Goal: Transaction & Acquisition: Purchase product/service

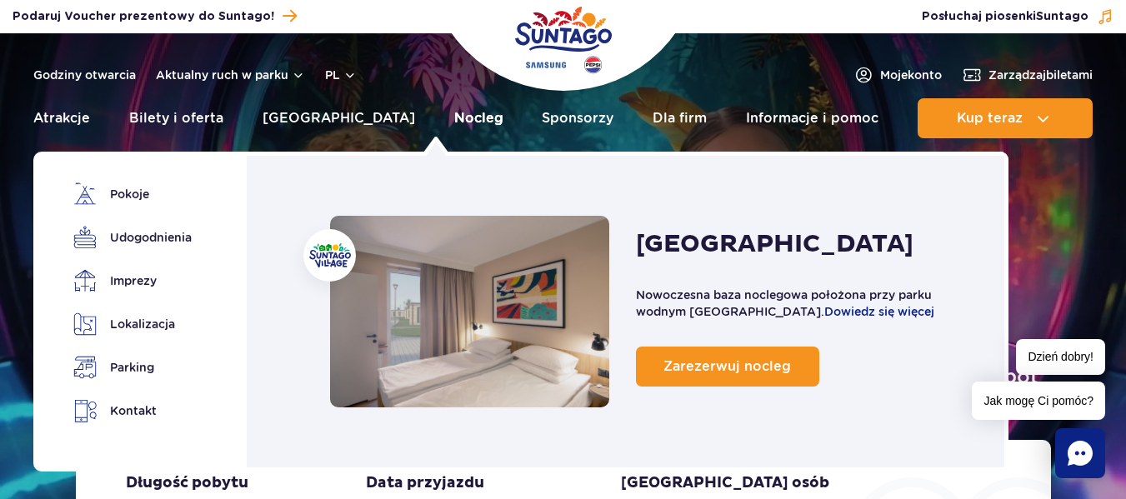
click at [454, 122] on link "Nocleg" at bounding box center [478, 118] width 49 height 40
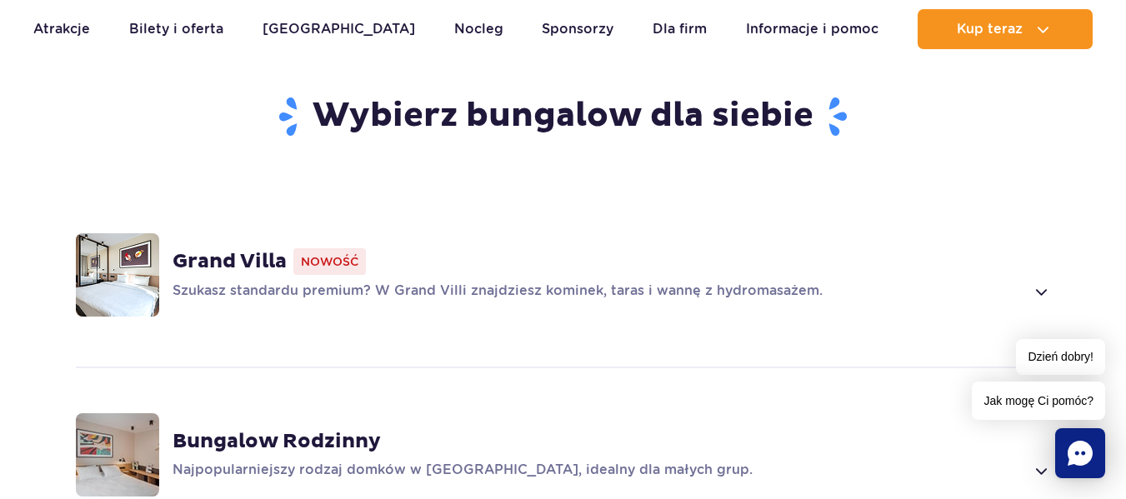
scroll to position [1144, 0]
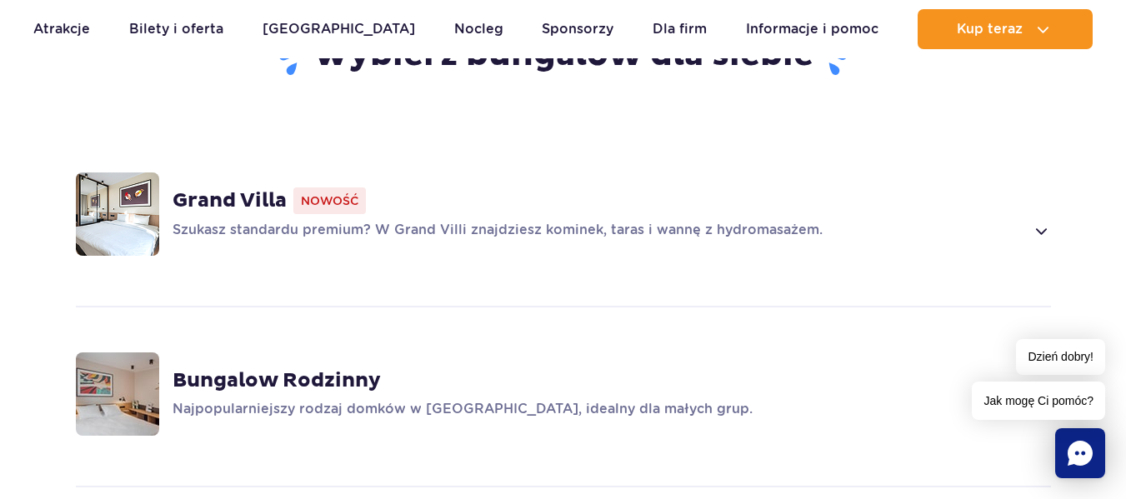
click at [1043, 221] on span at bounding box center [1040, 231] width 19 height 20
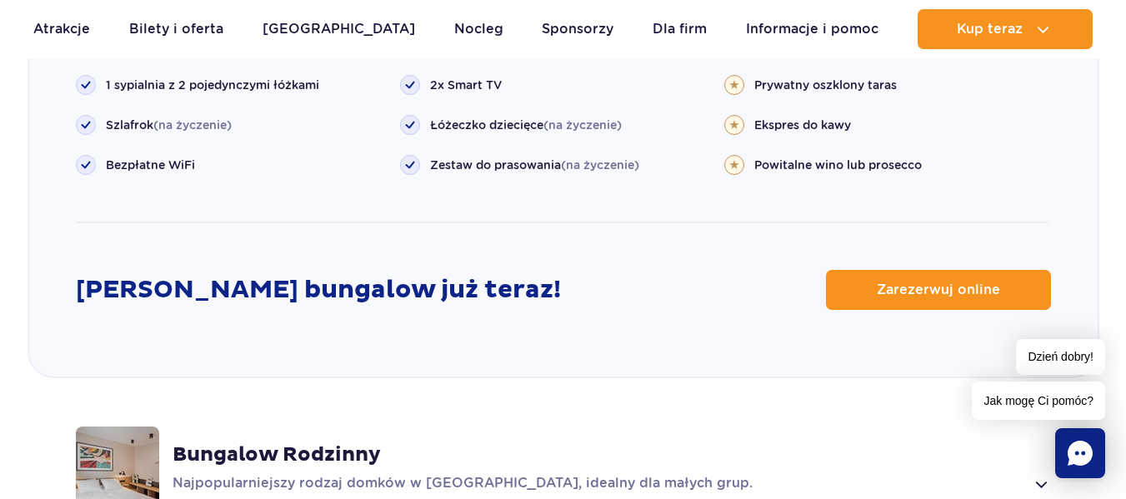
scroll to position [2087, 0]
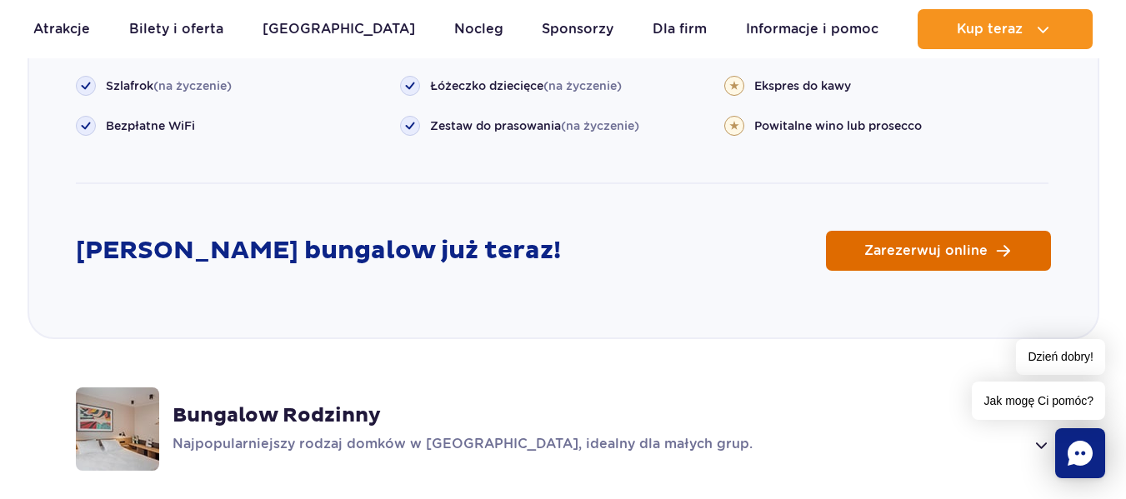
click at [945, 231] on link "Zarezerwuj online" at bounding box center [938, 251] width 225 height 40
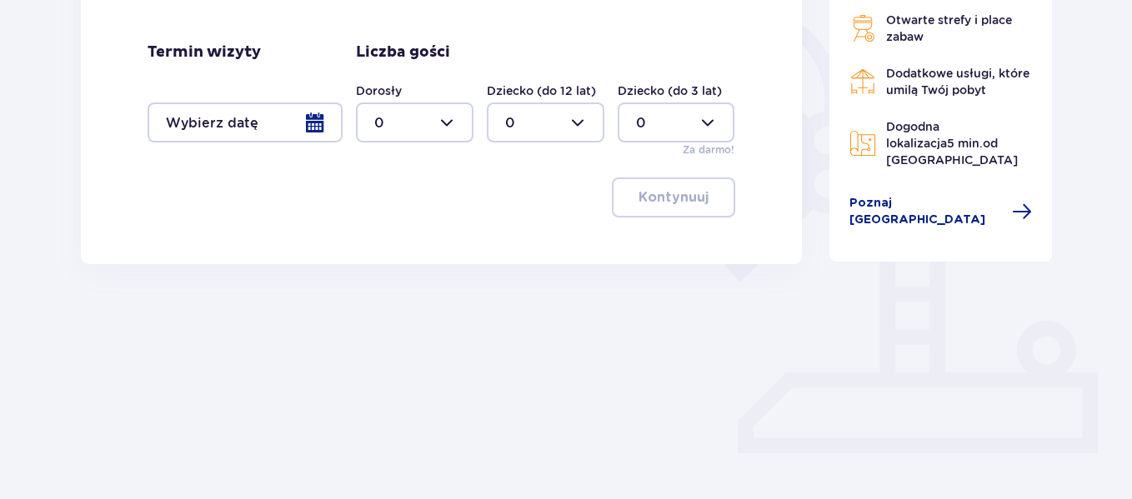
scroll to position [409, 0]
click at [315, 120] on div at bounding box center [245, 121] width 195 height 40
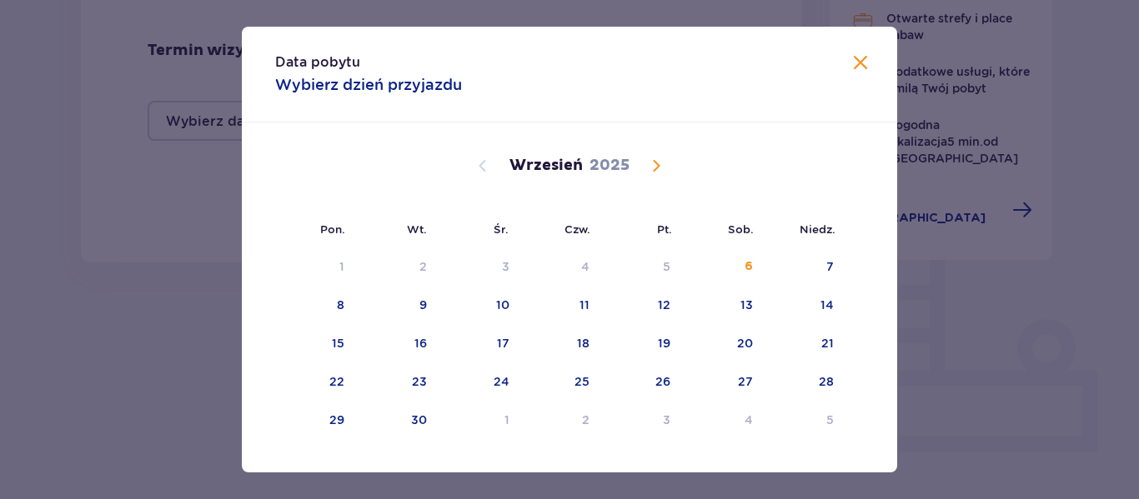
click at [657, 163] on span "Calendar" at bounding box center [656, 166] width 20 height 20
click at [745, 298] on div "11" at bounding box center [748, 305] width 10 height 17
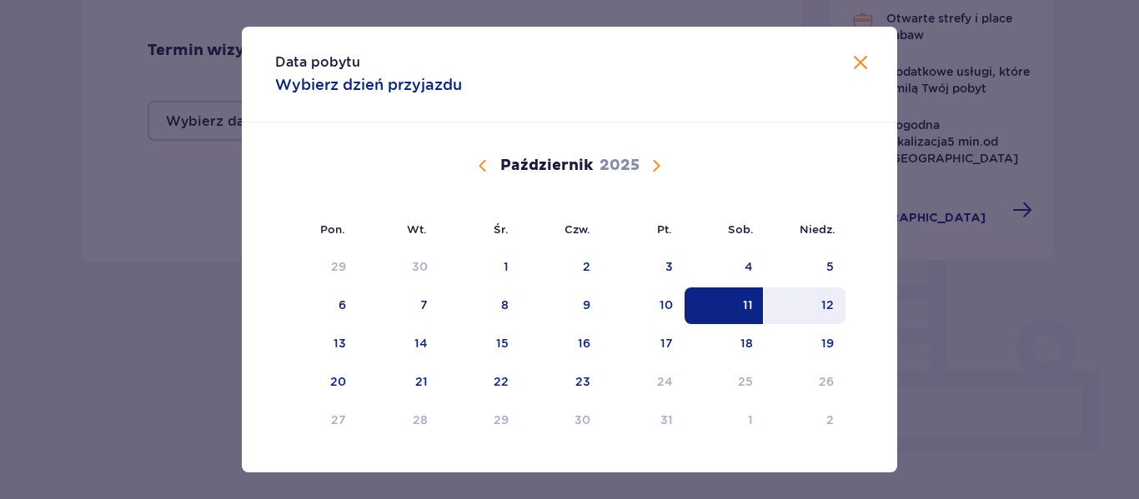
click at [828, 306] on div "12" at bounding box center [827, 305] width 13 height 17
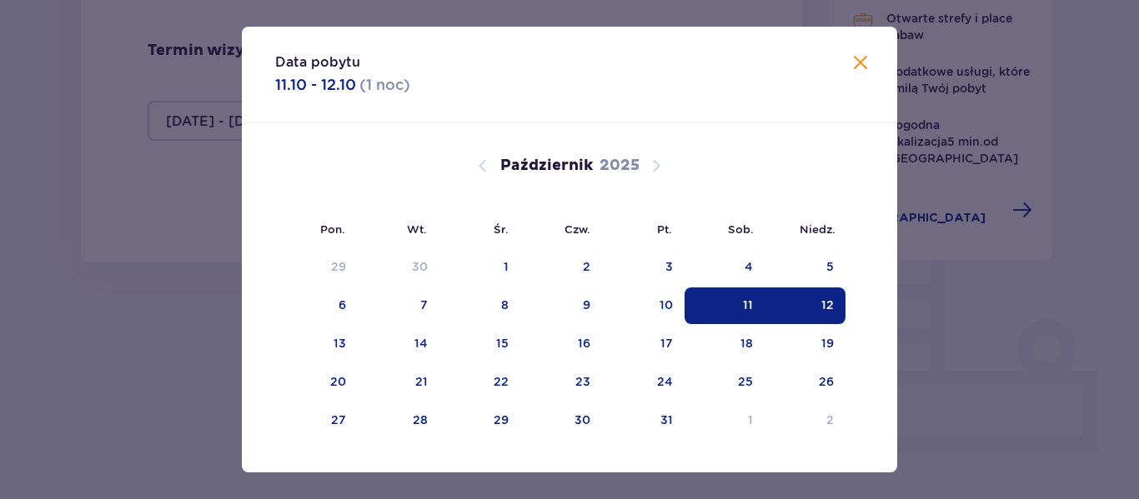
type input "11.10.25 - 12.10.25"
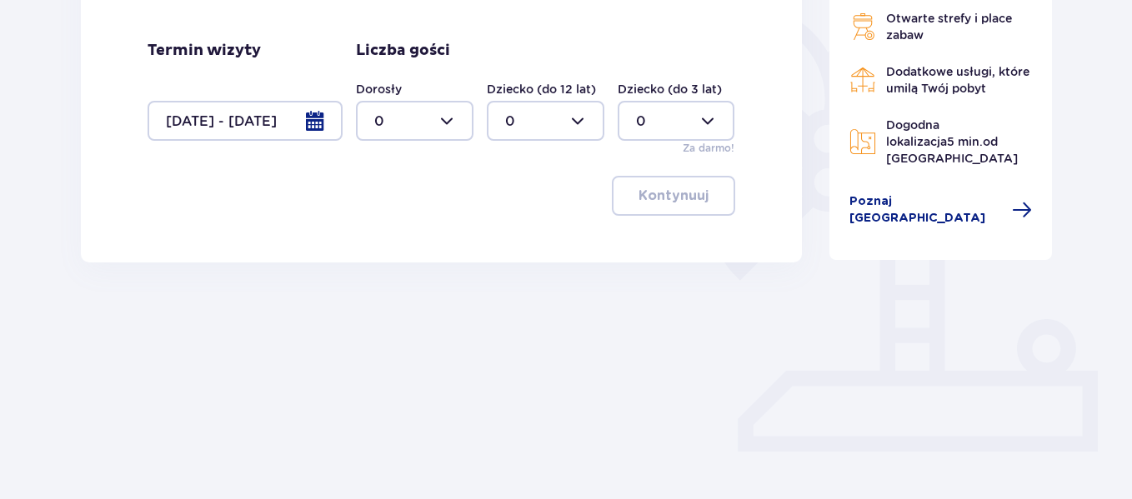
click at [455, 120] on div at bounding box center [415, 121] width 118 height 40
click at [420, 238] on div "2" at bounding box center [414, 242] width 81 height 18
type input "2"
click at [681, 192] on p "Kontynuuj" at bounding box center [673, 196] width 70 height 18
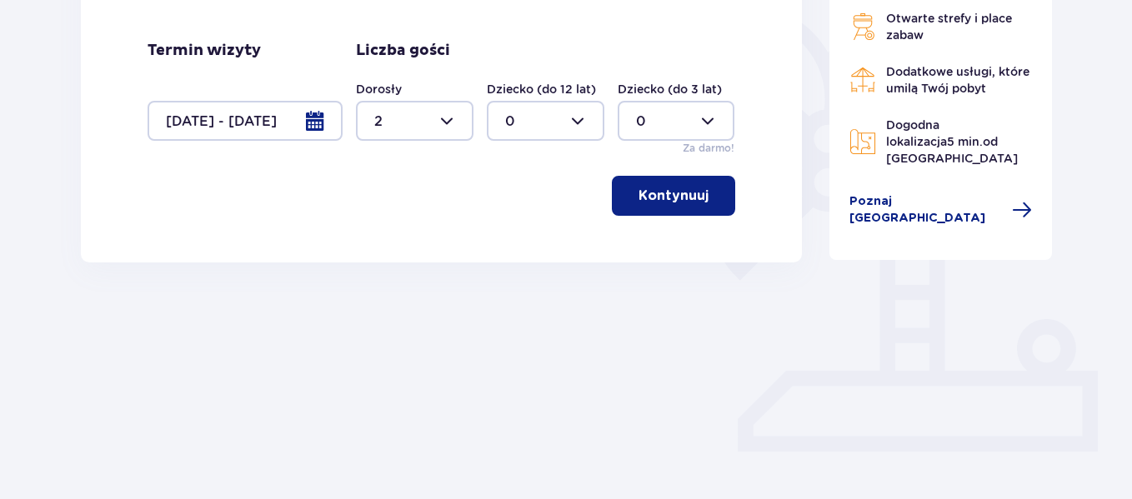
click div
click span "2"
type input "2"
click p "Przydziel gości"
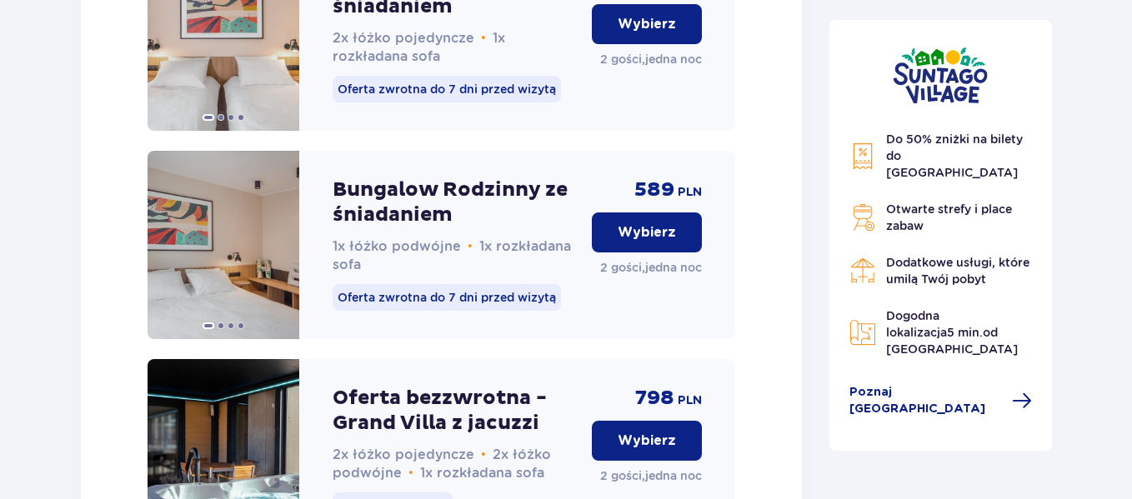
scroll to position [4339, 0]
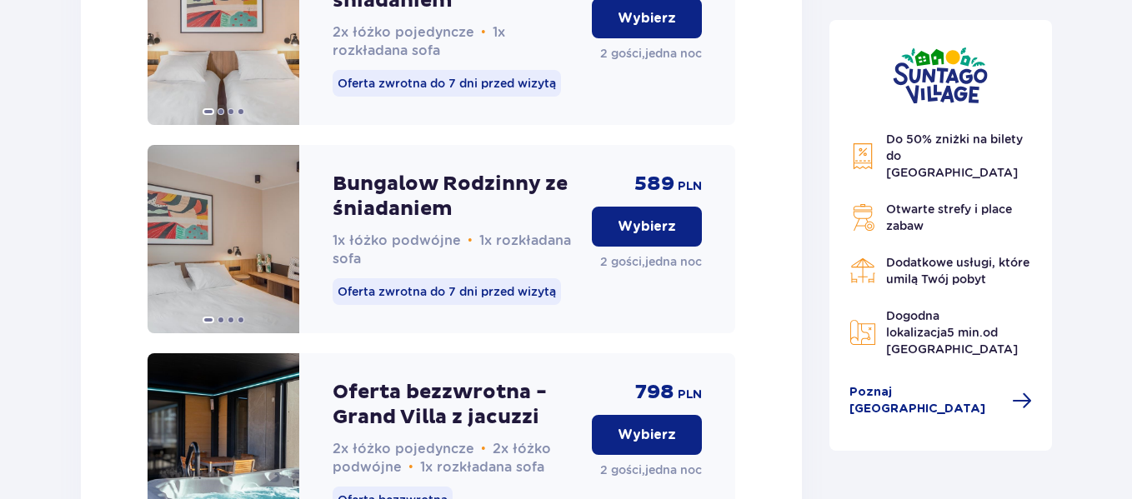
click at [638, 218] on p "Wybierz" at bounding box center [647, 227] width 58 height 18
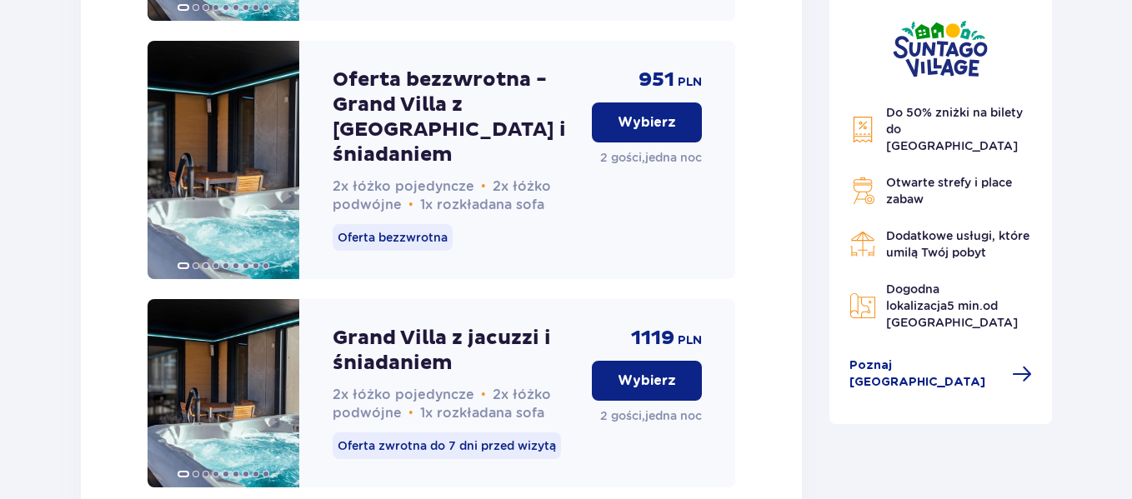
scroll to position [5170, 0]
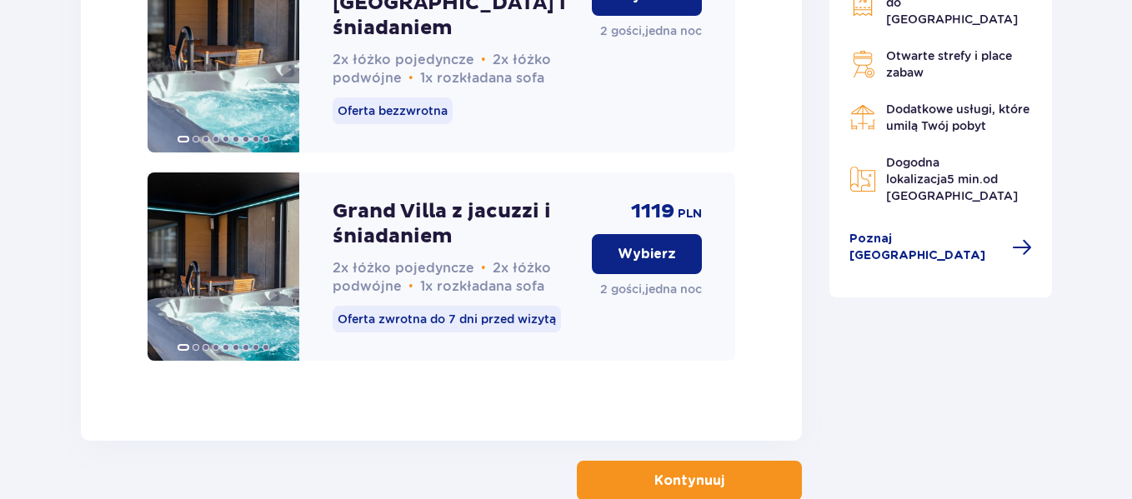
click at [683, 472] on p "Kontynuuj" at bounding box center [689, 481] width 70 height 18
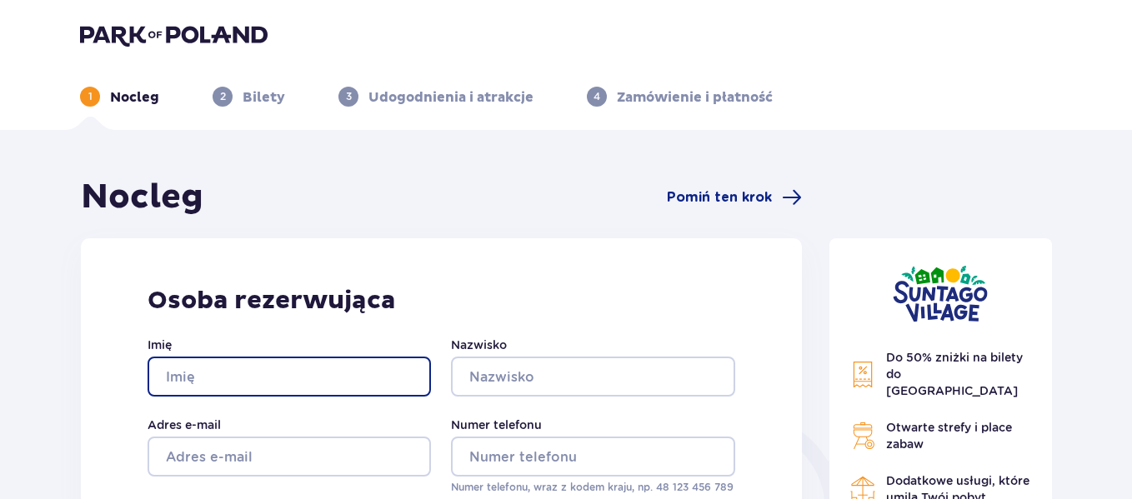
click at [287, 365] on input "Imię" at bounding box center [289, 377] width 283 height 40
type input "[PERSON_NAME]"
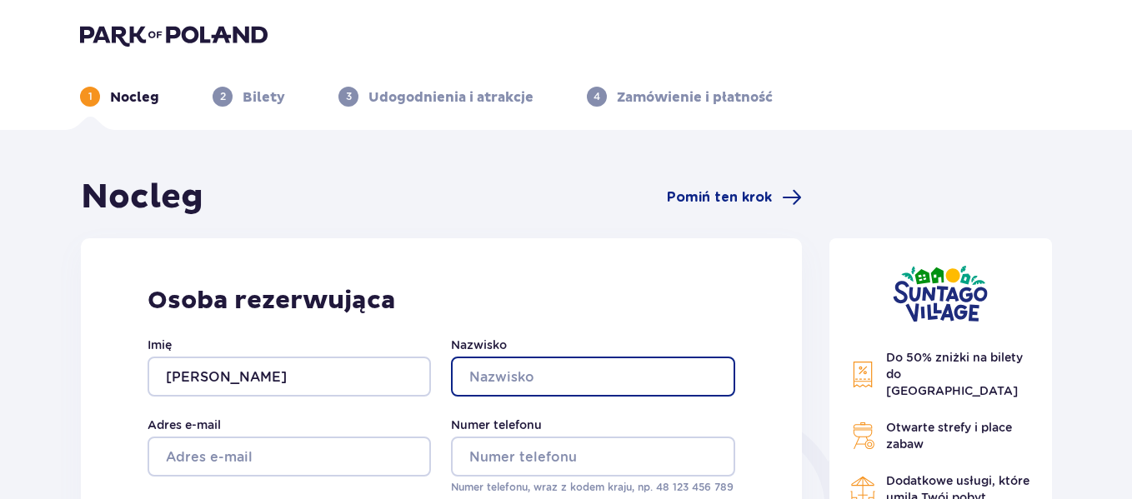
type input "Soszyńska"
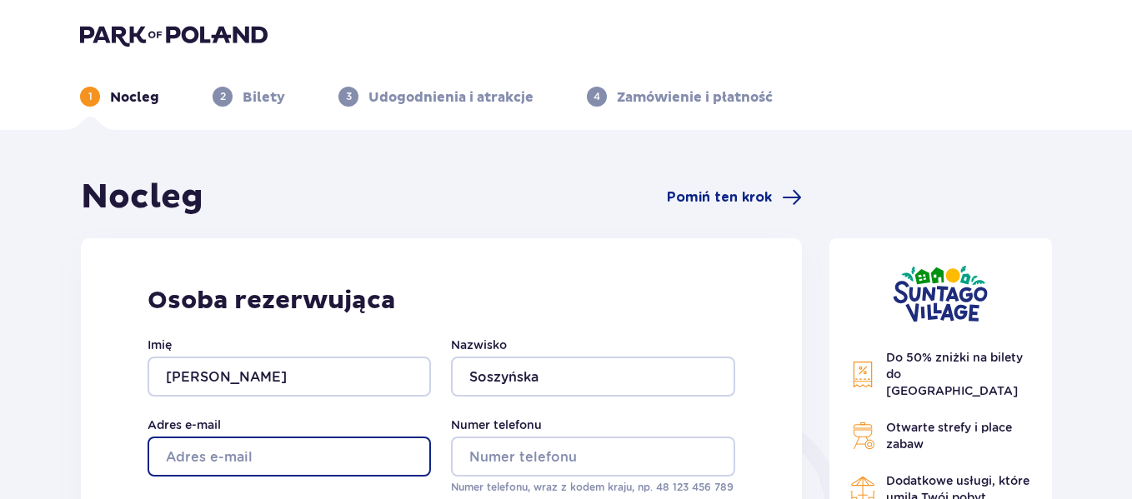
type input "[EMAIL_ADDRESS][DOMAIN_NAME]"
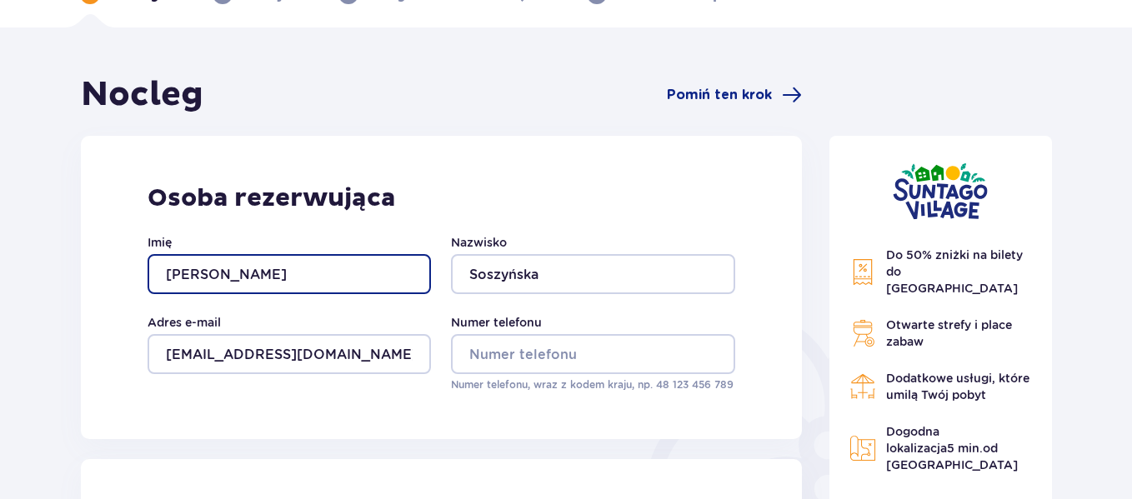
scroll to position [158, 0]
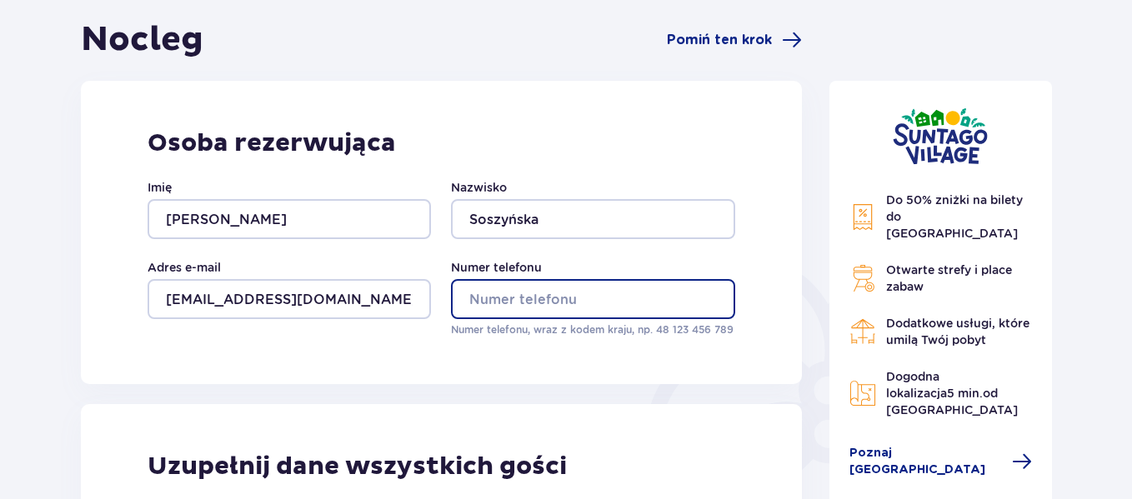
click at [485, 294] on input "Numer telefonu" at bounding box center [592, 299] width 283 height 40
click at [467, 292] on input "506029470" at bounding box center [592, 299] width 283 height 40
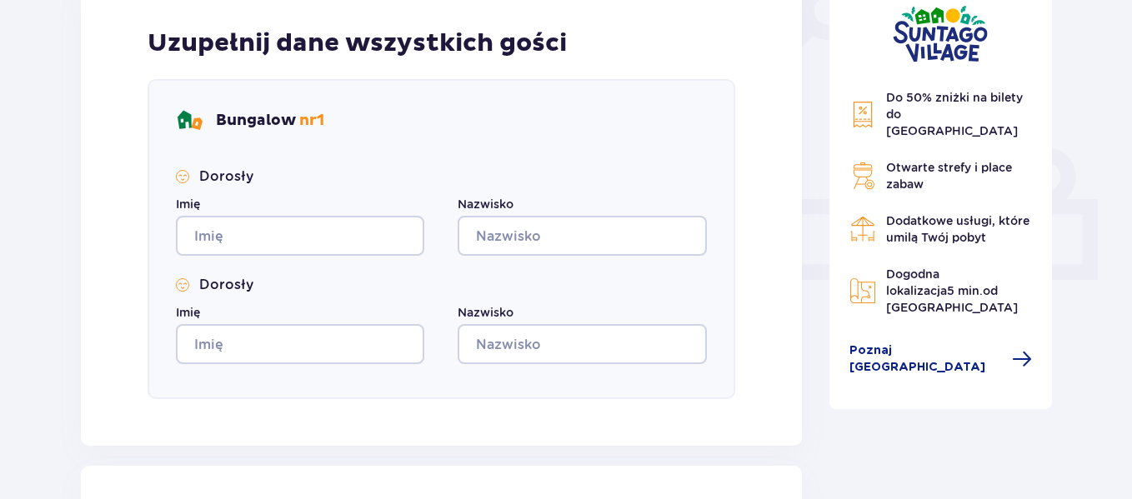
scroll to position [583, 0]
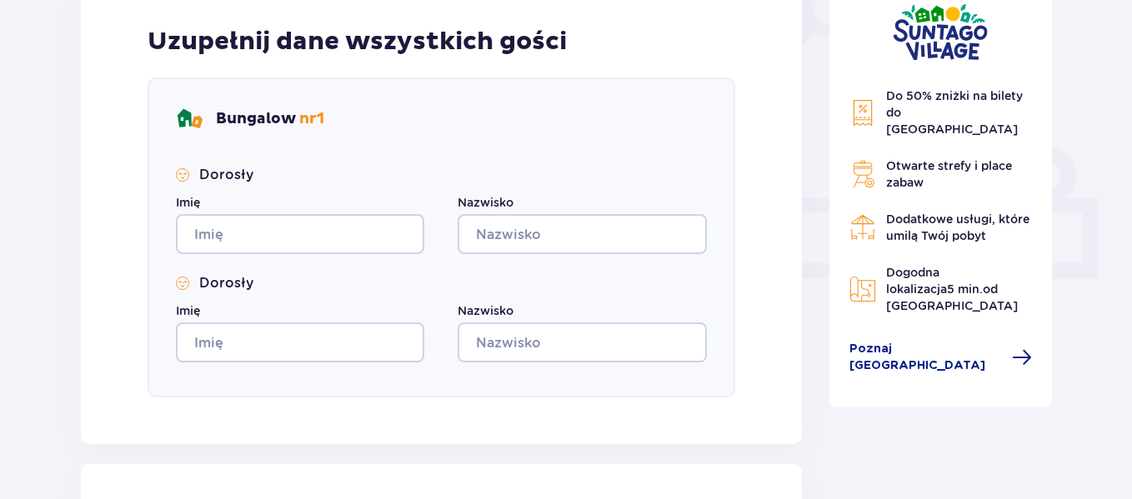
type input "48506029470"
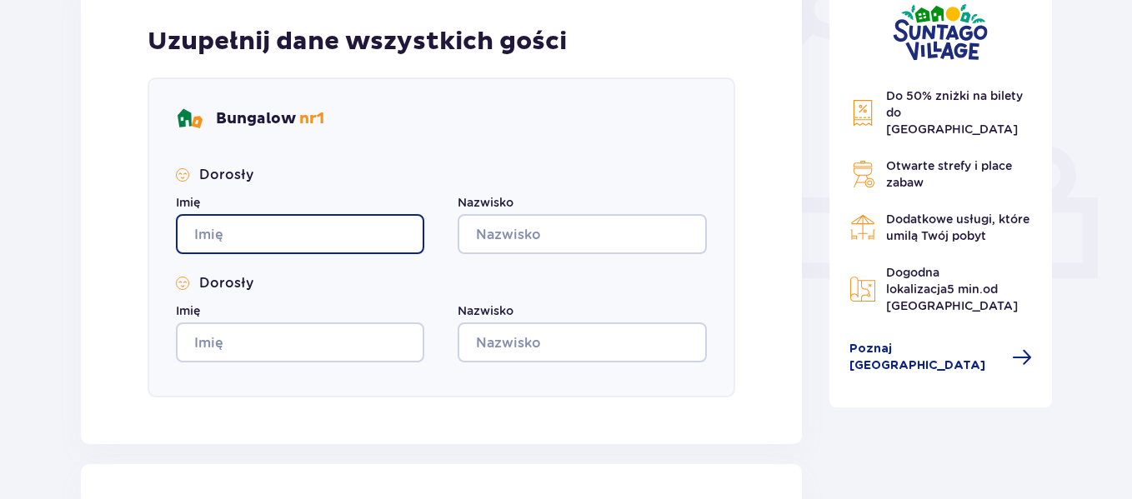
click at [353, 232] on input "Imię" at bounding box center [300, 234] width 248 height 40
type input "[PERSON_NAME]"
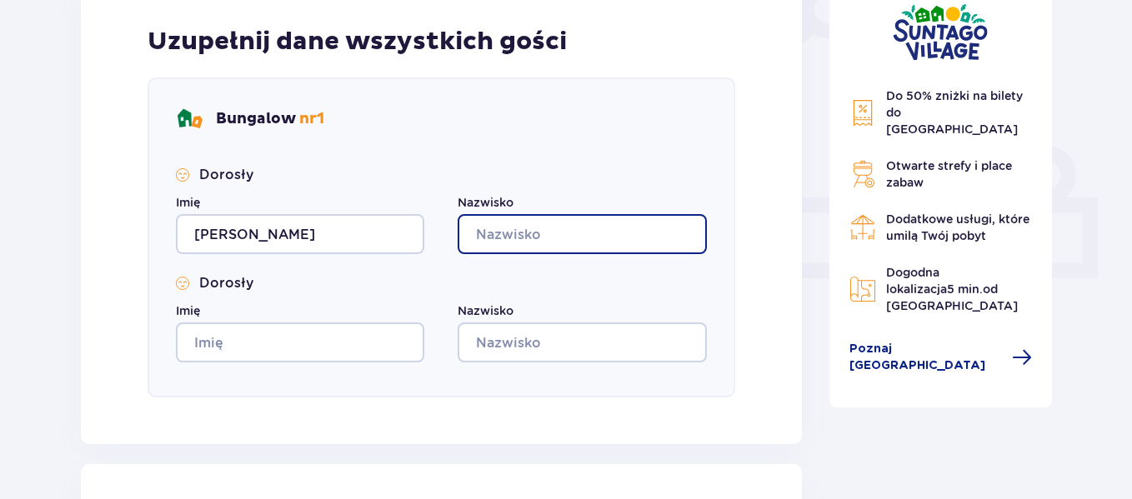
type input "Soszyńska"
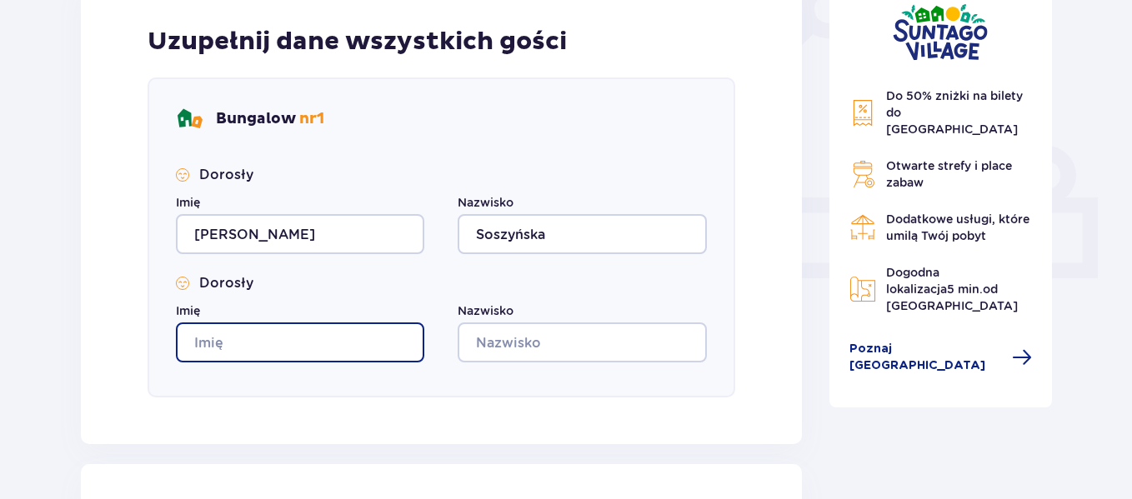
type input "[PERSON_NAME]"
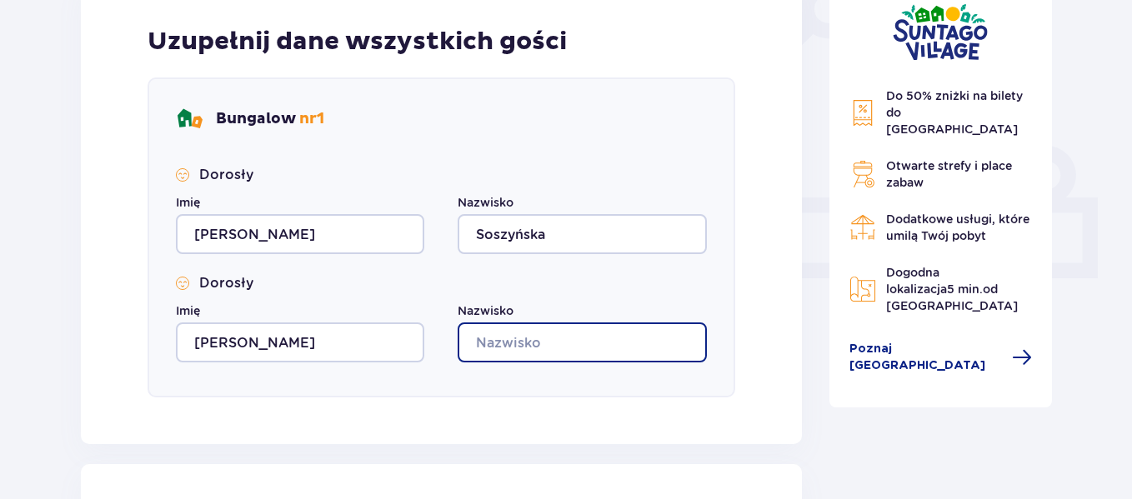
type input "Soszyńska"
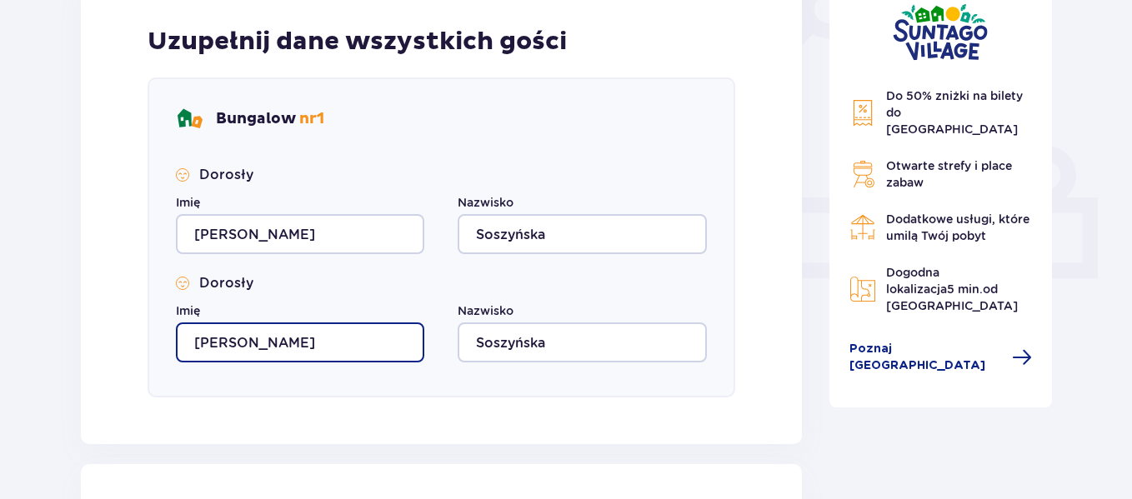
click at [311, 346] on input "[PERSON_NAME]" at bounding box center [300, 343] width 248 height 40
type input "A"
type input "Jerzy"
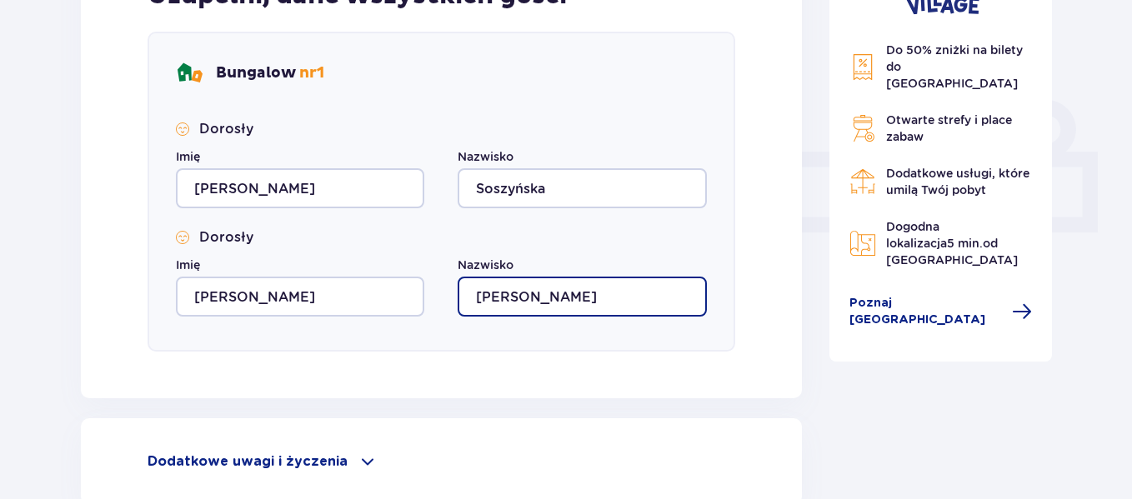
scroll to position [794, 0]
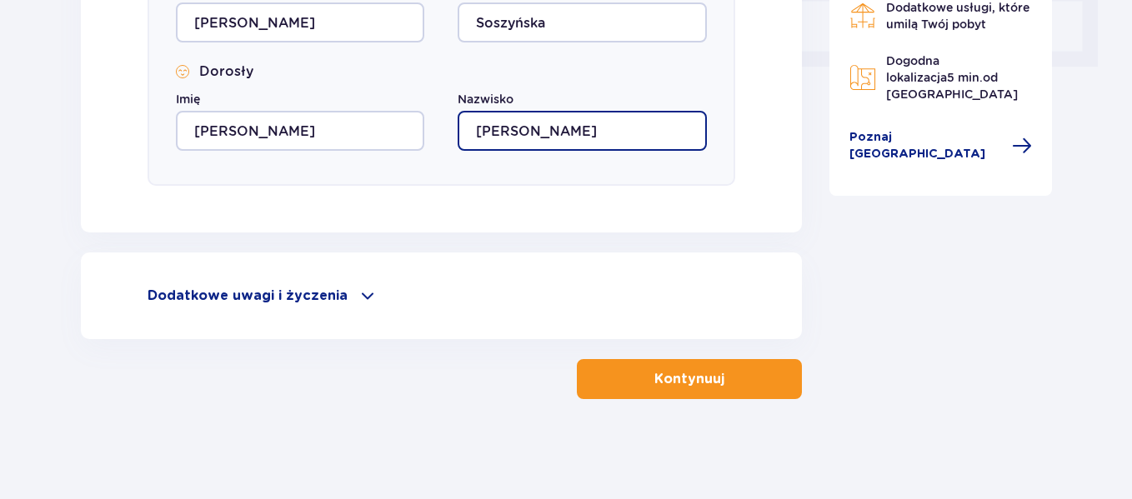
type input "Jasiurkowski"
click at [672, 372] on p "Kontynuuj" at bounding box center [689, 379] width 70 height 18
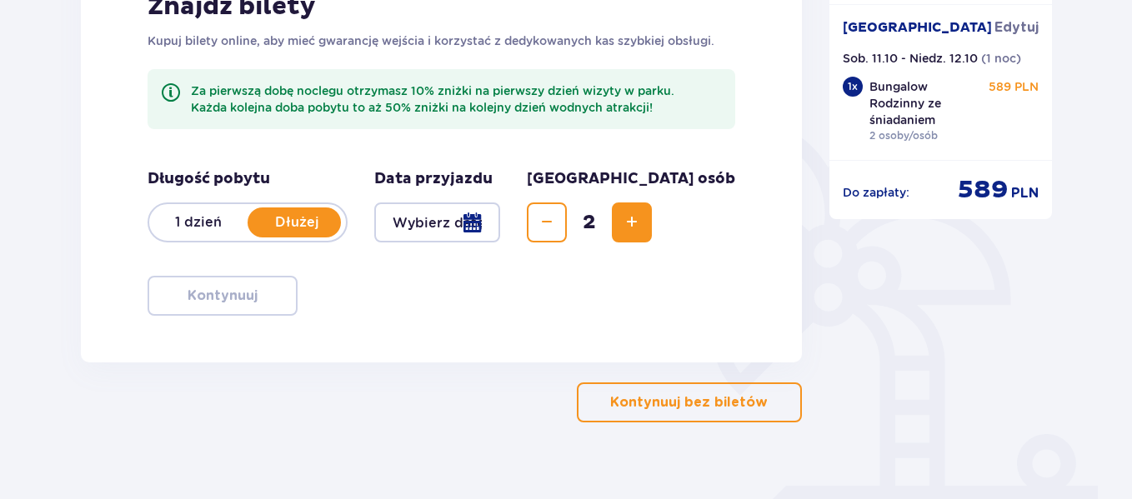
scroll to position [318, 0]
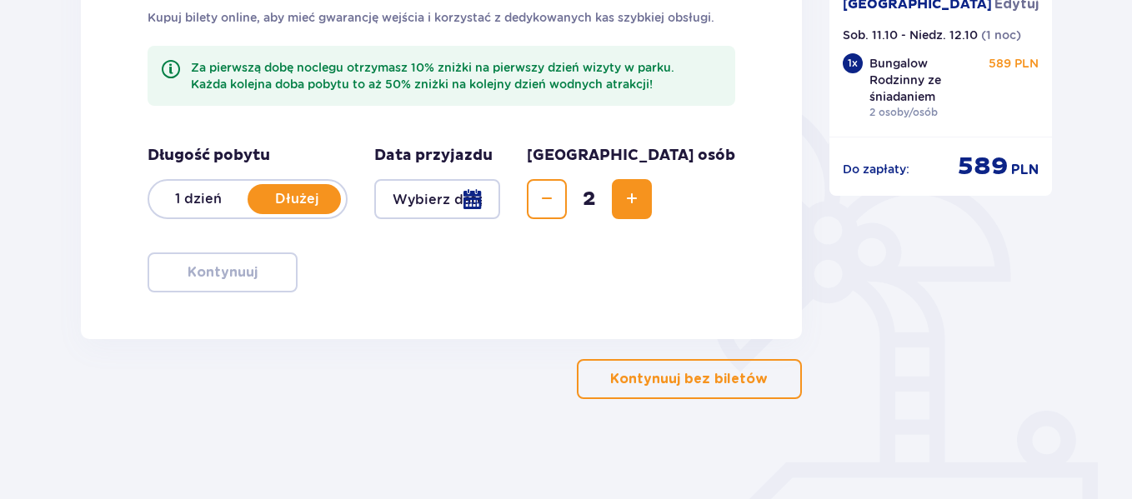
click at [500, 200] on div at bounding box center [437, 199] width 126 height 40
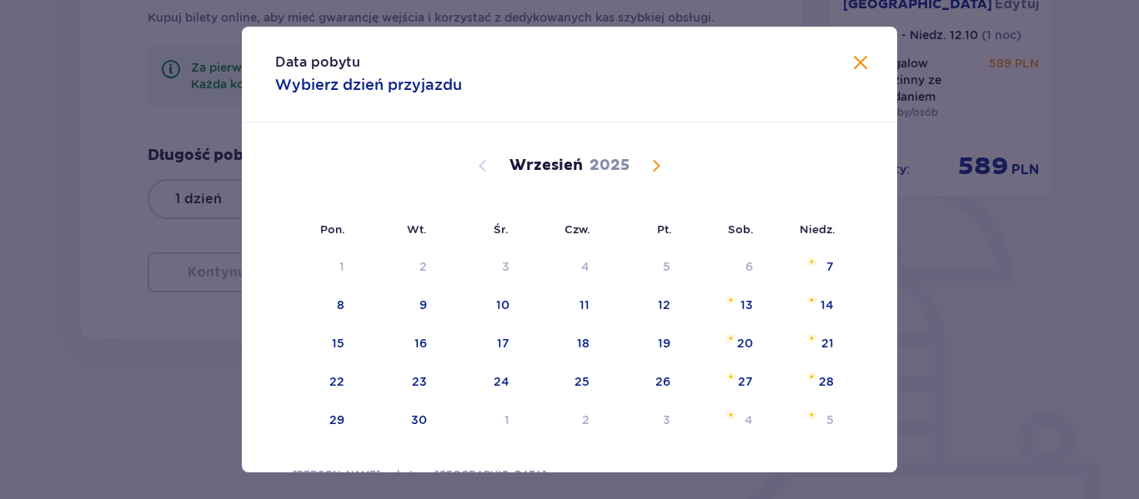
click at [653, 163] on span "Calendar" at bounding box center [656, 166] width 20 height 20
click at [738, 317] on div "11" at bounding box center [724, 306] width 81 height 37
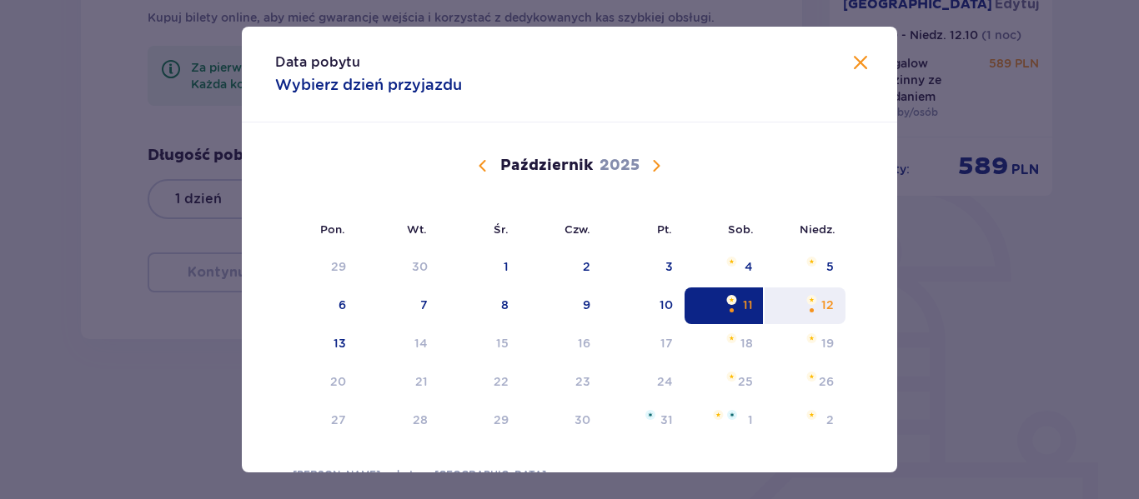
click at [808, 317] on div "12" at bounding box center [804, 306] width 81 height 37
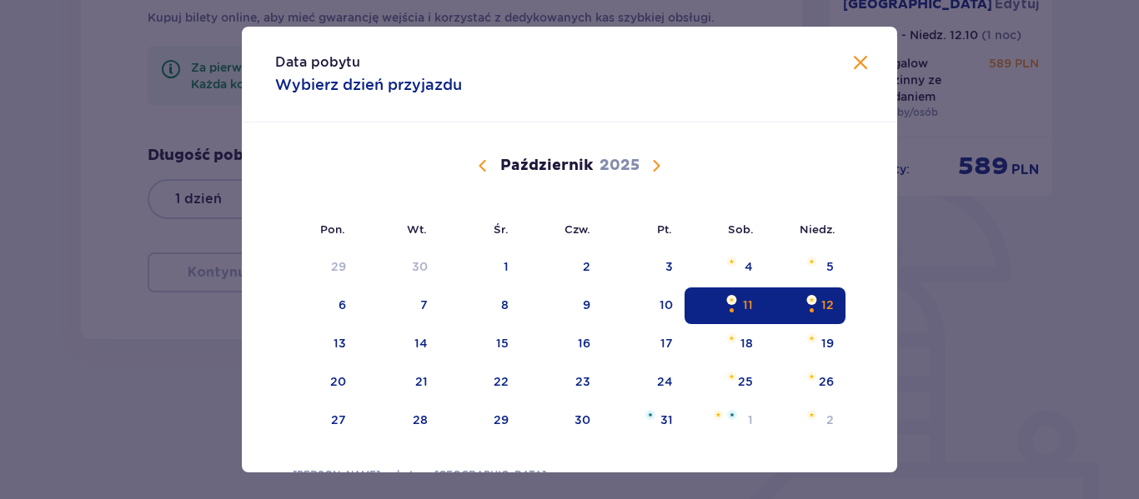
type input "11.10.25 - 12.10.25"
click at [933, 325] on div "Podsumowanie Suntago Village Edytuj Sob. 11.10 - Niedz. 12.10 ( 1 noc ) 1 x Bun…" at bounding box center [941, 129] width 250 height 540
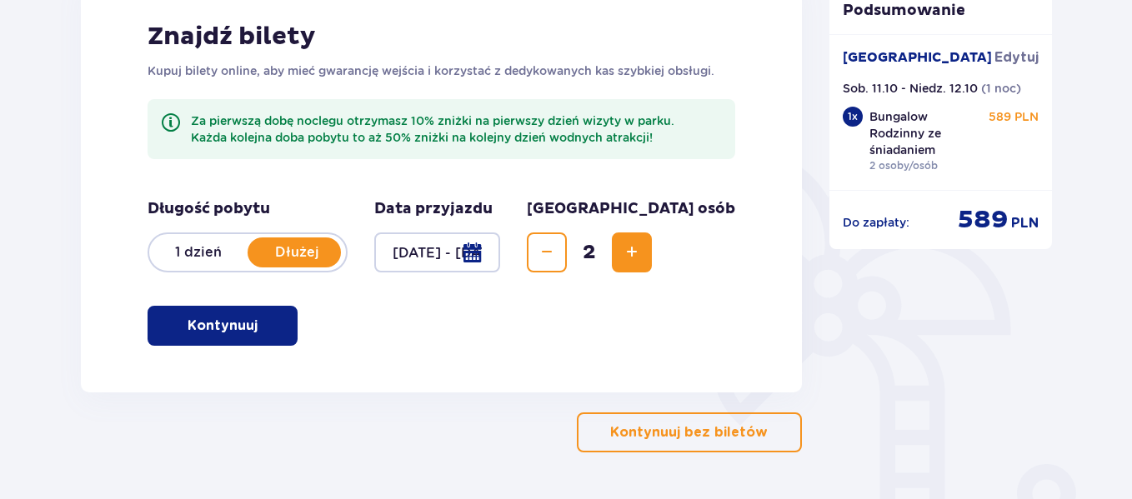
scroll to position [254, 0]
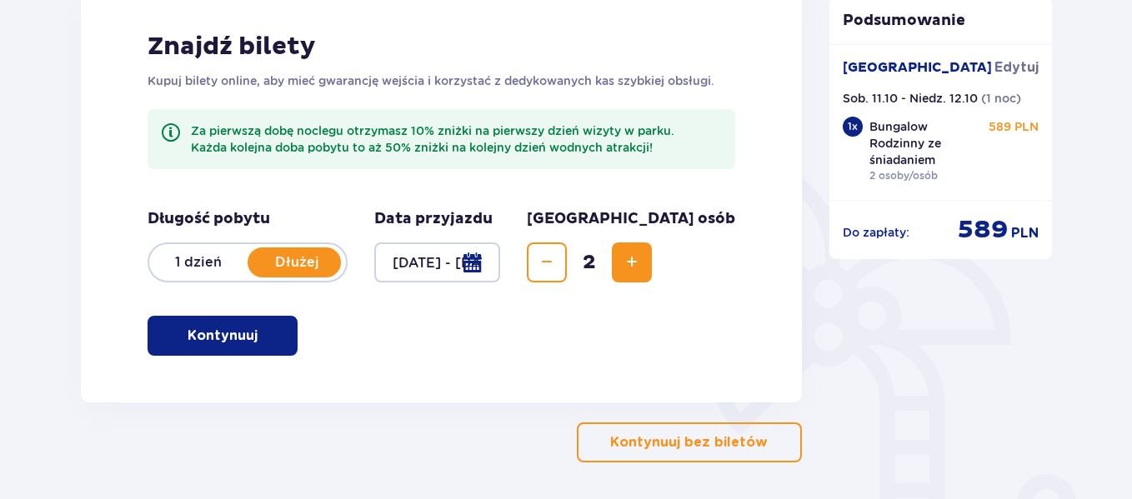
click at [681, 438] on p "Kontynuuj bez biletów" at bounding box center [689, 442] width 158 height 18
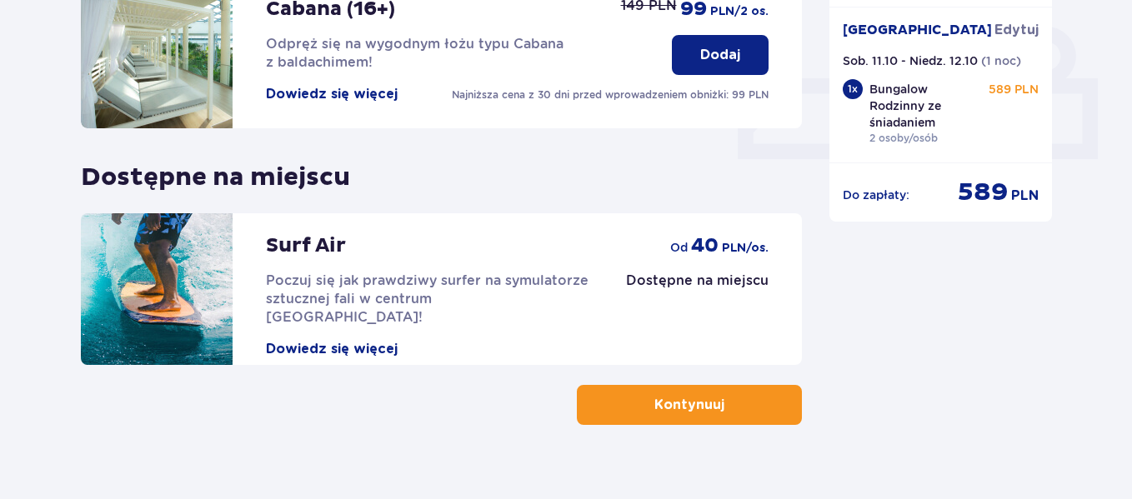
scroll to position [708, 0]
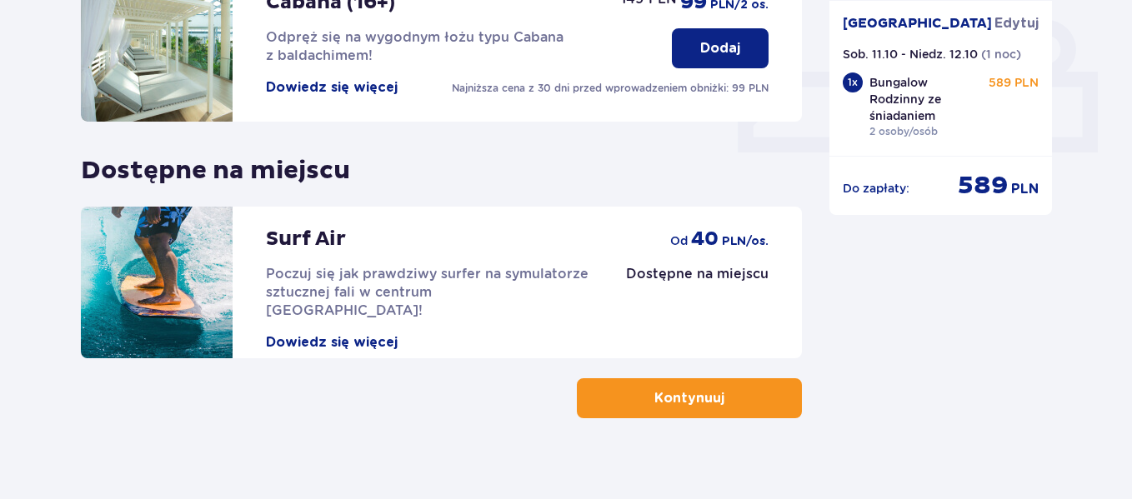
click at [658, 389] on p "Kontynuuj" at bounding box center [689, 398] width 70 height 18
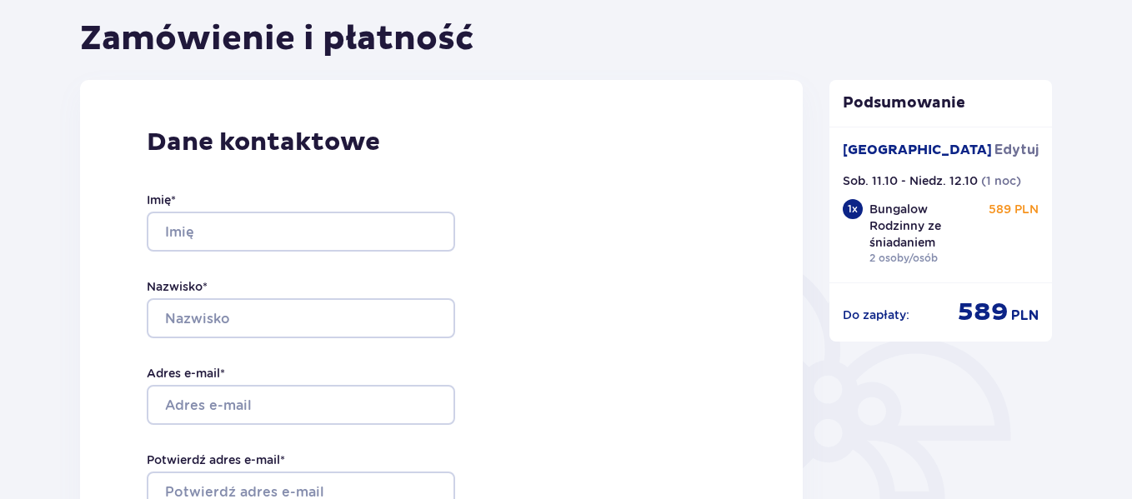
scroll to position [159, 0]
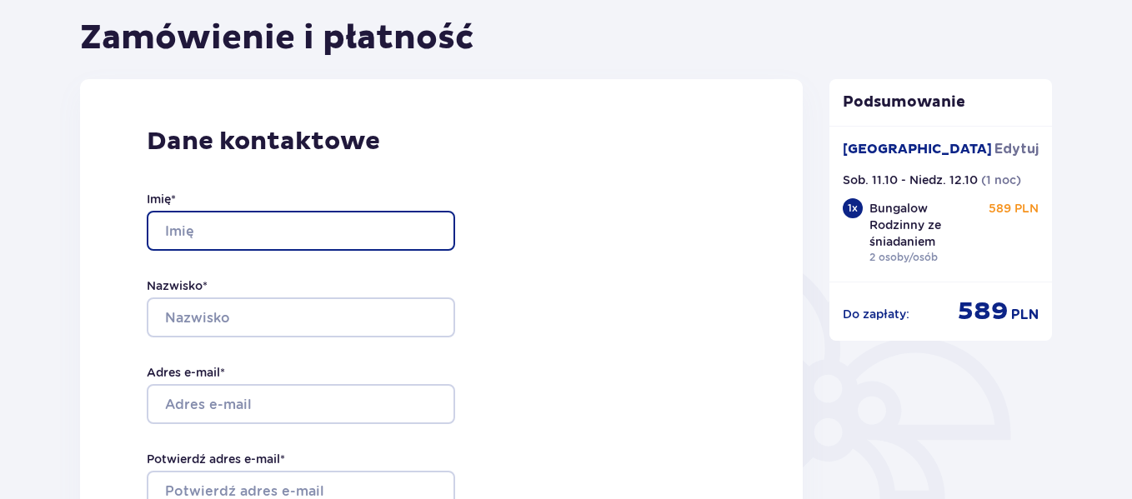
click at [385, 233] on input "Imię *" at bounding box center [301, 231] width 308 height 40
type input "[PERSON_NAME]"
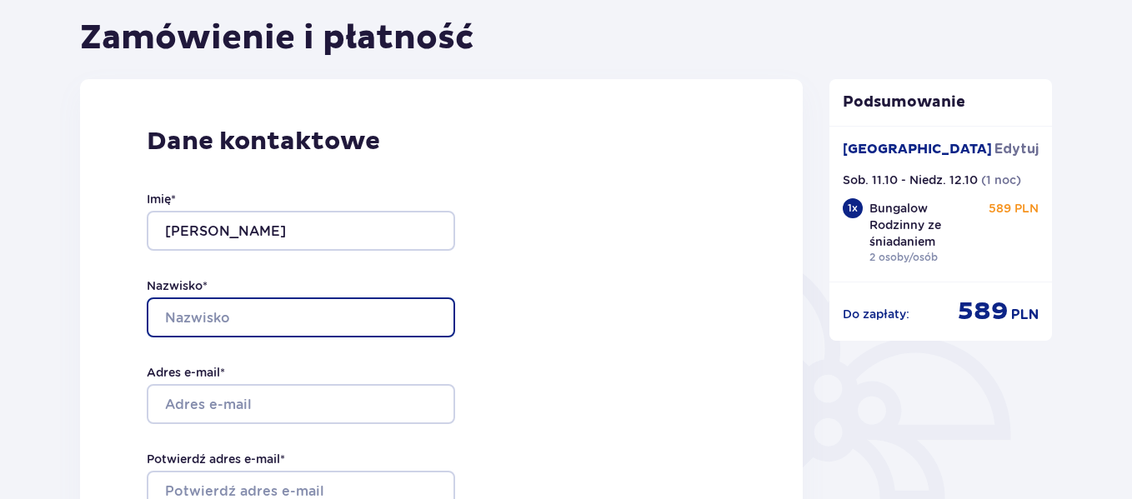
type input "Soszyńska"
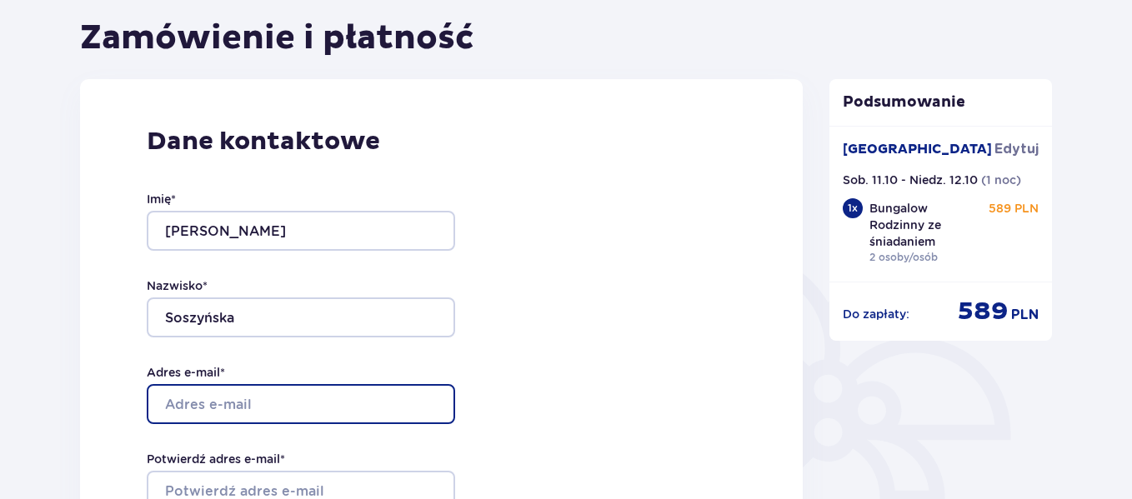
type input "[EMAIL_ADDRESS][DOMAIN_NAME]"
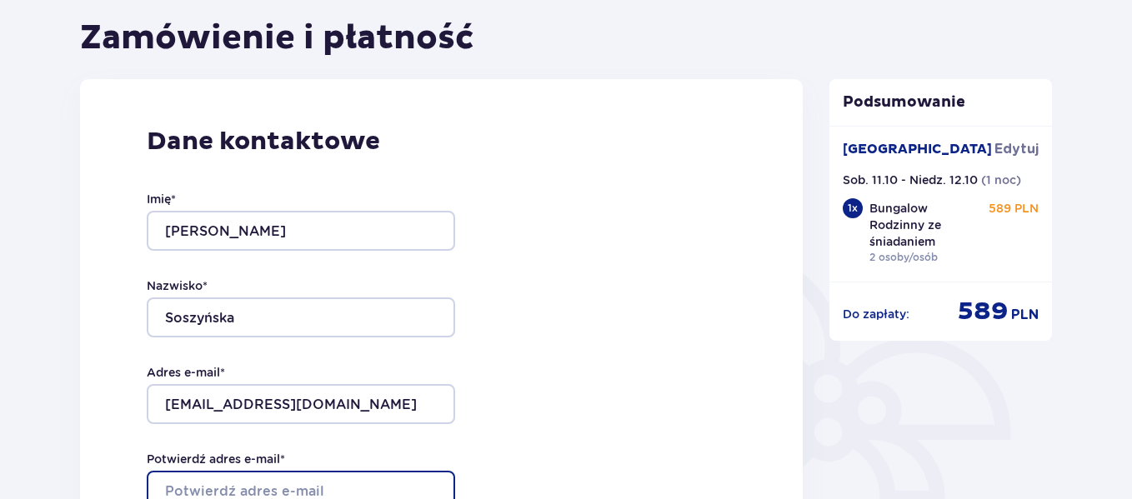
type input "[EMAIL_ADDRESS][DOMAIN_NAME]"
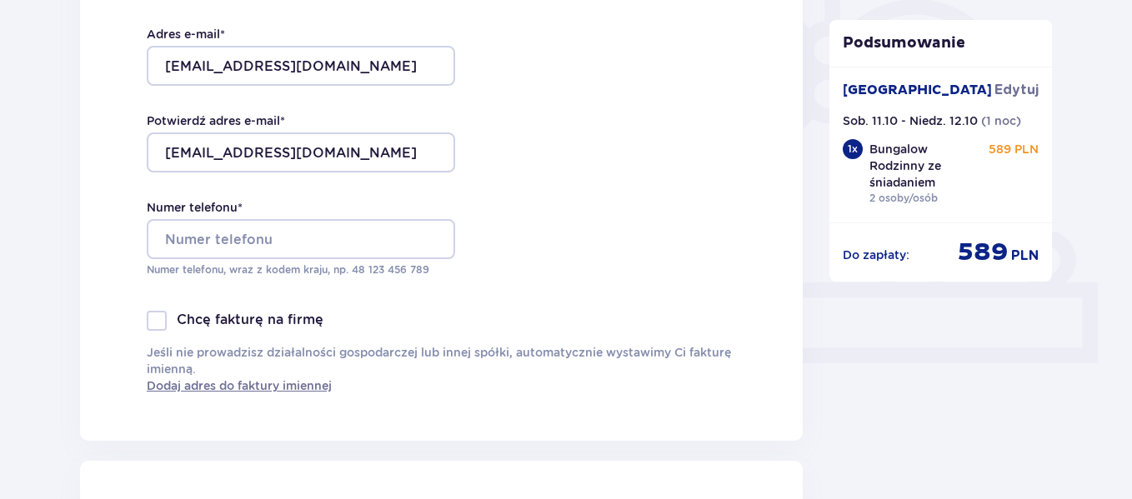
scroll to position [499, 0]
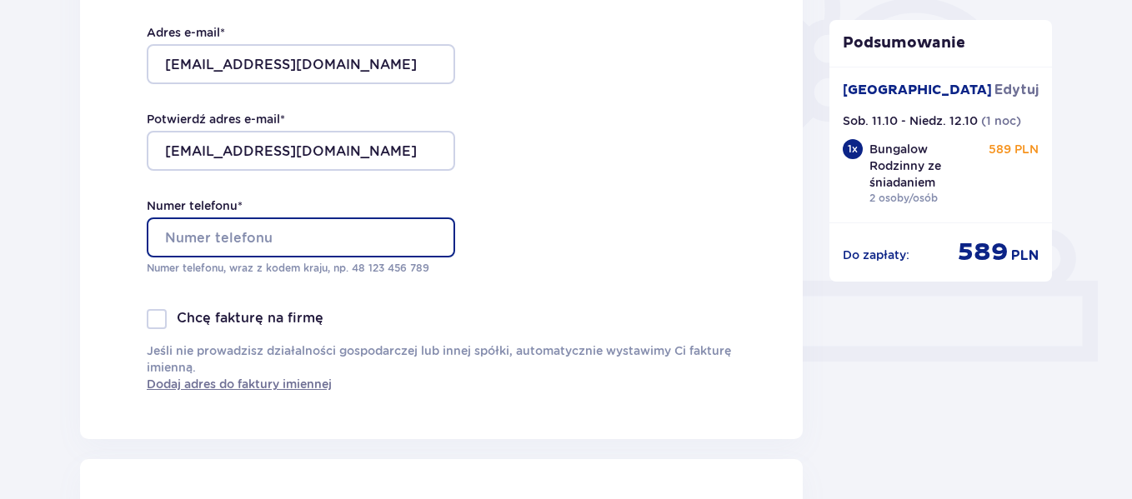
click at [370, 239] on input "Numer telefonu *" at bounding box center [301, 238] width 308 height 40
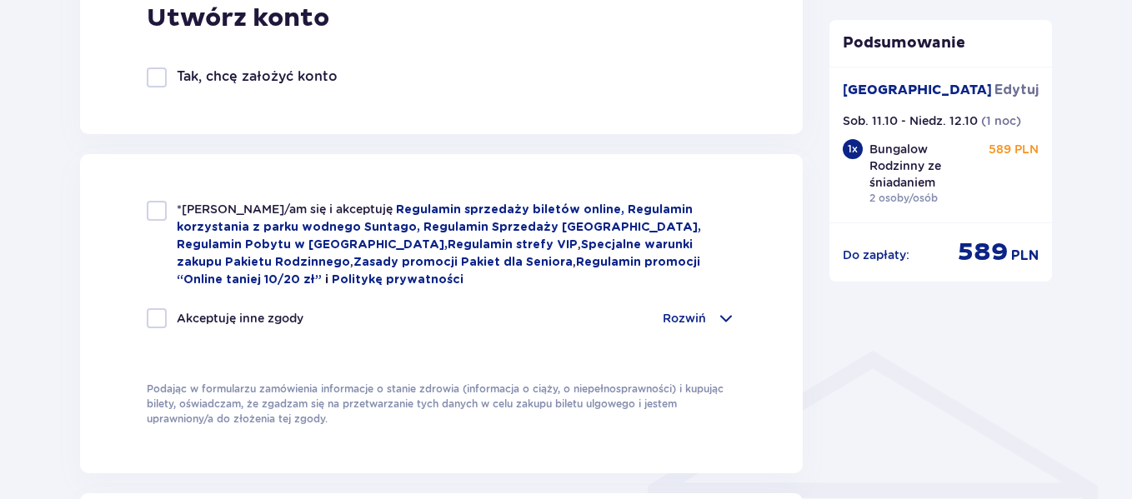
scroll to position [1048, 0]
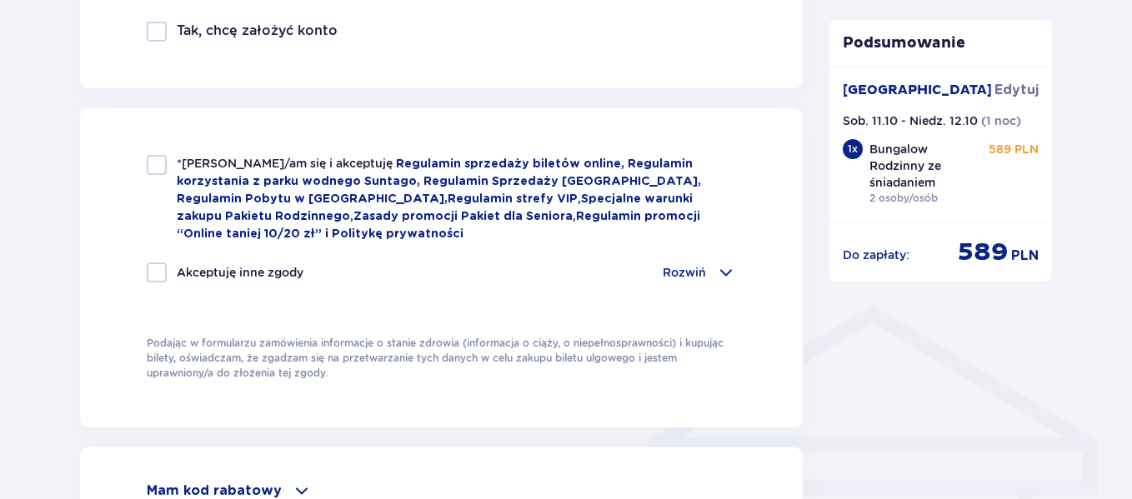
type input "48506029470"
click at [158, 165] on div at bounding box center [157, 165] width 20 height 20
checkbox input "true"
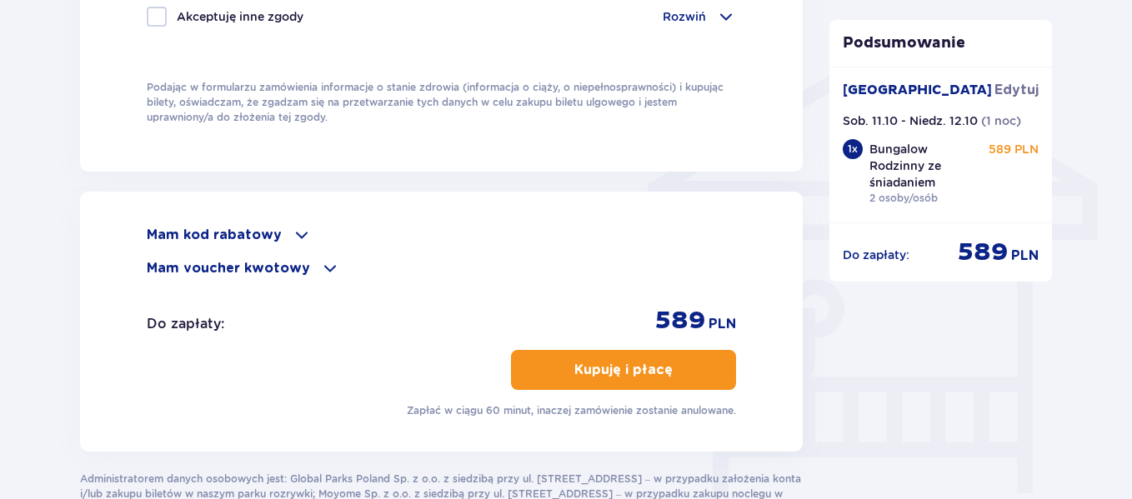
scroll to position [1339, 0]
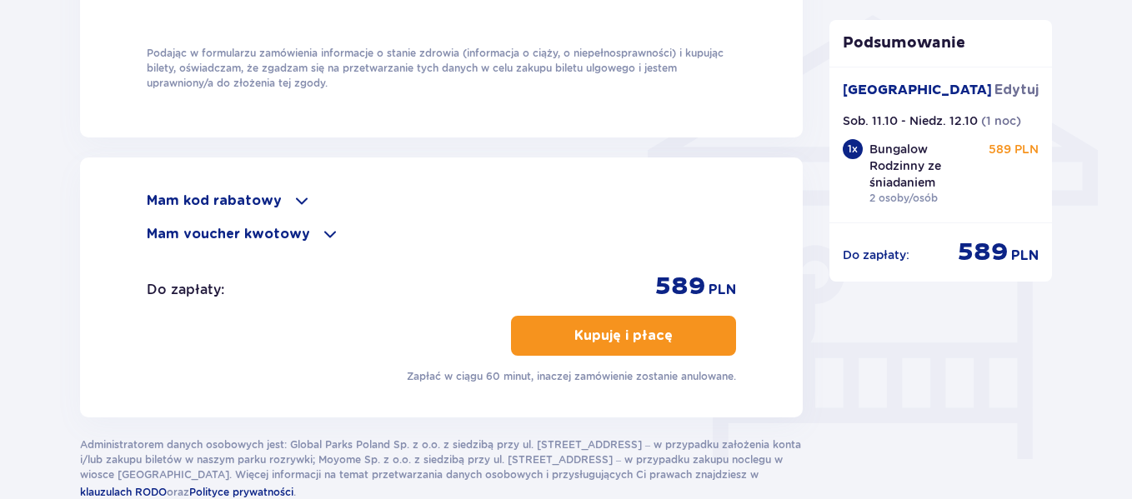
click at [321, 230] on span at bounding box center [330, 234] width 20 height 20
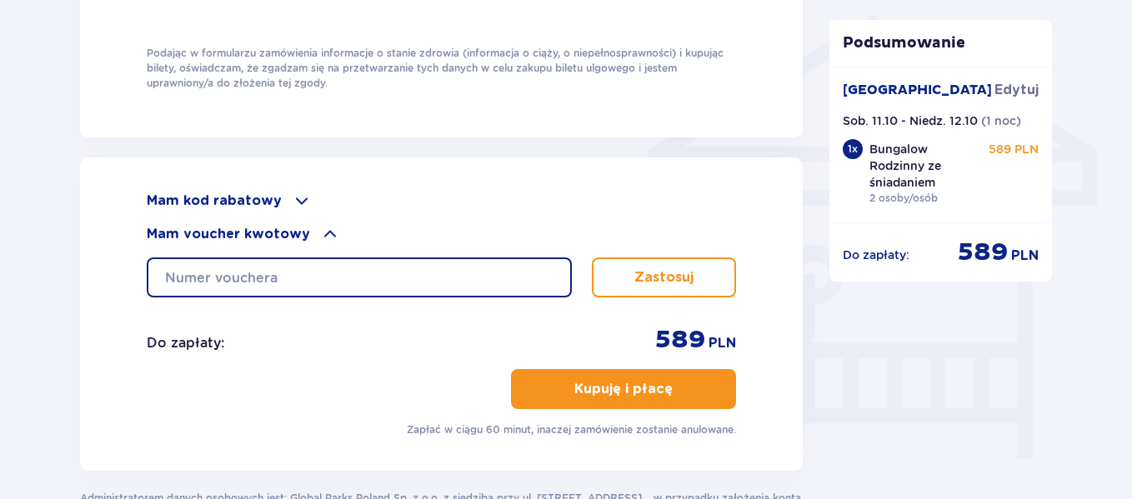
click at [318, 263] on input "text" at bounding box center [359, 278] width 425 height 40
type input "ZN5V0OZSKCXP"
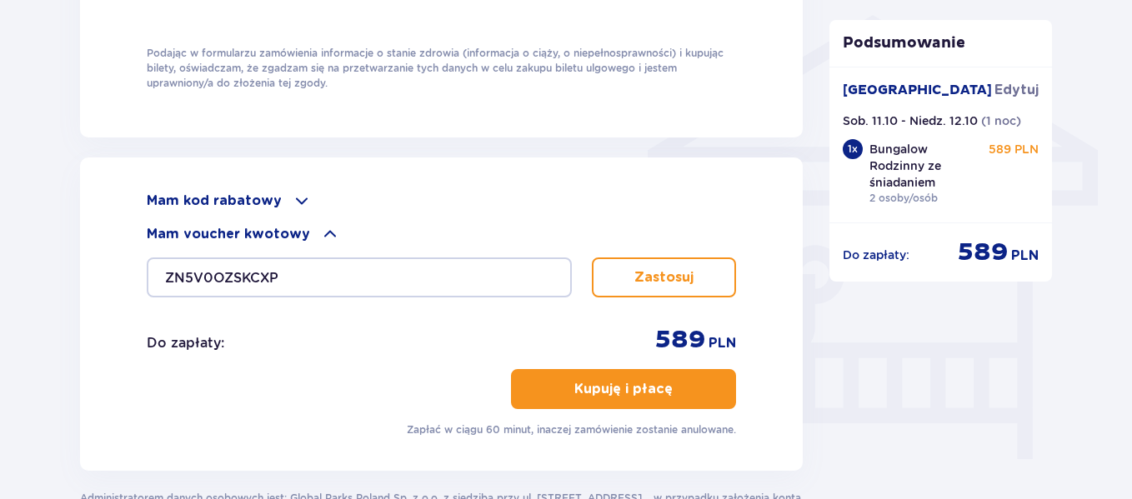
click at [654, 275] on p "Zastosuj" at bounding box center [663, 277] width 59 height 18
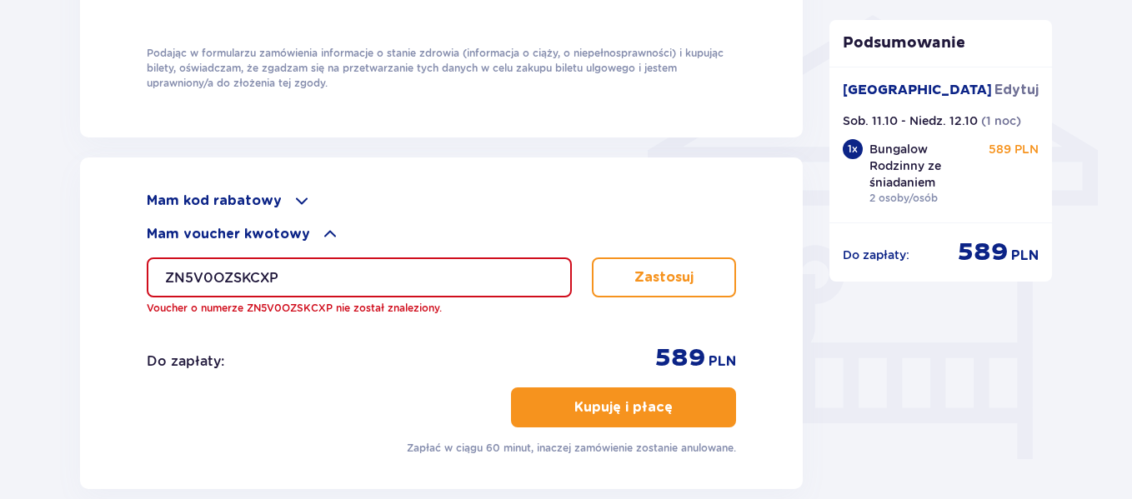
click at [325, 277] on input "ZN5V0OZSKCXP" at bounding box center [359, 278] width 425 height 40
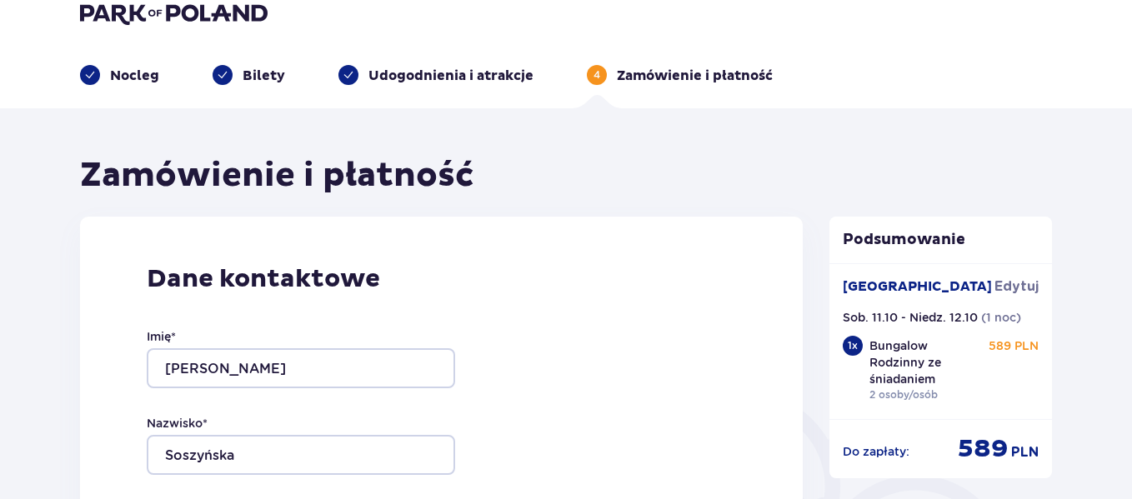
scroll to position [0, 0]
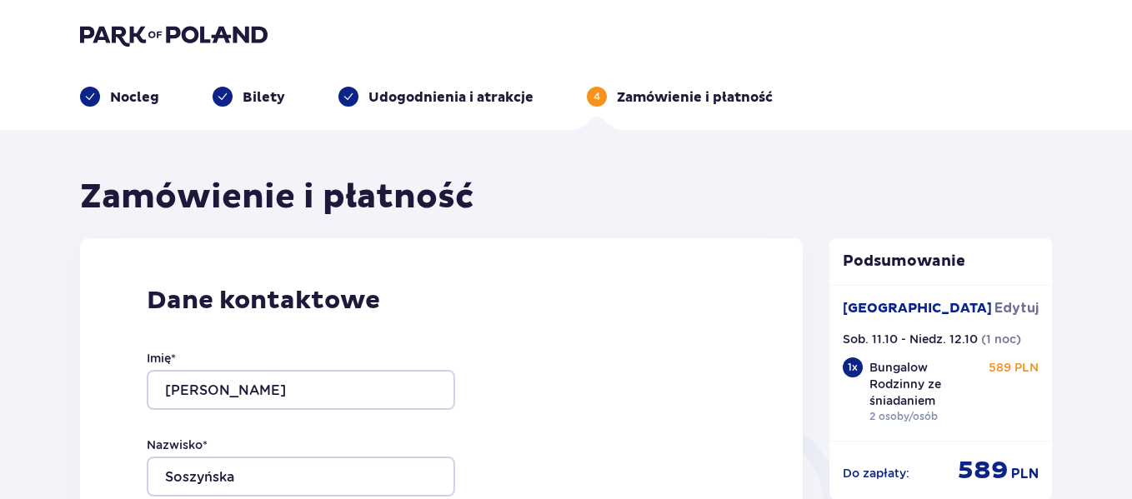
click at [252, 95] on p "Bilety" at bounding box center [264, 97] width 43 height 18
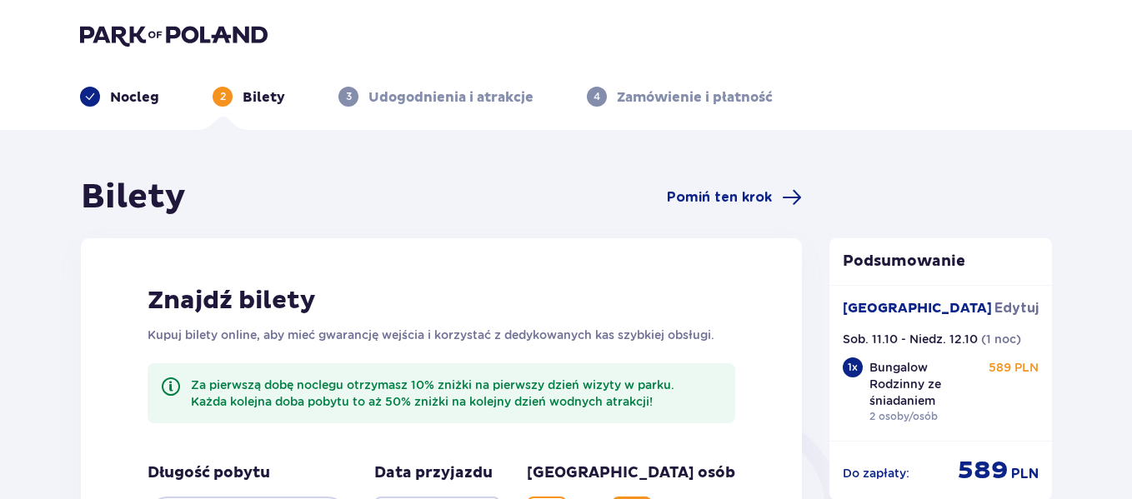
click at [129, 97] on p "Nocleg" at bounding box center [134, 97] width 49 height 18
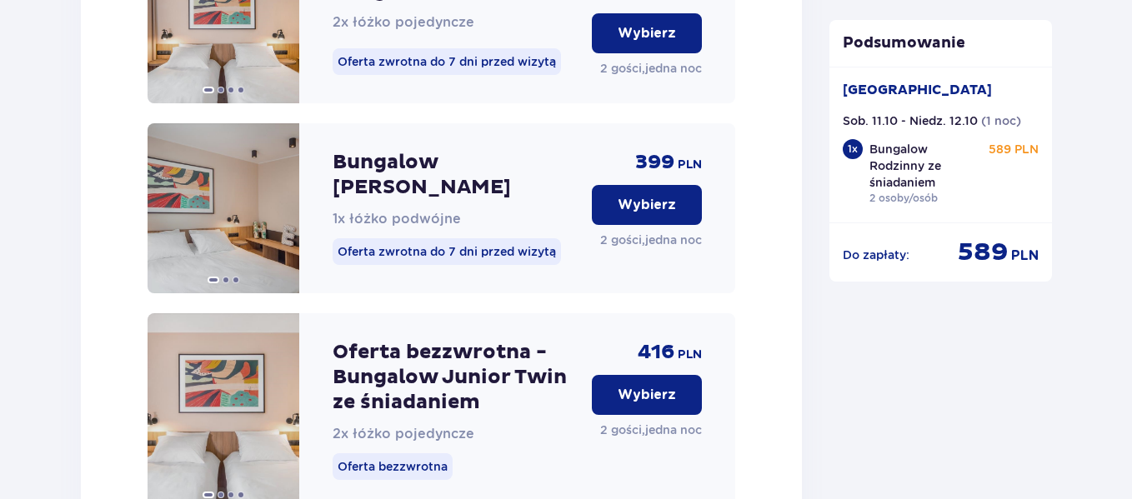
scroll to position [1857, 0]
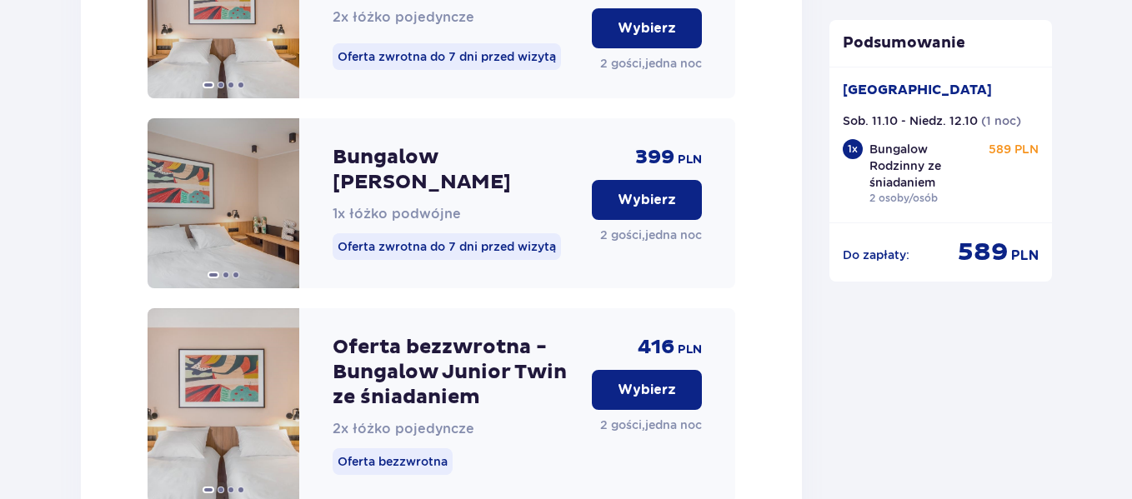
click at [668, 191] on p "Wybierz" at bounding box center [647, 200] width 58 height 18
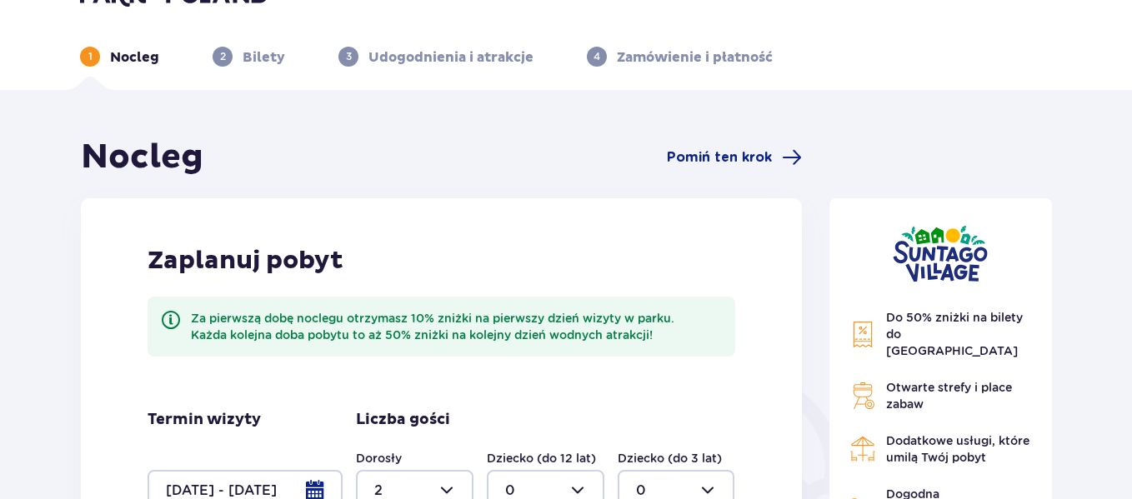
scroll to position [0, 0]
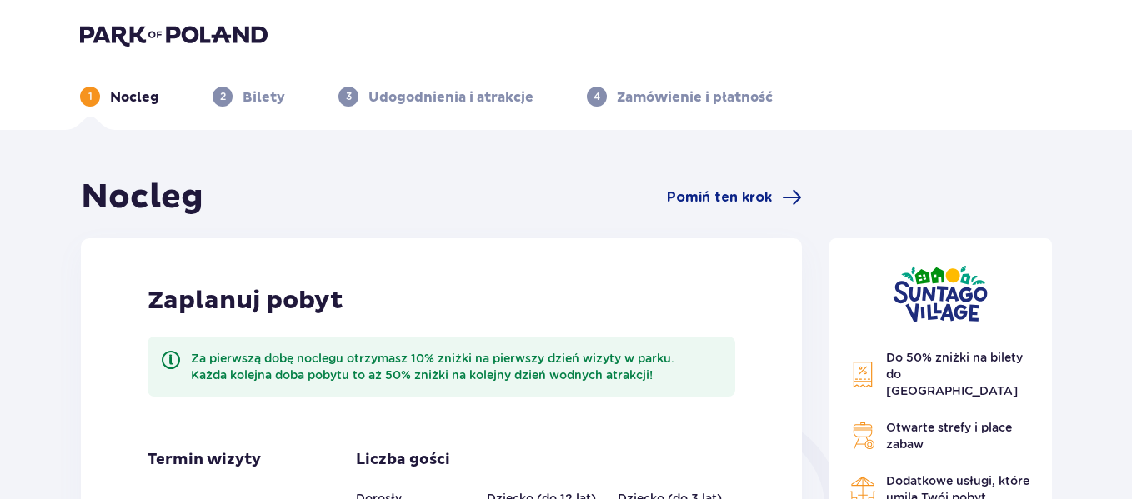
click at [630, 97] on p "Zamówienie i płatność" at bounding box center [695, 97] width 156 height 18
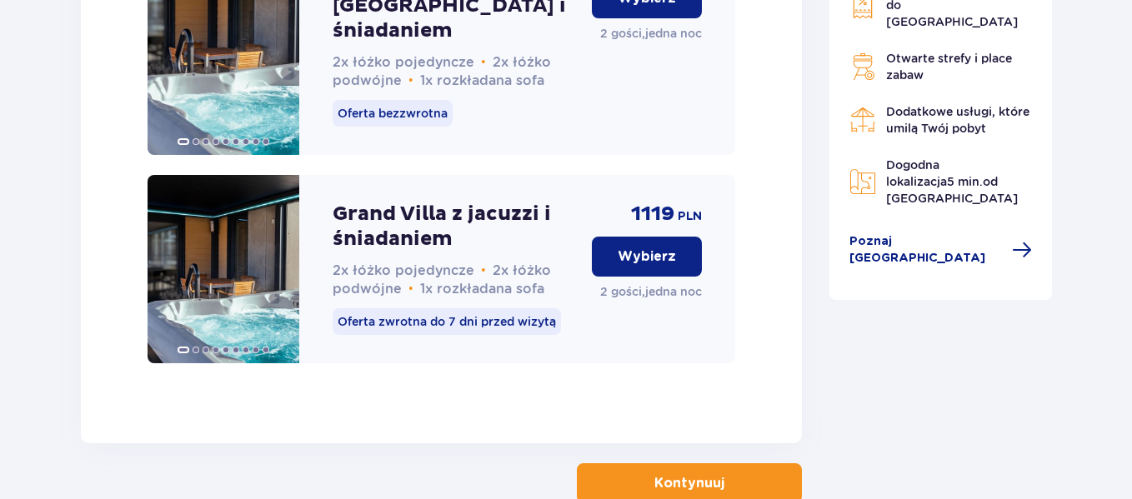
scroll to position [5170, 0]
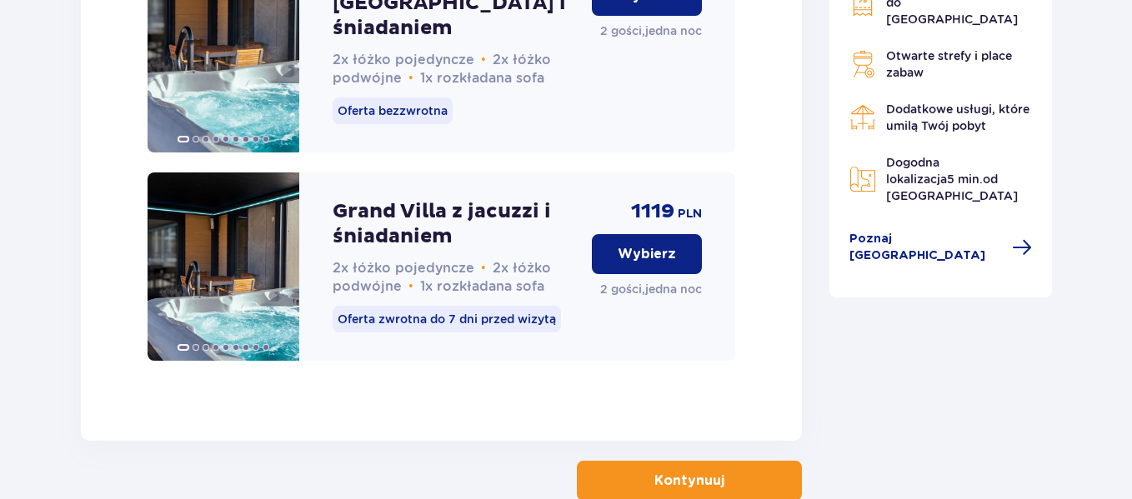
click at [666, 472] on p "Kontynuuj" at bounding box center [689, 481] width 70 height 18
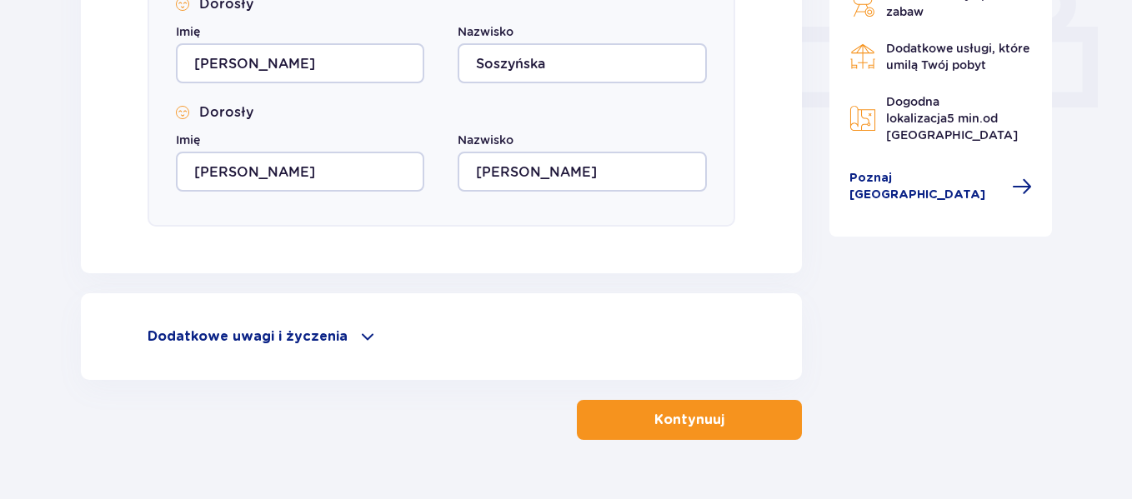
scroll to position [794, 0]
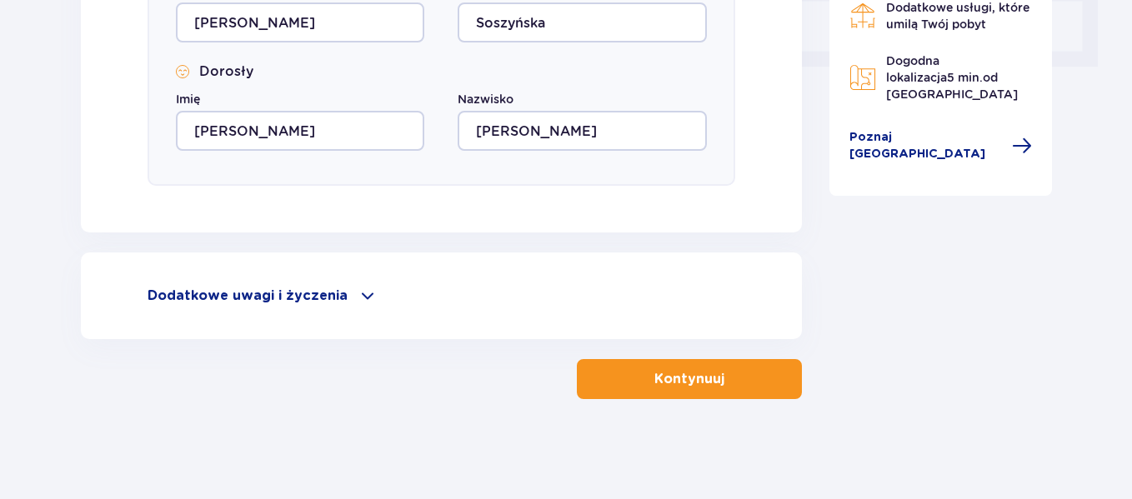
click at [666, 374] on p "Kontynuuj" at bounding box center [689, 379] width 70 height 18
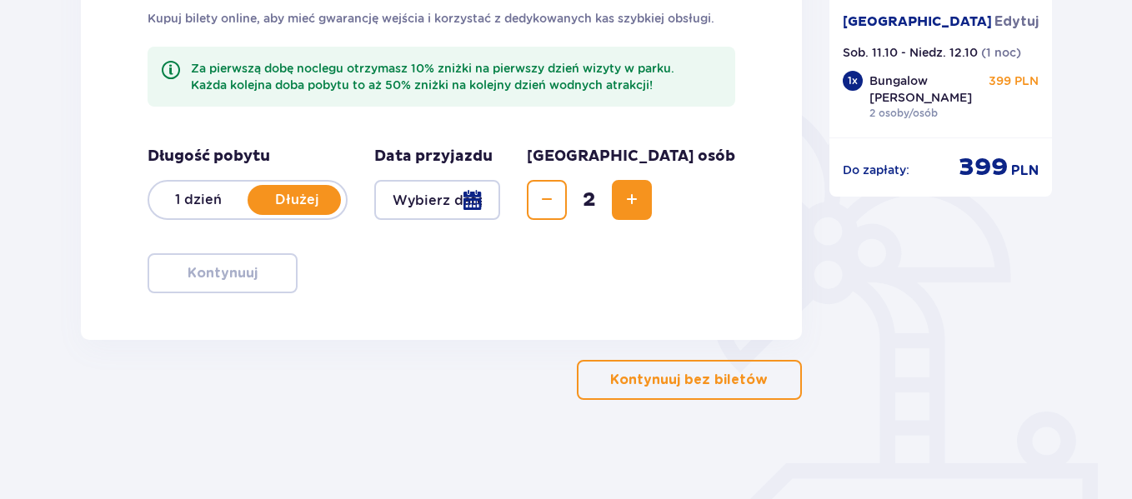
scroll to position [318, 0]
click at [666, 374] on p "Kontynuuj bez biletów" at bounding box center [689, 379] width 158 height 18
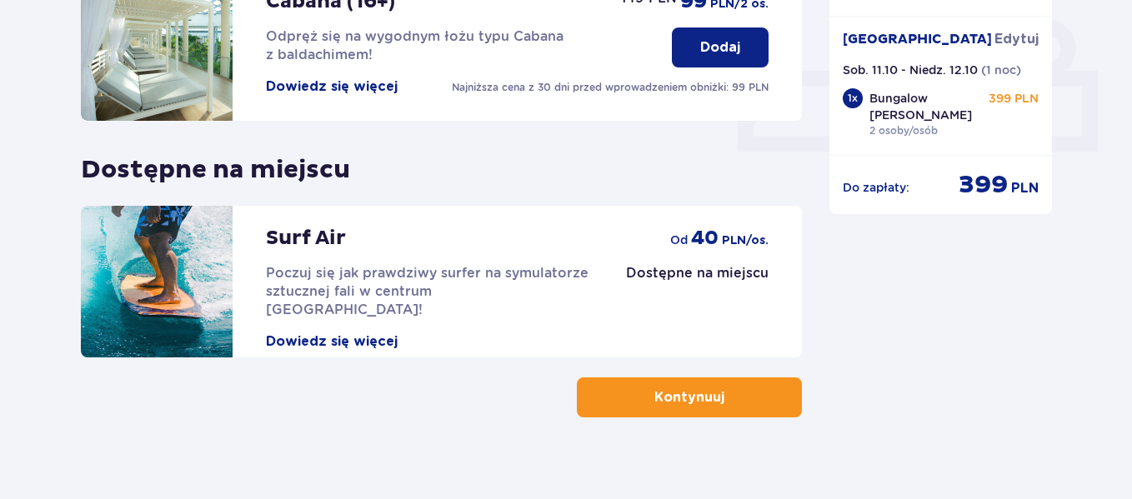
scroll to position [711, 0]
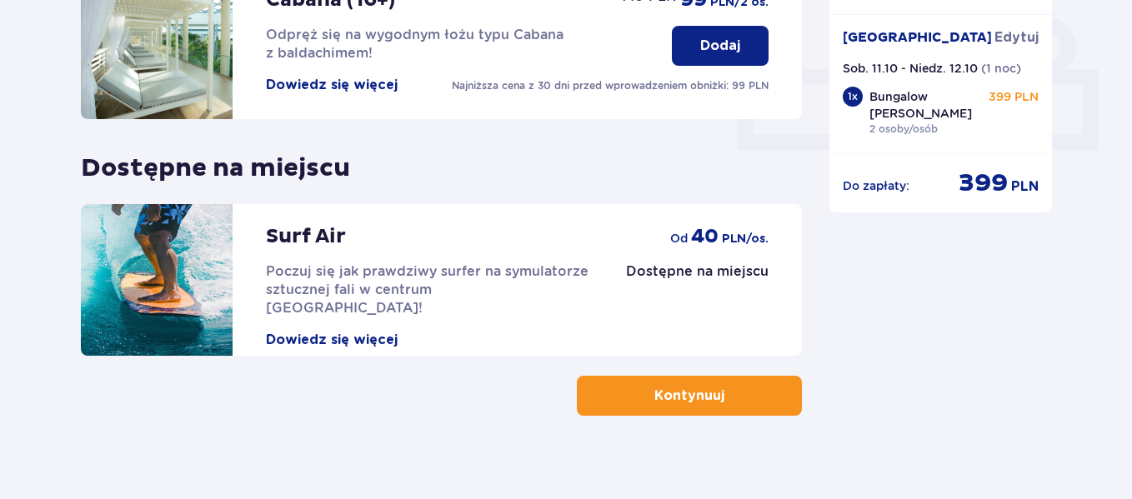
click at [666, 387] on p "Kontynuuj" at bounding box center [689, 396] width 70 height 18
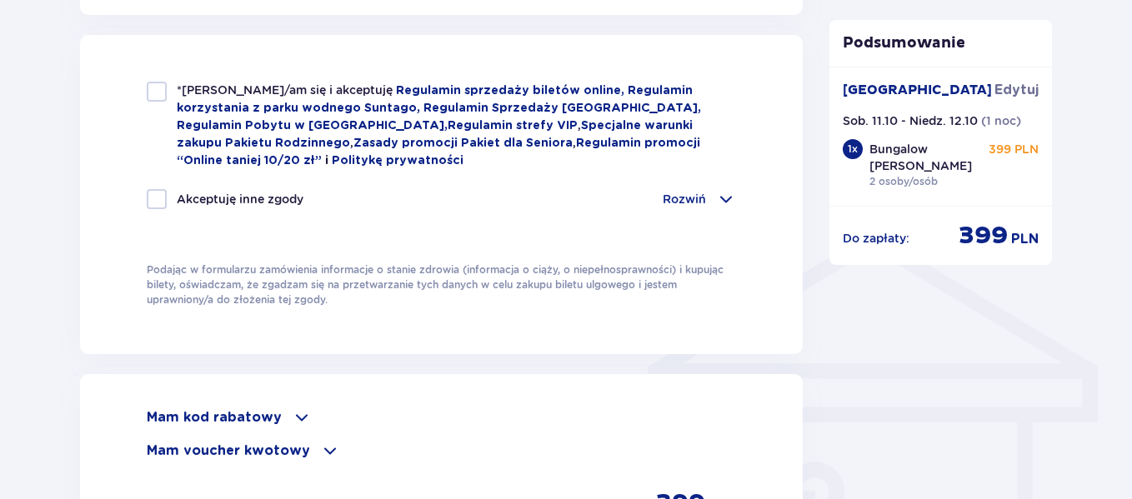
scroll to position [1113, 0]
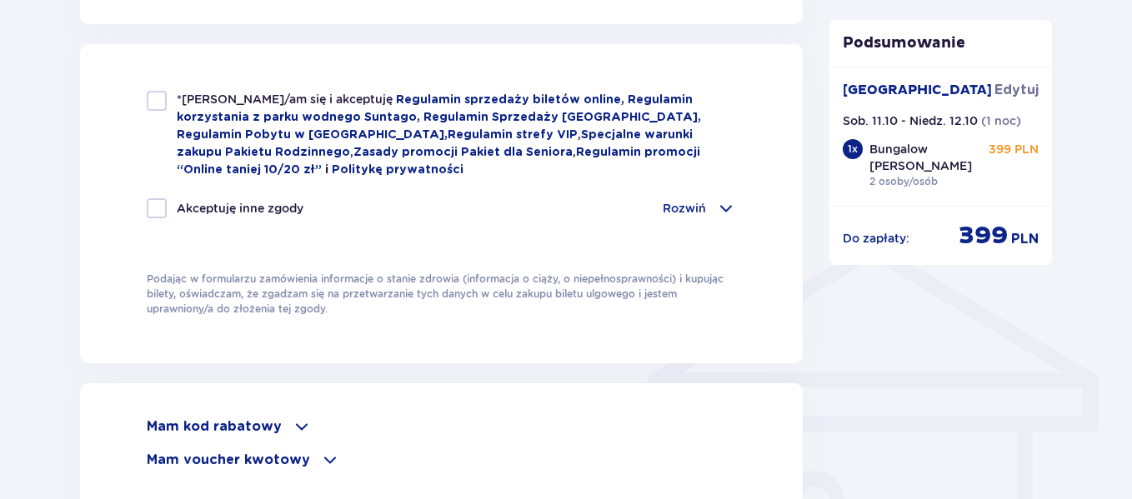
click at [160, 93] on div at bounding box center [157, 101] width 20 height 20
checkbox input "true"
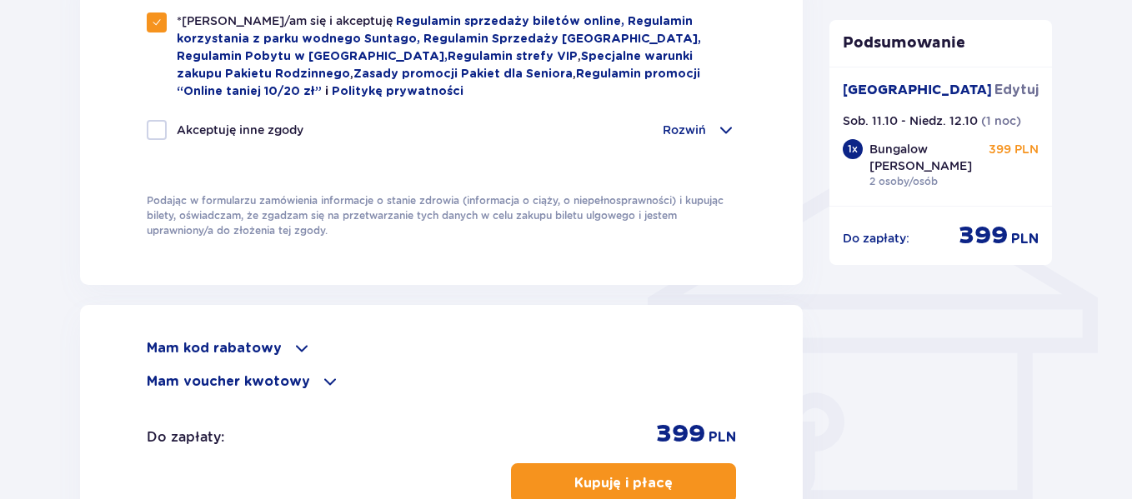
scroll to position [1219, 0]
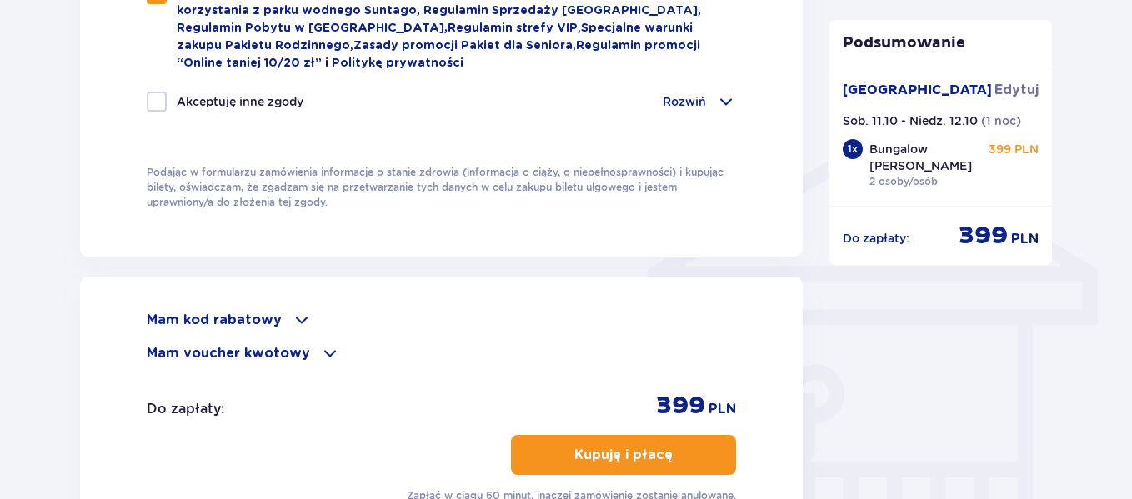
click at [324, 344] on span at bounding box center [330, 353] width 20 height 20
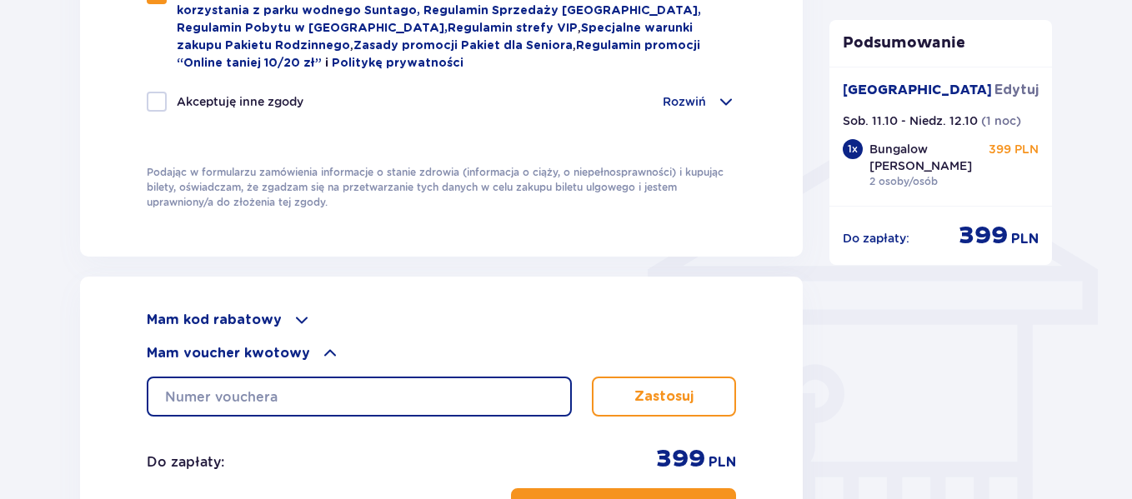
click at [317, 393] on input "text" at bounding box center [359, 397] width 425 height 40
paste input "ZN5V0OZSKCXP"
type input "ZN5V0OZSKCXP"
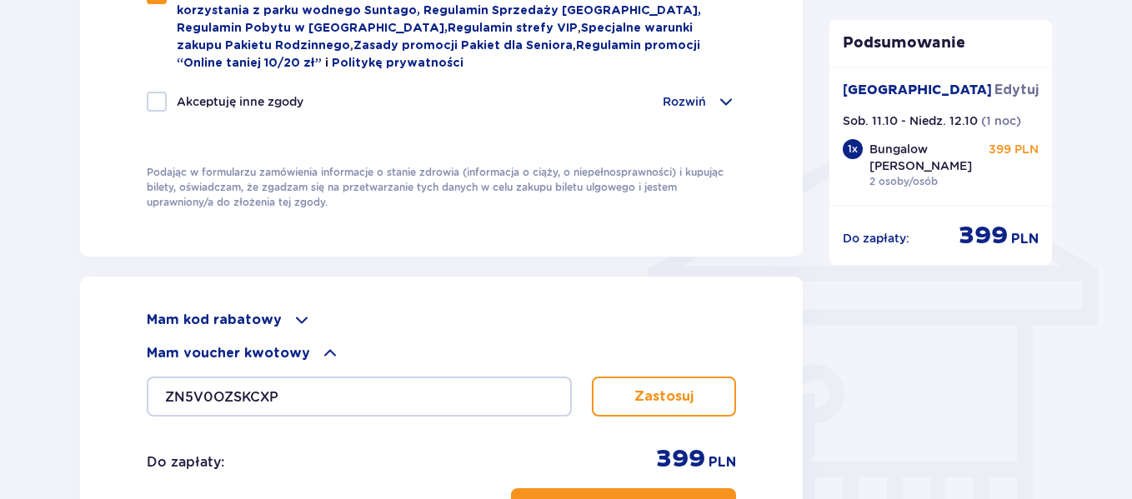
click at [638, 388] on p "Zastosuj" at bounding box center [663, 397] width 59 height 18
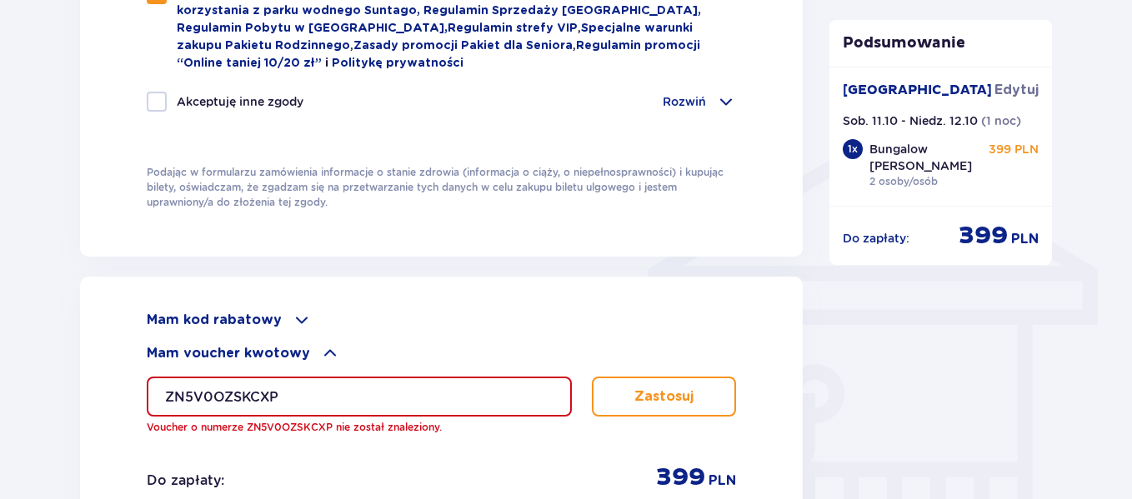
click at [292, 313] on span at bounding box center [302, 320] width 20 height 20
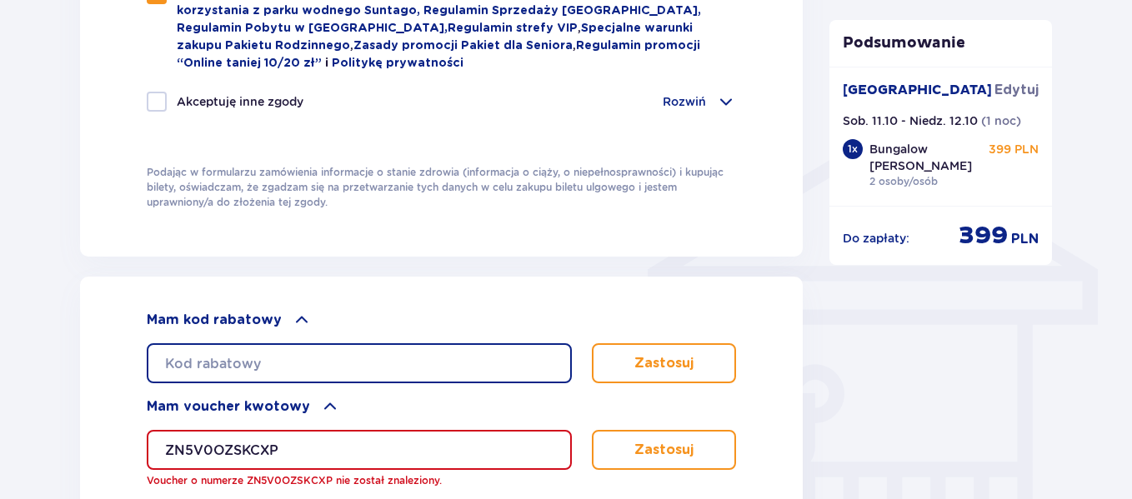
click at [276, 358] on input "text" at bounding box center [359, 363] width 425 height 40
paste input "ZN5V0OZSKCXP"
type input "ZN5V0OZSKCXP"
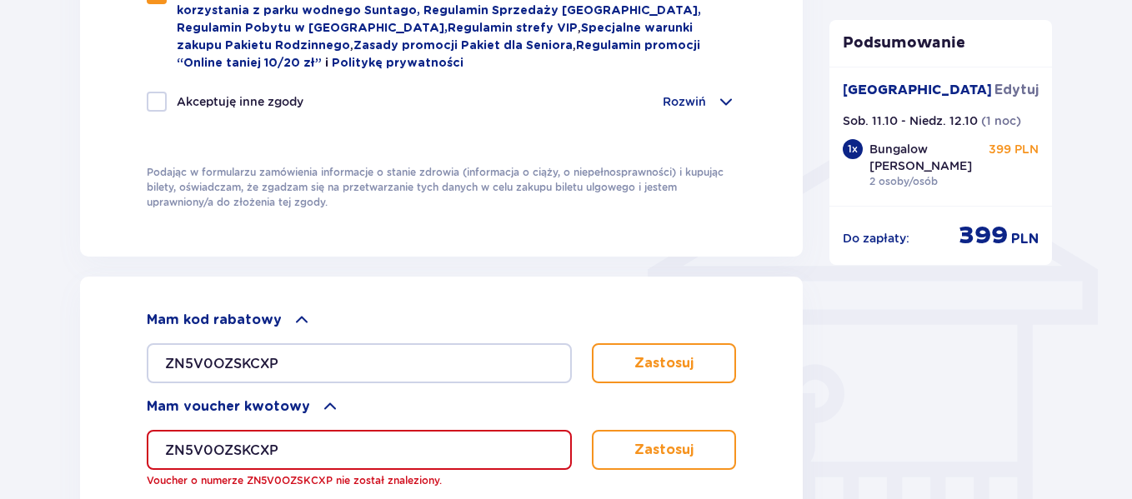
click at [648, 359] on p "Zastosuj" at bounding box center [663, 363] width 59 height 18
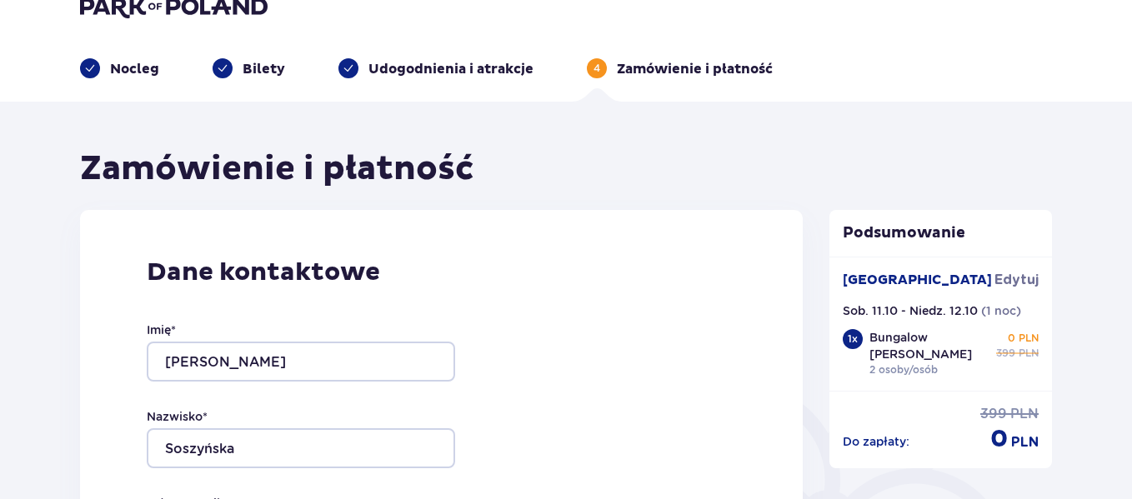
scroll to position [0, 0]
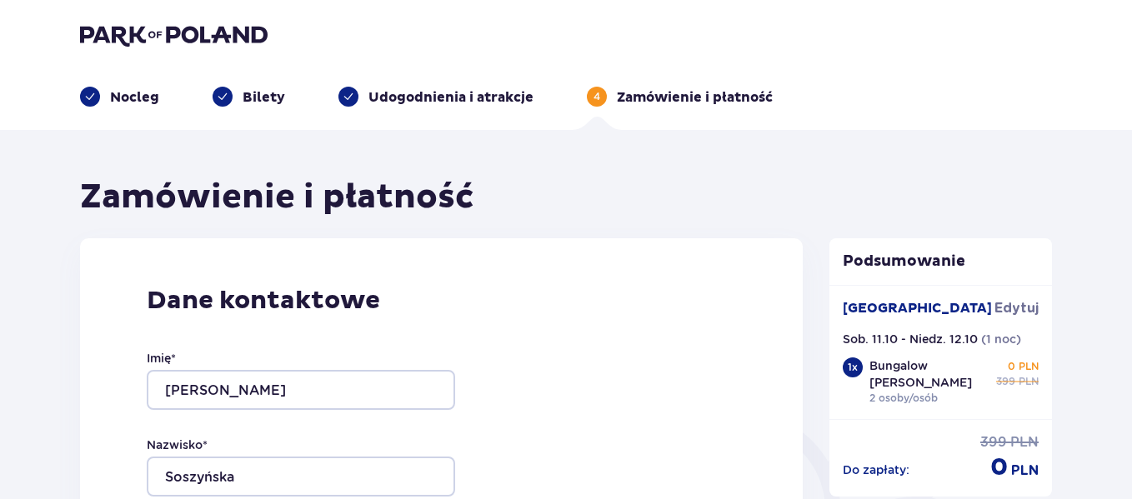
click at [127, 102] on p "Nocleg" at bounding box center [134, 97] width 49 height 18
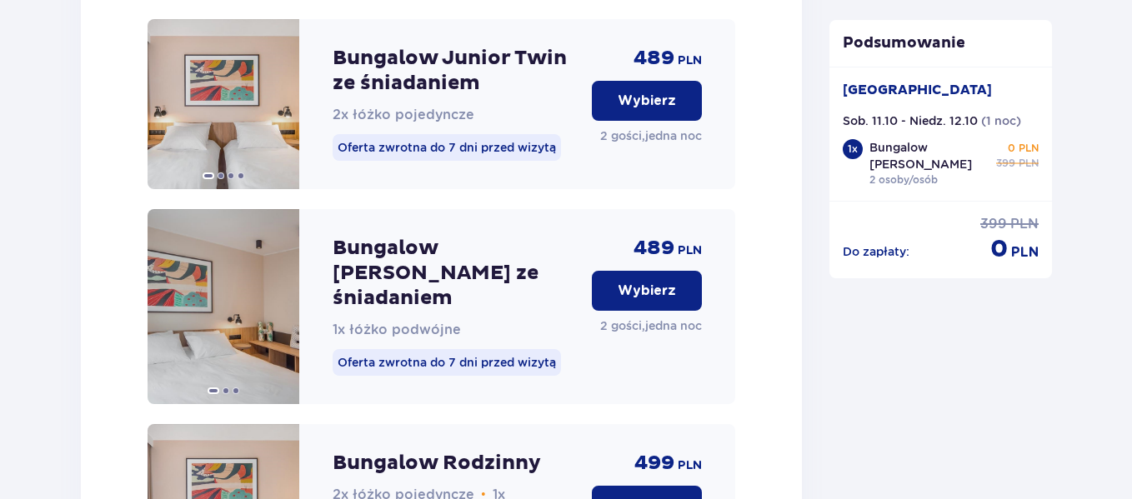
scroll to position [3019, 0]
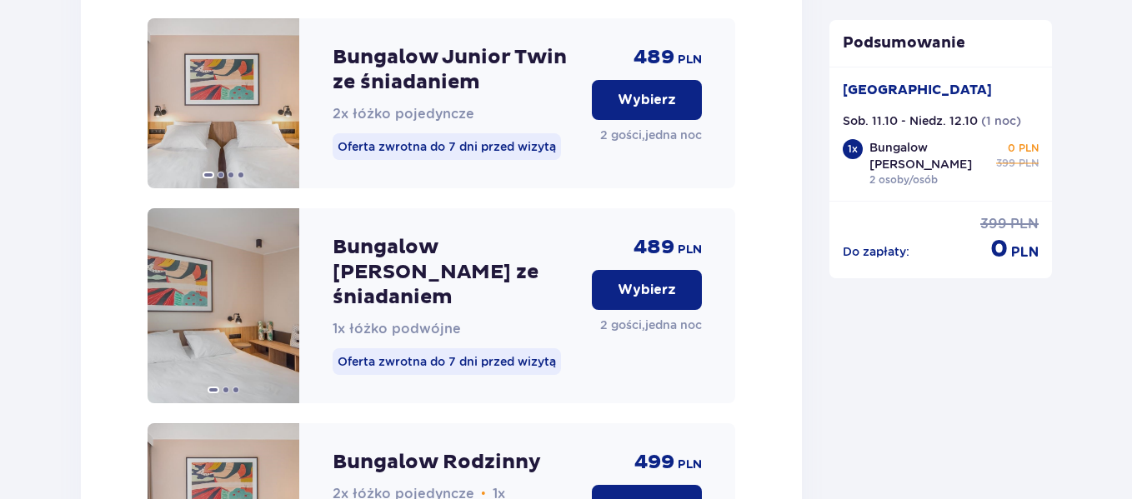
click at [622, 270] on button "Wybierz" at bounding box center [647, 290] width 110 height 40
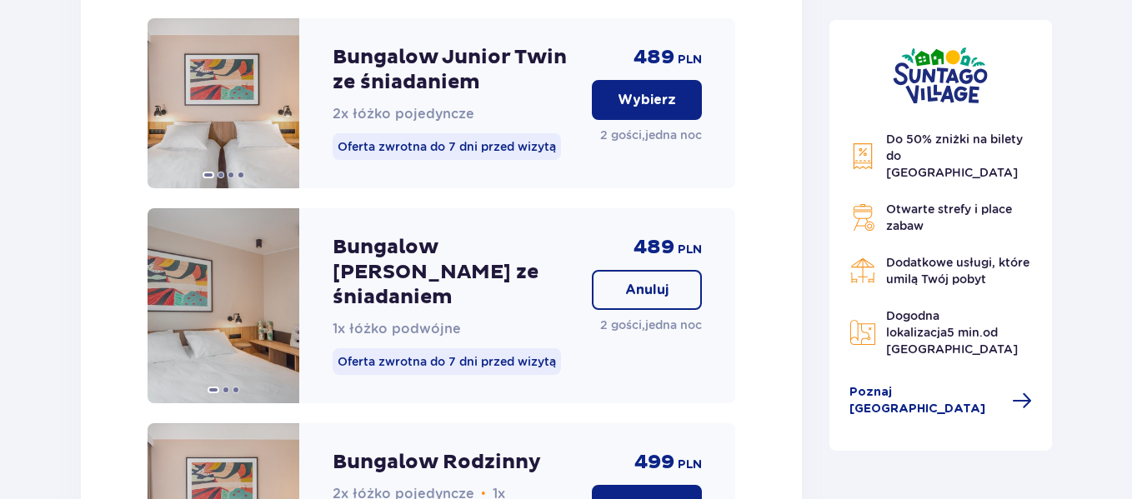
scroll to position [5170, 0]
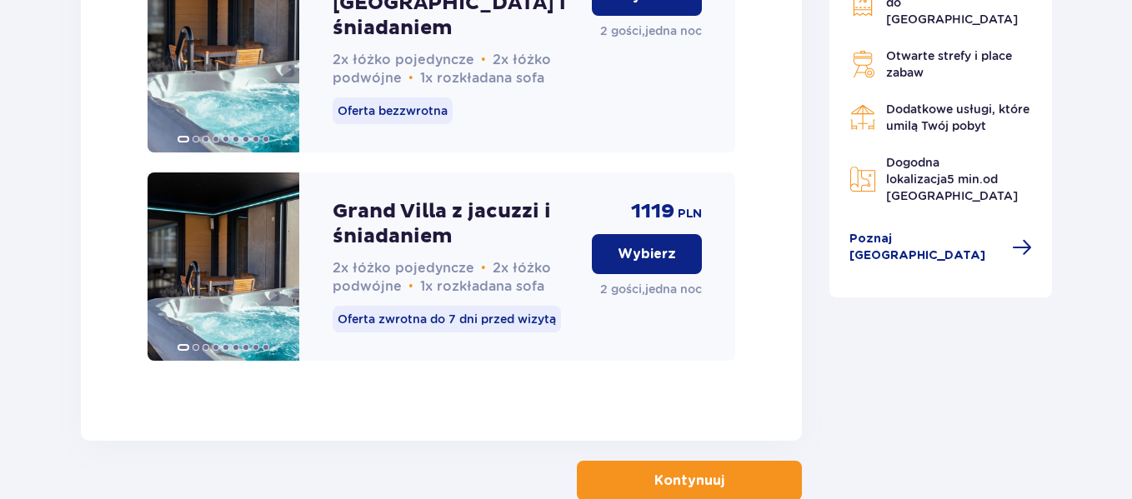
click at [694, 461] on button "Kontynuuj" at bounding box center [689, 481] width 225 height 40
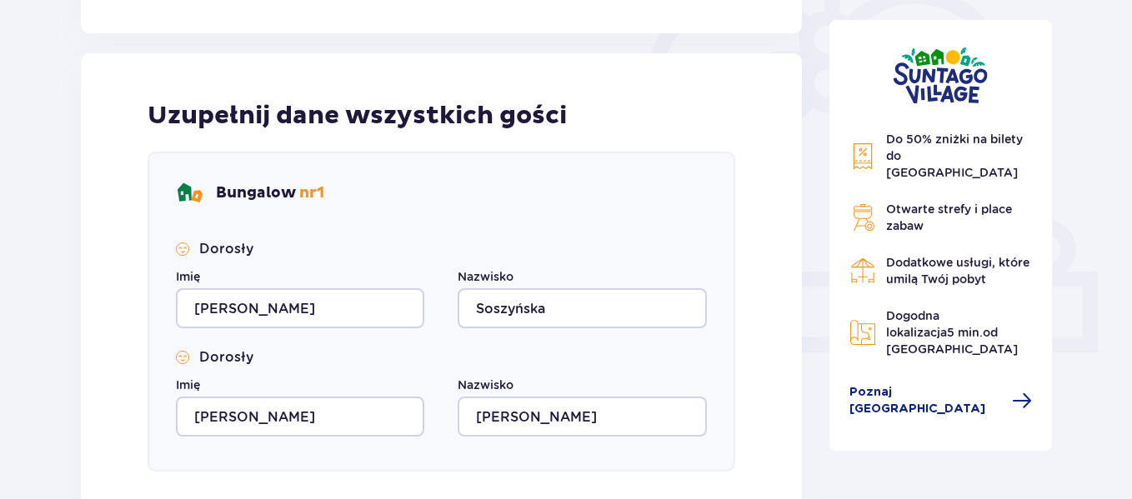
scroll to position [794, 0]
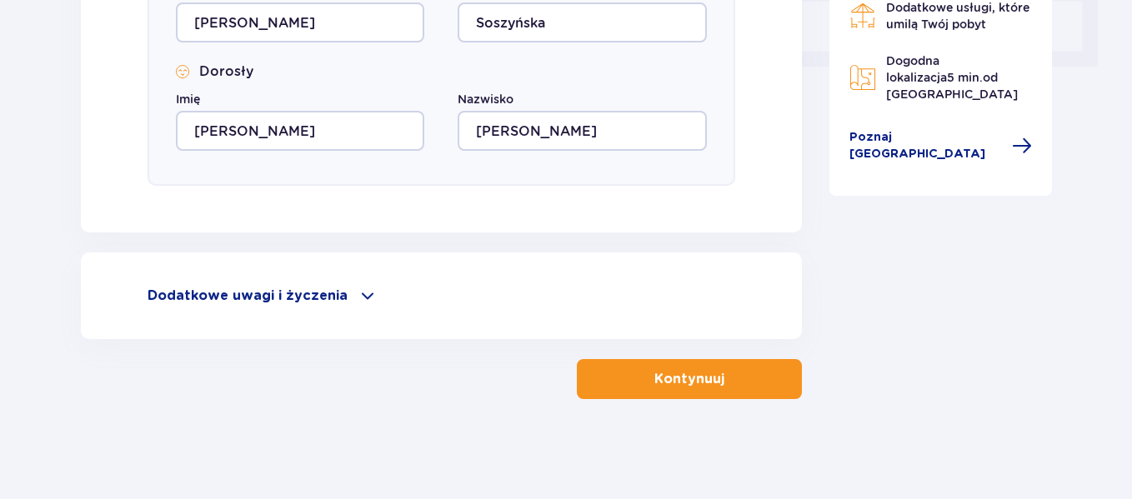
click at [694, 366] on button "Kontynuuj" at bounding box center [689, 379] width 225 height 40
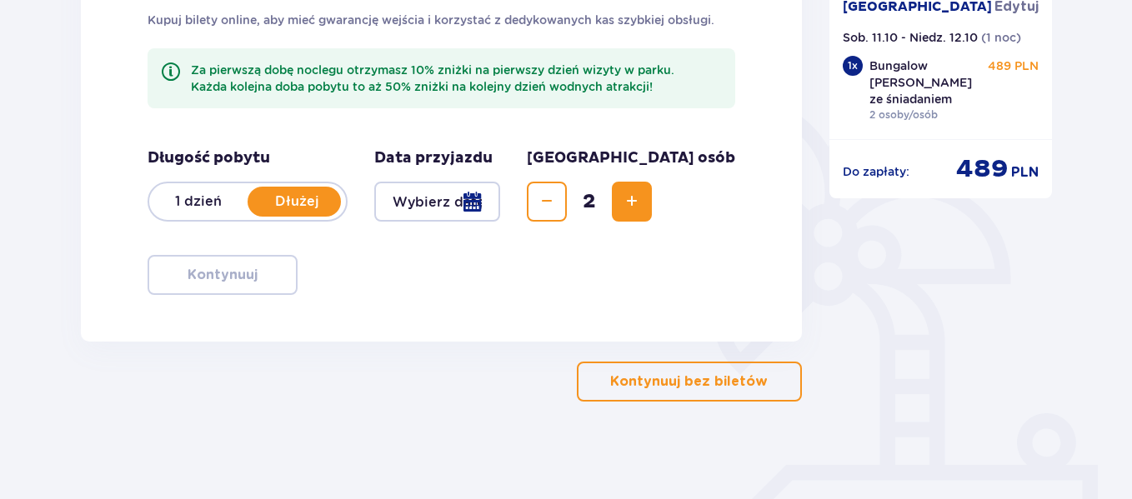
scroll to position [318, 0]
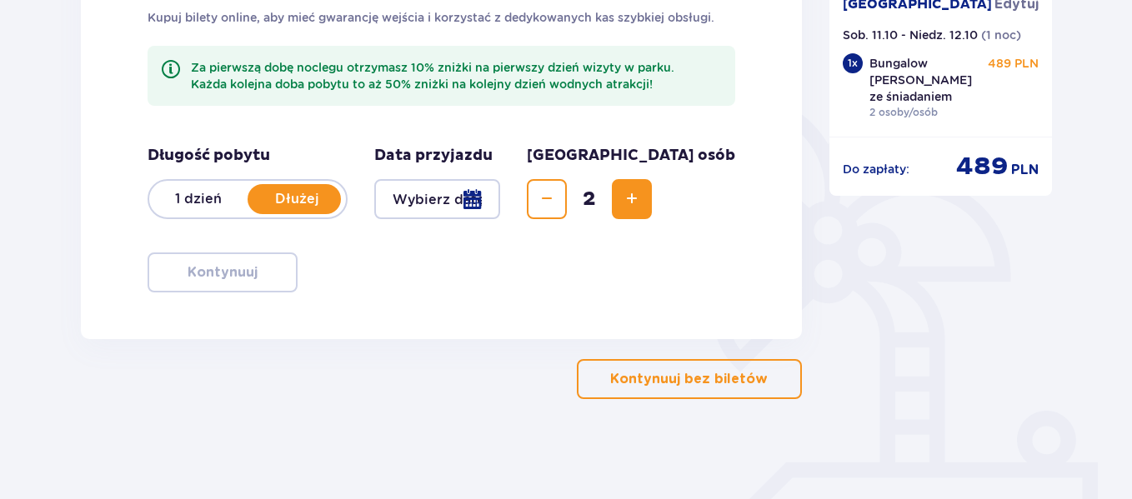
click at [694, 377] on p "Kontynuuj bez biletów" at bounding box center [689, 379] width 158 height 18
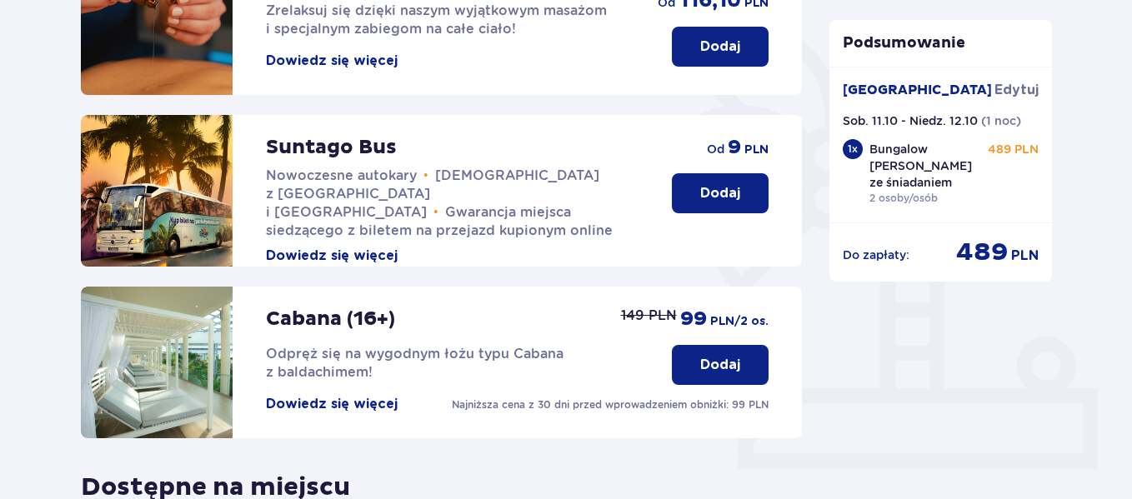
scroll to position [711, 0]
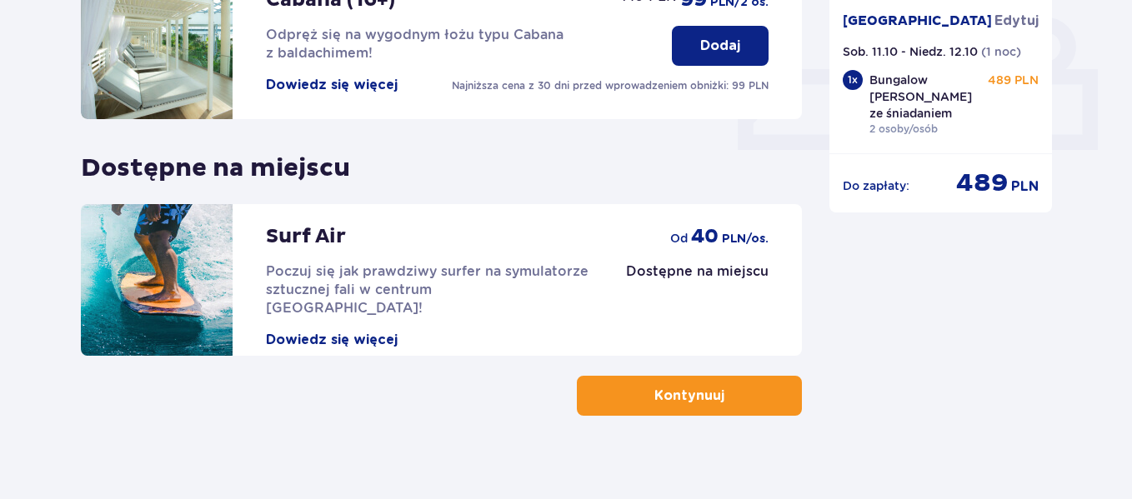
click at [682, 387] on p "Kontynuuj" at bounding box center [689, 396] width 70 height 18
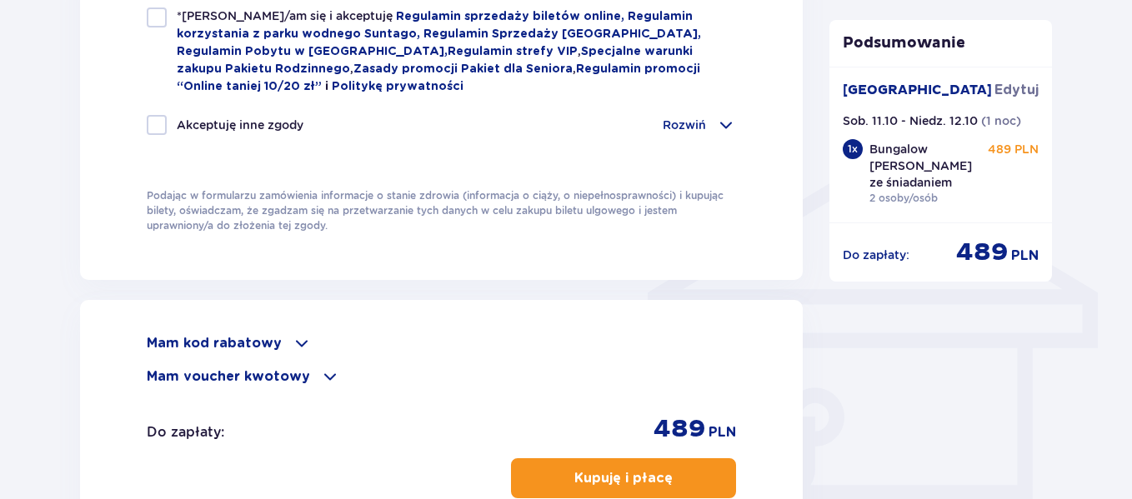
scroll to position [1199, 0]
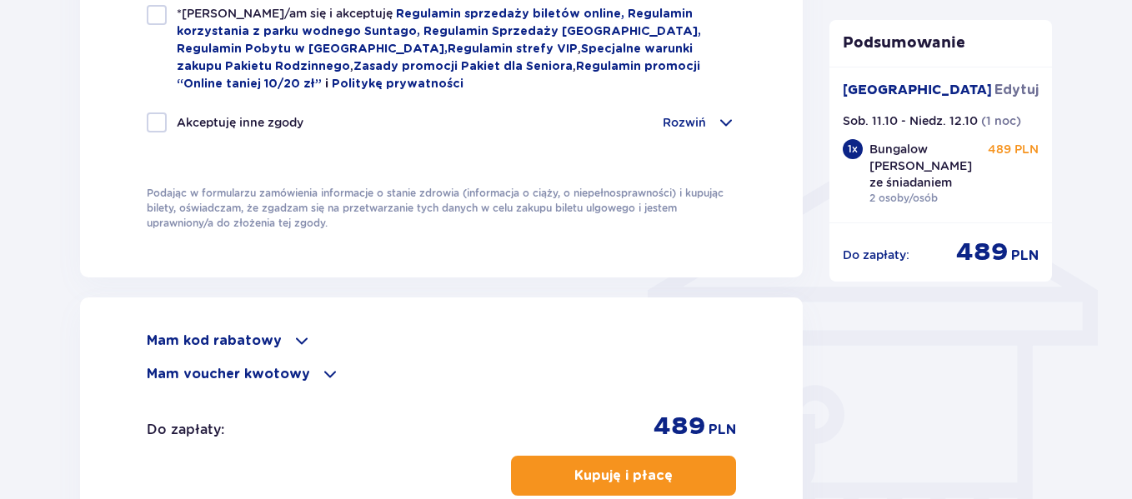
click at [162, 11] on div at bounding box center [157, 15] width 20 height 20
checkbox input "true"
click at [294, 335] on span at bounding box center [302, 341] width 20 height 20
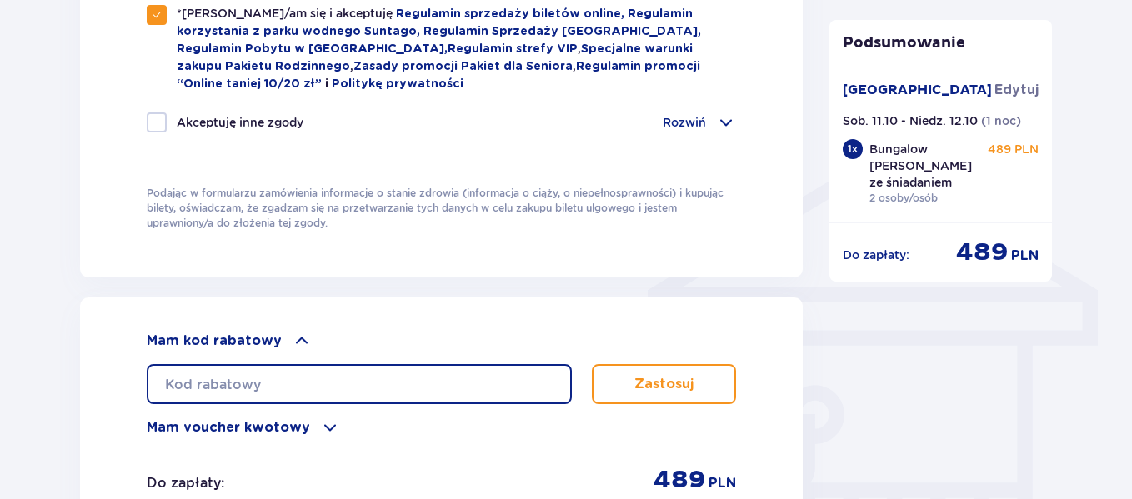
click at [293, 372] on input "text" at bounding box center [359, 384] width 425 height 40
paste input "ZN5V0OZSKCXP"
type input "ZN5V0OZSKCXP"
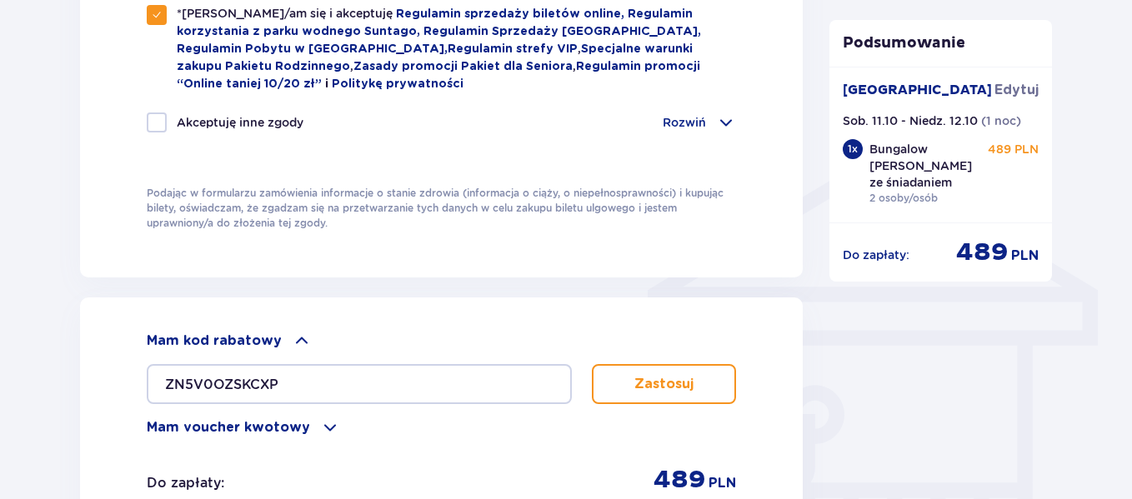
click at [654, 390] on button "Zastosuj" at bounding box center [664, 384] width 144 height 40
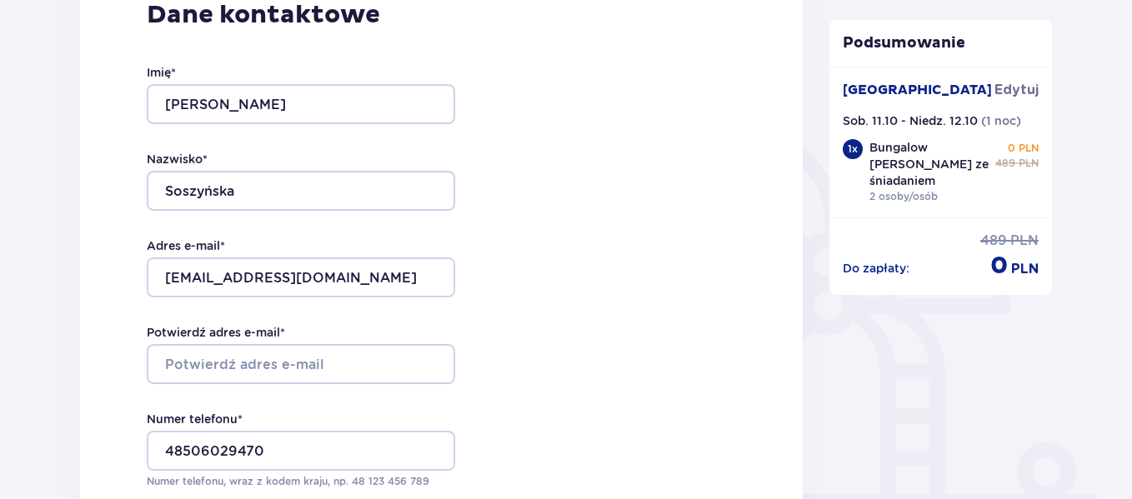
scroll to position [0, 0]
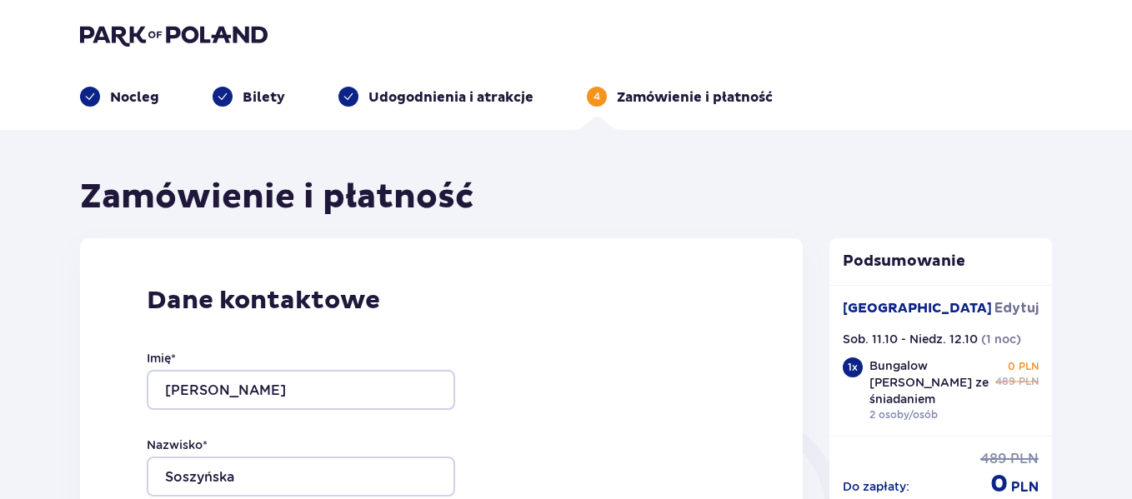
click at [144, 93] on p "Nocleg" at bounding box center [134, 97] width 49 height 18
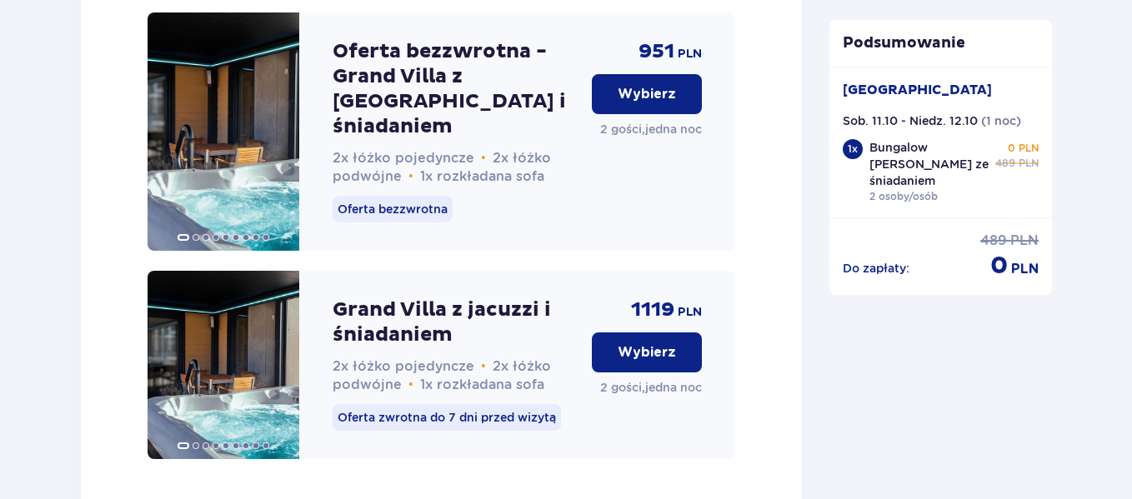
scroll to position [4997, 0]
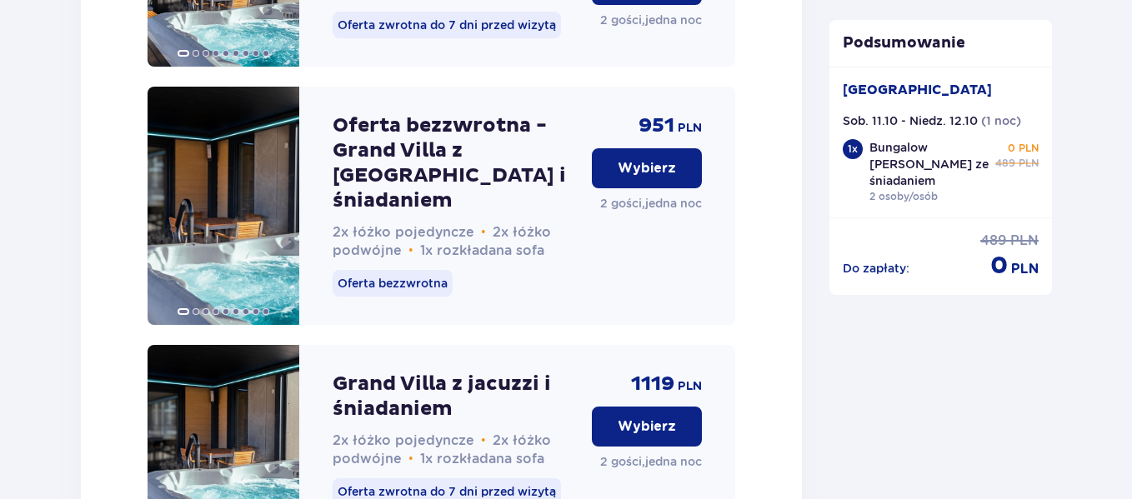
click at [639, 159] on p "Wybierz" at bounding box center [647, 168] width 58 height 18
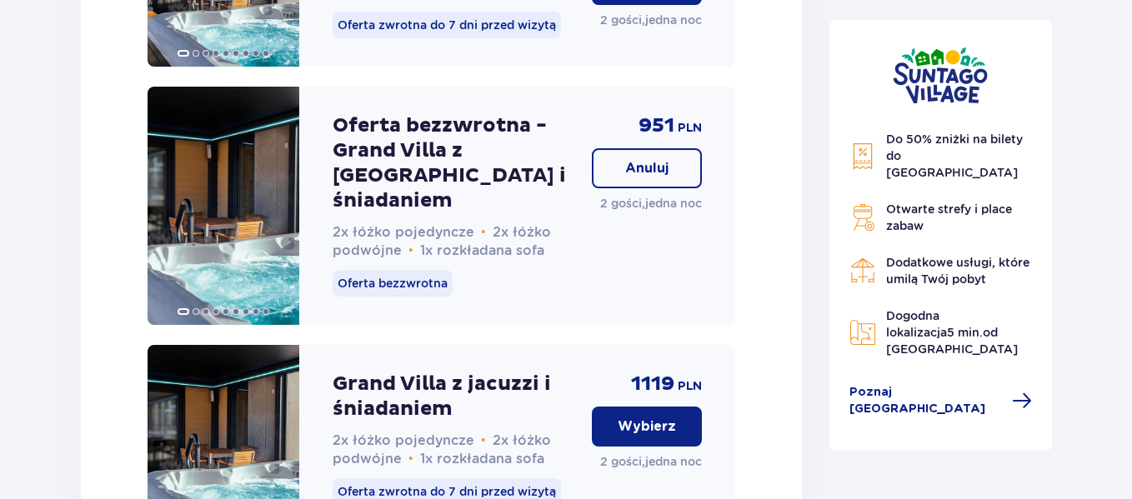
scroll to position [5170, 0]
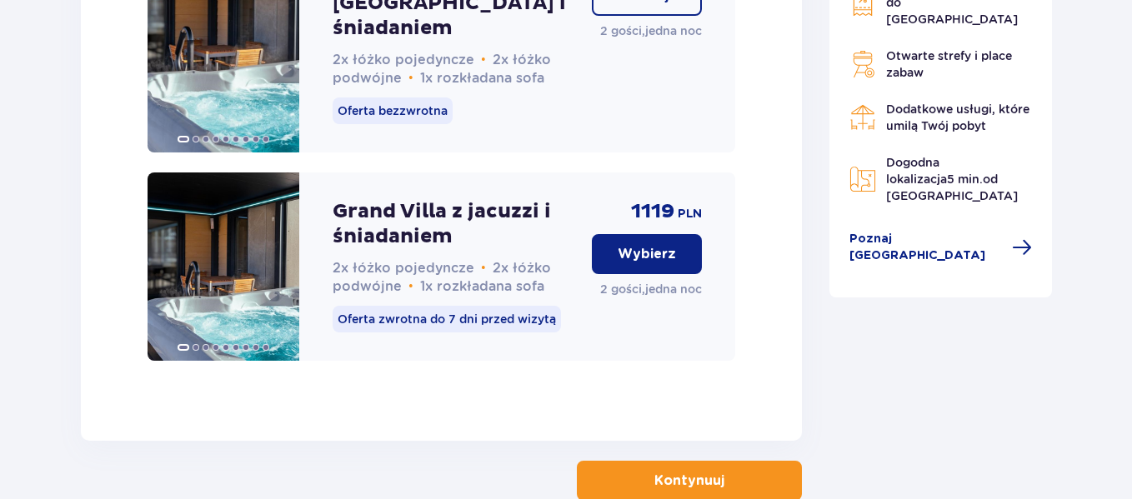
click at [677, 472] on p "Kontynuuj" at bounding box center [689, 481] width 70 height 18
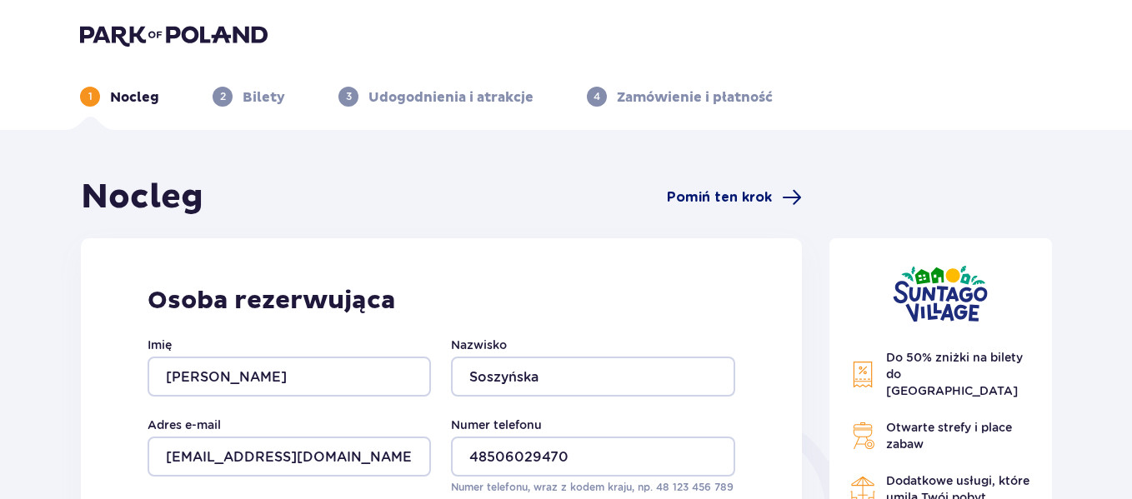
click at [723, 191] on span "Pomiń ten krok" at bounding box center [719, 197] width 105 height 18
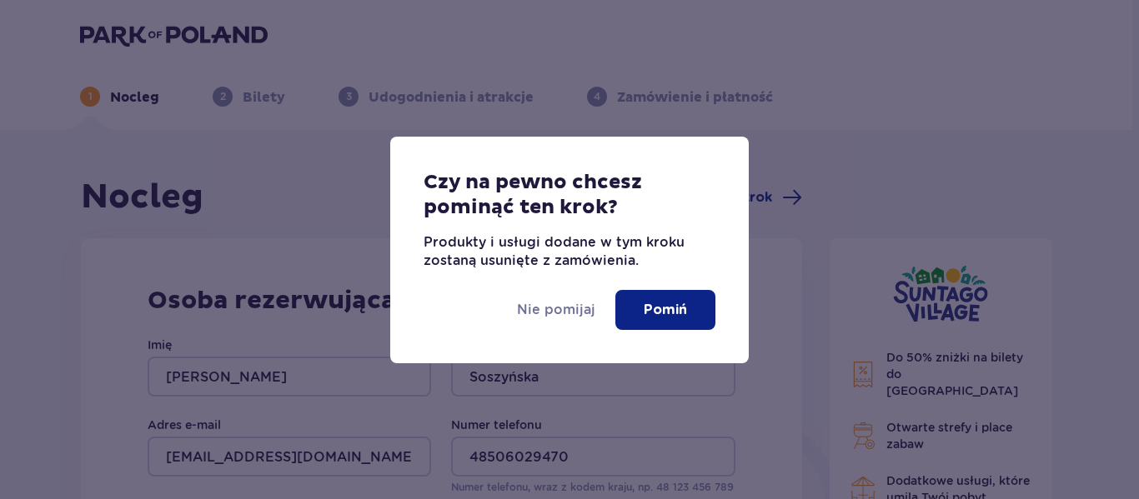
click at [661, 316] on p "Pomiń" at bounding box center [664, 310] width 43 height 18
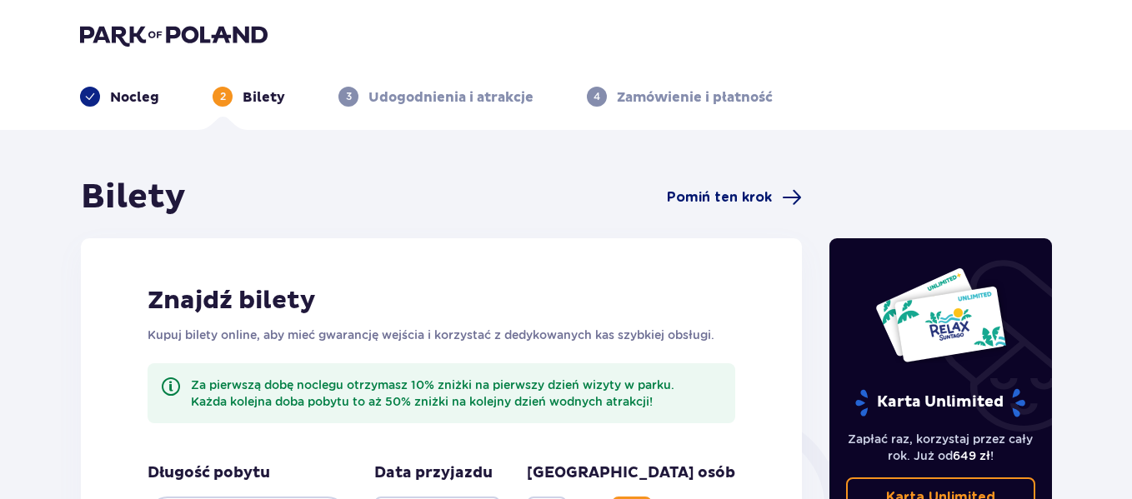
click at [713, 203] on span "Pomiń ten krok" at bounding box center [719, 197] width 105 height 18
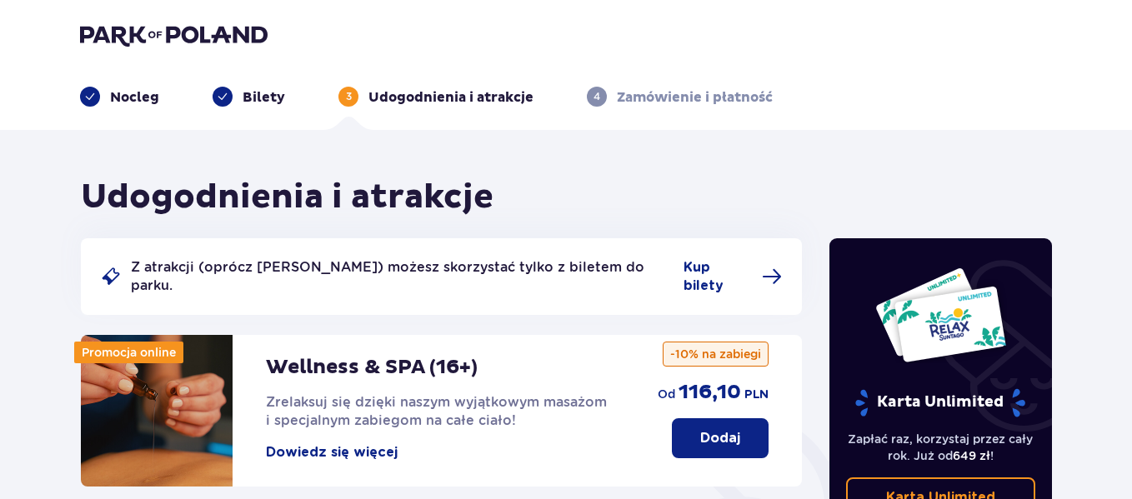
click at [281, 90] on p "Bilety" at bounding box center [264, 97] width 43 height 18
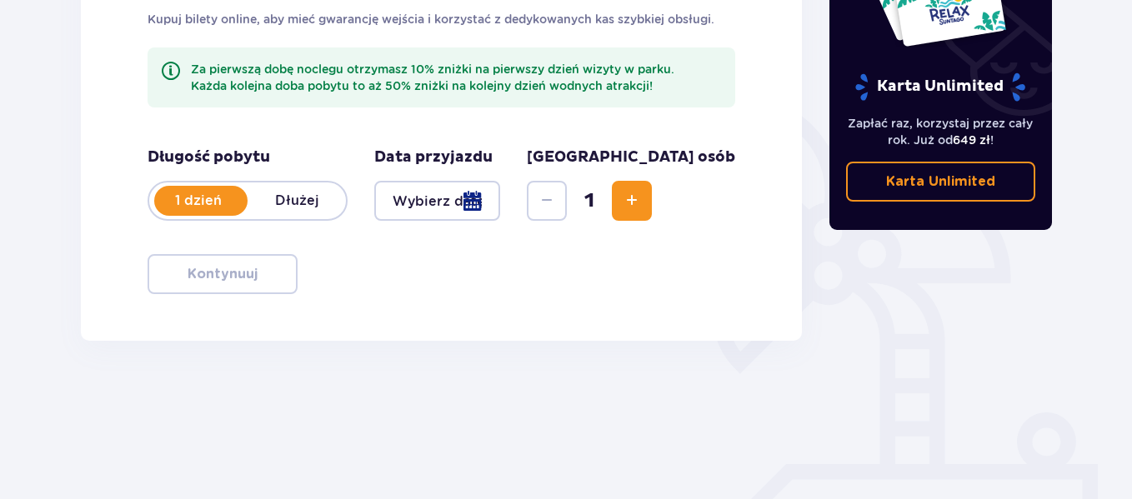
scroll to position [350, 0]
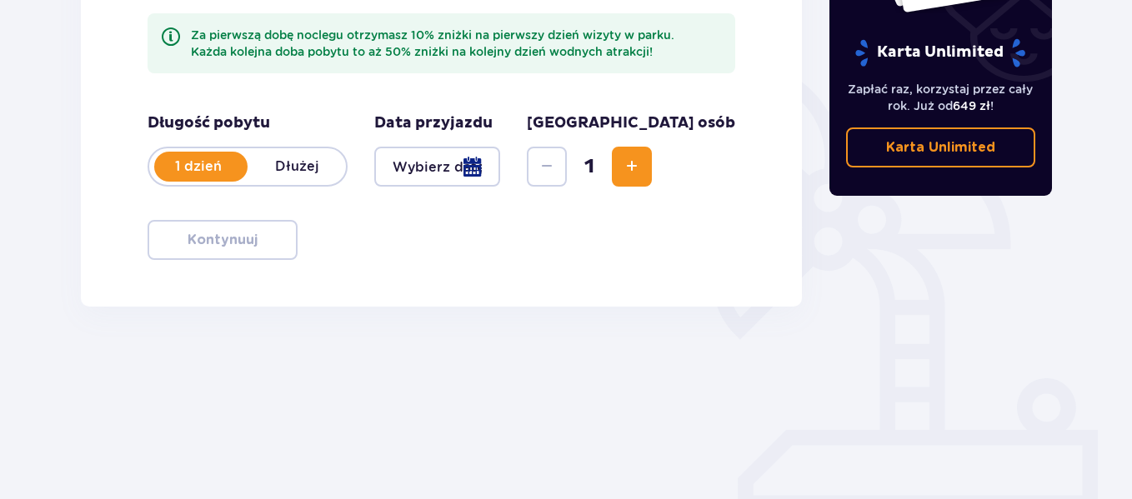
click at [500, 157] on div at bounding box center [437, 167] width 126 height 40
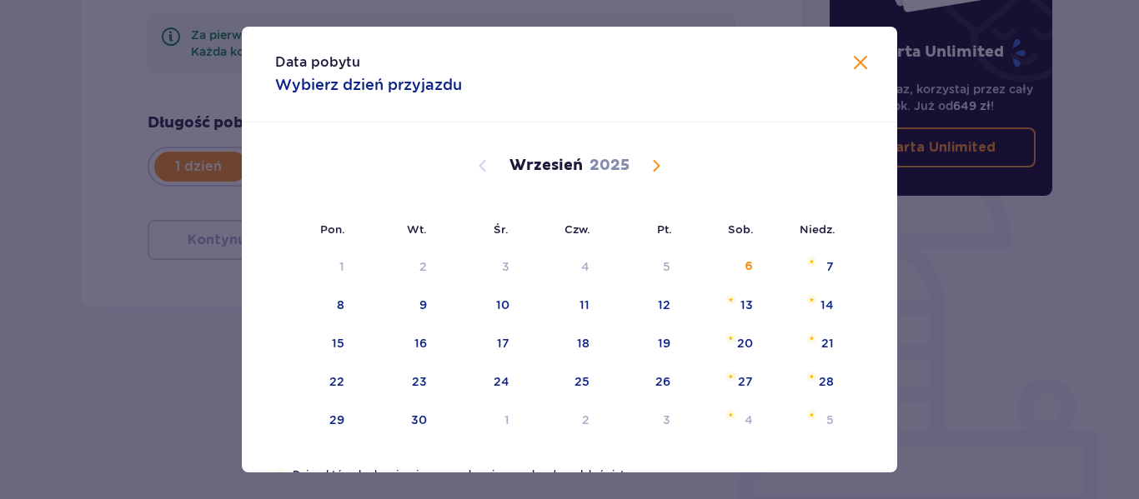
click at [655, 156] on span "Calendar" at bounding box center [656, 166] width 20 height 20
click at [728, 303] on img "sobota, 11 października 2025" at bounding box center [731, 300] width 11 height 10
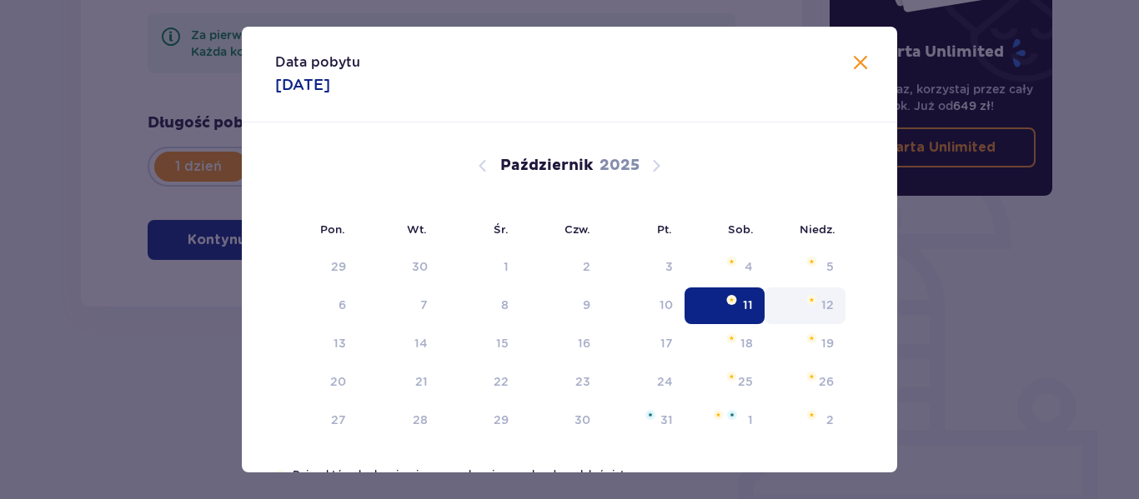
type input "11.10.25"
click at [814, 308] on div "12" at bounding box center [804, 306] width 81 height 37
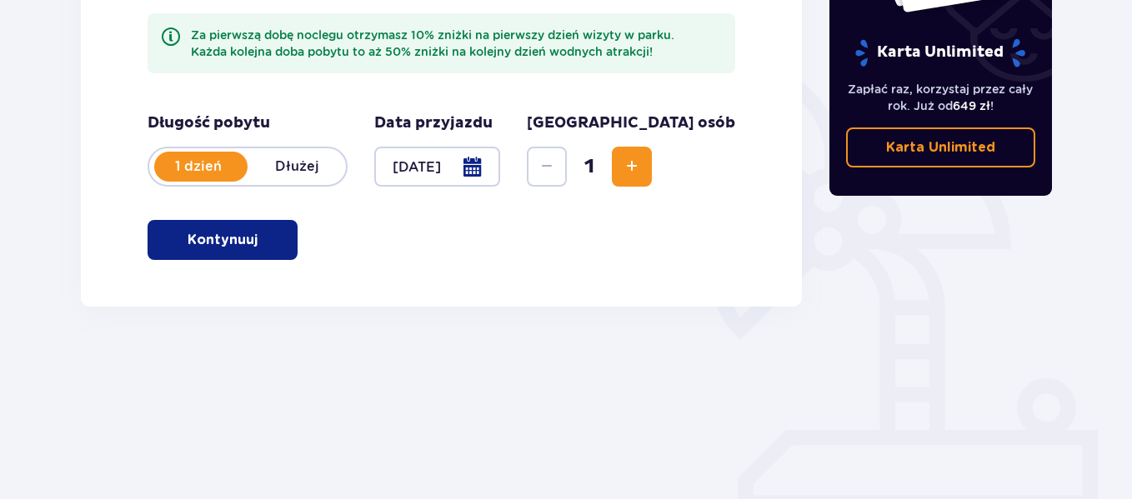
click at [228, 226] on button "Kontynuuj" at bounding box center [223, 240] width 150 height 40
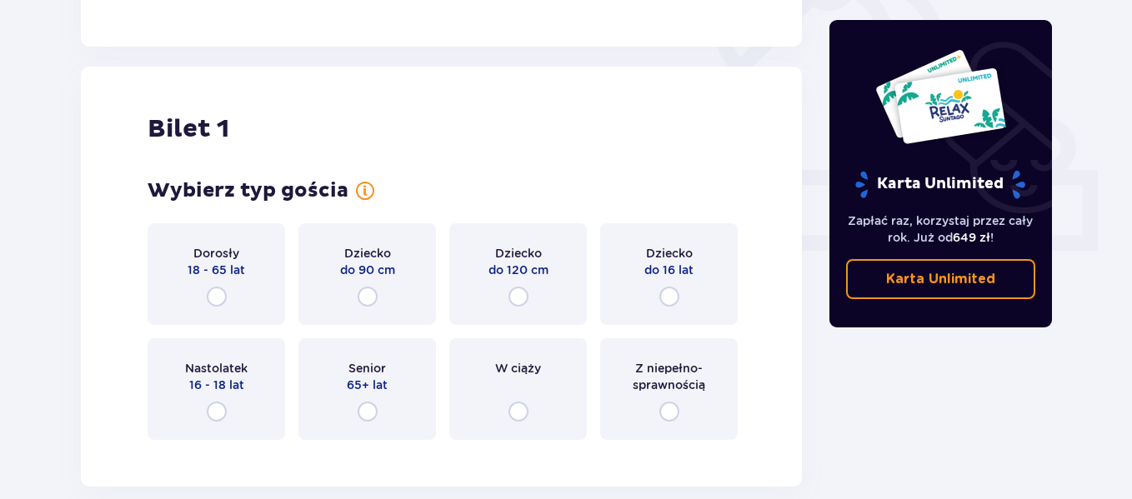
scroll to position [657, 0]
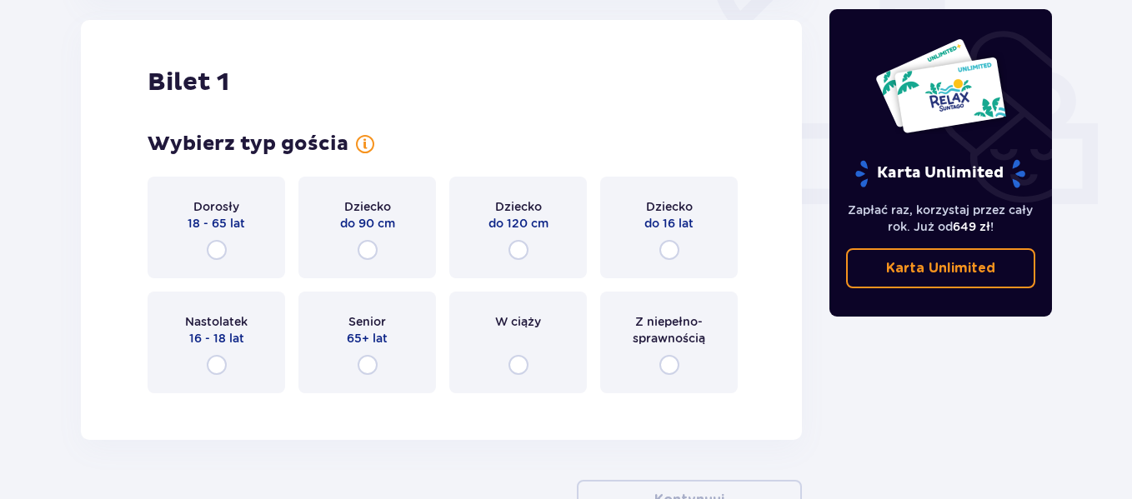
click at [228, 226] on p "18 - 65 lat" at bounding box center [217, 223] width 58 height 17
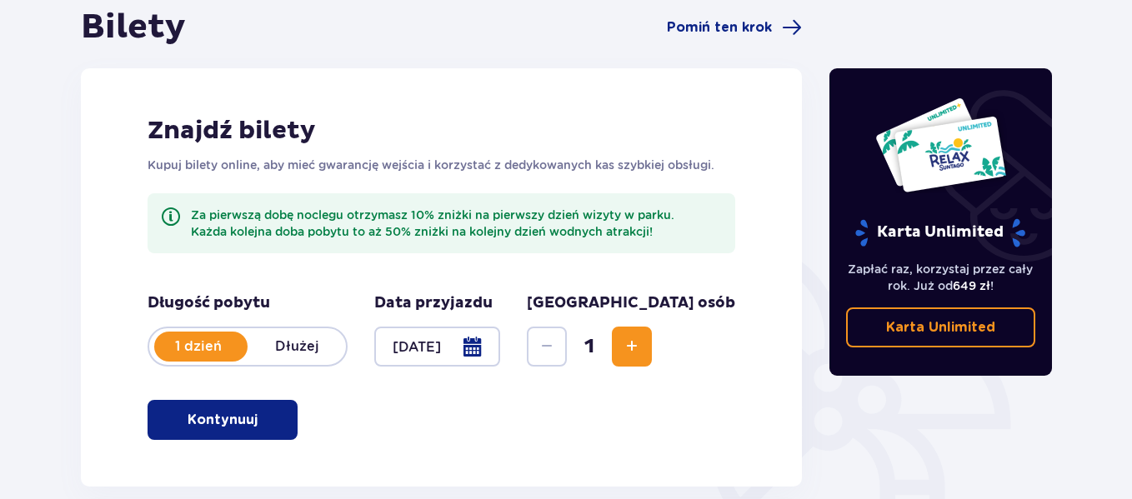
scroll to position [224, 0]
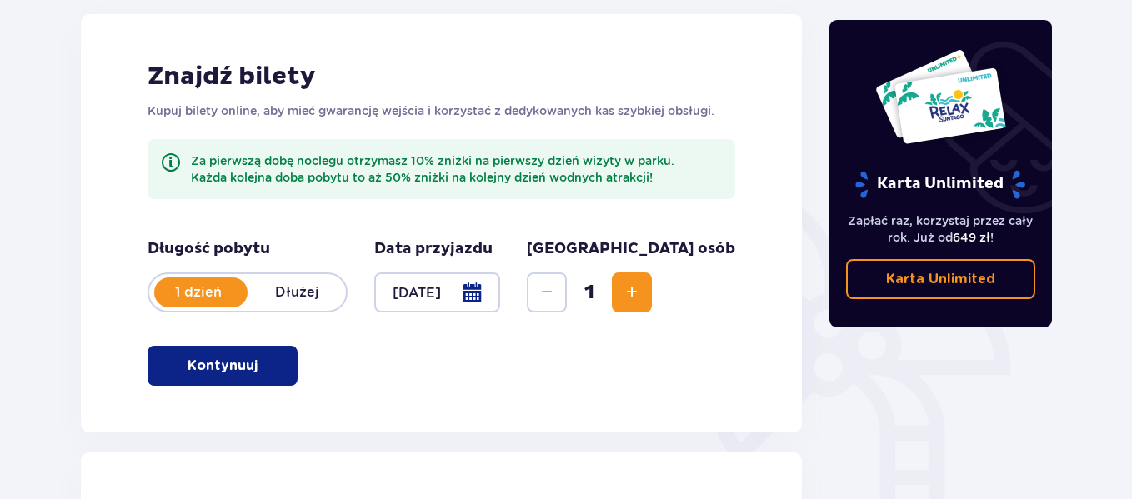
click at [277, 288] on p "Dłużej" at bounding box center [297, 292] width 98 height 18
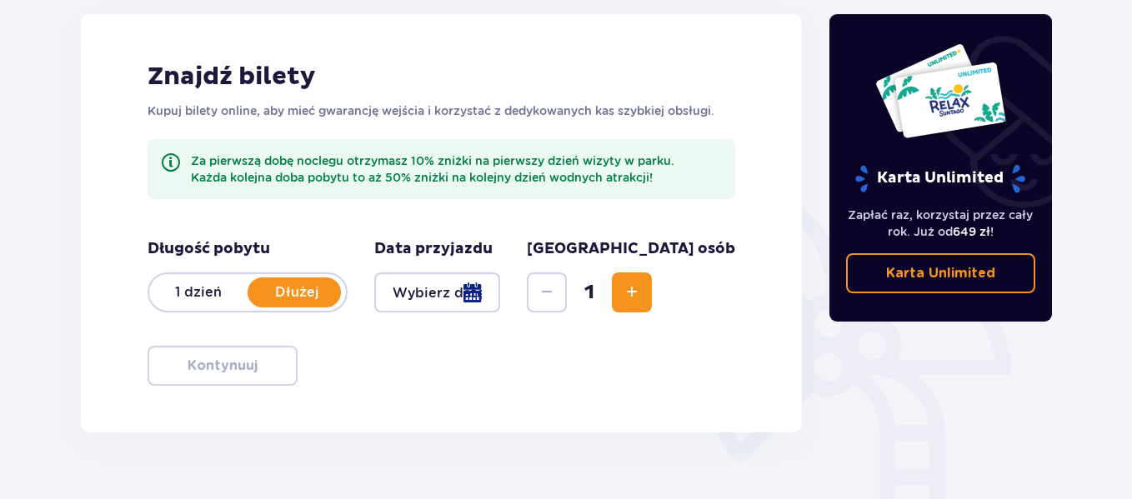
click at [224, 288] on p "1 dzień" at bounding box center [198, 292] width 98 height 18
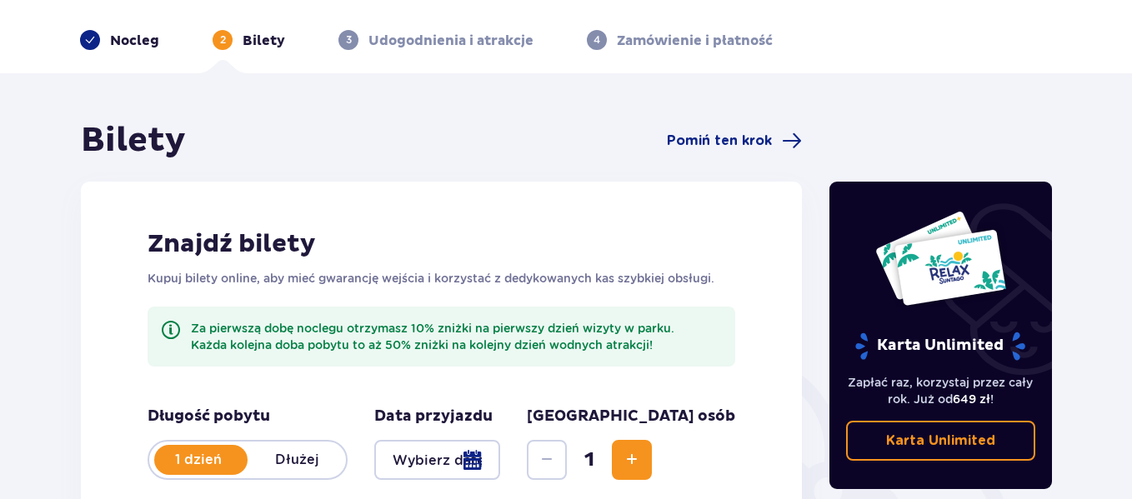
scroll to position [54, 0]
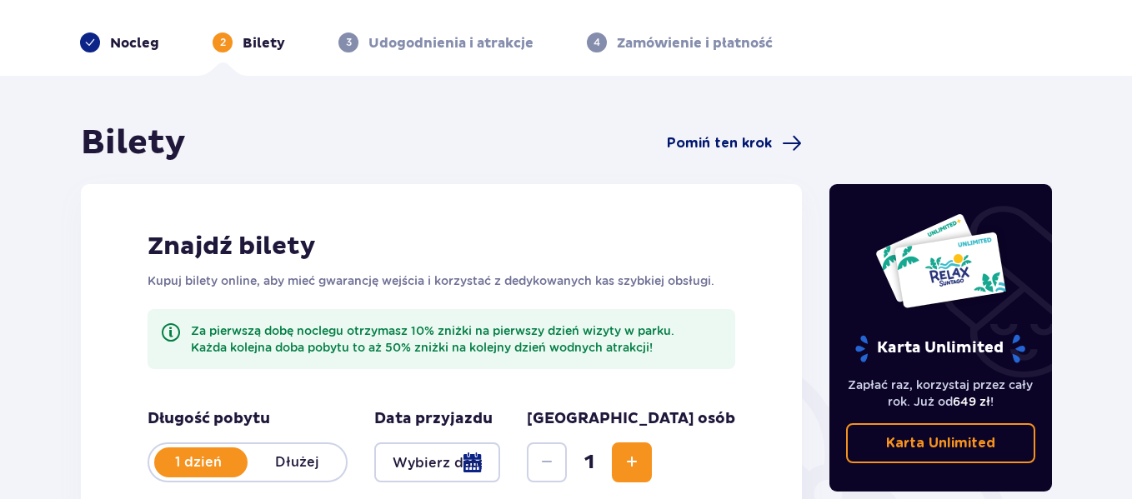
click at [692, 151] on span "Pomiń ten krok" at bounding box center [719, 143] width 105 height 18
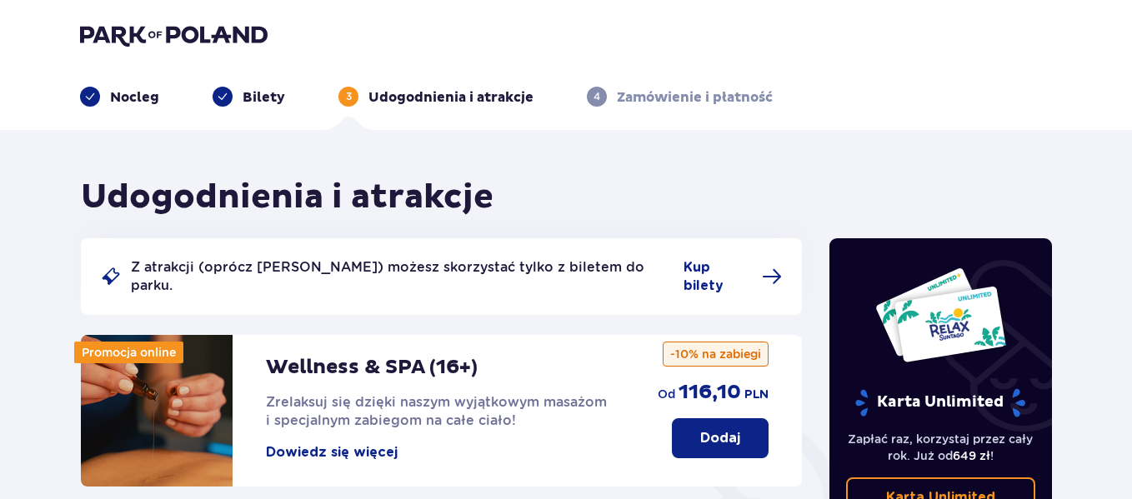
click at [132, 88] on div "Nocleg" at bounding box center [119, 97] width 79 height 20
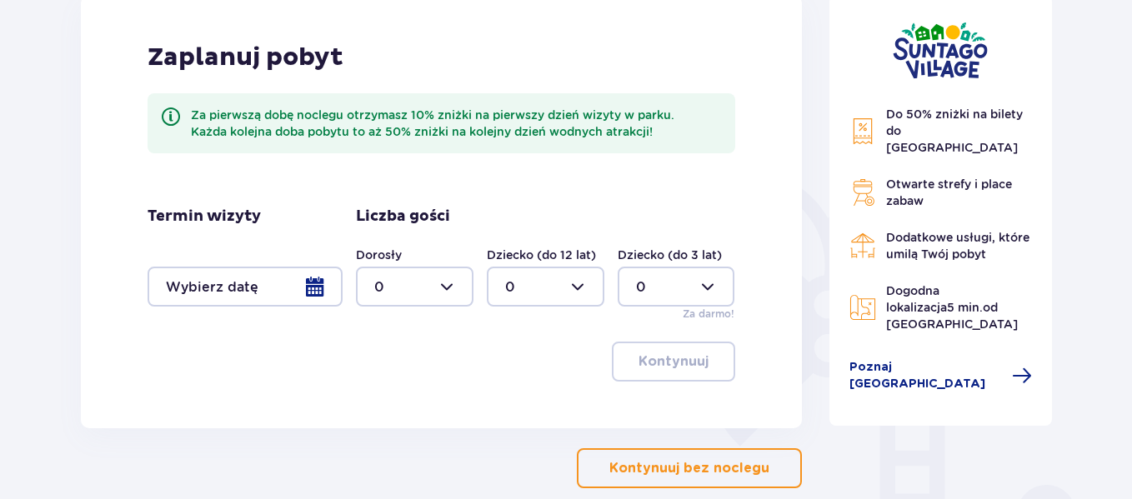
scroll to position [190, 0]
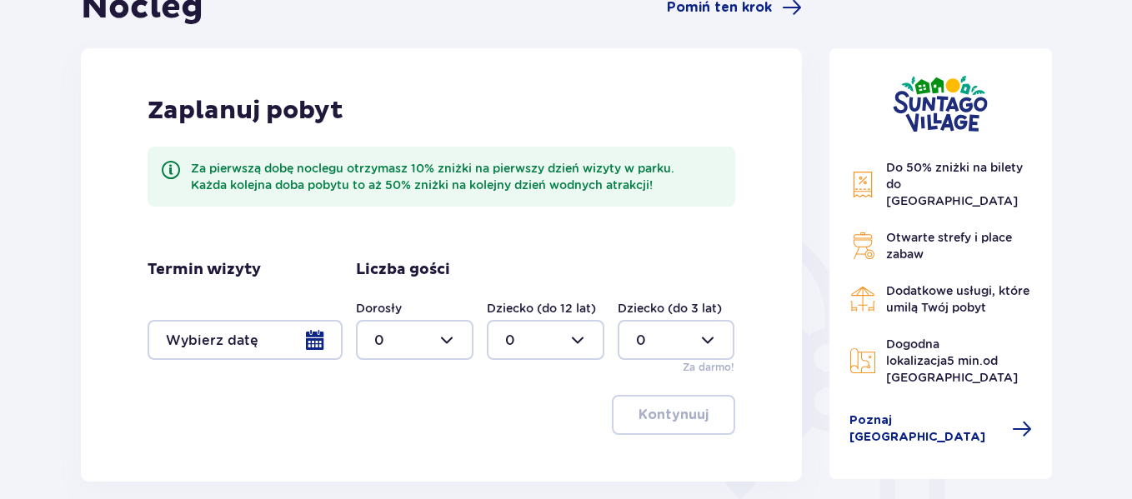
click at [308, 344] on div at bounding box center [245, 340] width 195 height 40
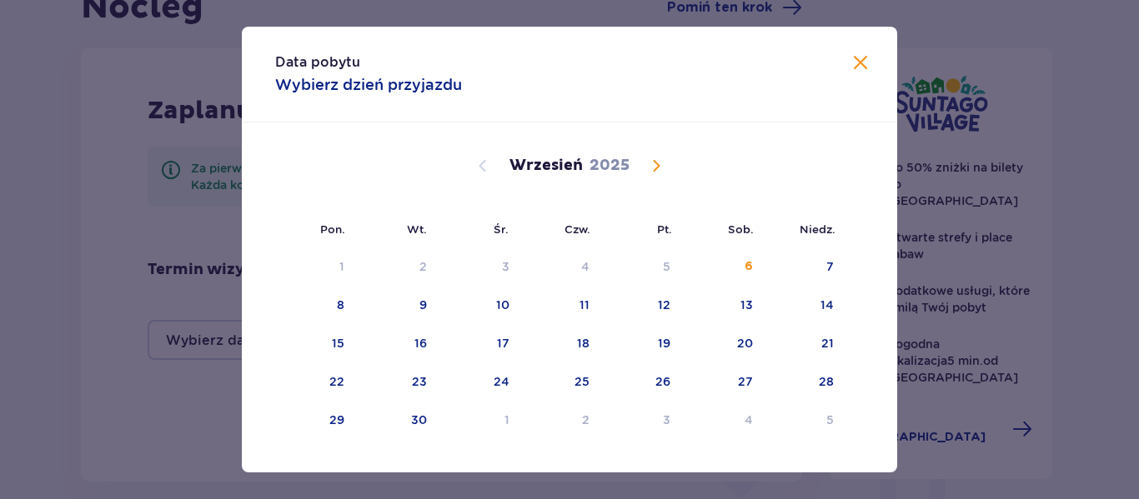
click at [657, 160] on span "Calendar" at bounding box center [656, 166] width 20 height 20
click at [747, 301] on div "11" at bounding box center [748, 305] width 10 height 17
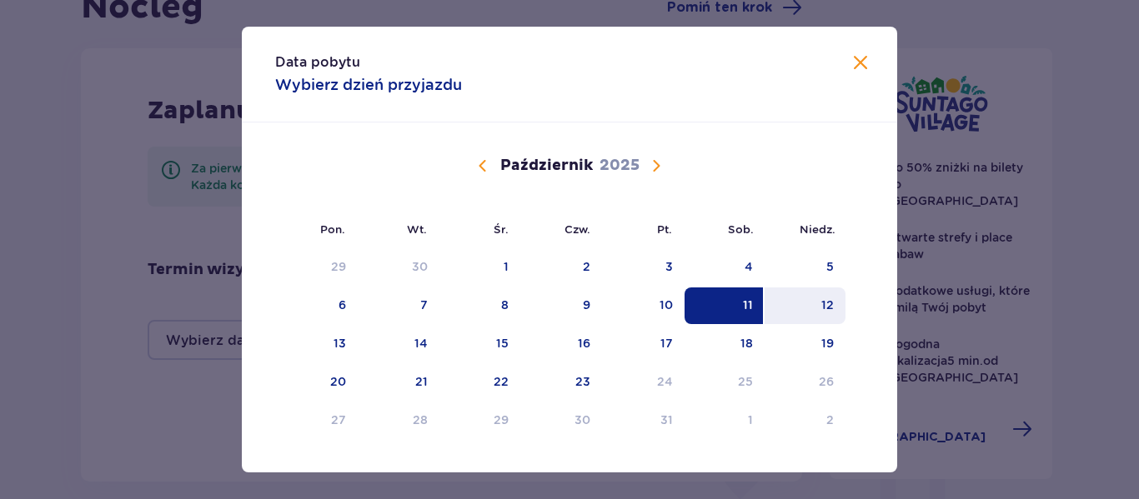
click at [802, 314] on div "12" at bounding box center [804, 306] width 81 height 37
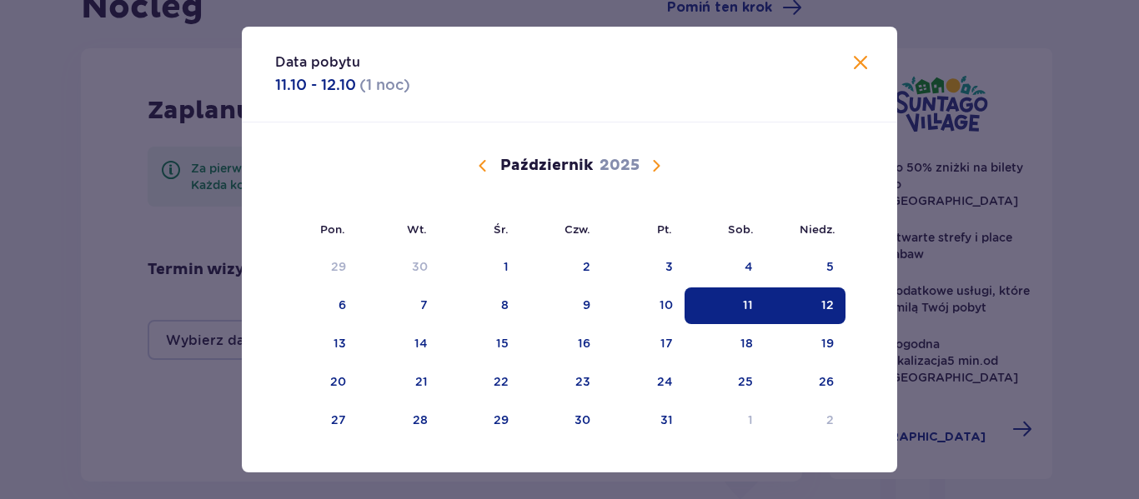
type input "11.10.25 - 12.10.25"
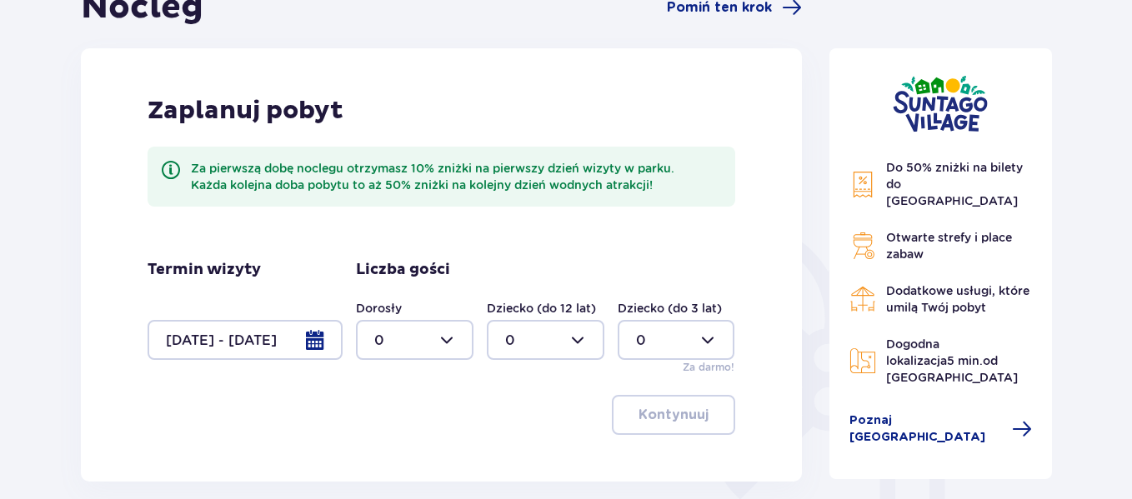
click at [413, 340] on div at bounding box center [415, 340] width 118 height 40
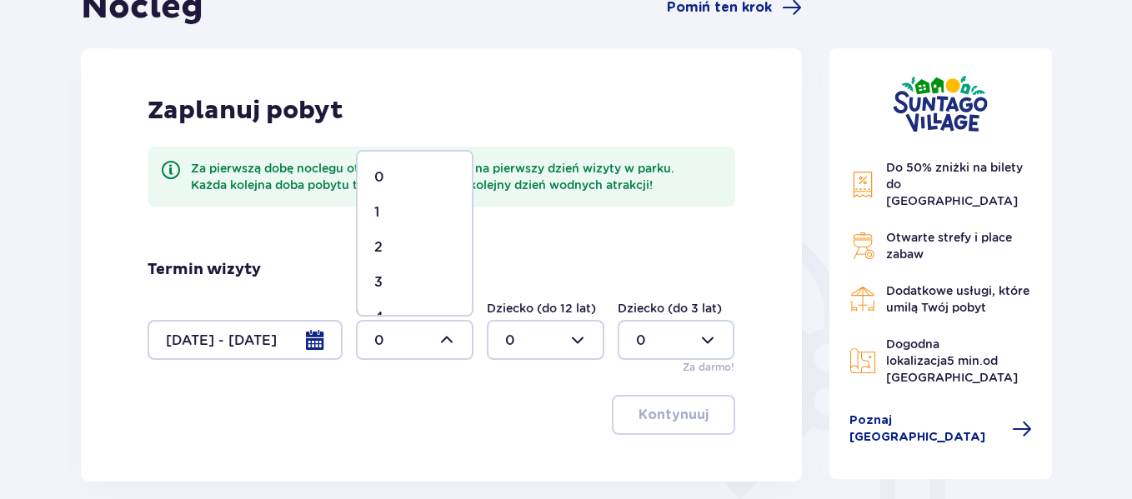
click at [406, 241] on div "2" at bounding box center [414, 247] width 81 height 18
type input "2"
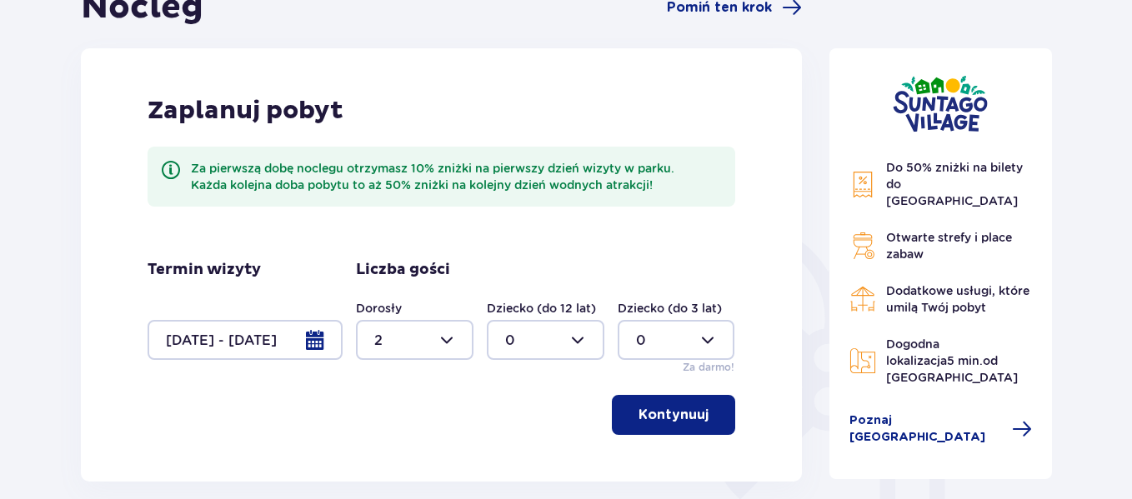
click at [654, 422] on p "Kontynuuj" at bounding box center [673, 415] width 70 height 18
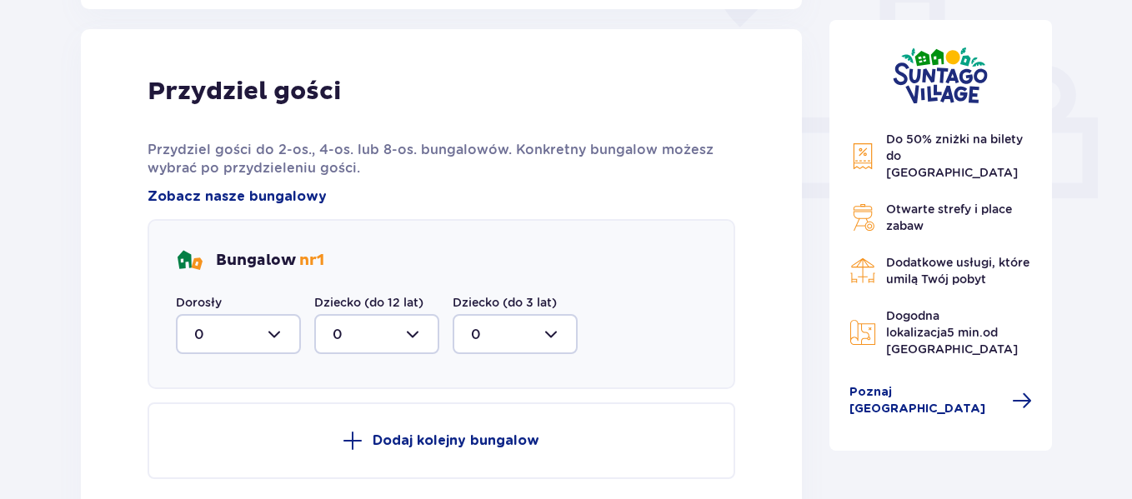
scroll to position [672, 0]
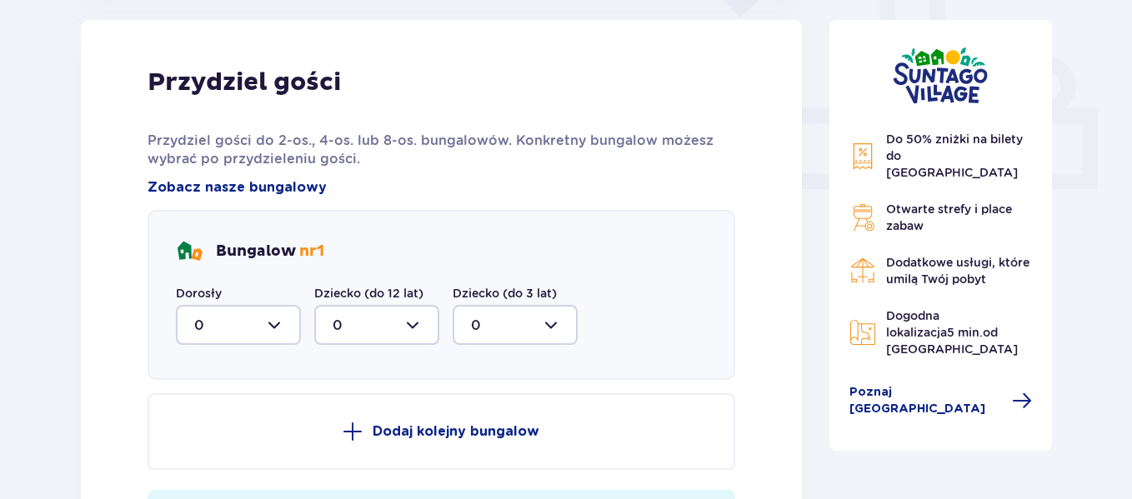
click at [291, 327] on div at bounding box center [238, 325] width 125 height 40
click at [252, 452] on div "2" at bounding box center [238, 446] width 88 height 18
type input "2"
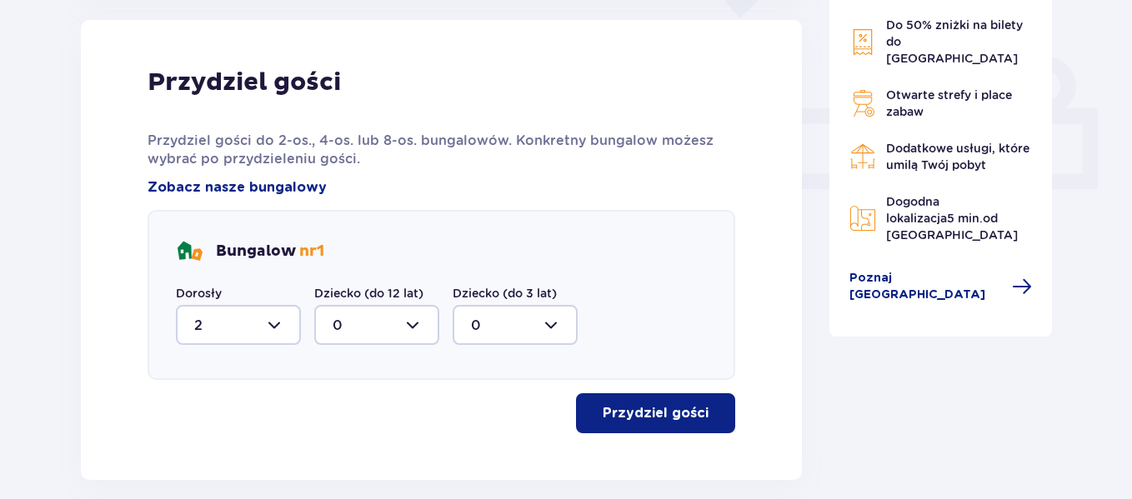
click at [638, 412] on p "Przydziel gości" at bounding box center [656, 413] width 106 height 18
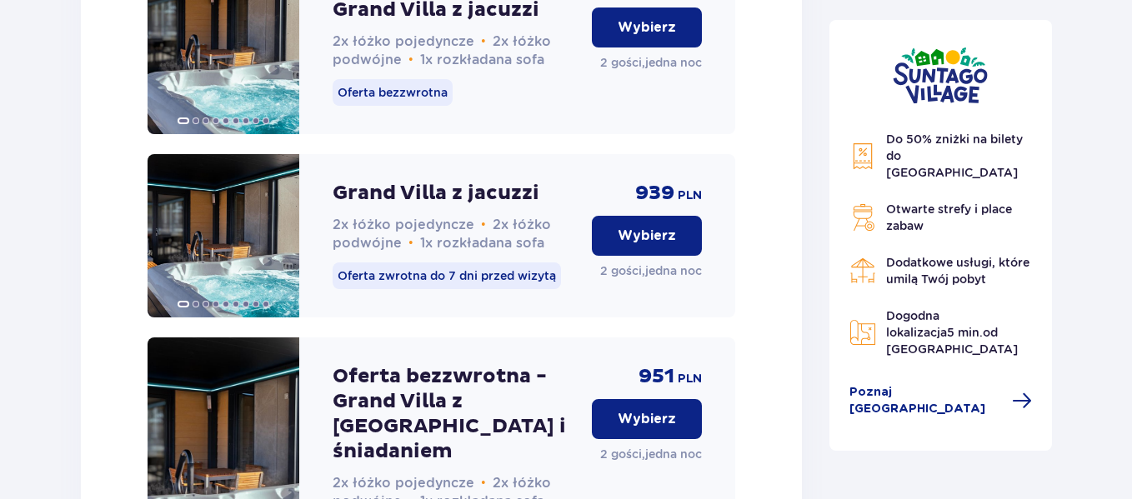
scroll to position [4738, 0]
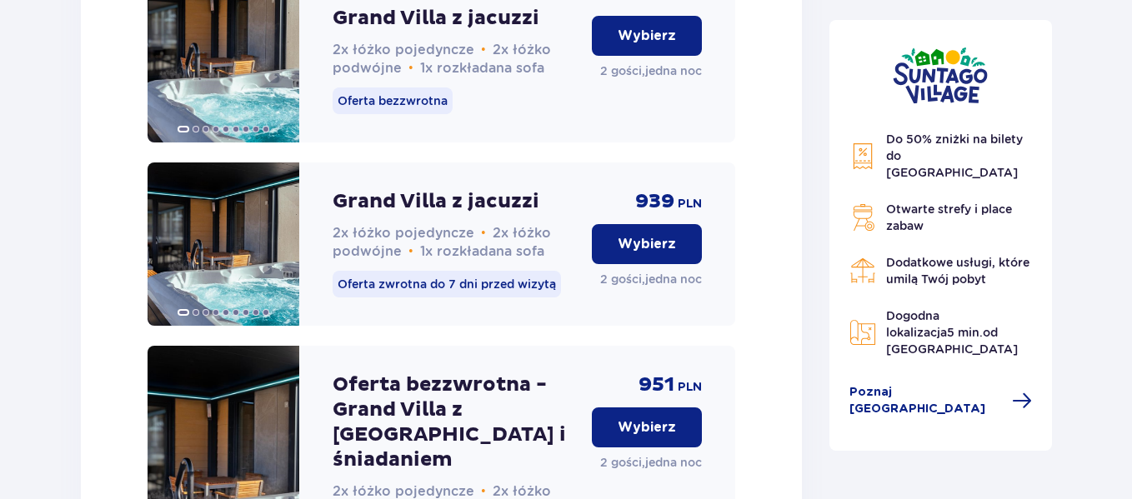
click at [646, 418] on p "Wybierz" at bounding box center [647, 427] width 58 height 18
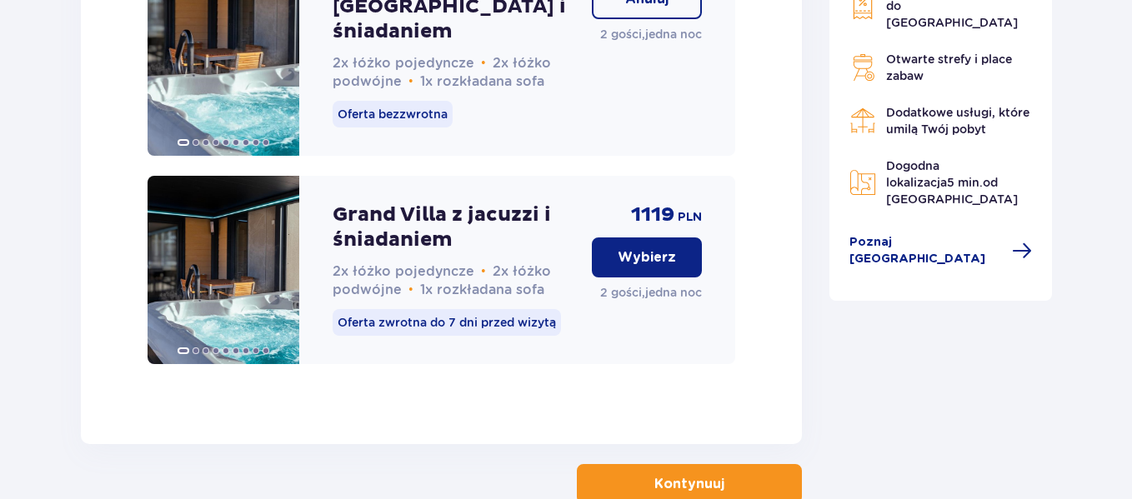
scroll to position [5170, 0]
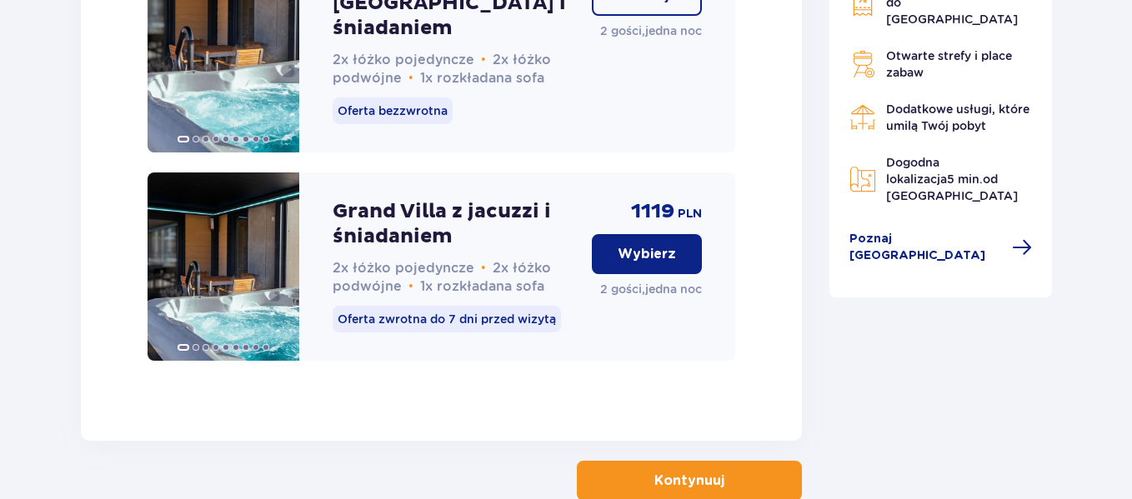
click at [654, 472] on p "Kontynuuj" at bounding box center [689, 481] width 70 height 18
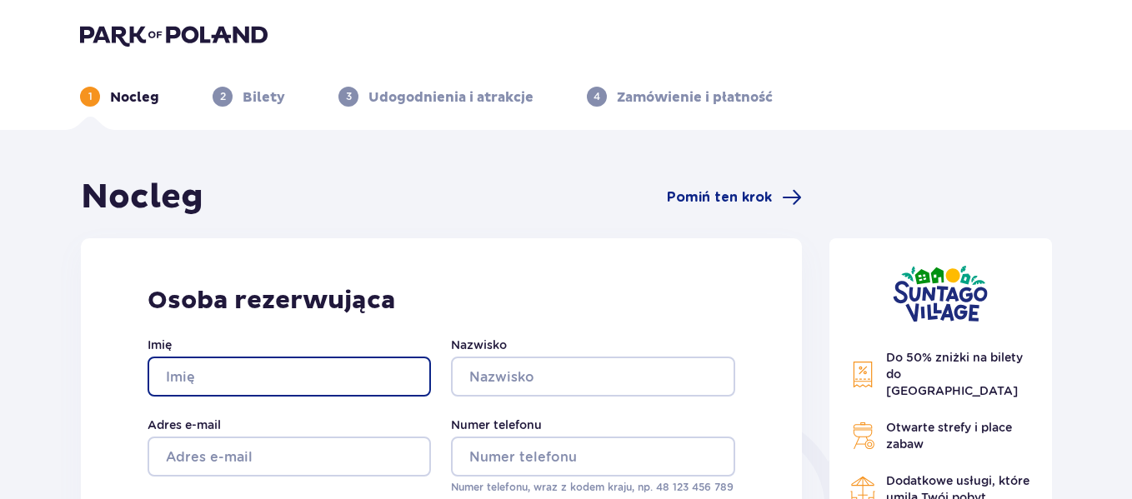
click at [357, 363] on input "Imię" at bounding box center [289, 377] width 283 height 40
type input "Anna"
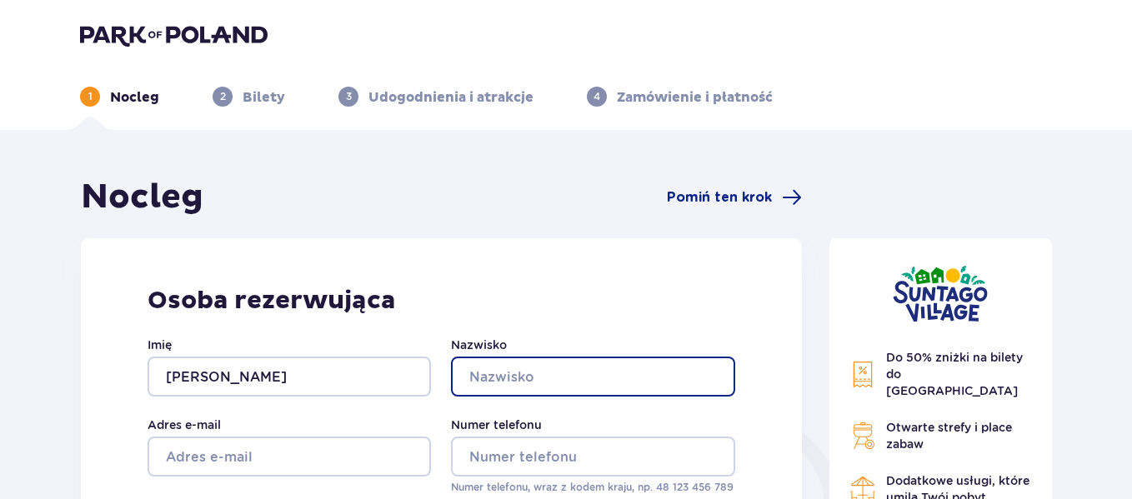
type input "Soszyńska"
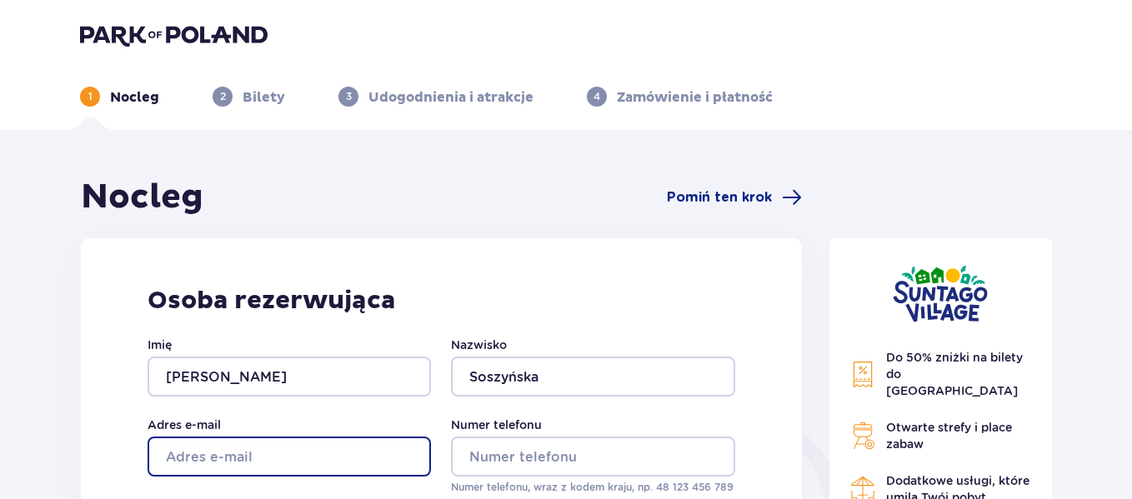
type input "annajmsoszynska@gmail.com"
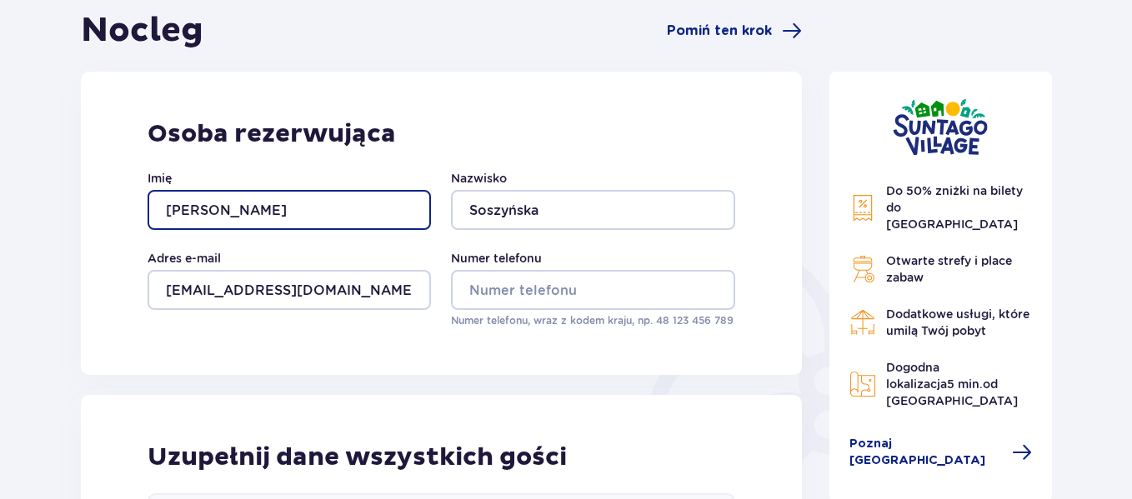
scroll to position [200, 0]
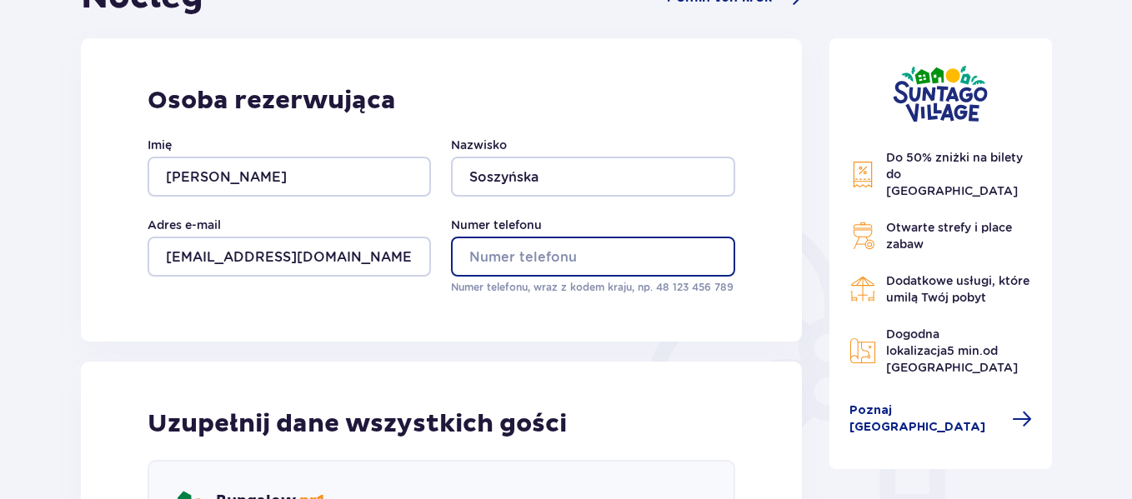
click at [543, 247] on input "Numer telefonu" at bounding box center [592, 257] width 283 height 40
click at [475, 252] on input "506029470" at bounding box center [592, 257] width 283 height 40
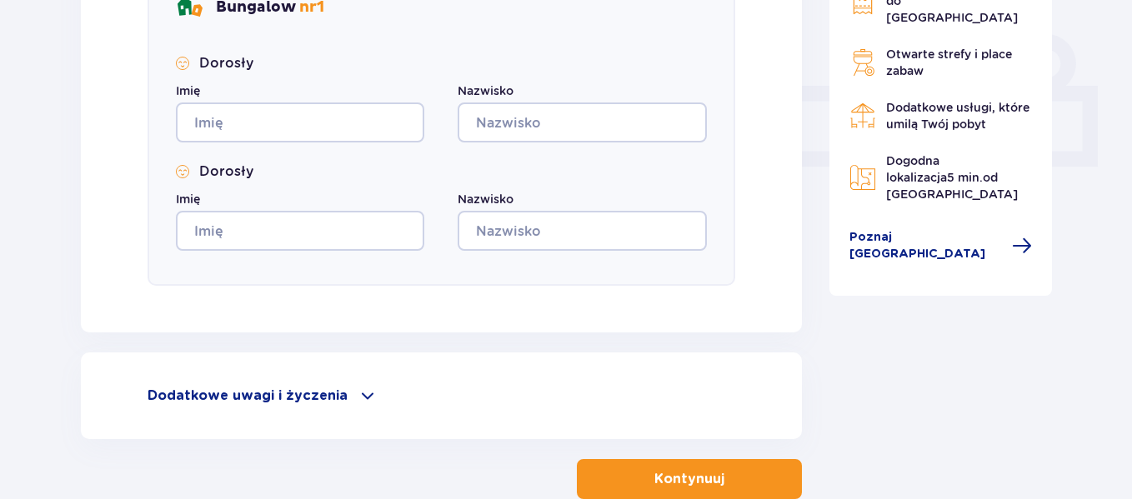
scroll to position [684, 0]
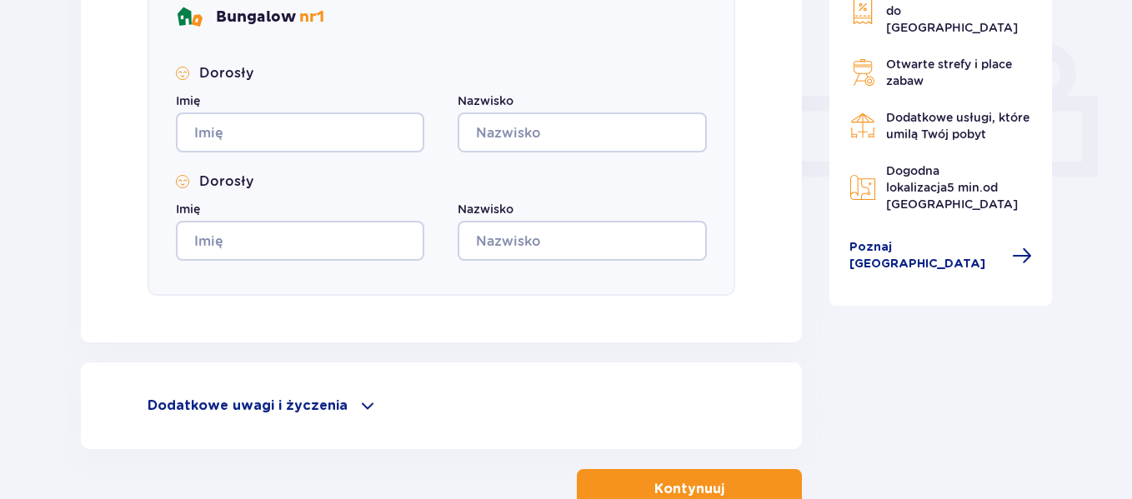
type input "48506029470"
click at [344, 135] on input "Imię" at bounding box center [300, 133] width 248 height 40
type input "Anna"
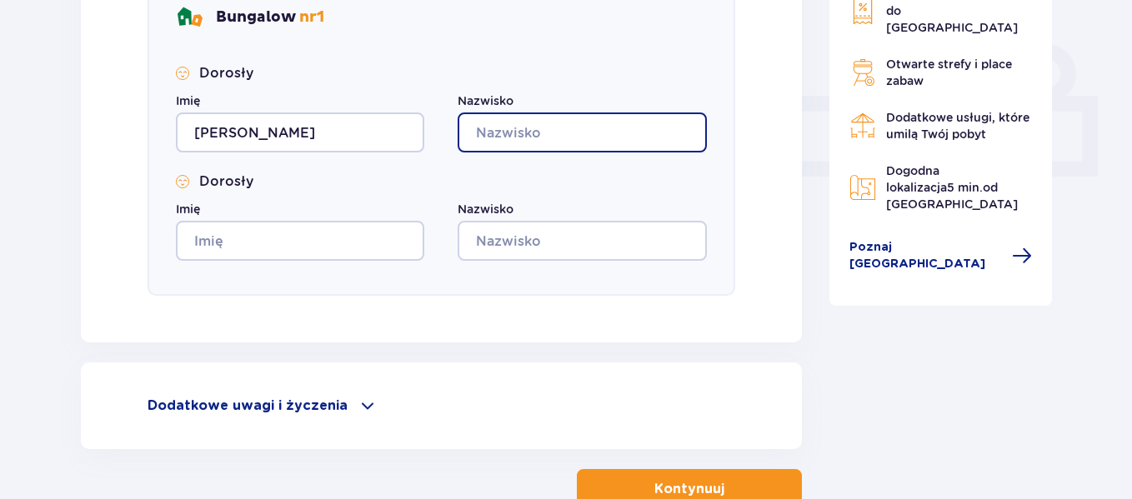
type input "Soszyńska"
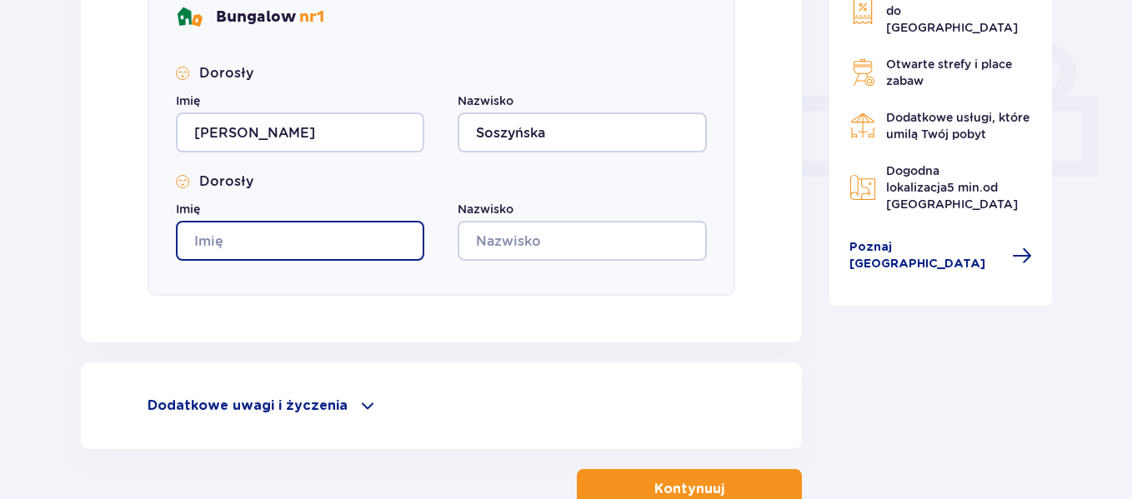
type input "Anna"
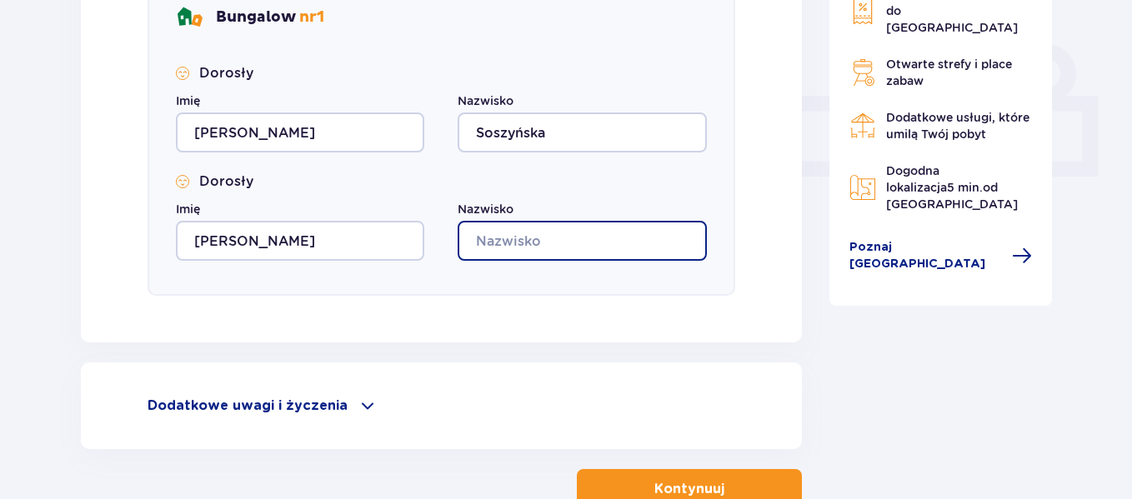
type input "Soszyńska"
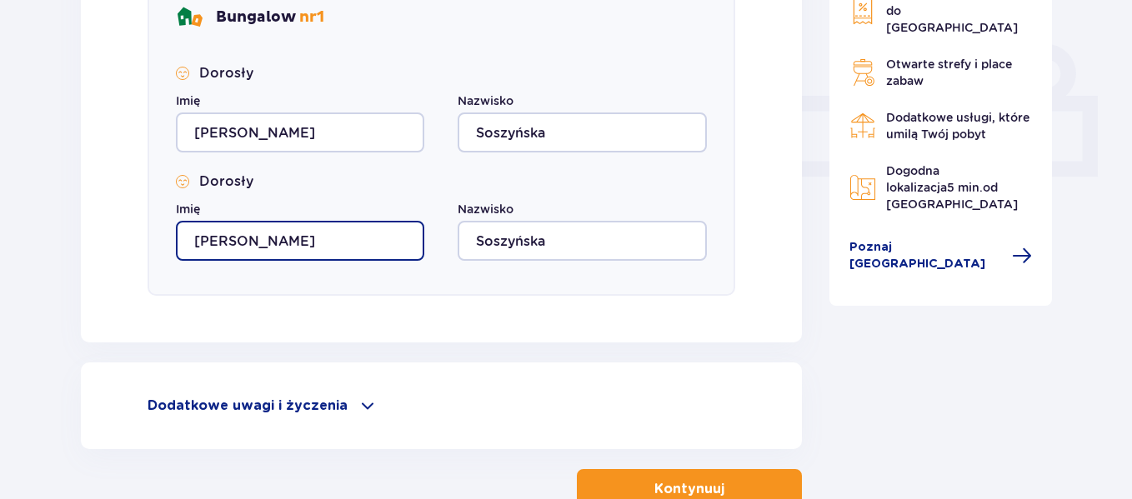
click at [323, 246] on input "Anna" at bounding box center [300, 241] width 248 height 40
type input "A"
type input "j"
type input "Jerzy"
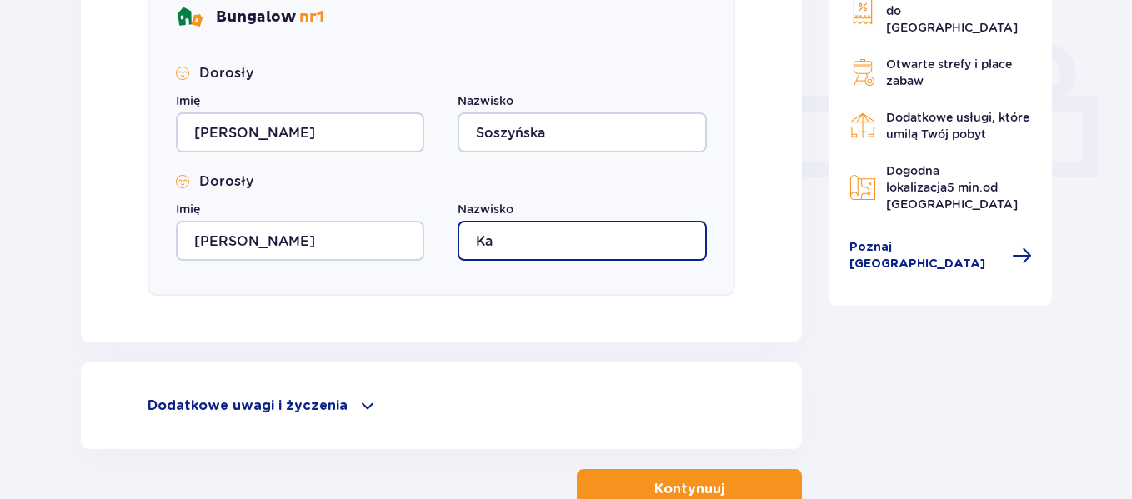
type input "K"
type input "Jasiurkowski"
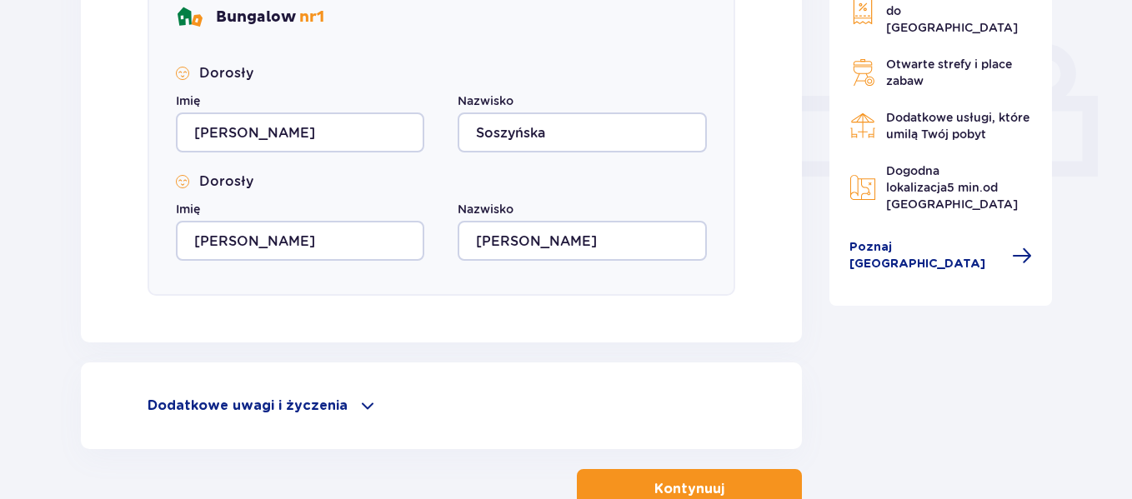
click at [693, 479] on button "Kontynuuj" at bounding box center [689, 489] width 225 height 40
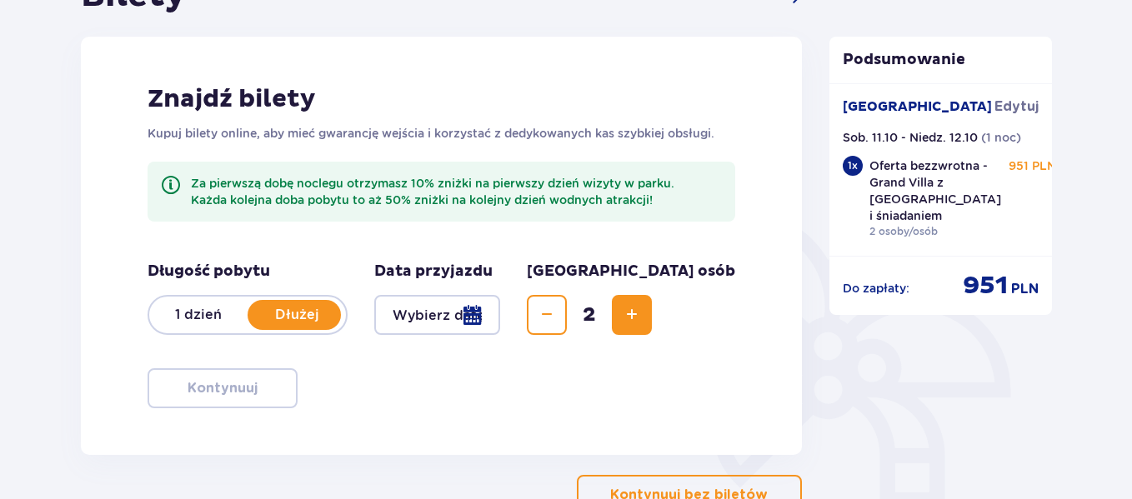
scroll to position [321, 0]
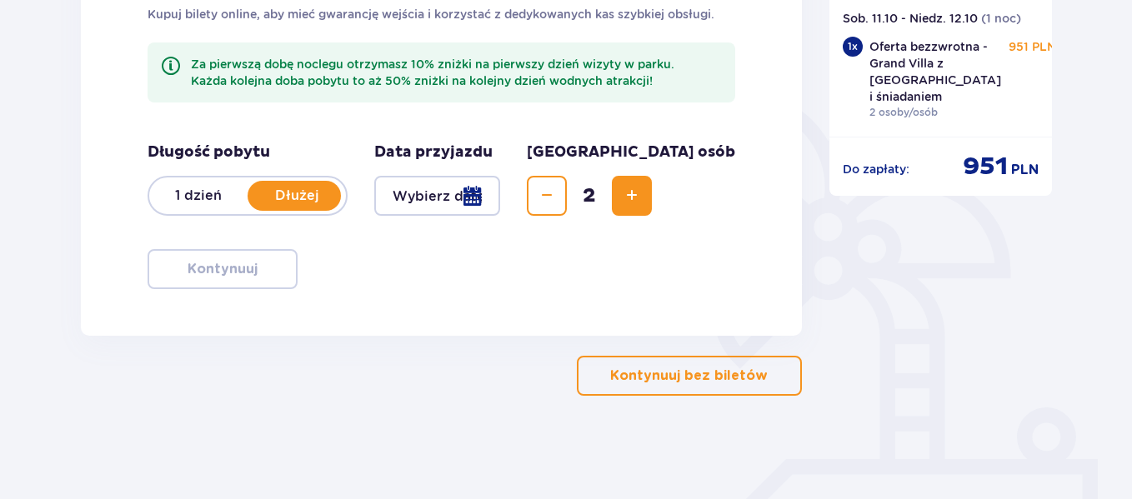
click at [668, 372] on p "Kontynuuj bez biletów" at bounding box center [689, 376] width 158 height 18
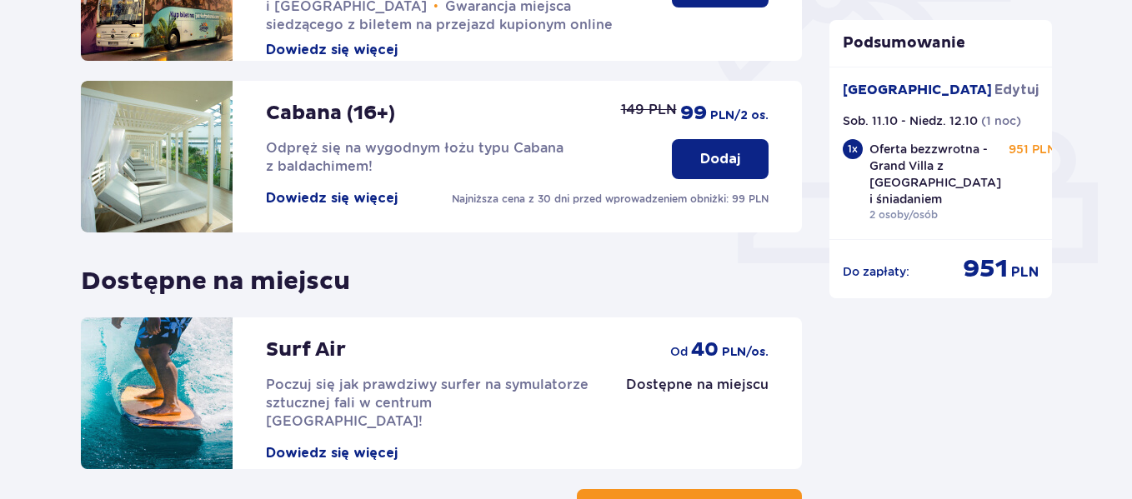
scroll to position [711, 0]
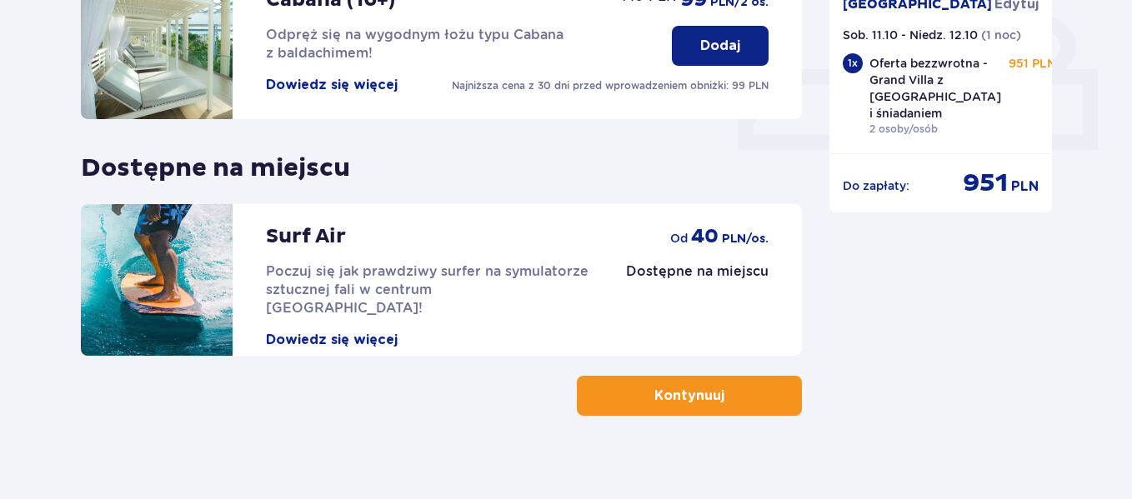
click at [665, 392] on button "Kontynuuj" at bounding box center [689, 396] width 225 height 40
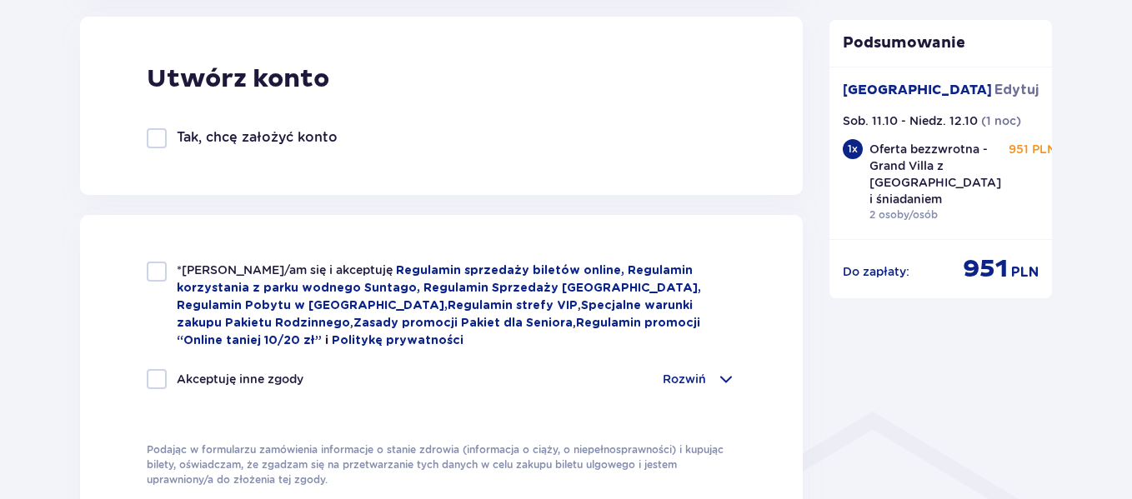
scroll to position [948, 0]
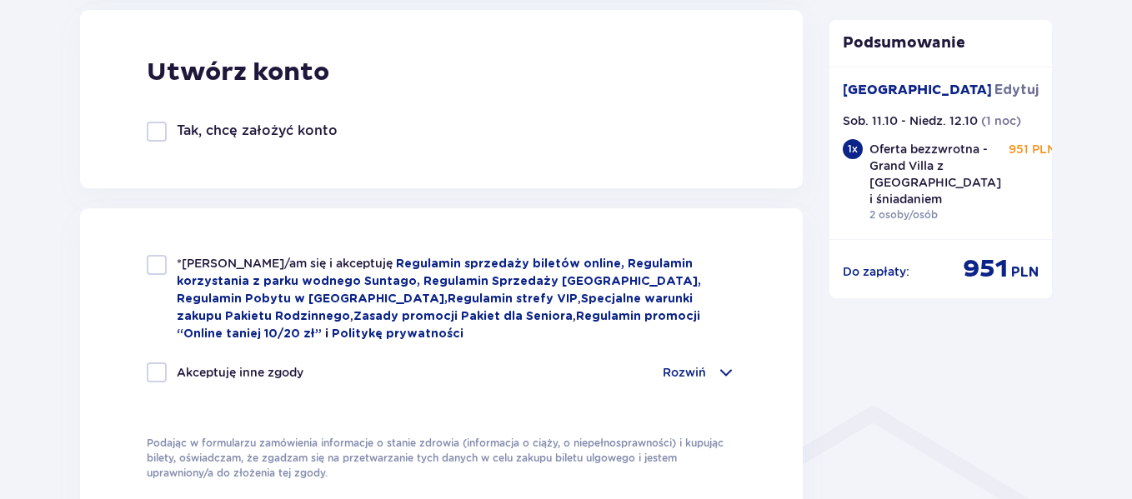
click at [155, 260] on div at bounding box center [157, 265] width 20 height 20
checkbox input "true"
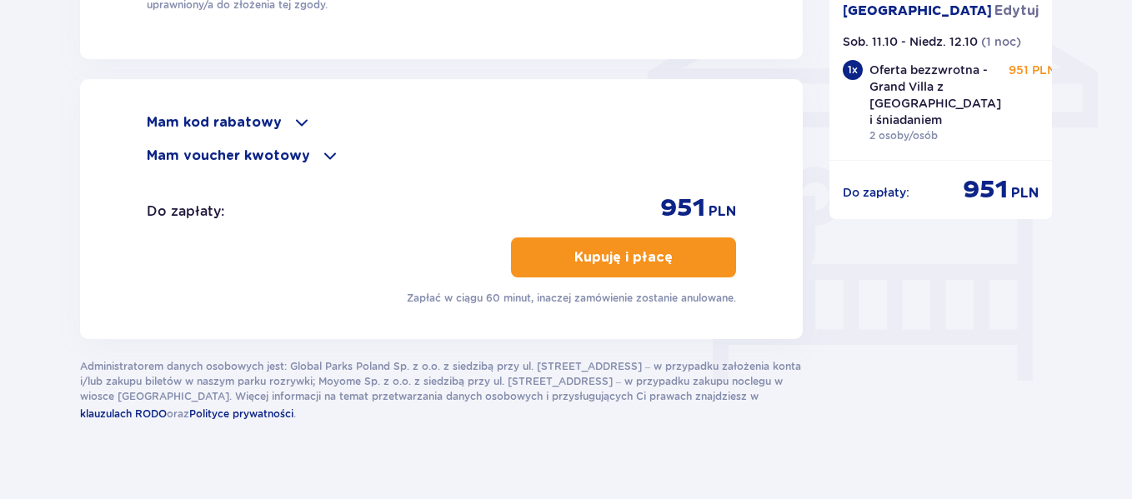
scroll to position [1436, 0]
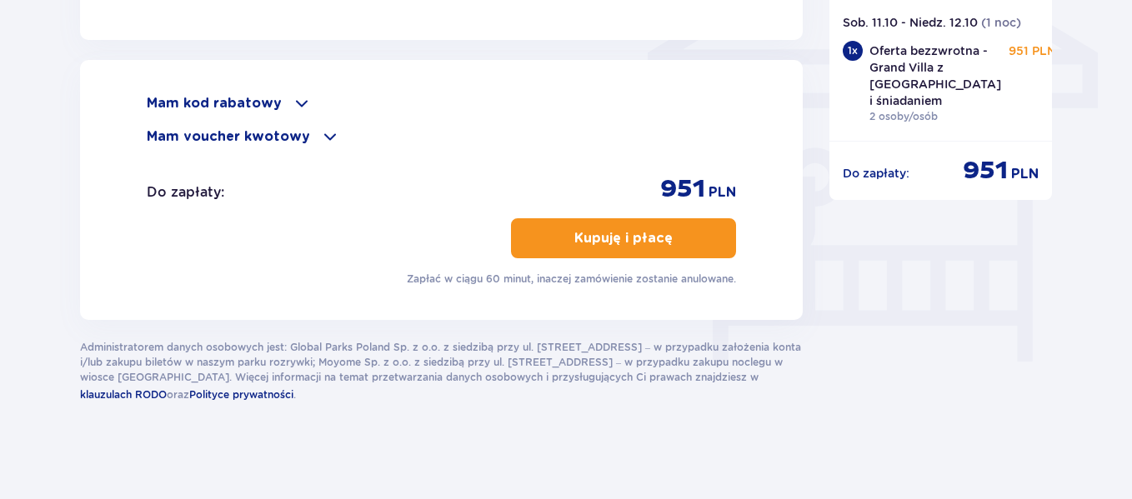
click at [292, 96] on span at bounding box center [302, 103] width 20 height 20
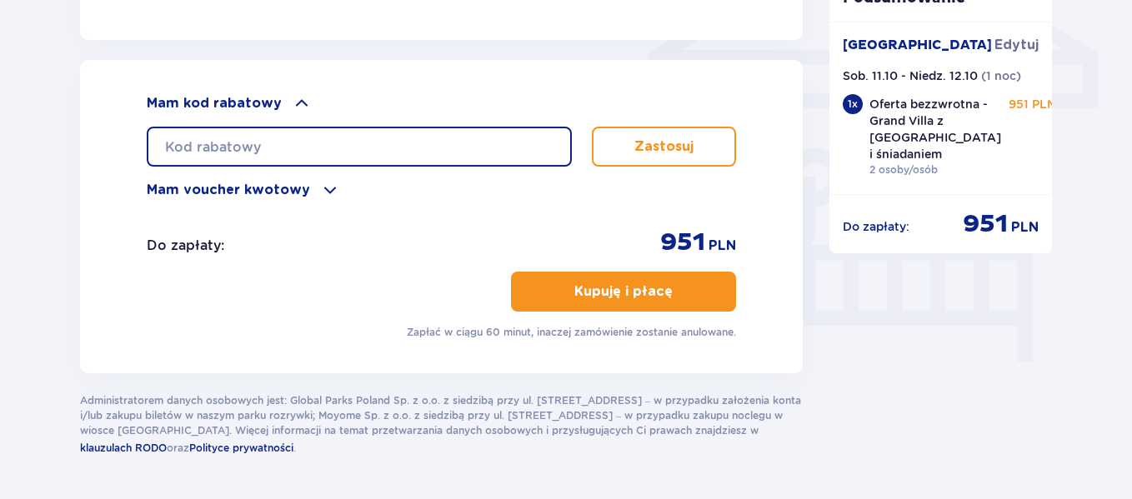
click at [274, 148] on input "text" at bounding box center [359, 147] width 425 height 40
paste input "ZN5V0OZSKCXP"
type input "ZN5V0OZSKCXP"
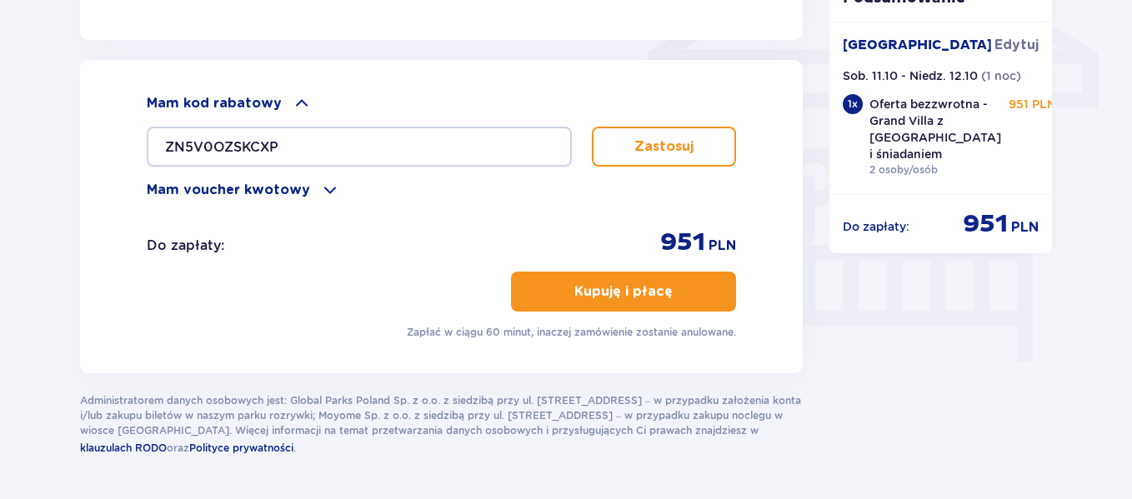
click at [674, 140] on p "Zastosuj" at bounding box center [663, 147] width 59 height 18
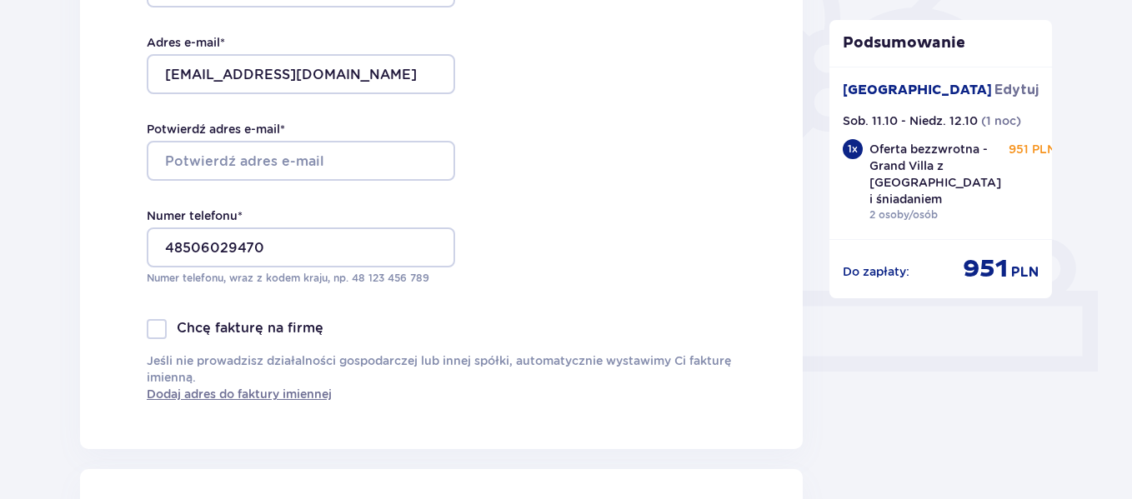
scroll to position [488, 0]
click at [1018, 81] on span "Edytuj" at bounding box center [1016, 90] width 44 height 18
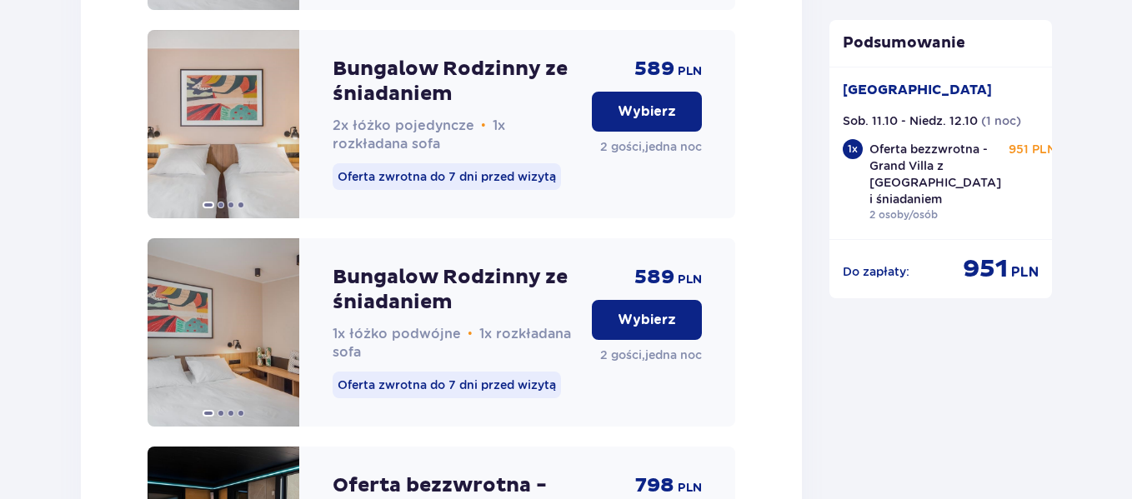
scroll to position [4264, 0]
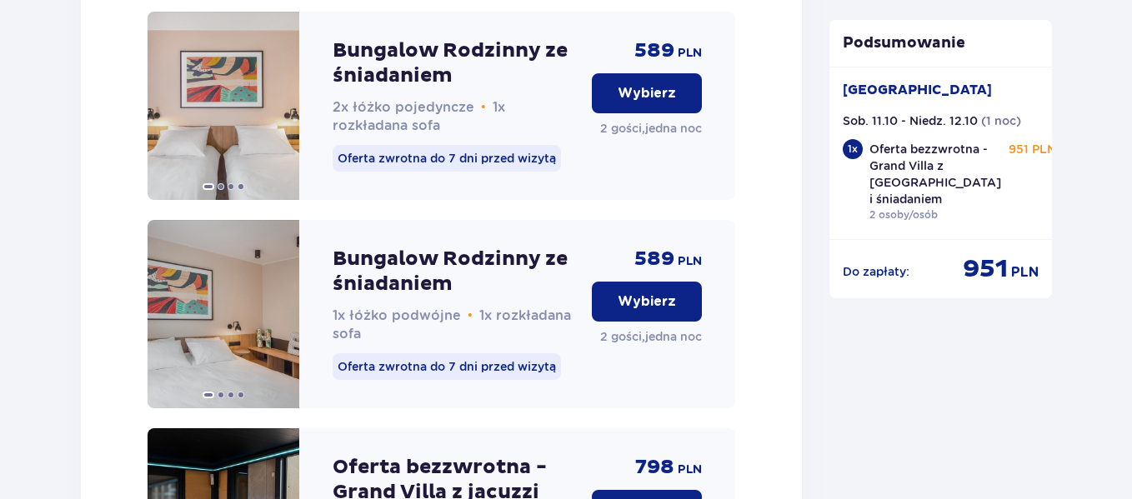
click at [645, 293] on p "Wybierz" at bounding box center [647, 302] width 58 height 18
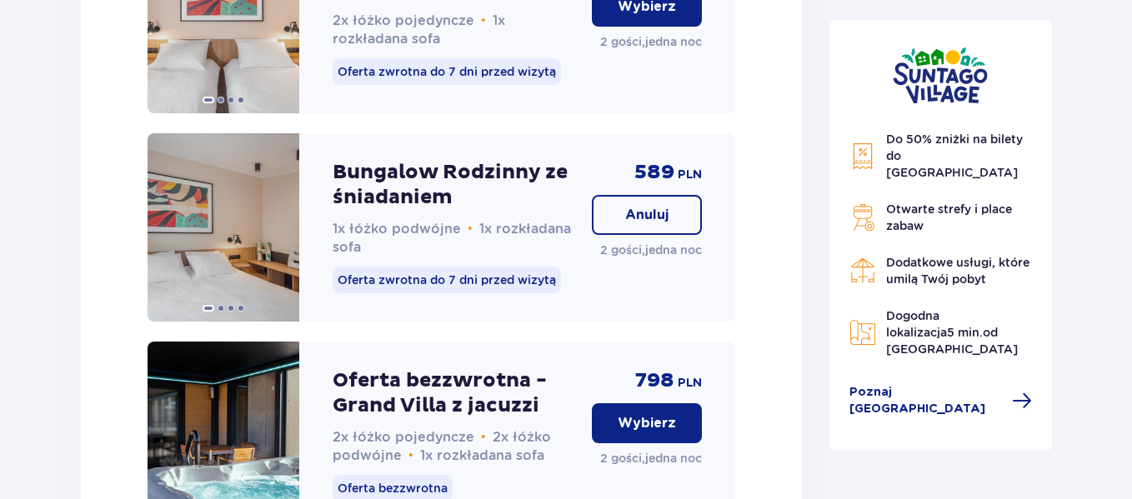
scroll to position [5170, 0]
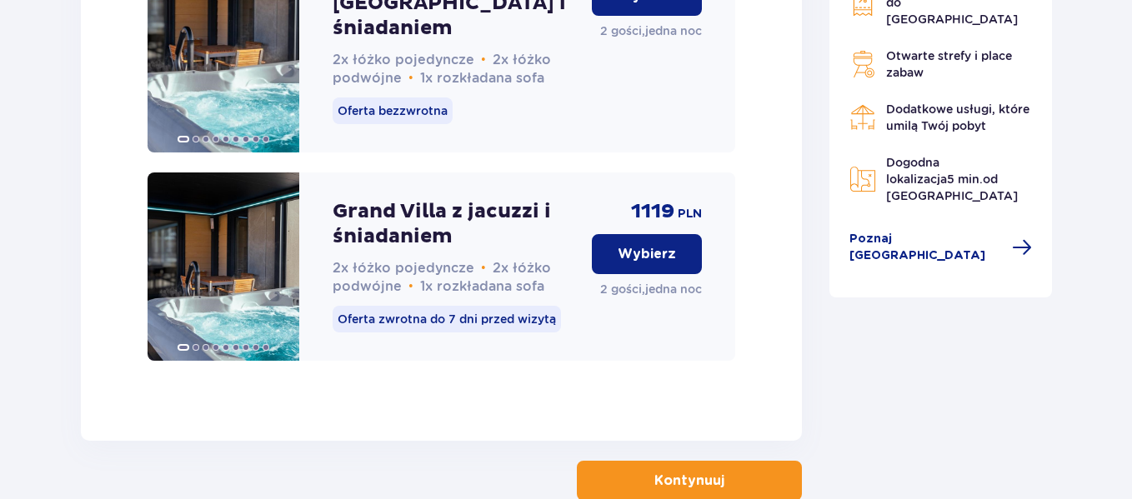
click at [689, 461] on button "Kontynuuj" at bounding box center [689, 481] width 225 height 40
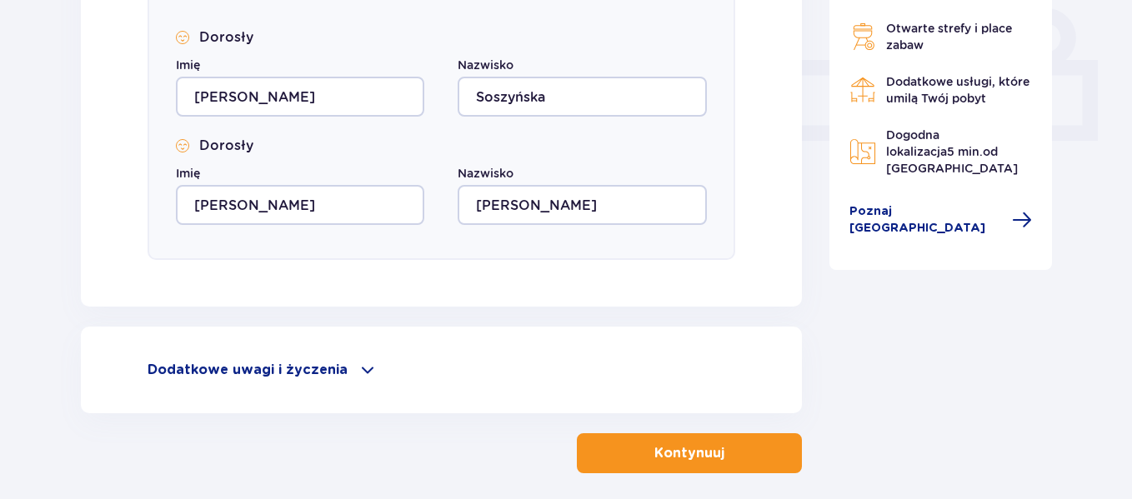
scroll to position [794, 0]
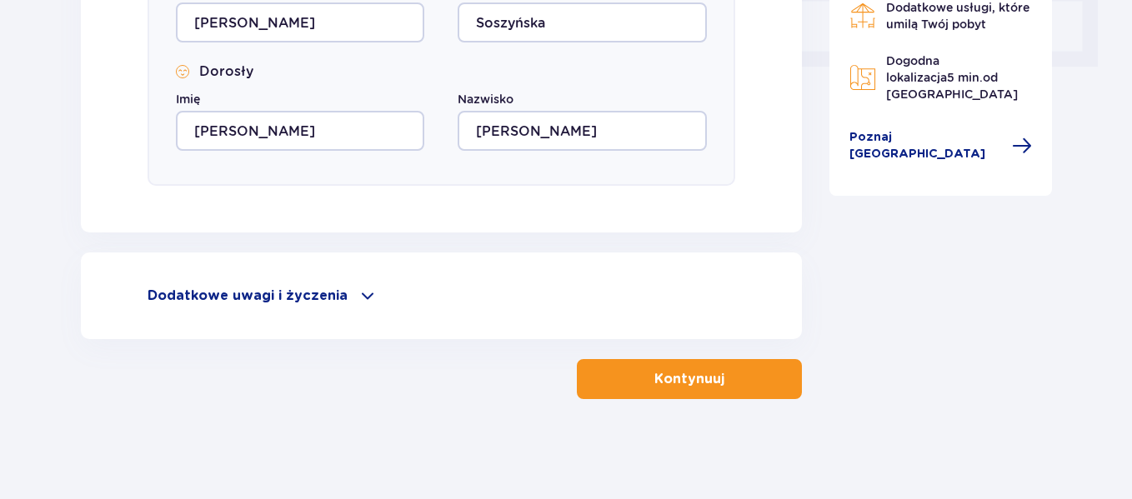
click at [654, 386] on p "Kontynuuj" at bounding box center [689, 379] width 70 height 18
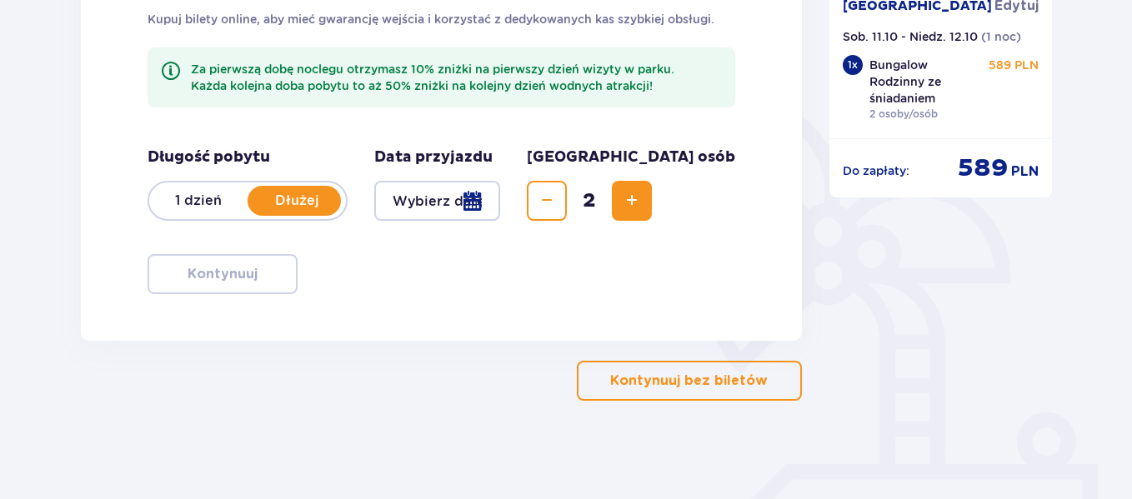
scroll to position [318, 0]
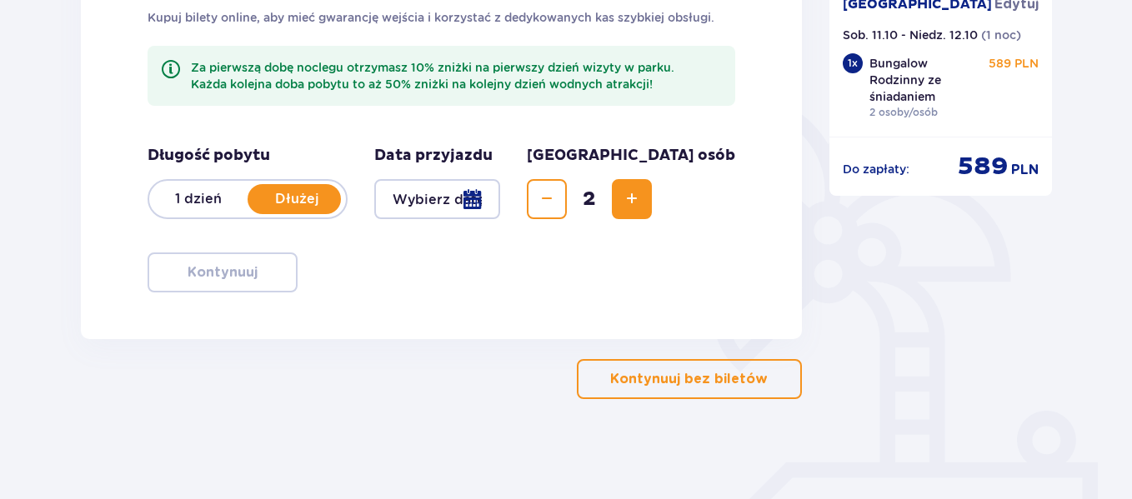
click at [645, 382] on p "Kontynuuj bez biletów" at bounding box center [689, 379] width 158 height 18
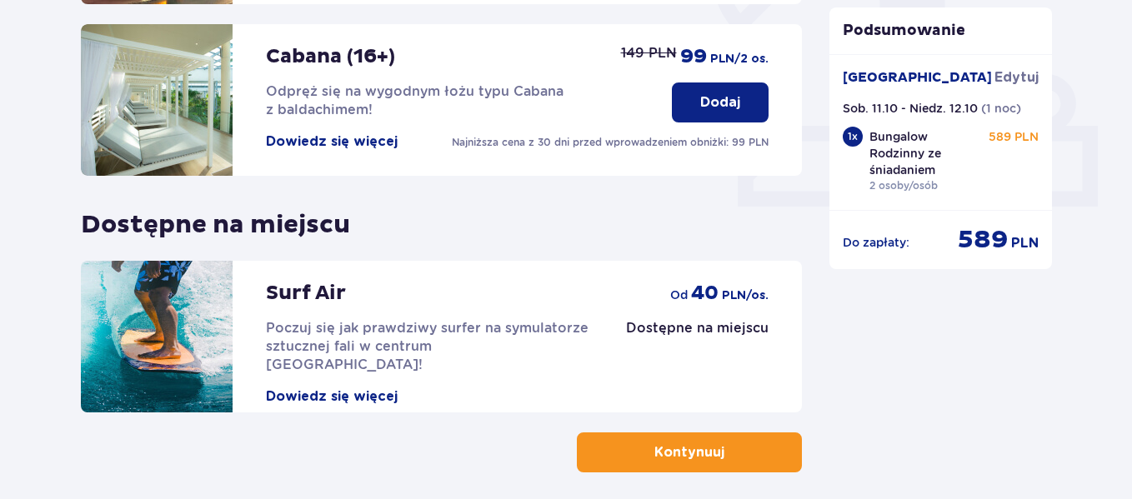
scroll to position [711, 0]
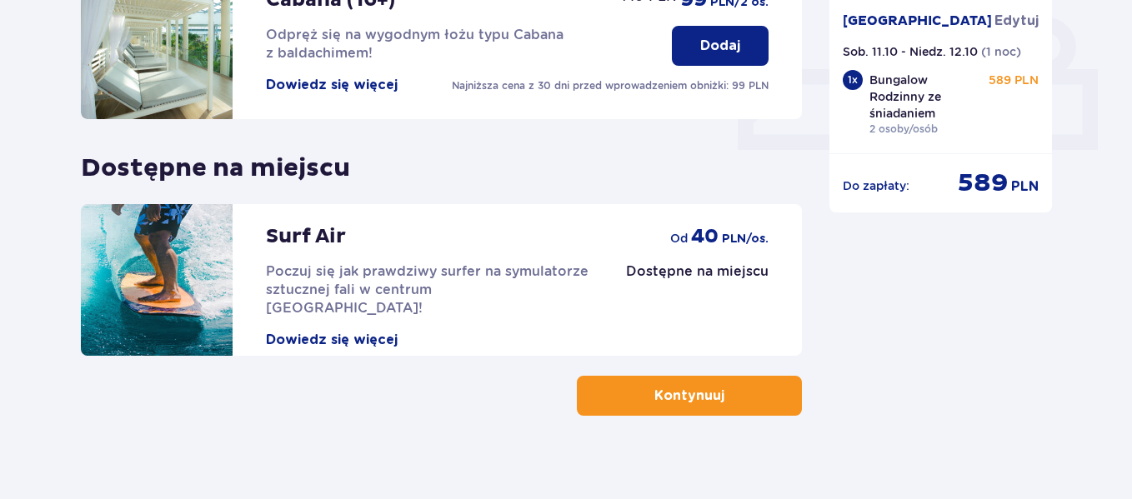
click at [667, 387] on p "Kontynuuj" at bounding box center [689, 396] width 70 height 18
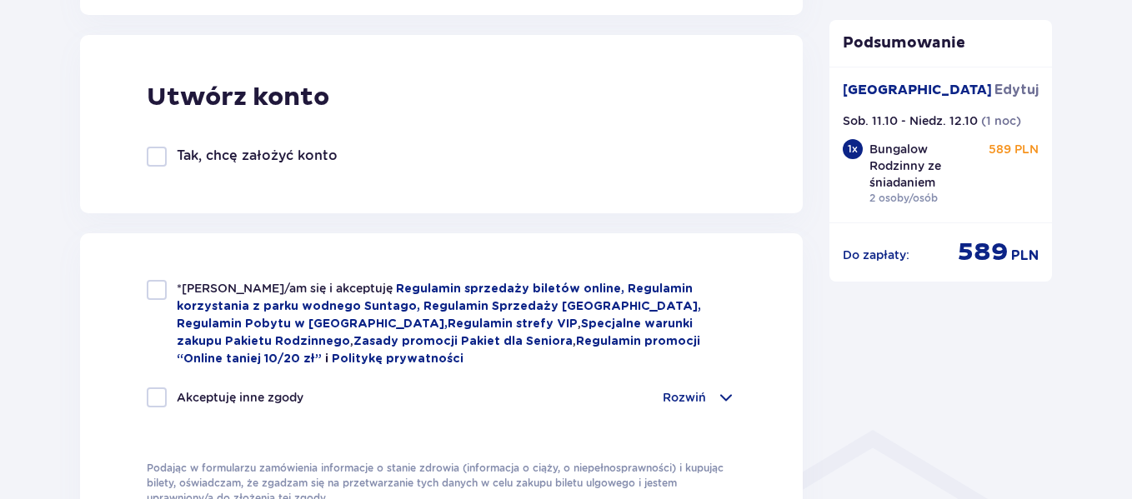
scroll to position [945, 0]
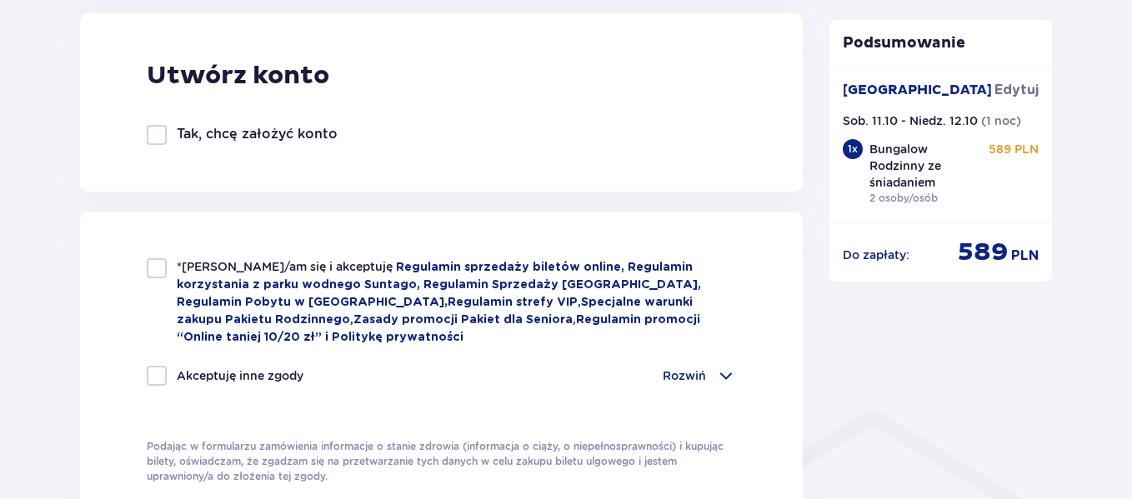
click at [150, 271] on div at bounding box center [157, 268] width 20 height 20
checkbox input "true"
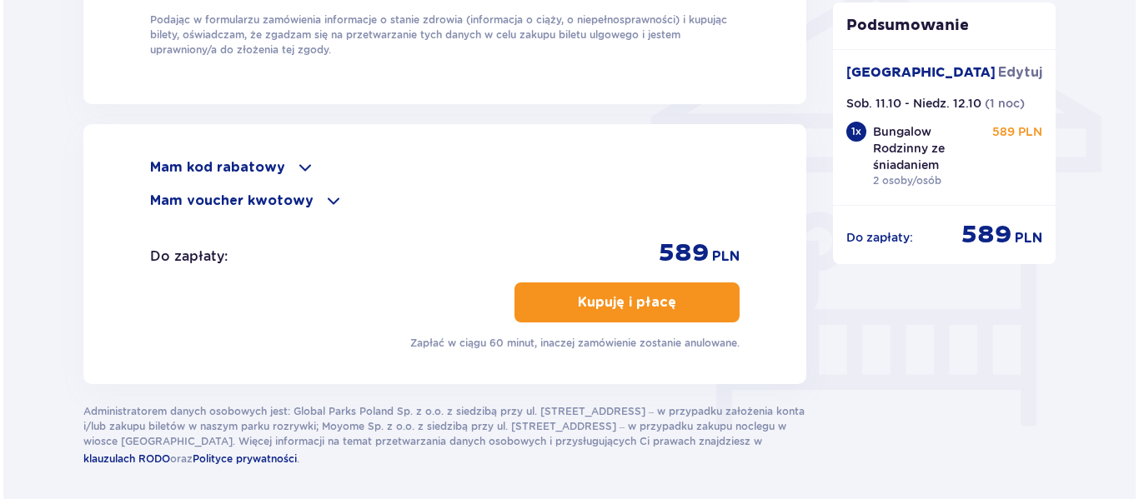
scroll to position [1389, 0]
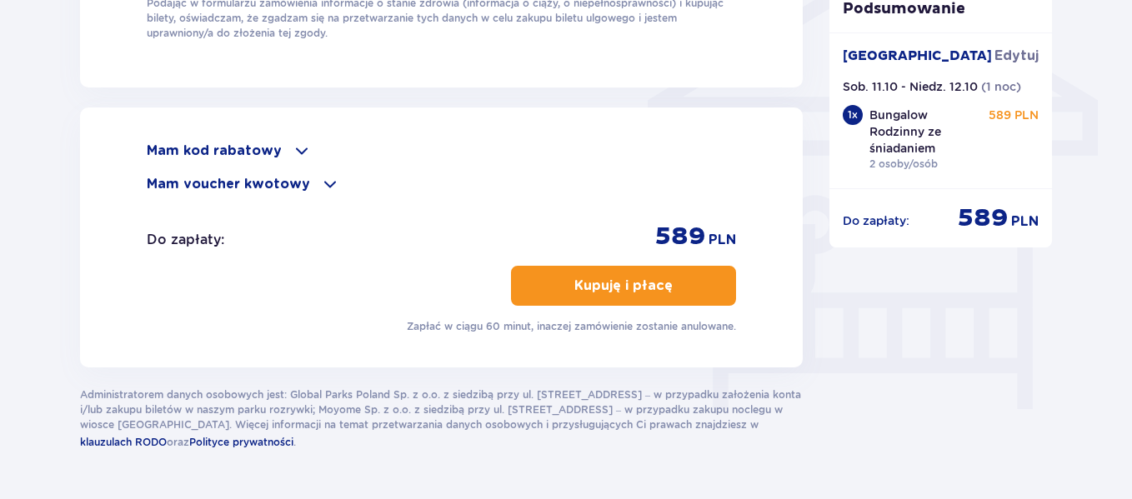
click at [604, 277] on p "Kupuję i płacę" at bounding box center [623, 286] width 98 height 18
click at [306, 141] on div "Mam kod rabatowy" at bounding box center [441, 151] width 589 height 20
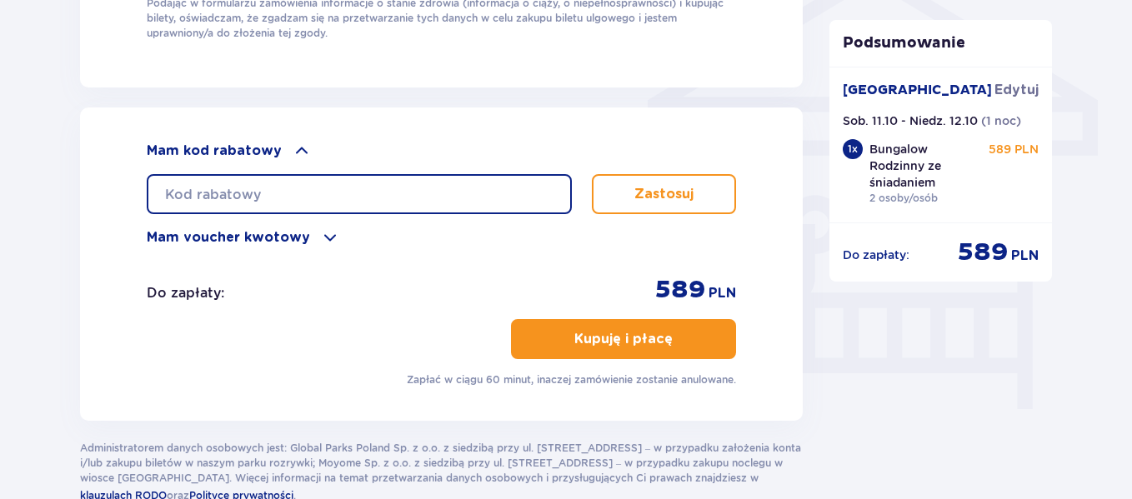
click at [293, 189] on input "text" at bounding box center [359, 194] width 425 height 40
paste input "ZN5V0OZSKCXP"
type input "ZN5V0OZSKCXP"
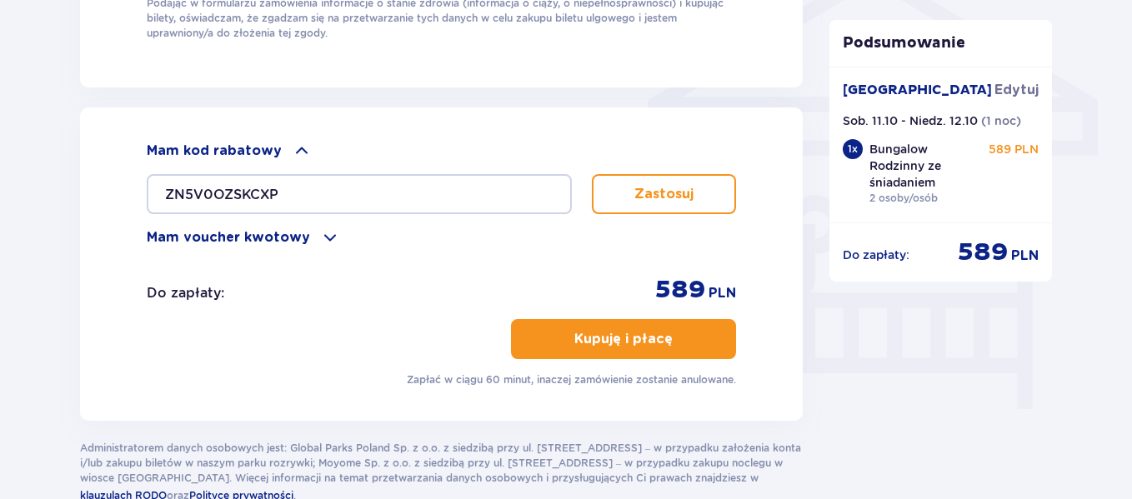
click at [662, 179] on button "Zastosuj" at bounding box center [664, 194] width 144 height 40
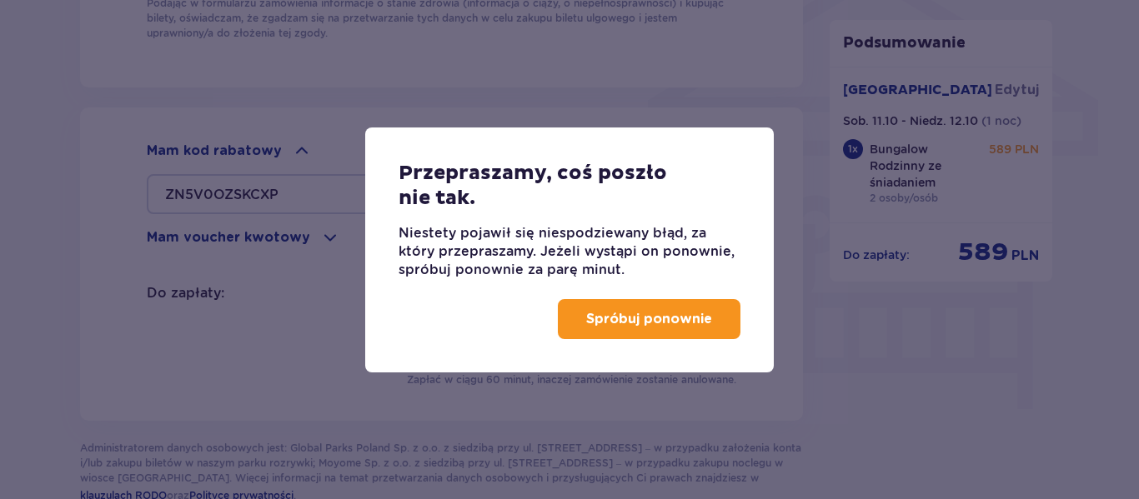
click at [647, 316] on p "Spróbuj ponownie" at bounding box center [649, 319] width 126 height 18
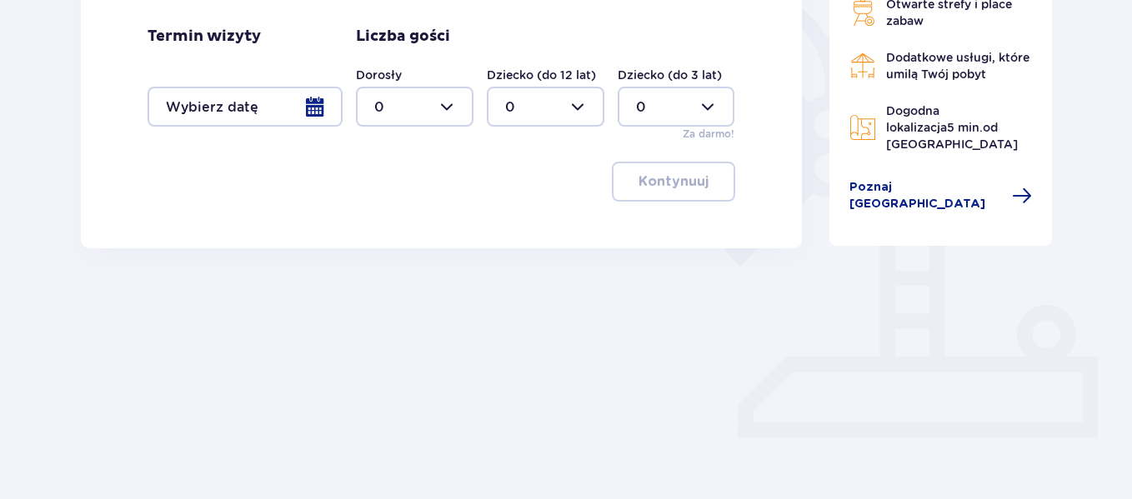
scroll to position [427, 0]
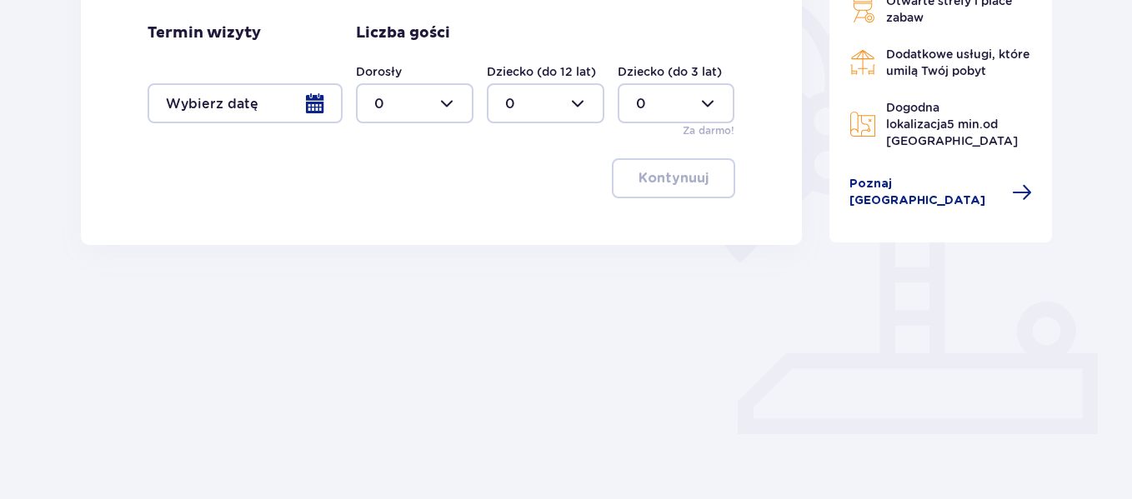
click at [314, 103] on div at bounding box center [245, 103] width 195 height 40
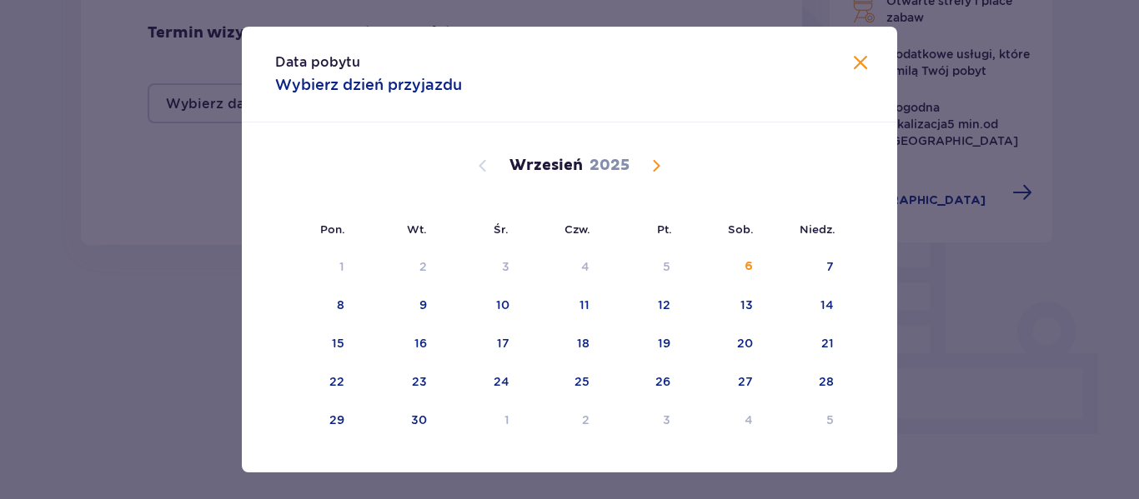
click at [653, 160] on span "Calendar" at bounding box center [656, 166] width 20 height 20
click at [738, 306] on div "11" at bounding box center [724, 306] width 81 height 37
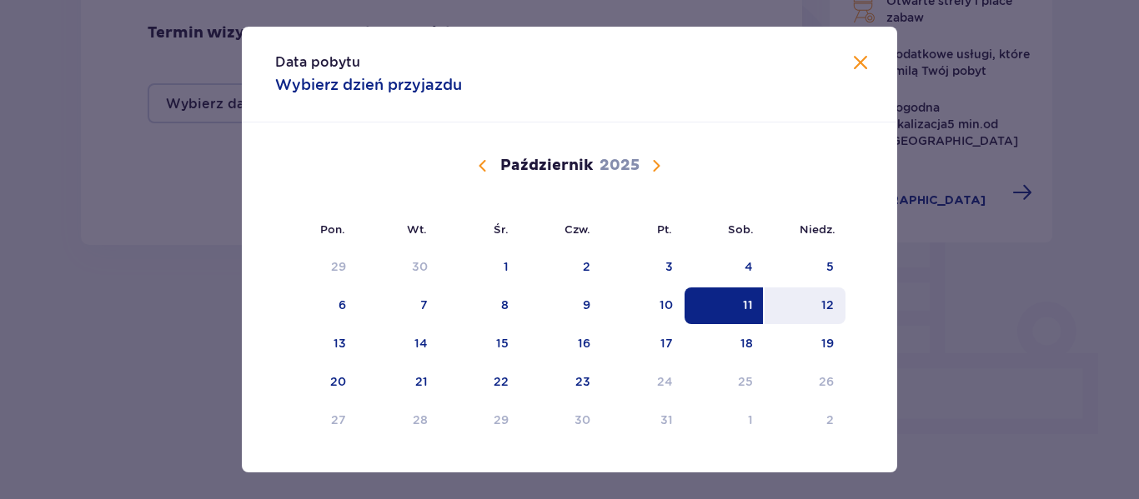
click at [813, 304] on div "12" at bounding box center [804, 306] width 81 height 37
type input "11.10.25 - 12.10.25"
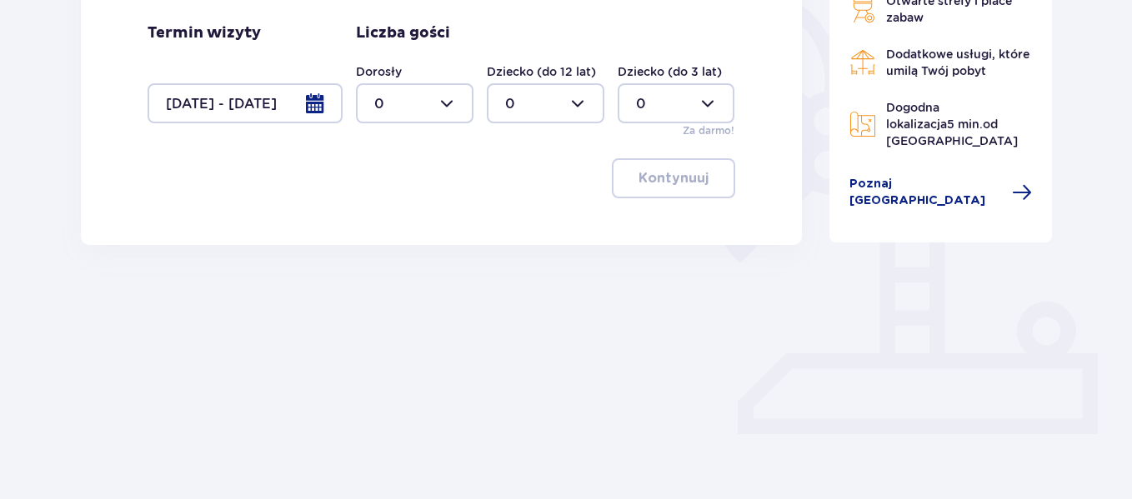
click at [446, 96] on div at bounding box center [415, 103] width 118 height 40
click at [416, 213] on span "2" at bounding box center [415, 224] width 114 height 35
type input "2"
click at [678, 191] on button "Kontynuuj" at bounding box center [673, 178] width 123 height 40
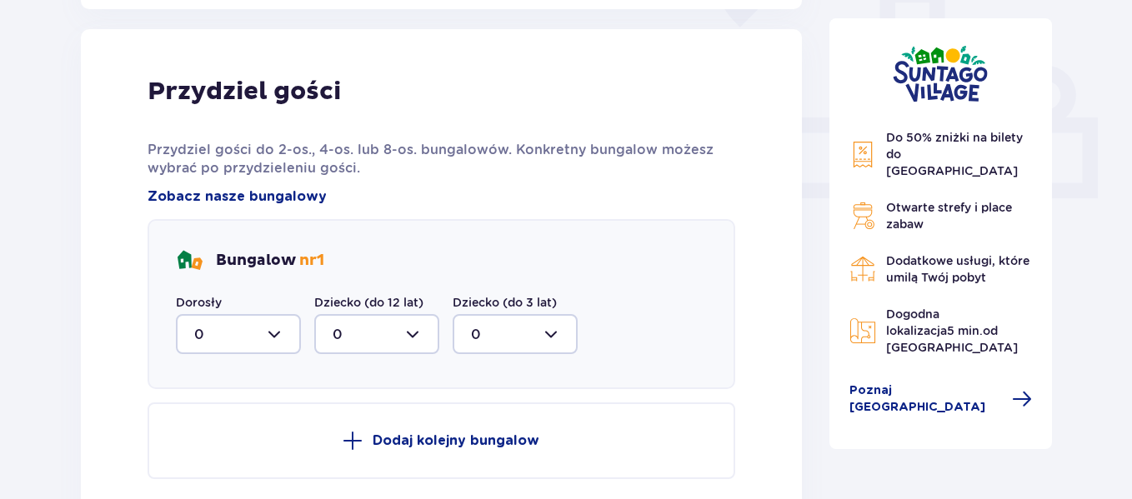
scroll to position [672, 0]
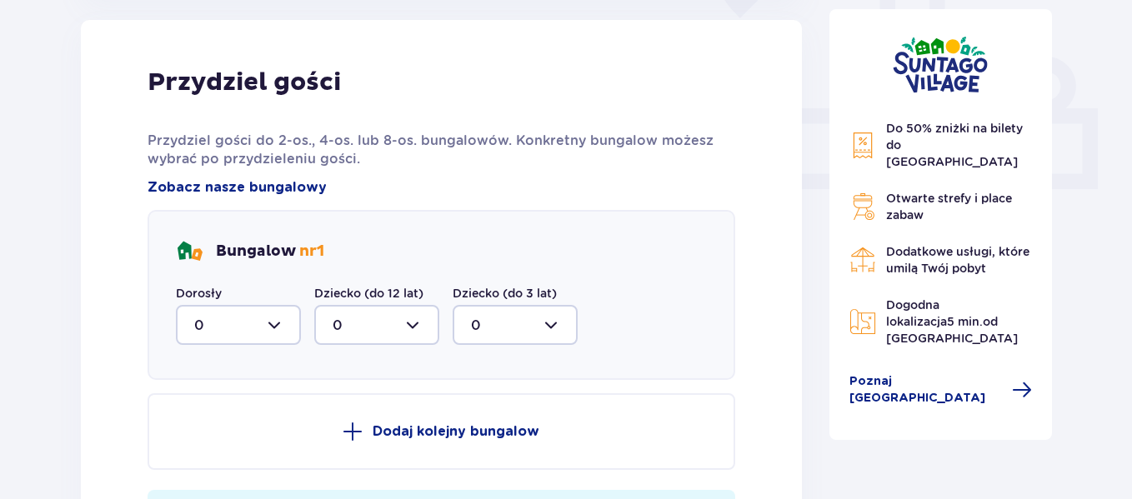
click at [253, 318] on div at bounding box center [238, 325] width 125 height 40
click at [232, 448] on div "2" at bounding box center [238, 446] width 88 height 18
type input "2"
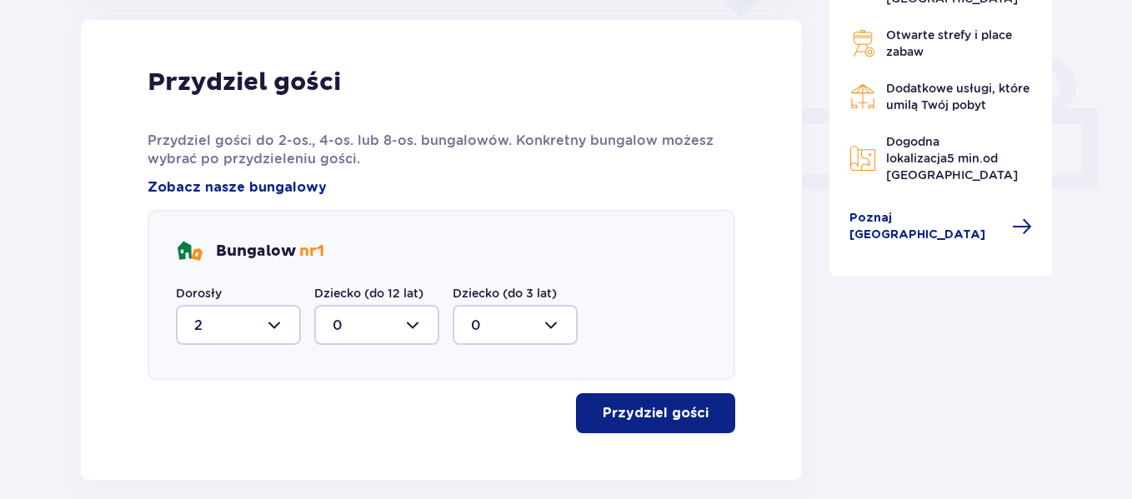
click at [644, 411] on p "Przydziel gości" at bounding box center [656, 413] width 106 height 18
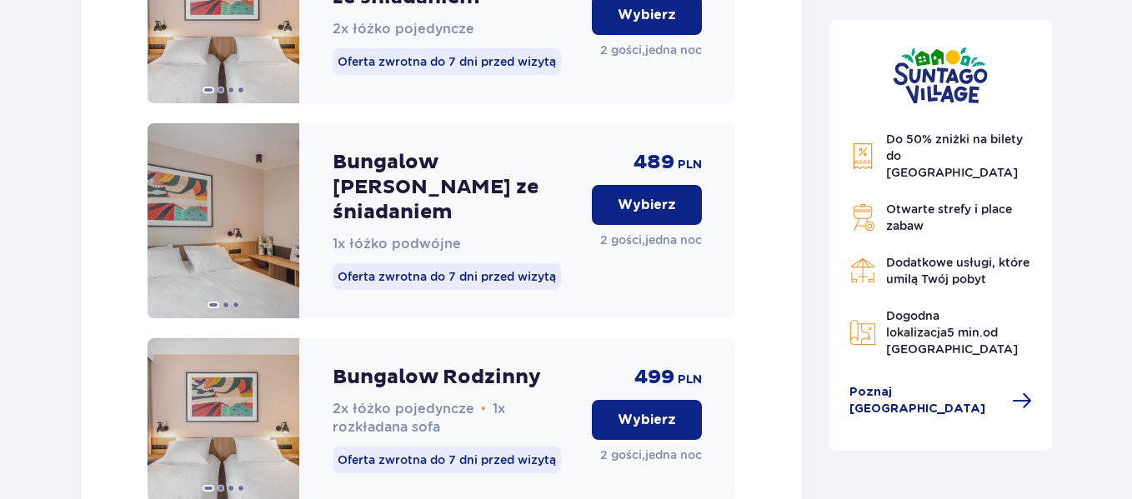
scroll to position [3109, 0]
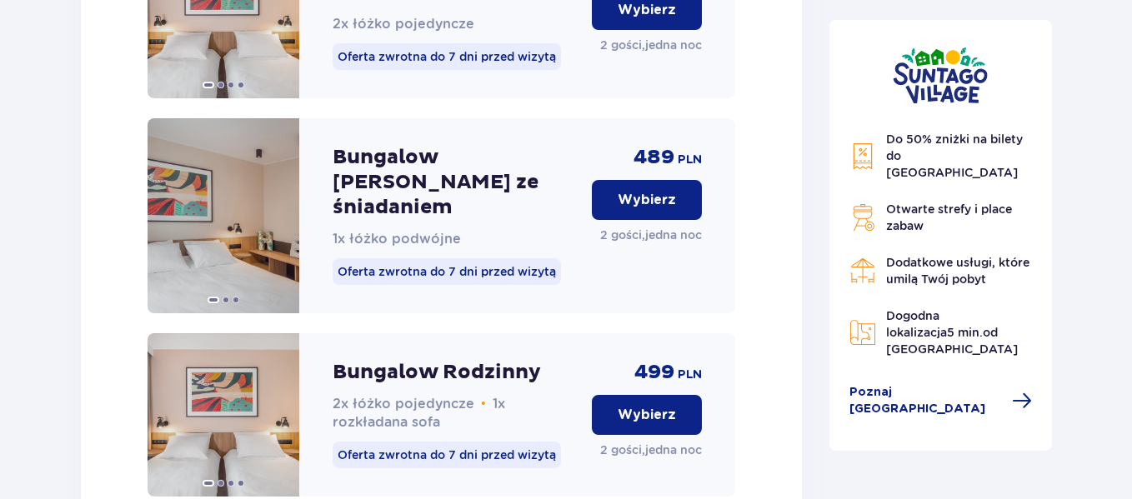
click at [653, 191] on p "Wybierz" at bounding box center [647, 200] width 58 height 18
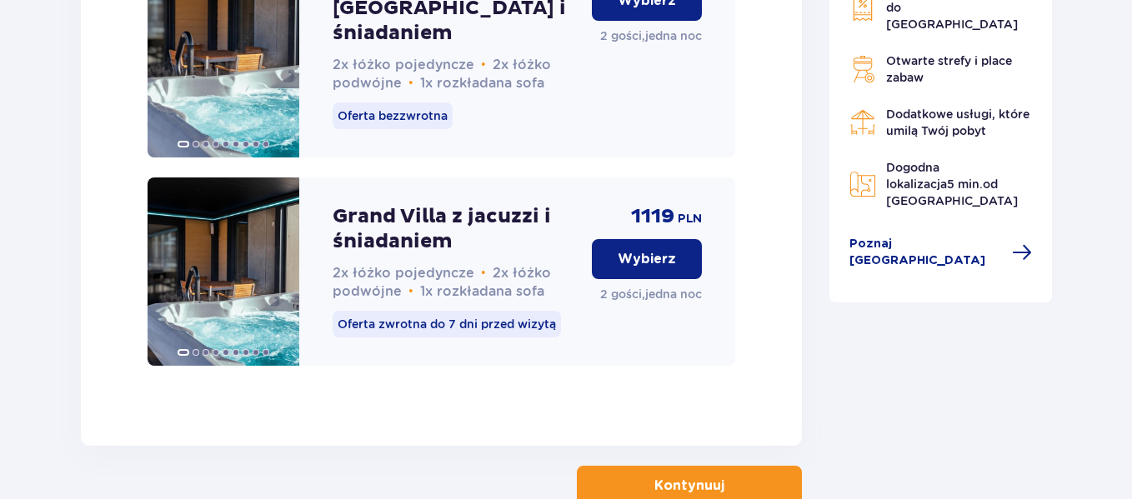
scroll to position [5170, 0]
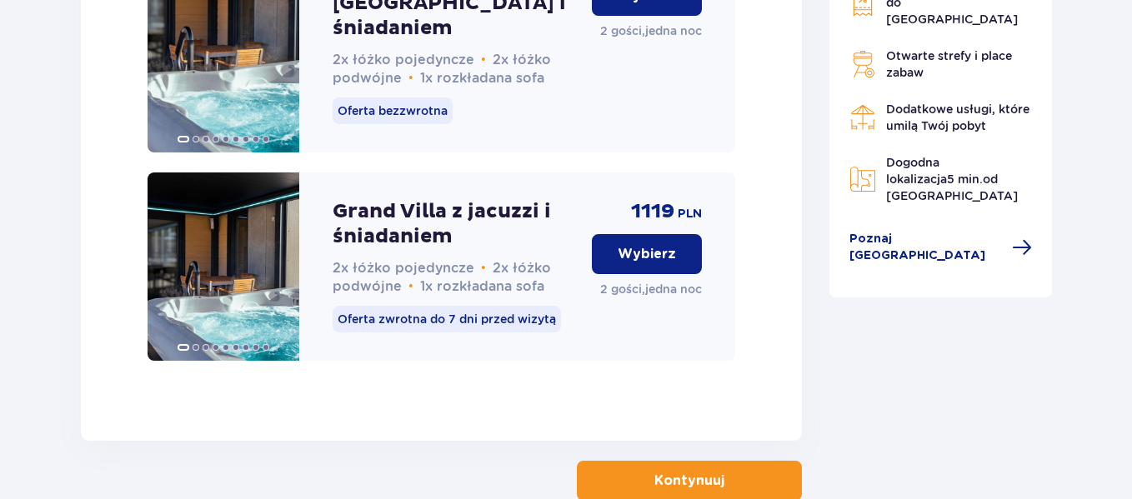
click at [658, 472] on p "Kontynuuj" at bounding box center [689, 481] width 70 height 18
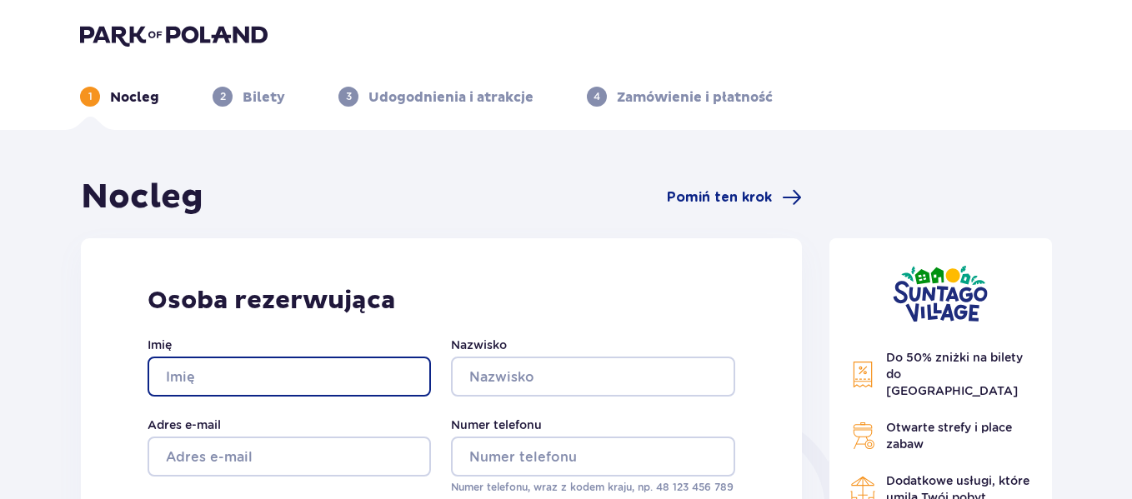
click at [340, 381] on input "Imię" at bounding box center [289, 377] width 283 height 40
type input "Anna"
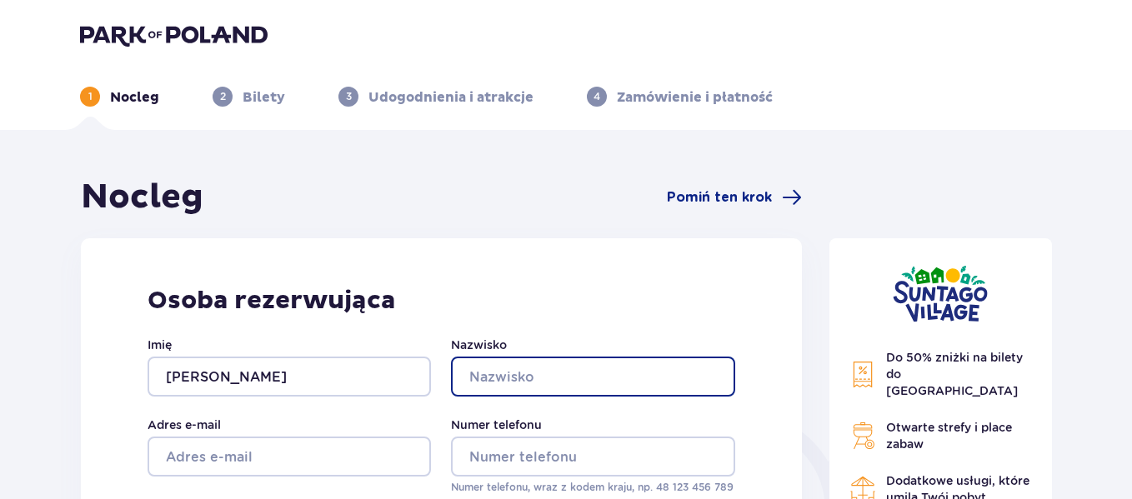
type input "Soszyńska"
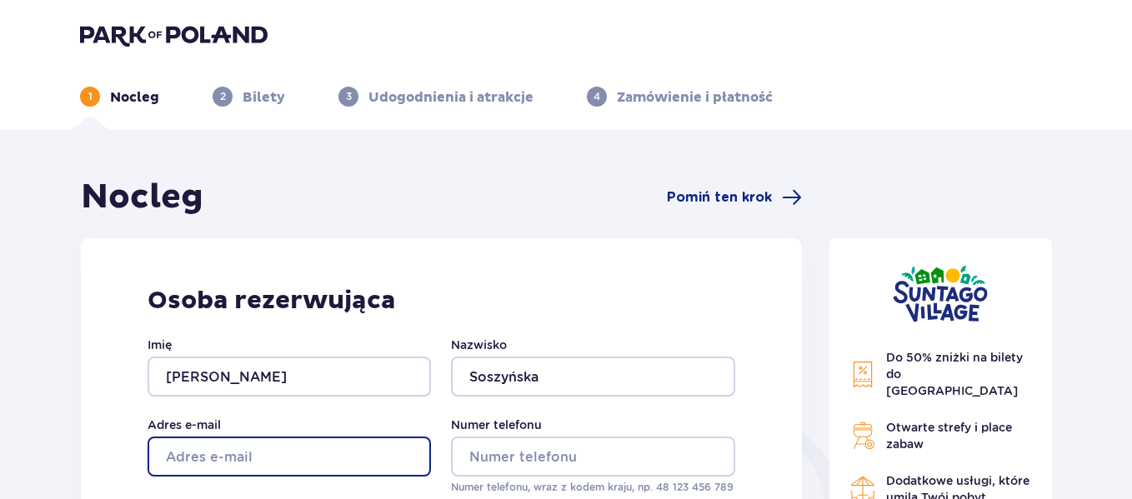
type input "annajmsoszynska@gmail.com"
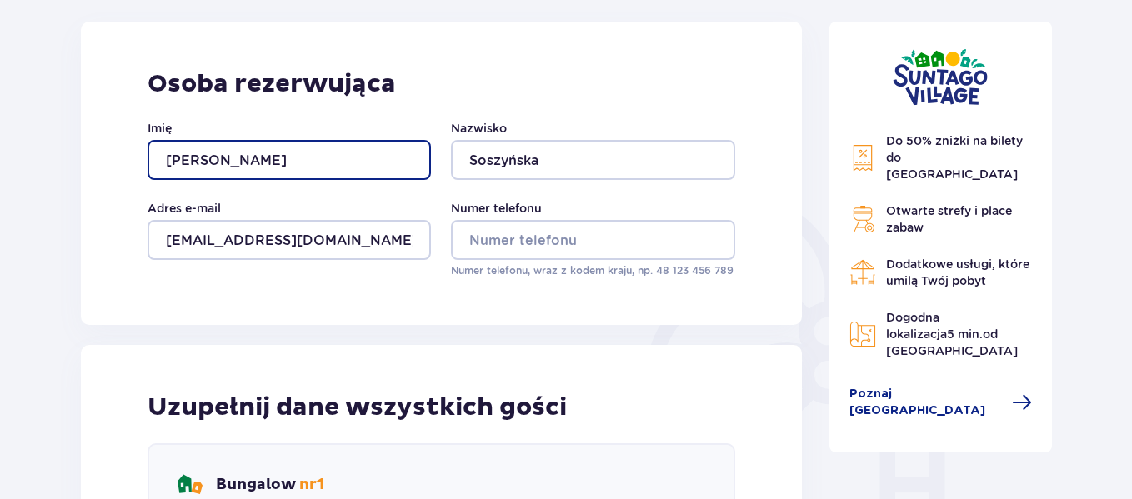
scroll to position [249, 0]
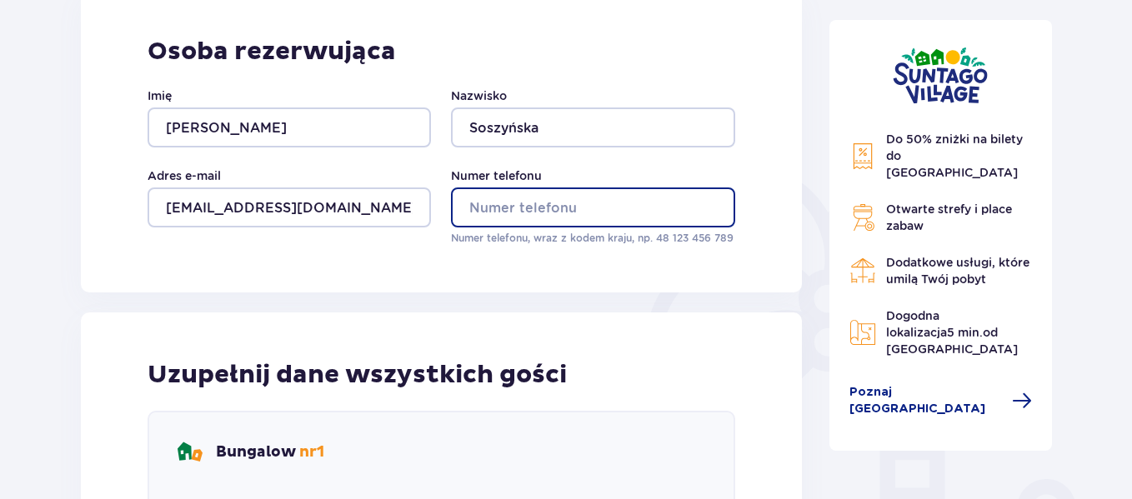
click at [566, 226] on input "Numer telefonu" at bounding box center [592, 208] width 283 height 40
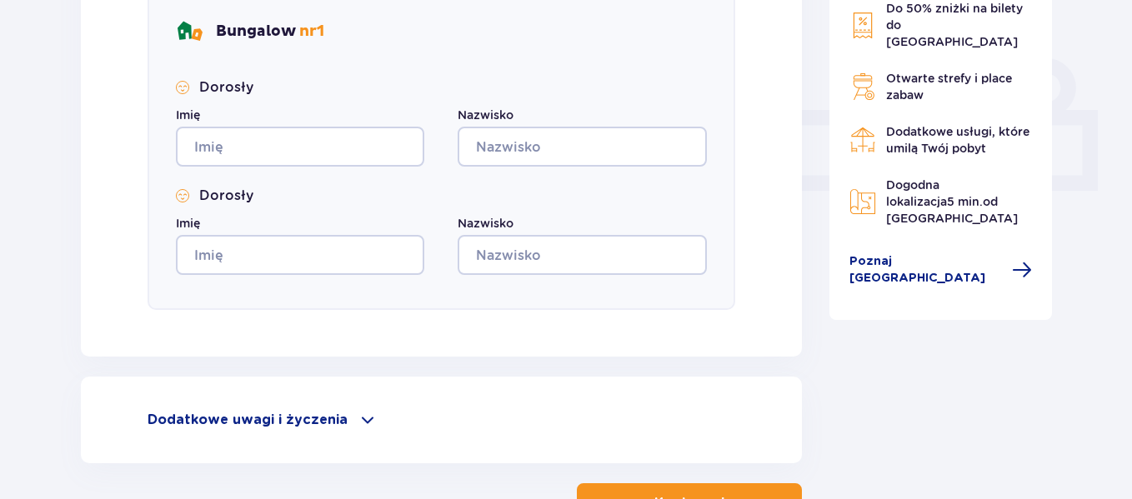
scroll to position [639, 0]
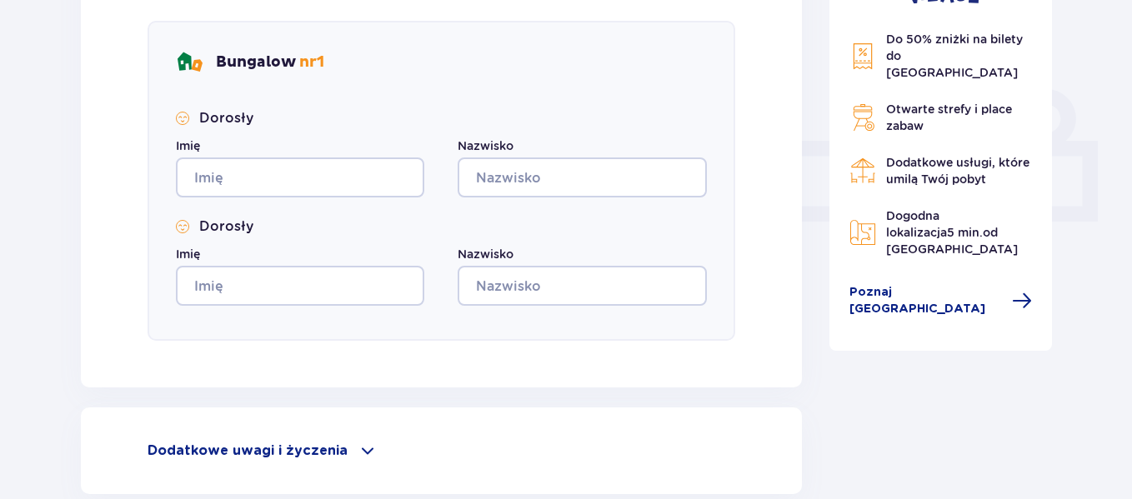
type input "48506029470"
click at [386, 187] on input "Imię" at bounding box center [300, 178] width 248 height 40
type input "Anna"
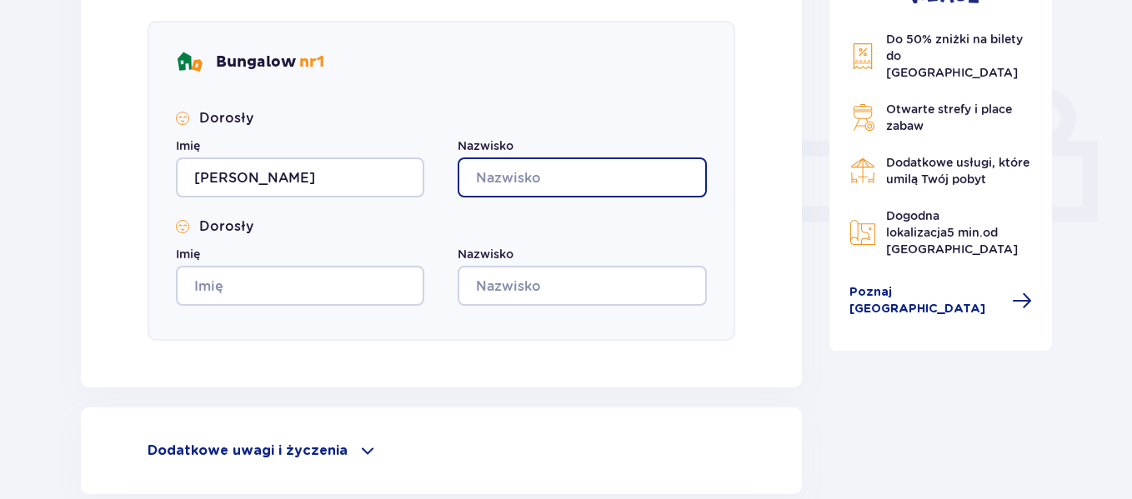
type input "Soszyńska"
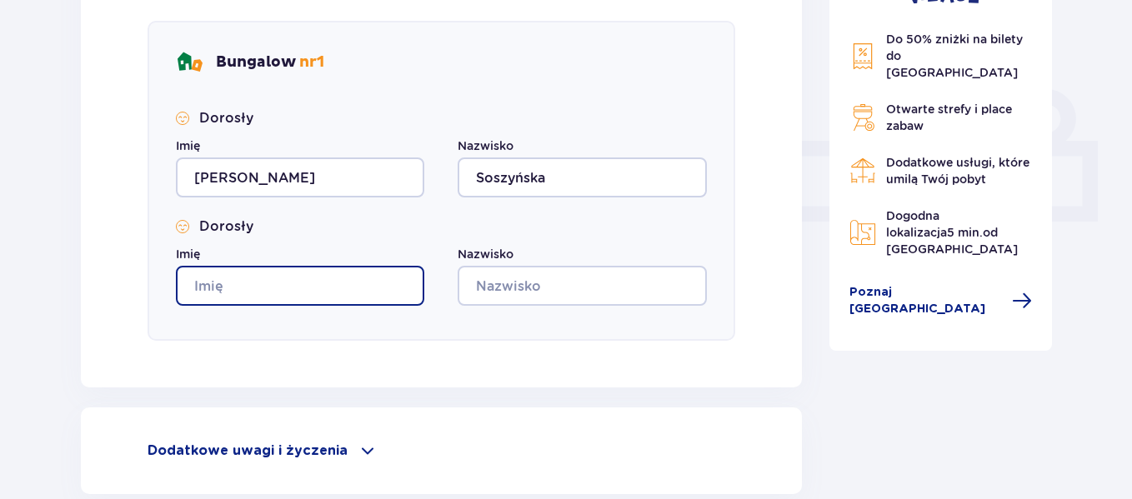
type input "Anna"
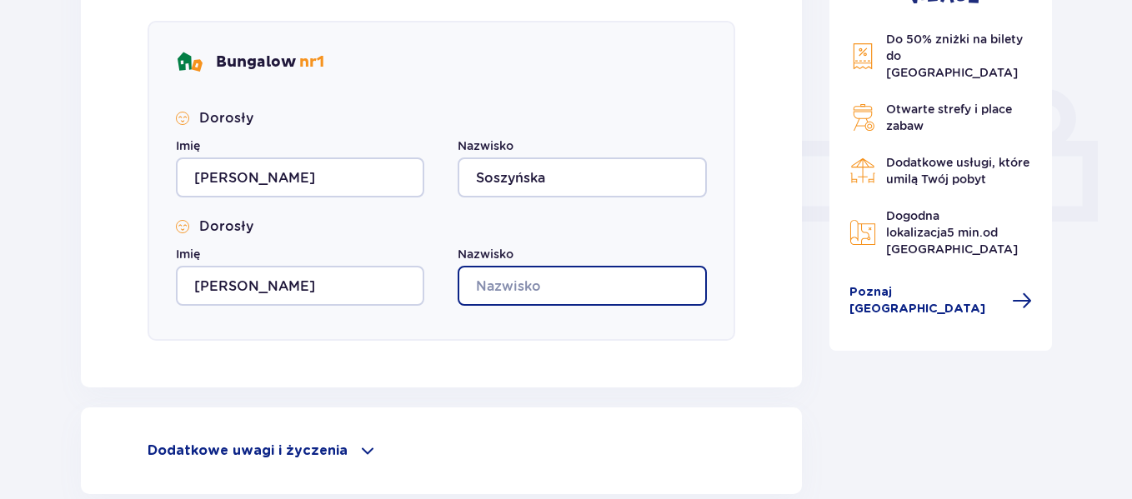
type input "Soszyńska"
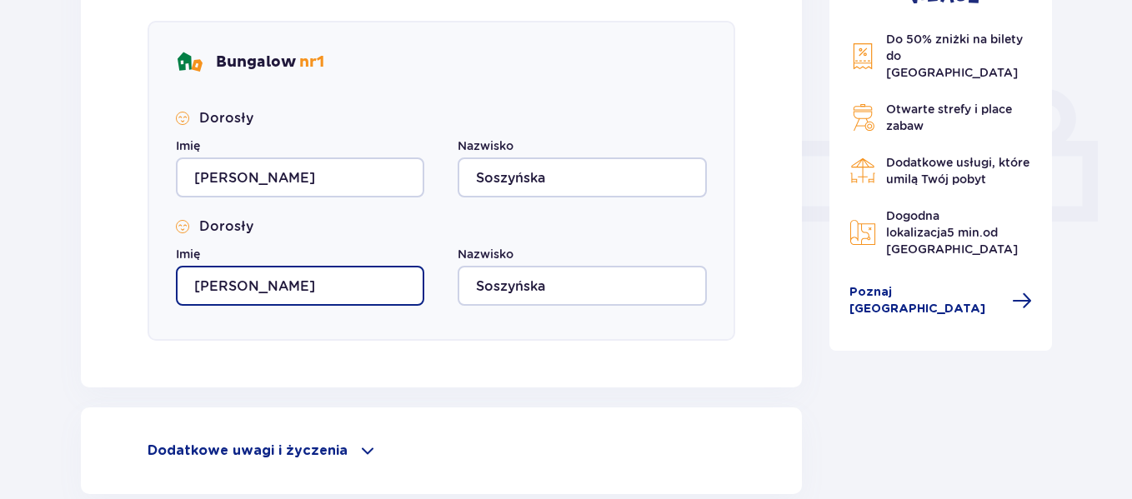
click at [344, 289] on input "Anna" at bounding box center [300, 286] width 248 height 40
type input "Jerzy"
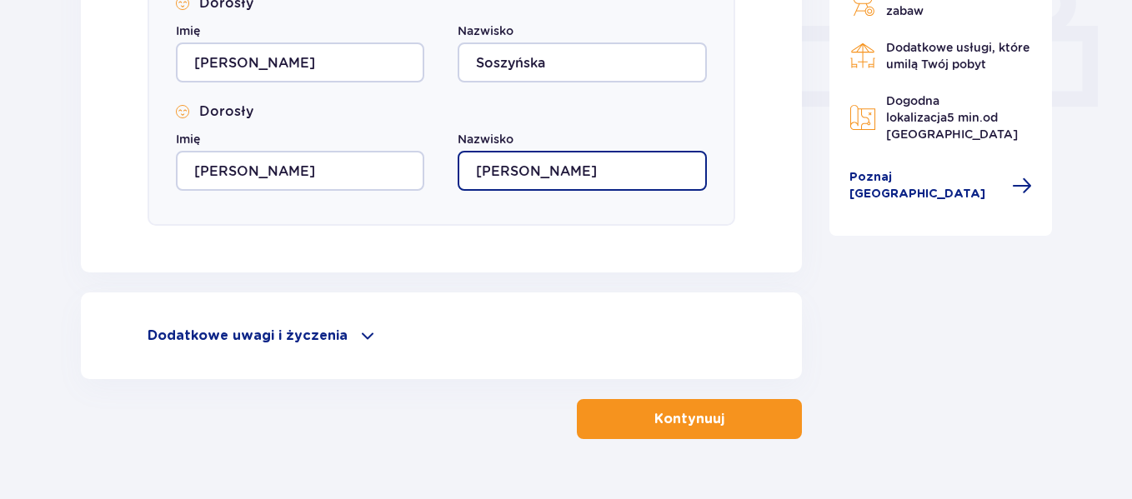
scroll to position [794, 0]
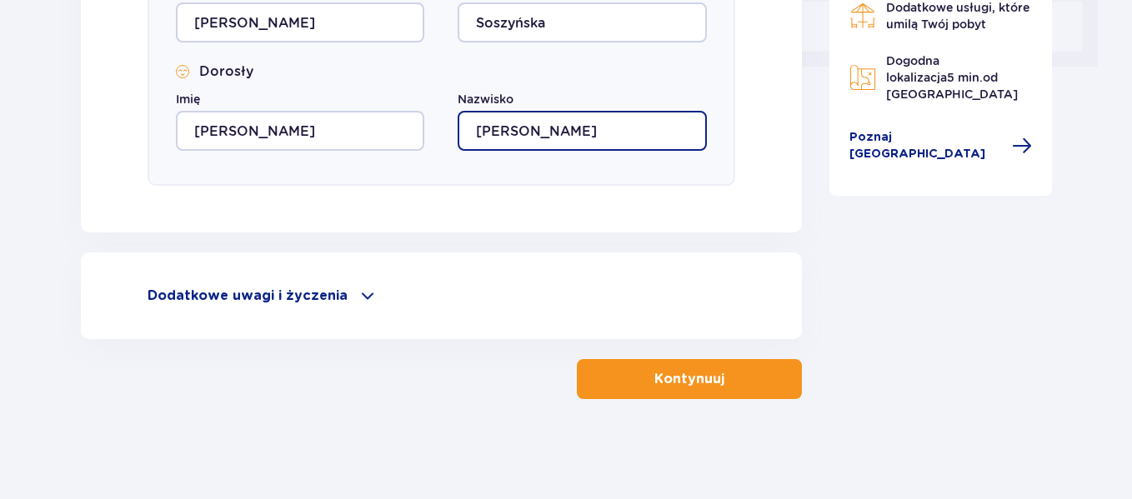
type input "Jasiurkowski"
click at [668, 375] on p "Kontynuuj" at bounding box center [689, 379] width 70 height 18
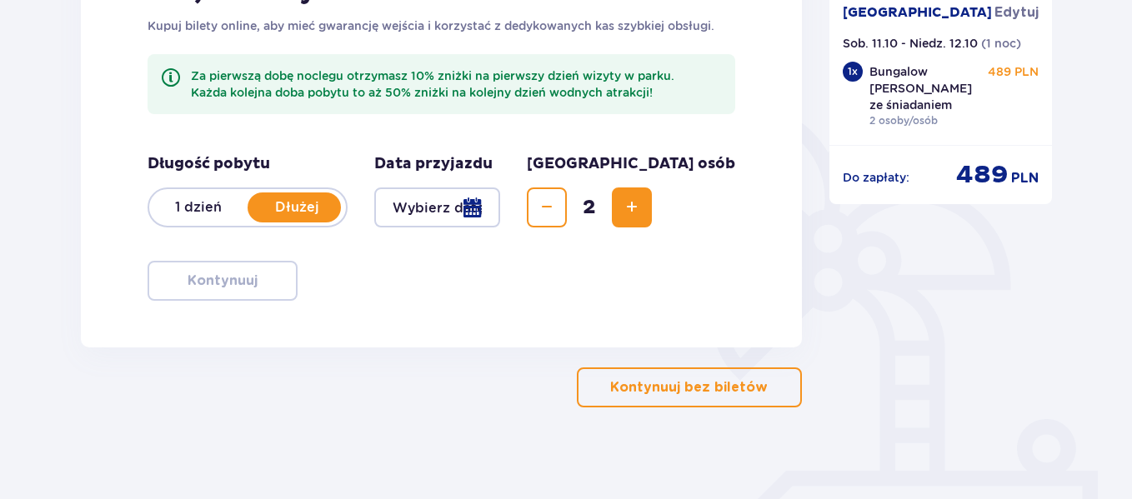
scroll to position [314, 0]
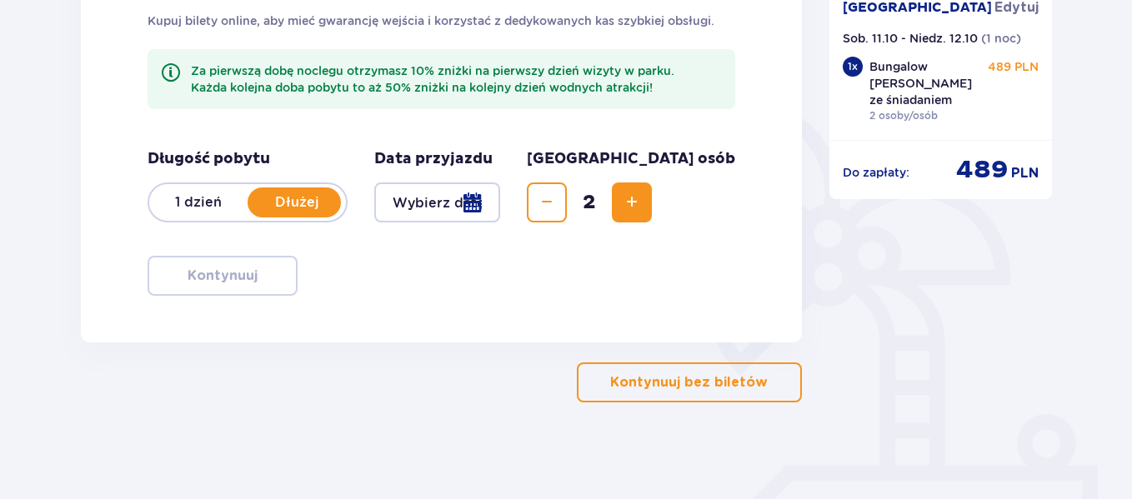
click at [668, 375] on p "Kontynuuj bez biletów" at bounding box center [689, 382] width 158 height 18
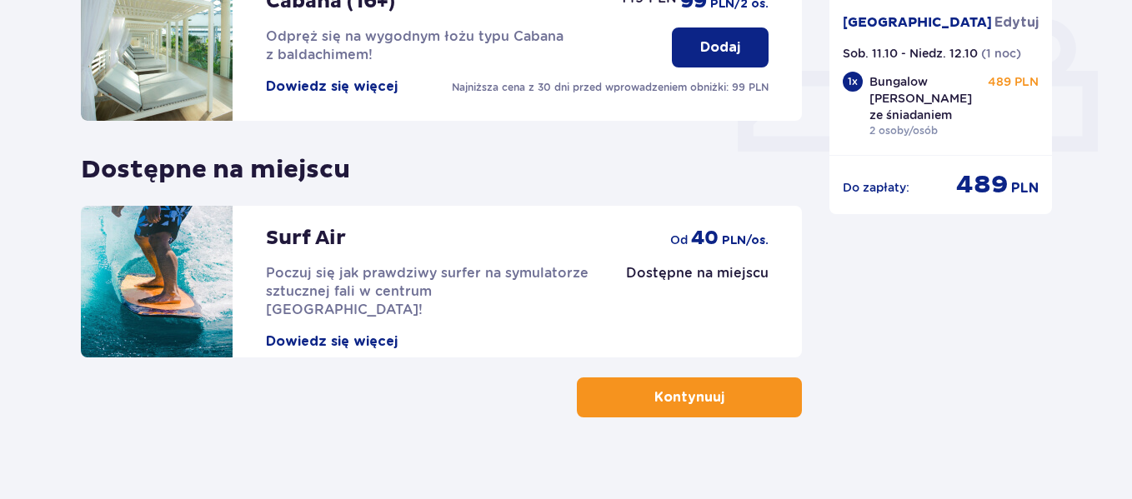
scroll to position [711, 0]
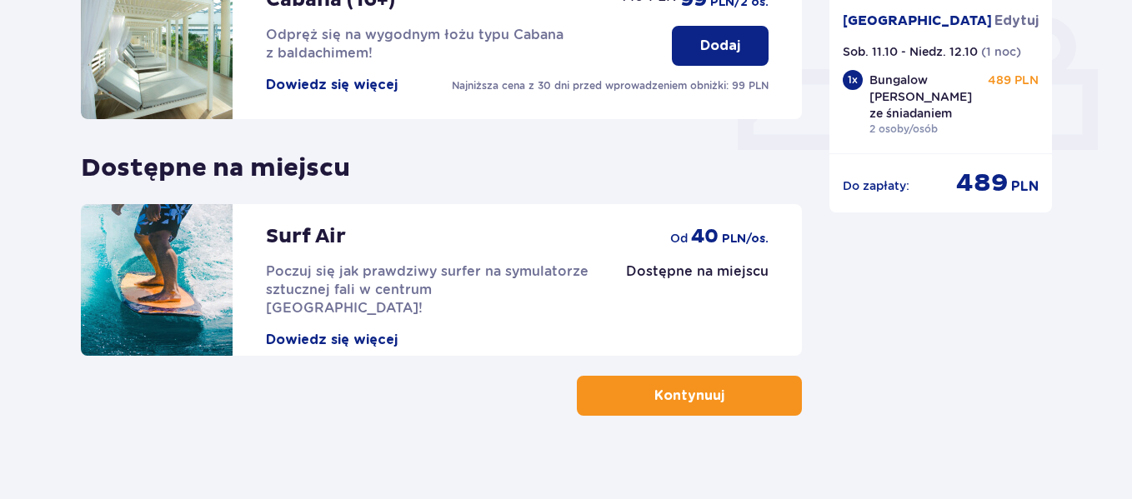
click at [669, 388] on p "Kontynuuj" at bounding box center [689, 396] width 70 height 18
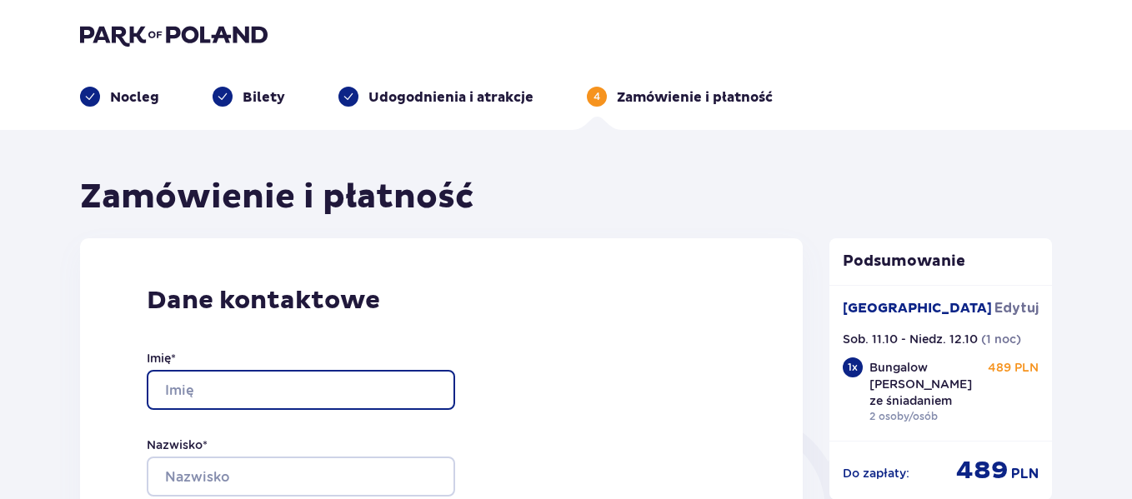
click at [358, 400] on input "Imię *" at bounding box center [301, 390] width 308 height 40
type input "Anna"
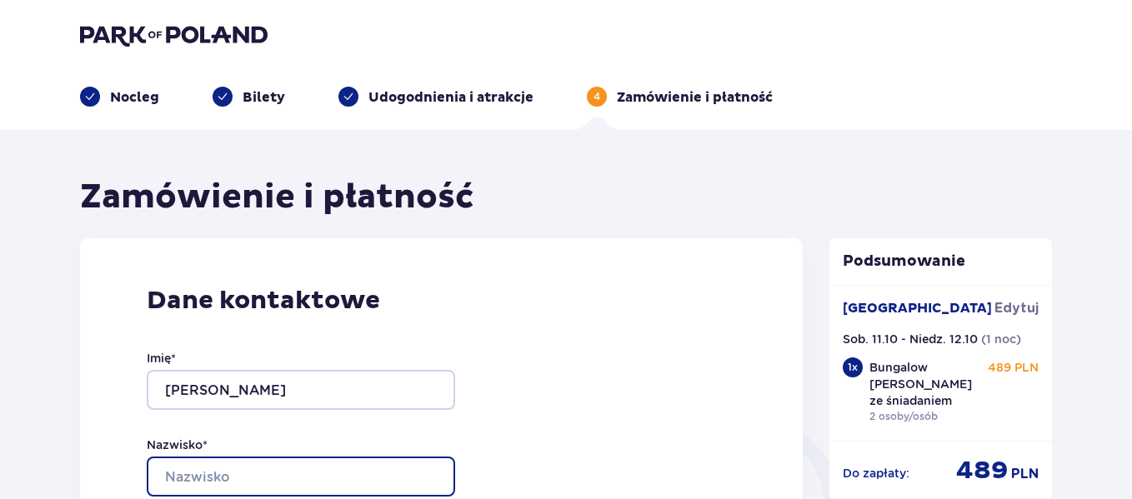
type input "Soszyńska"
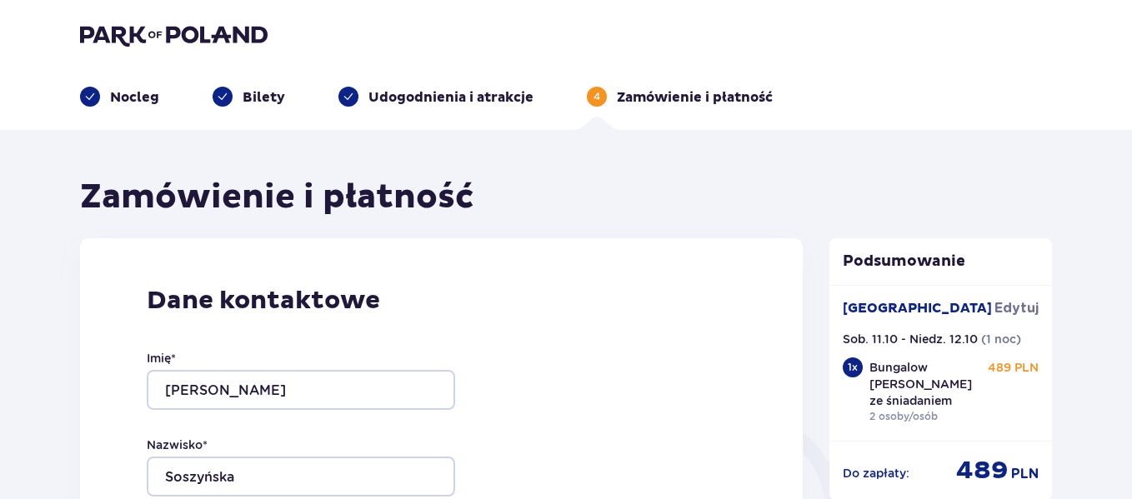
type input "annajmsoszynska@gmail.com"
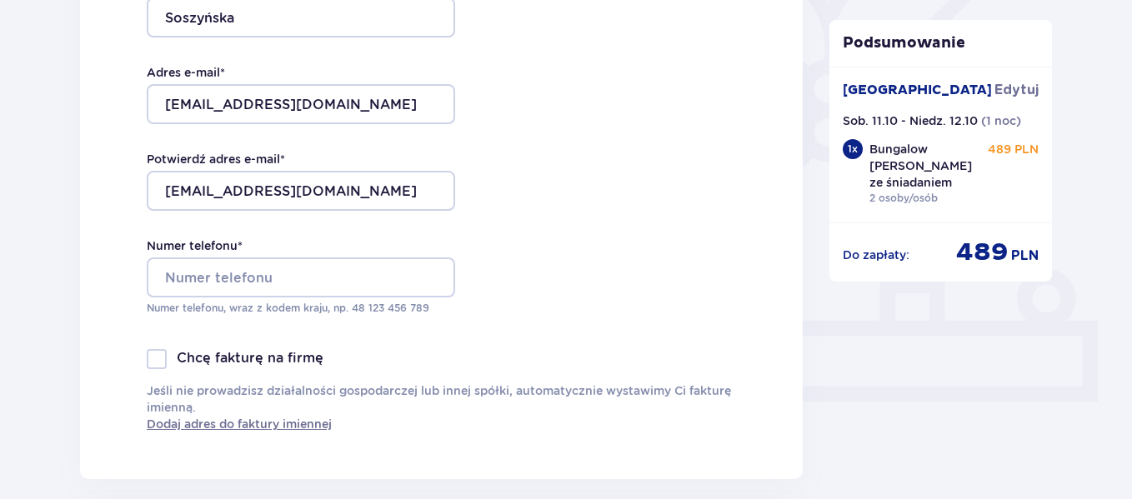
scroll to position [460, 0]
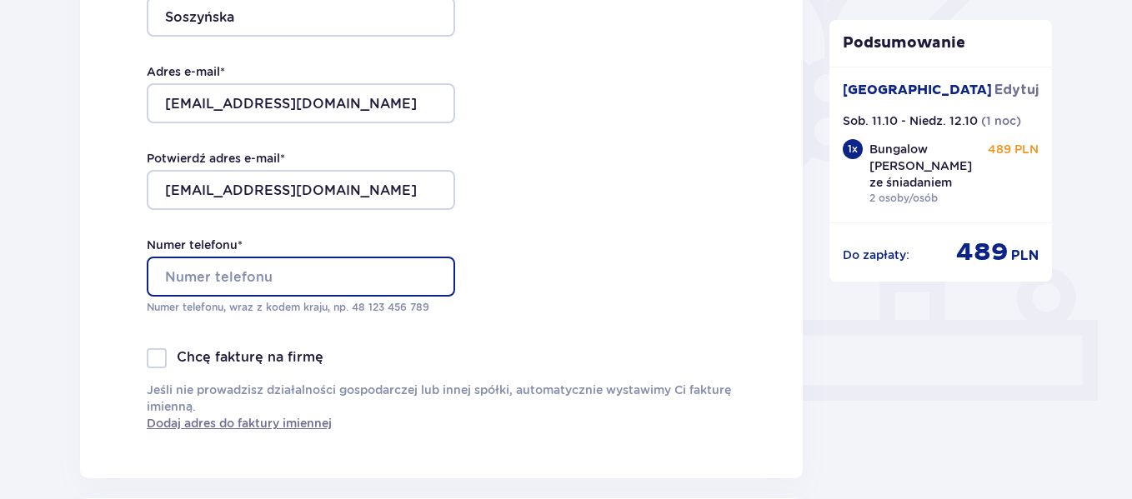
click at [395, 288] on input "Numer telefonu *" at bounding box center [301, 277] width 308 height 40
click at [163, 278] on input "506029470" at bounding box center [301, 277] width 308 height 40
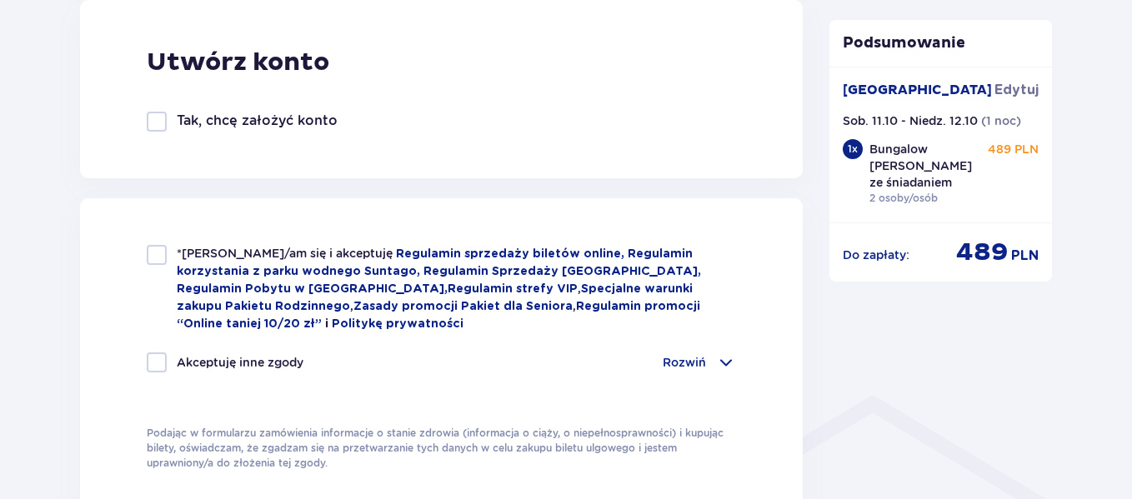
scroll to position [1032, 0]
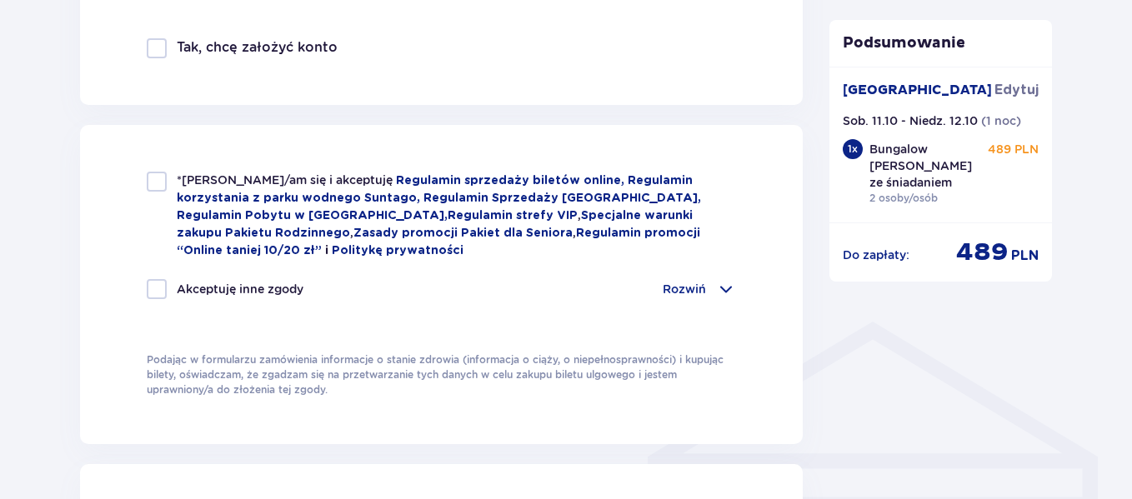
type input "48506029470"
click at [160, 182] on div at bounding box center [157, 182] width 20 height 20
checkbox input "true"
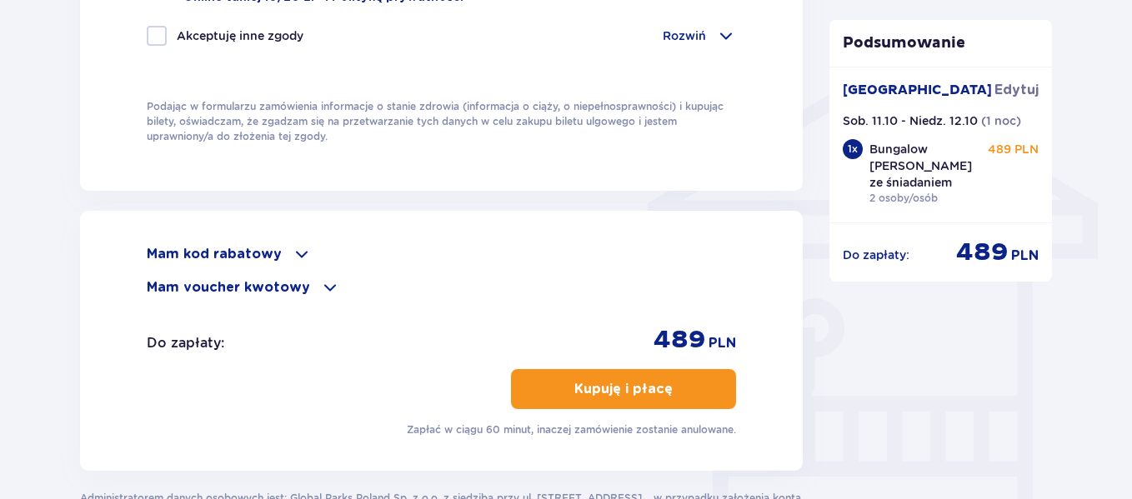
scroll to position [1324, 0]
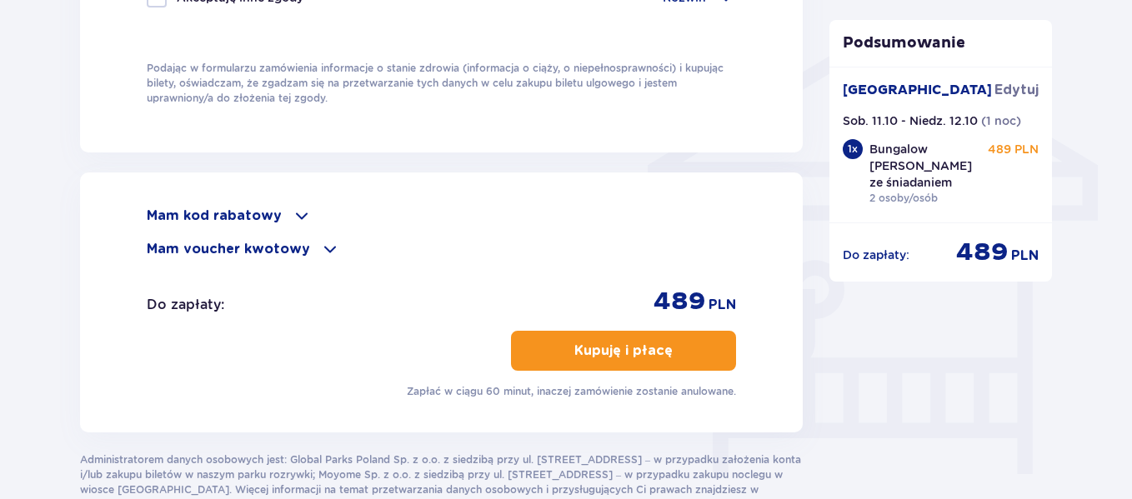
click at [299, 212] on span at bounding box center [302, 216] width 20 height 20
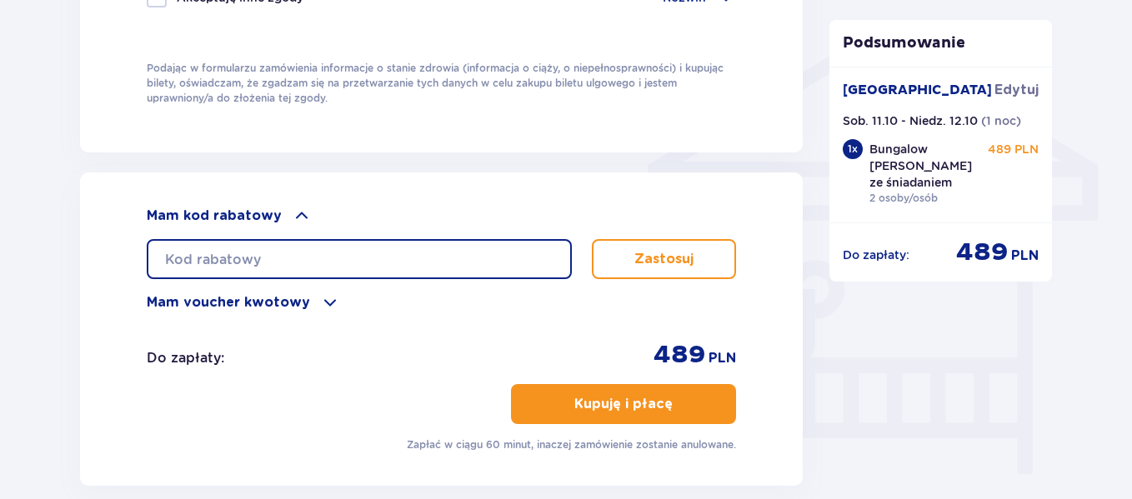
click at [296, 253] on input "text" at bounding box center [359, 259] width 425 height 40
paste input "ZN5V0OZSKCXP"
type input "ZN5V0OZSKCXP"
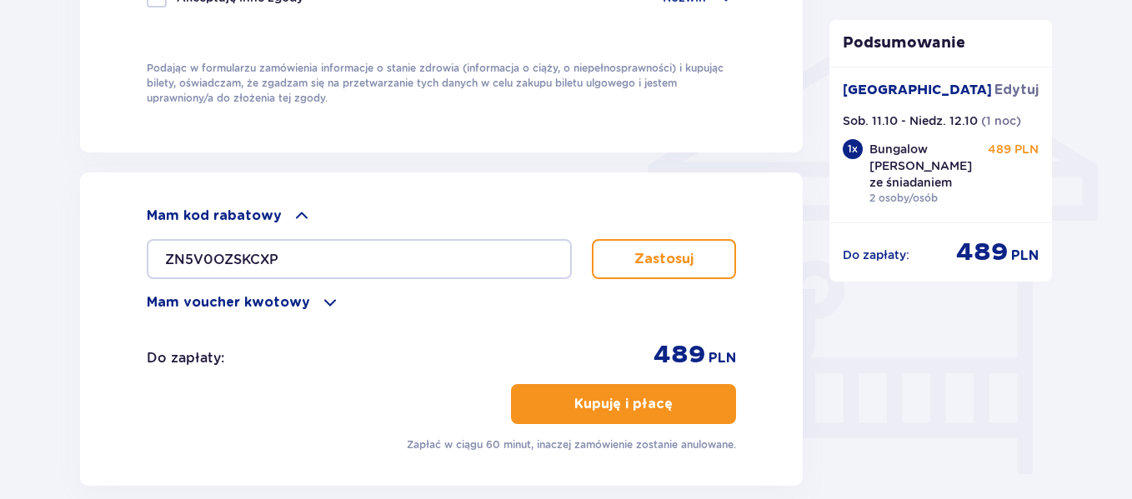
click at [658, 252] on p "Zastosuj" at bounding box center [663, 259] width 59 height 18
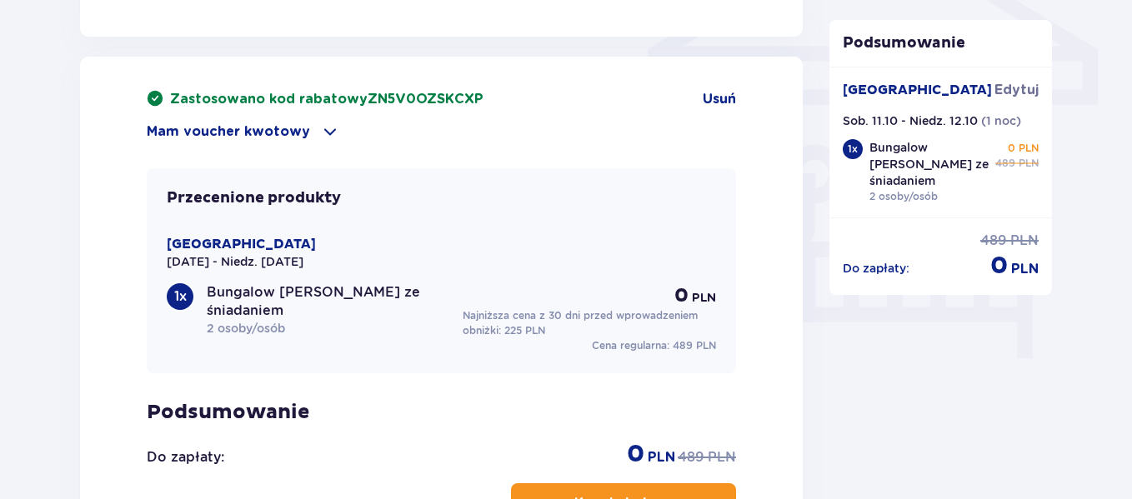
scroll to position [1510, 0]
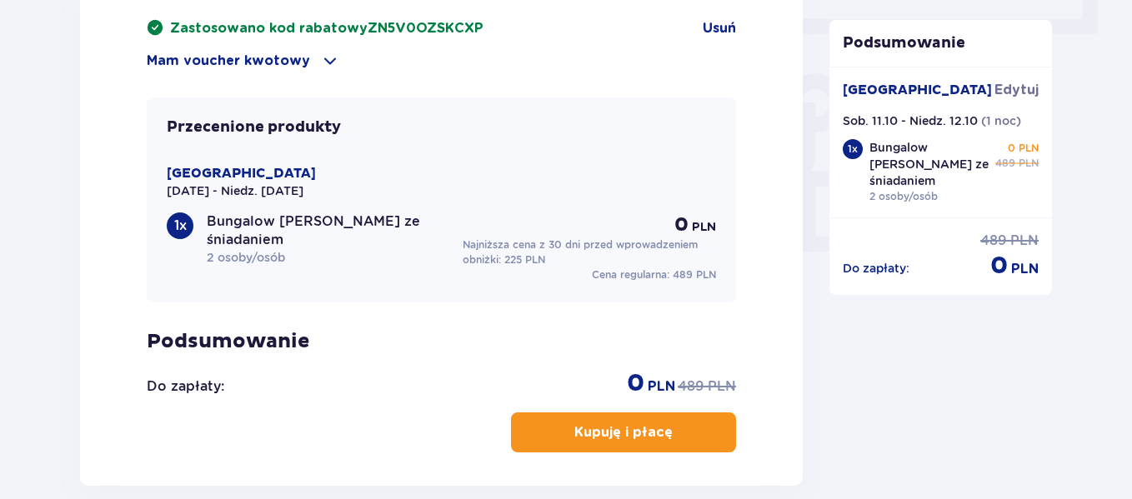
click at [617, 425] on p "Kupuję i płacę" at bounding box center [623, 432] width 98 height 18
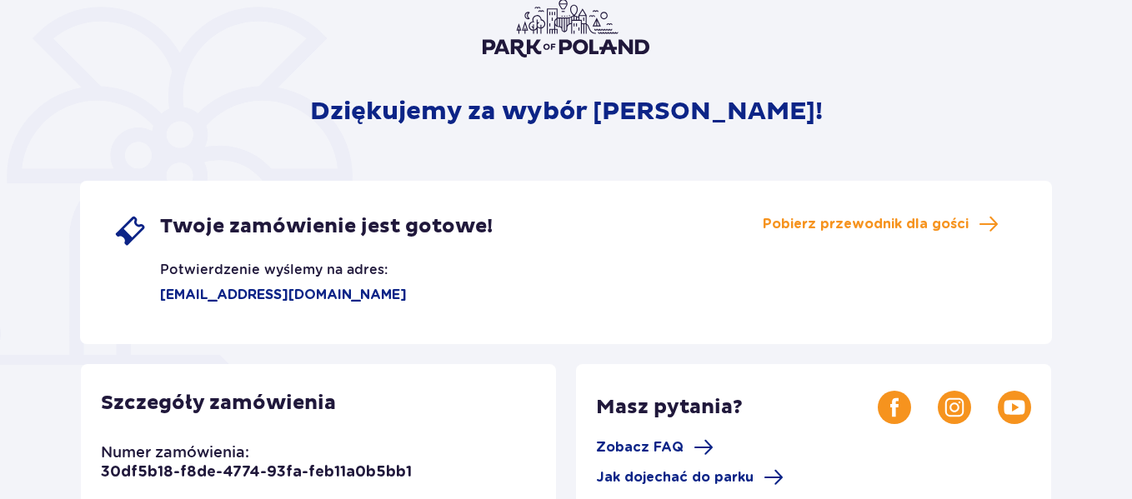
scroll to position [201, 0]
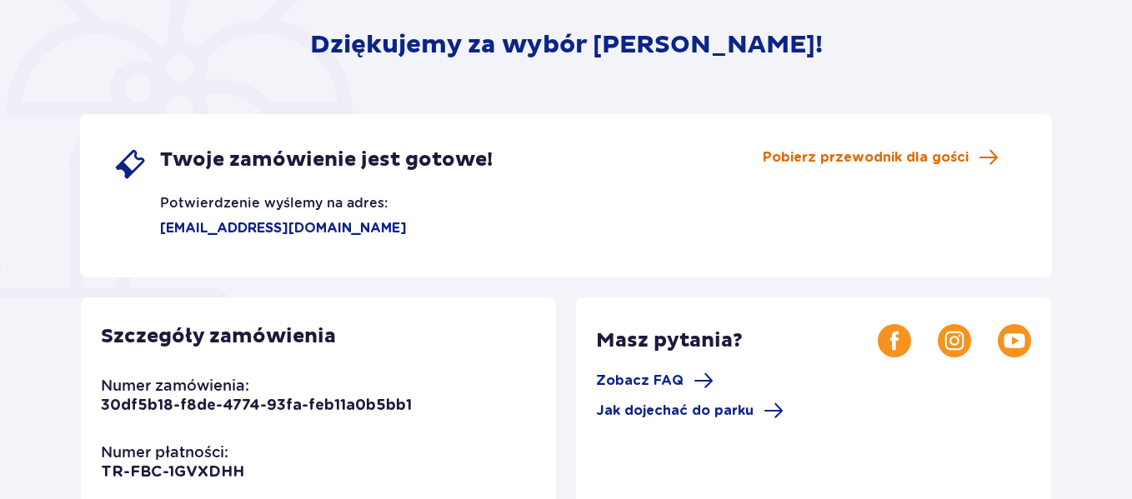
click at [911, 152] on span "Pobierz przewodnik dla gości" at bounding box center [866, 157] width 206 height 18
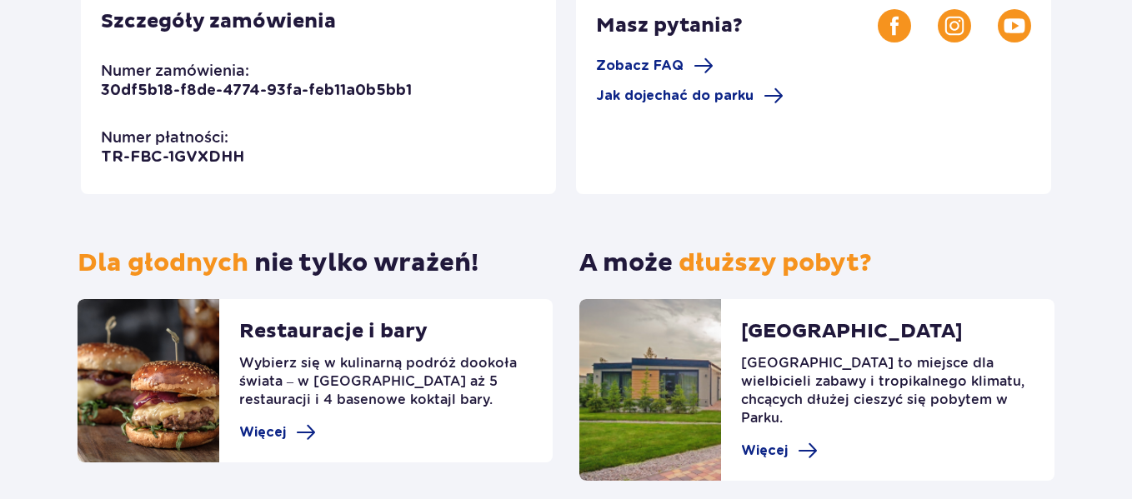
scroll to position [579, 0]
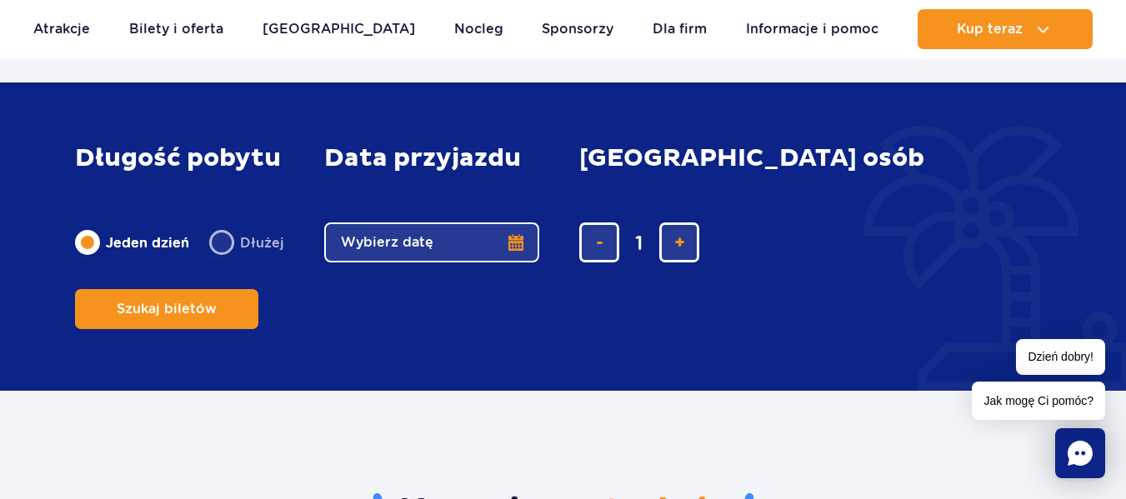
scroll to position [1930, 0]
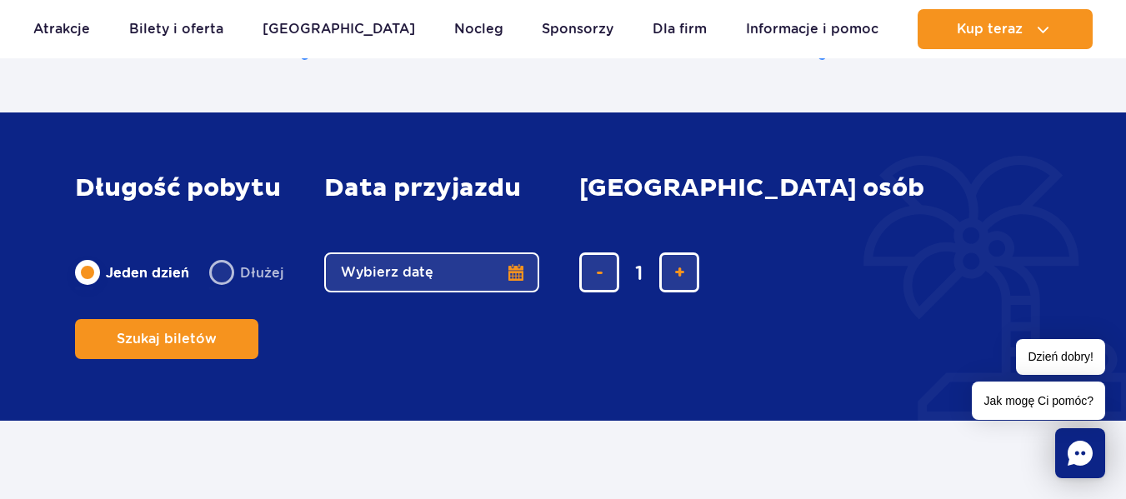
click at [453, 293] on button "Wybierz datę" at bounding box center [431, 273] width 215 height 40
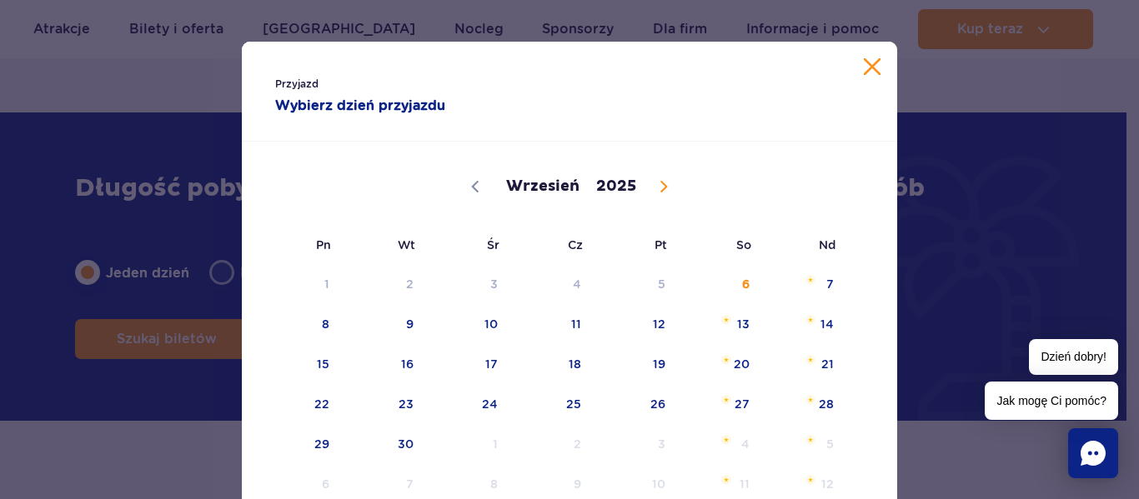
click at [656, 178] on span at bounding box center [663, 187] width 28 height 28
select select "9"
click at [742, 310] on span "11" at bounding box center [720, 324] width 84 height 38
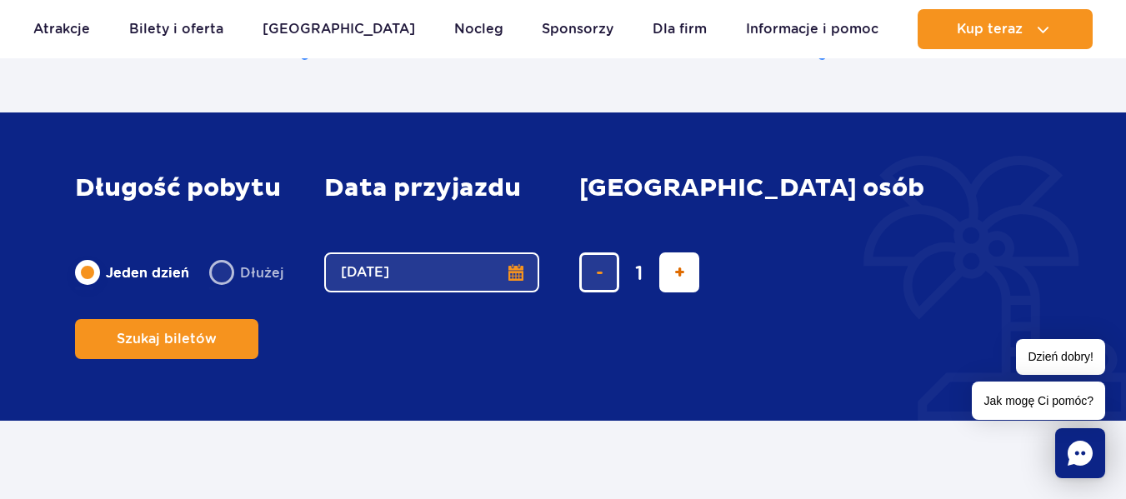
click at [695, 293] on button "dodaj bilet" at bounding box center [679, 273] width 40 height 40
type input "2"
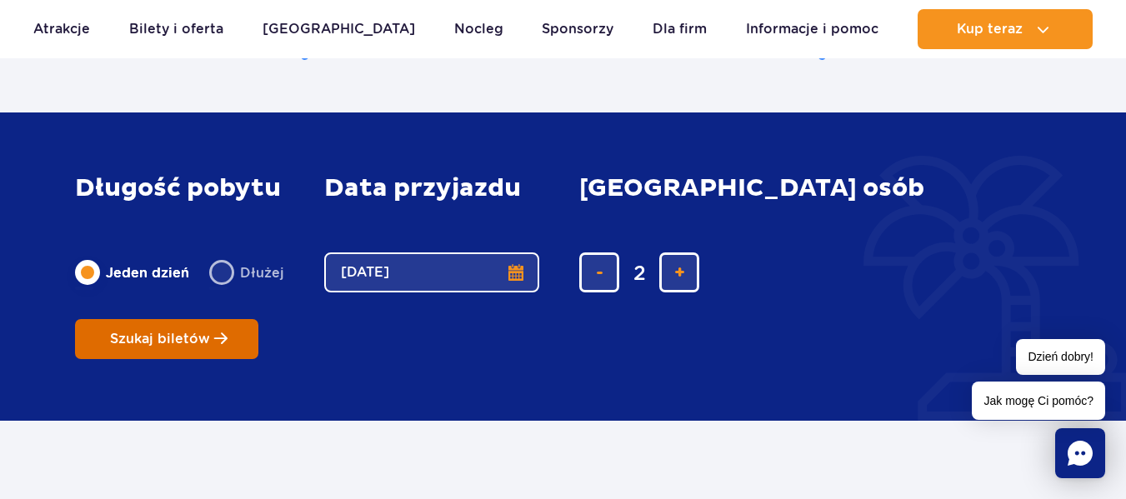
click at [210, 332] on span "Szukaj biletów" at bounding box center [160, 339] width 100 height 15
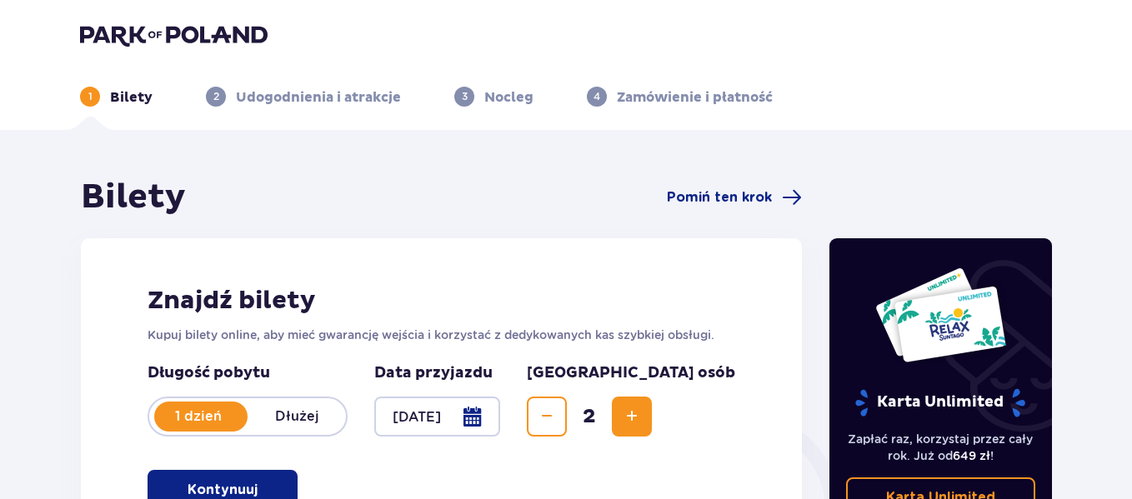
click at [567, 422] on button "Decrease" at bounding box center [547, 417] width 40 height 40
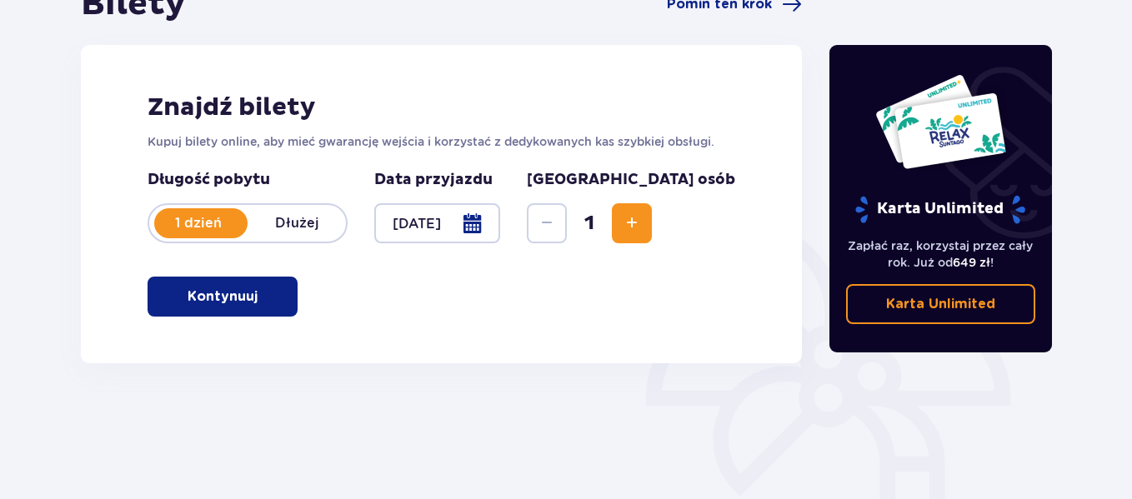
scroll to position [196, 0]
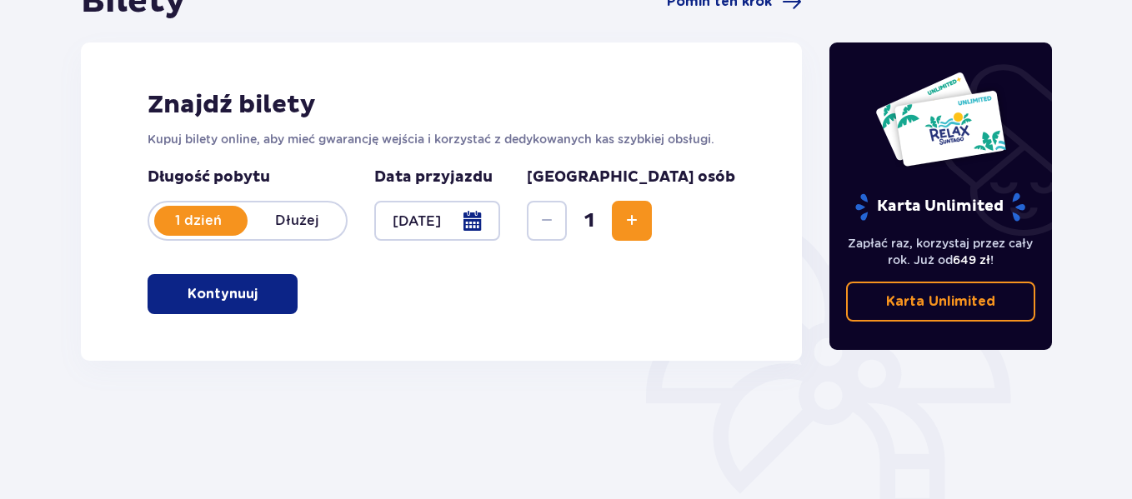
click at [208, 303] on p "Kontynuuj" at bounding box center [223, 294] width 70 height 18
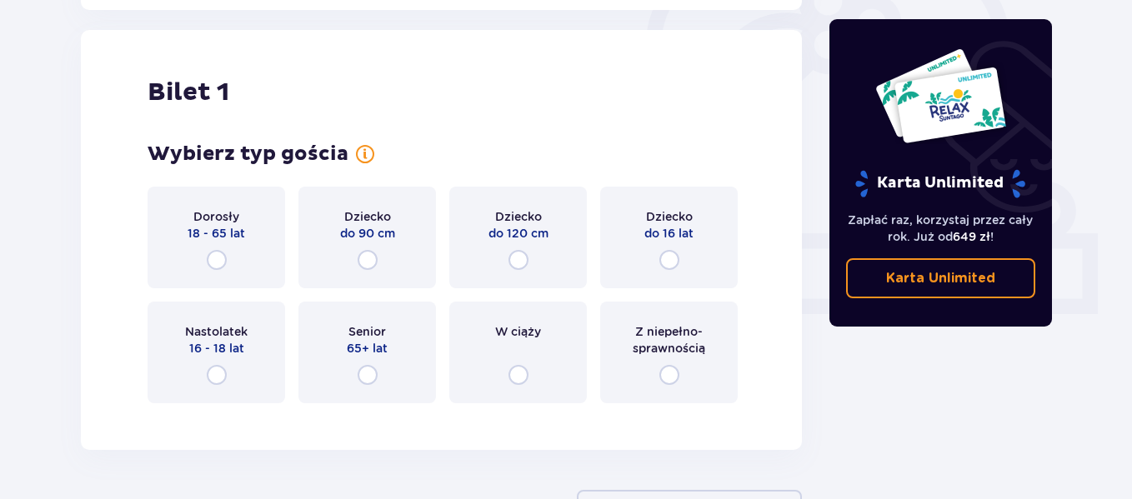
scroll to position [557, 0]
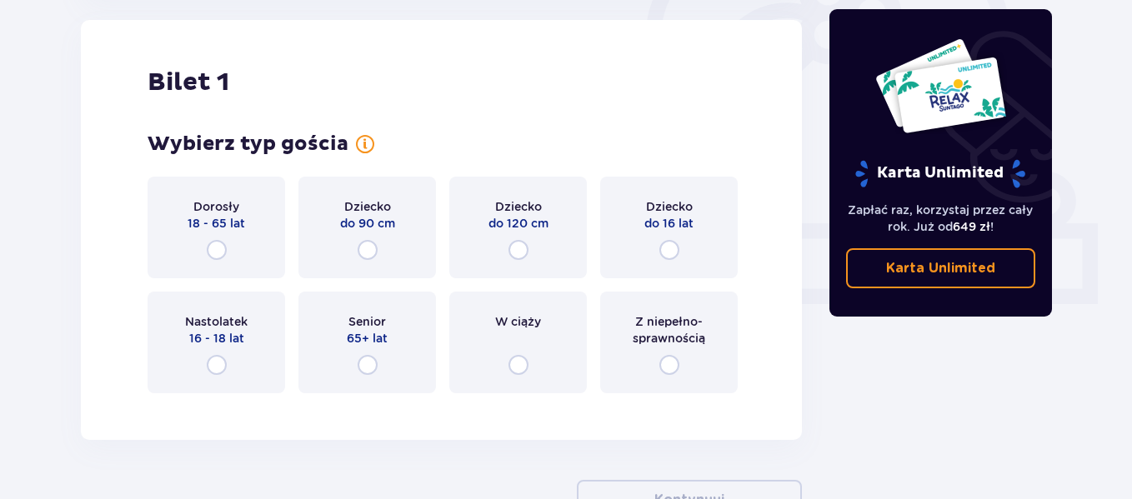
click at [224, 233] on div "Dorosły 18 - 65 lat" at bounding box center [217, 228] width 138 height 102
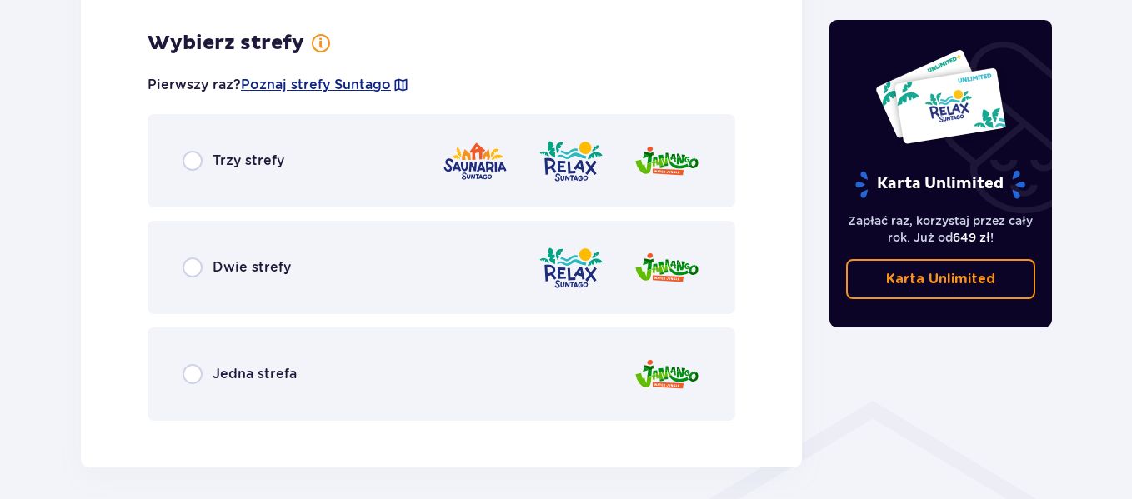
scroll to position [963, 0]
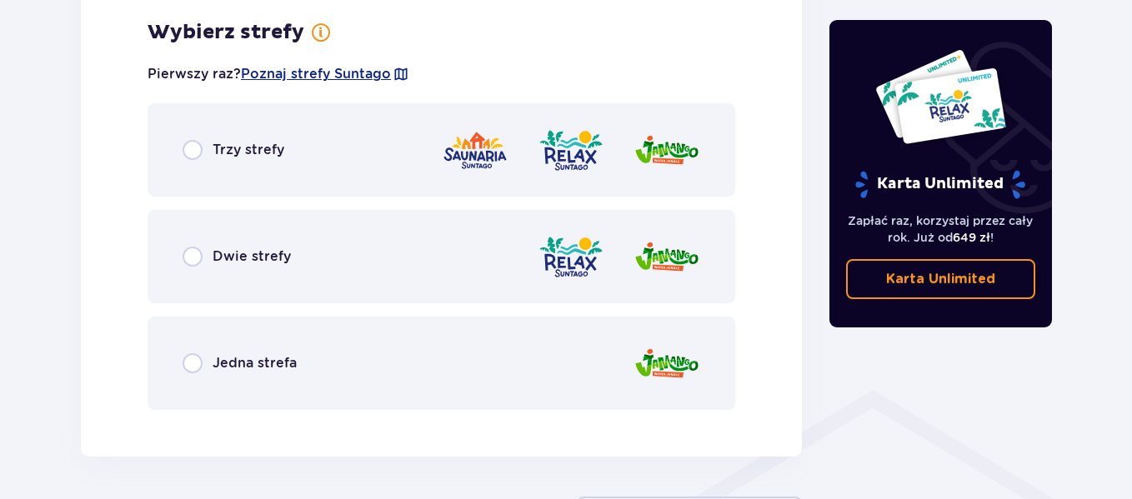
click at [309, 146] on div "Trzy strefy" at bounding box center [442, 149] width 588 height 93
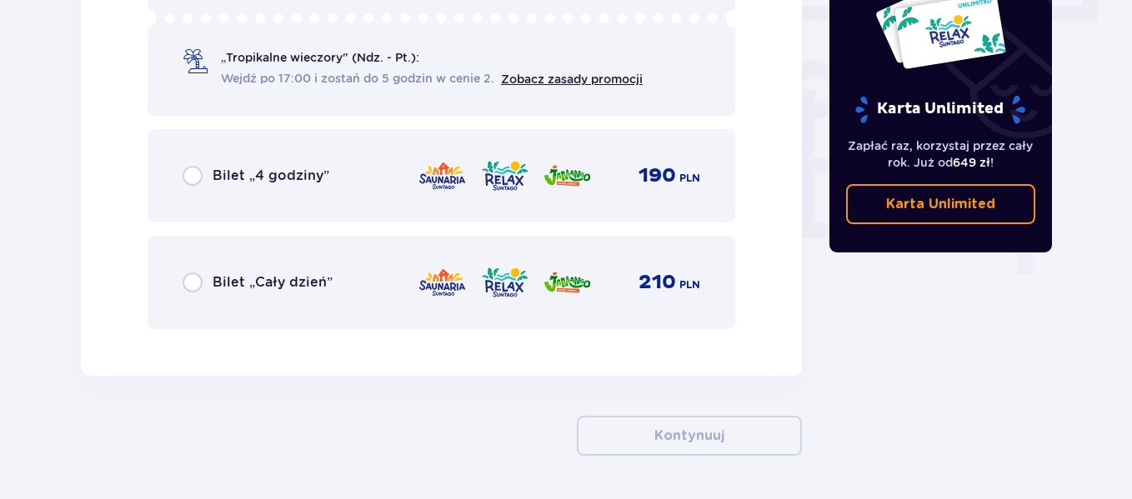
scroll to position [1539, 0]
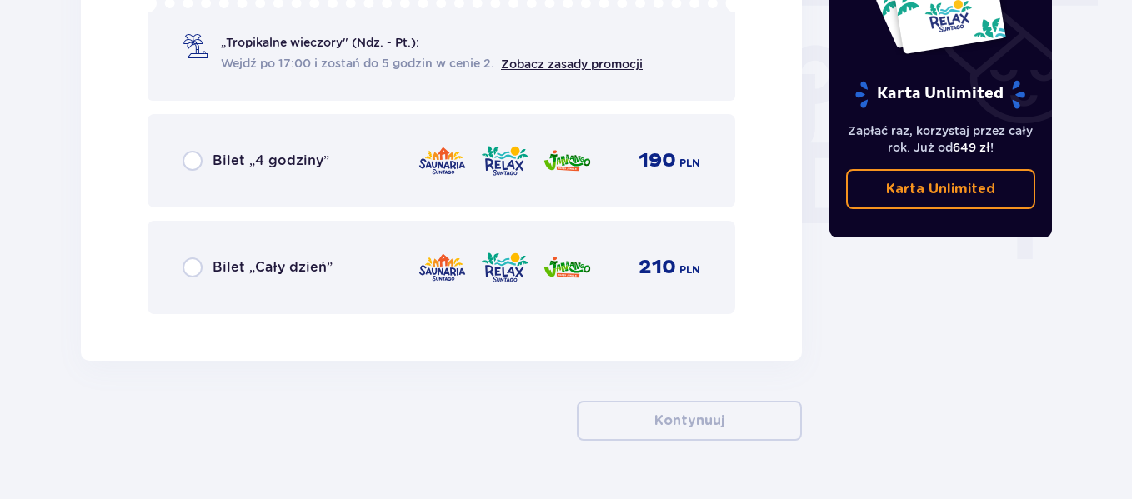
click at [292, 255] on div "Bilet „Cały dzień” 210 PLN" at bounding box center [442, 267] width 518 height 35
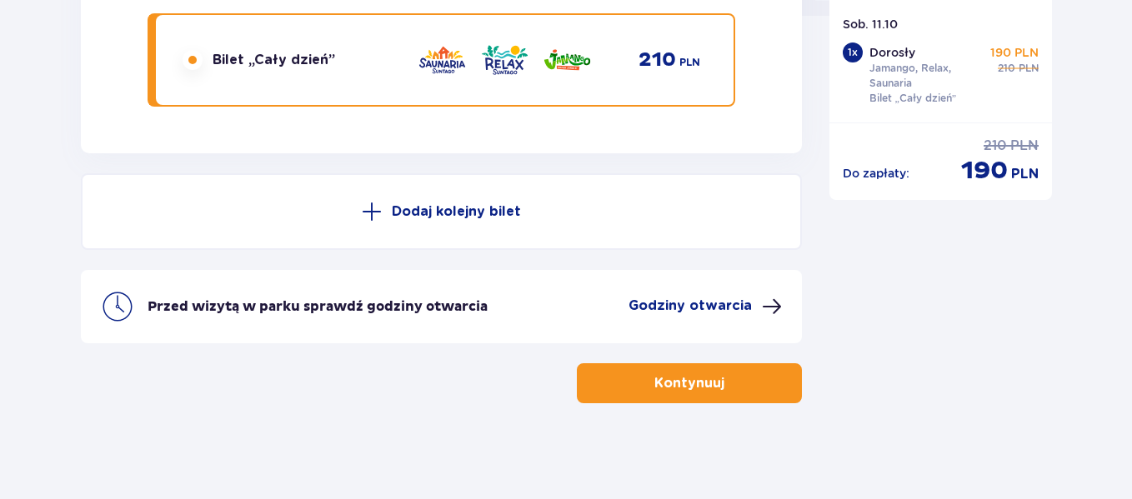
scroll to position [1750, 0]
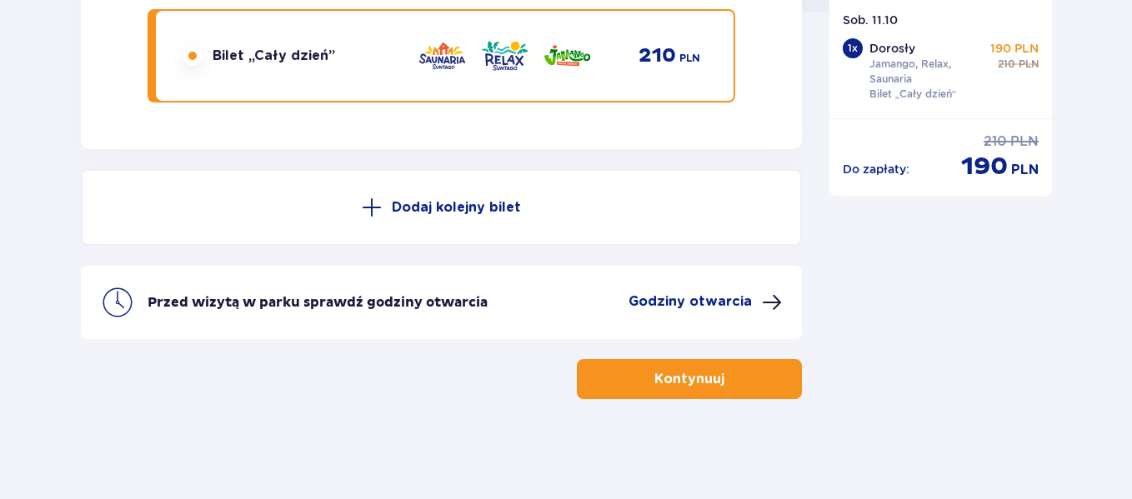
click at [673, 367] on button "Kontynuuj" at bounding box center [689, 379] width 225 height 40
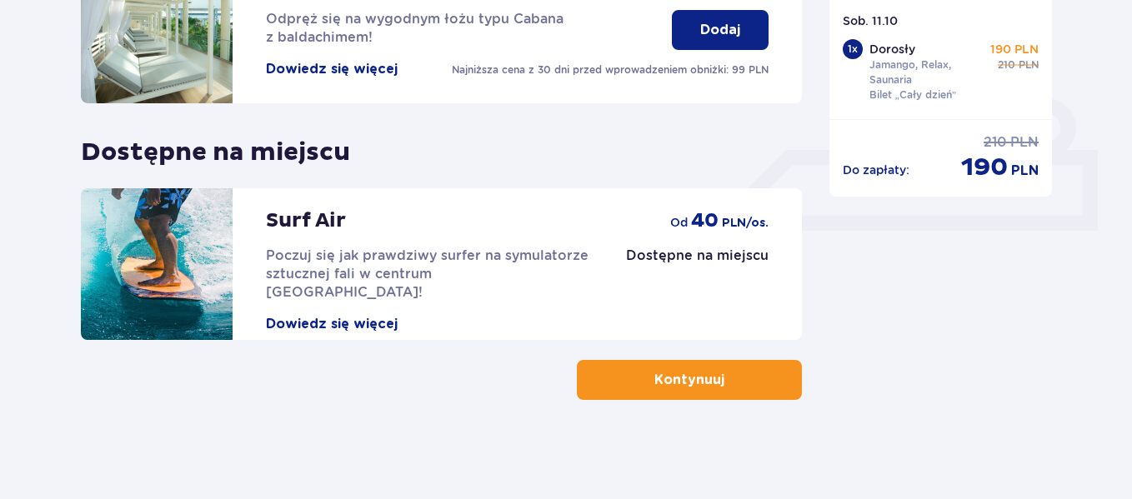
scroll to position [631, 0]
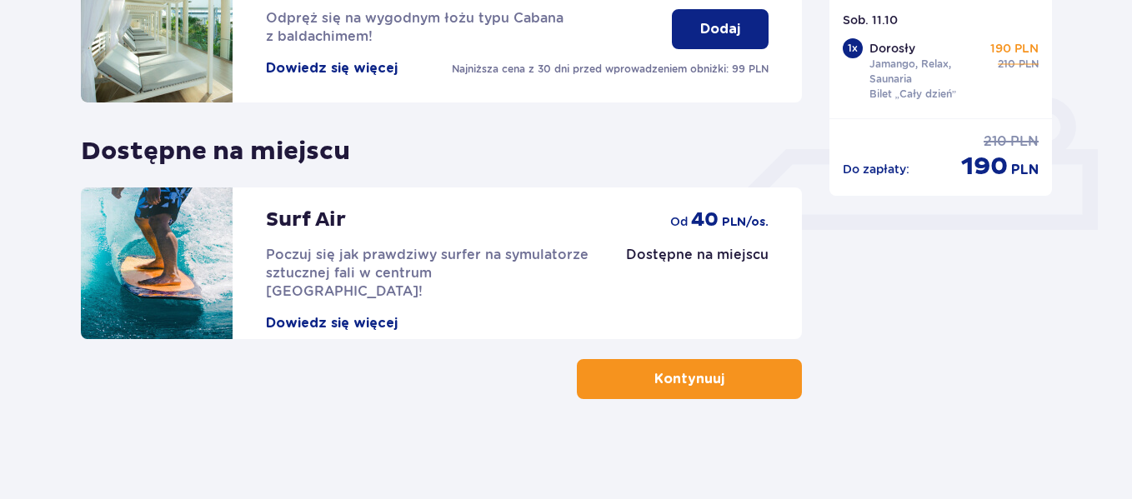
click at [673, 366] on button "Kontynuuj" at bounding box center [689, 379] width 225 height 40
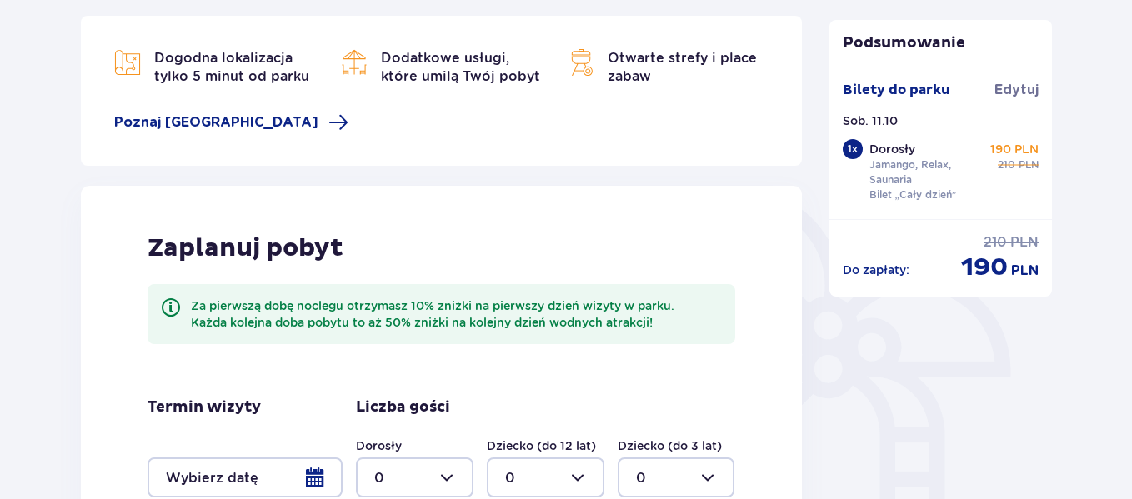
scroll to position [393, 0]
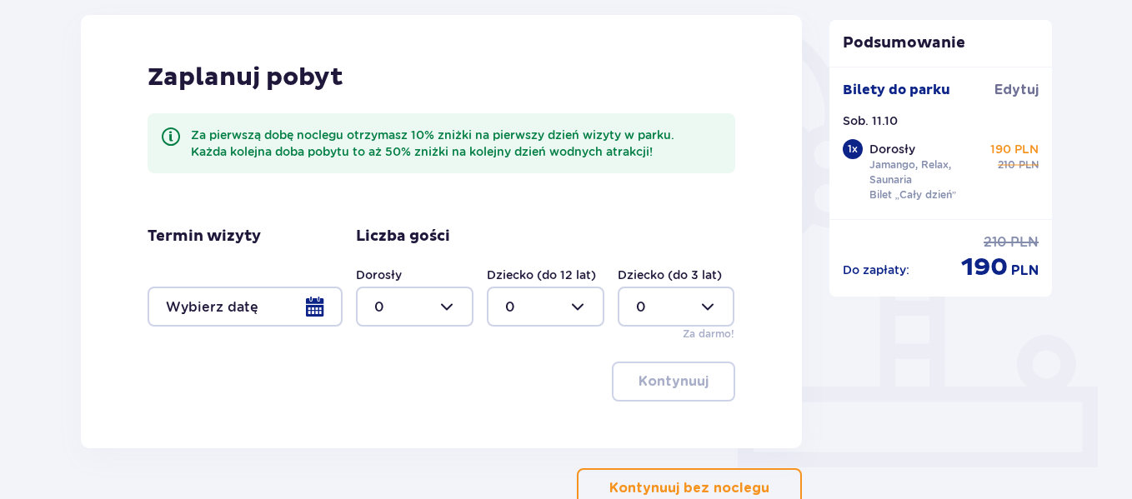
click at [308, 319] on div at bounding box center [245, 307] width 195 height 40
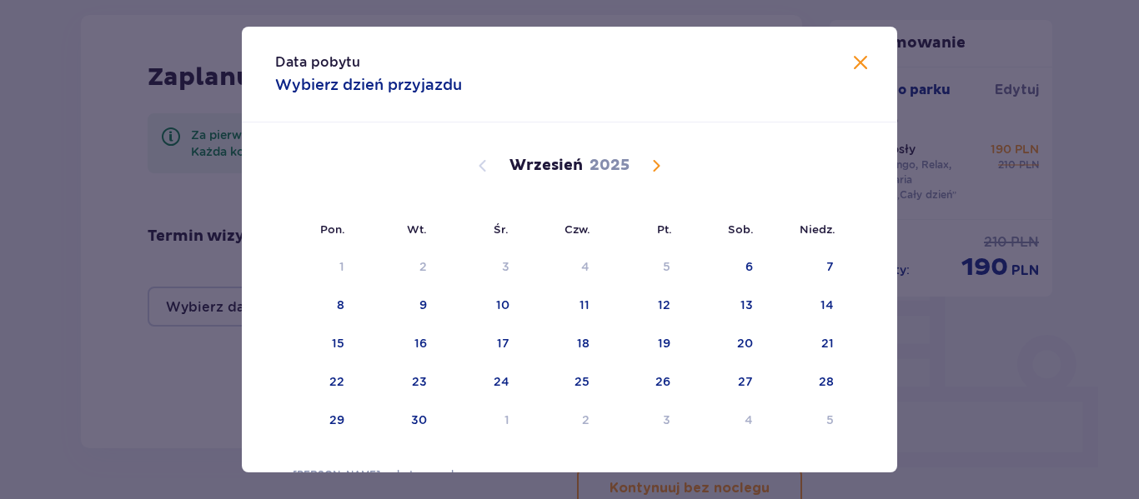
click at [854, 65] on span at bounding box center [860, 63] width 20 height 20
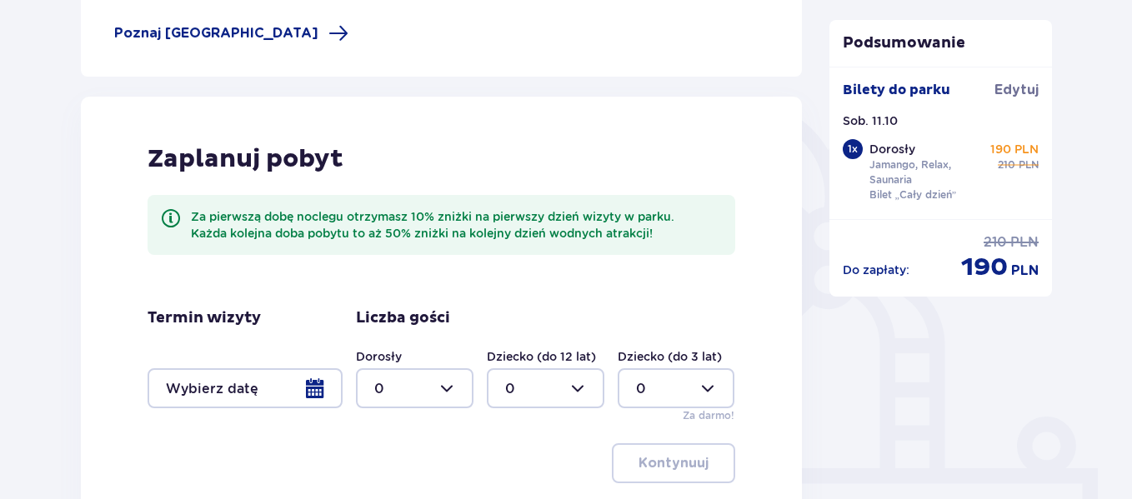
scroll to position [503, 0]
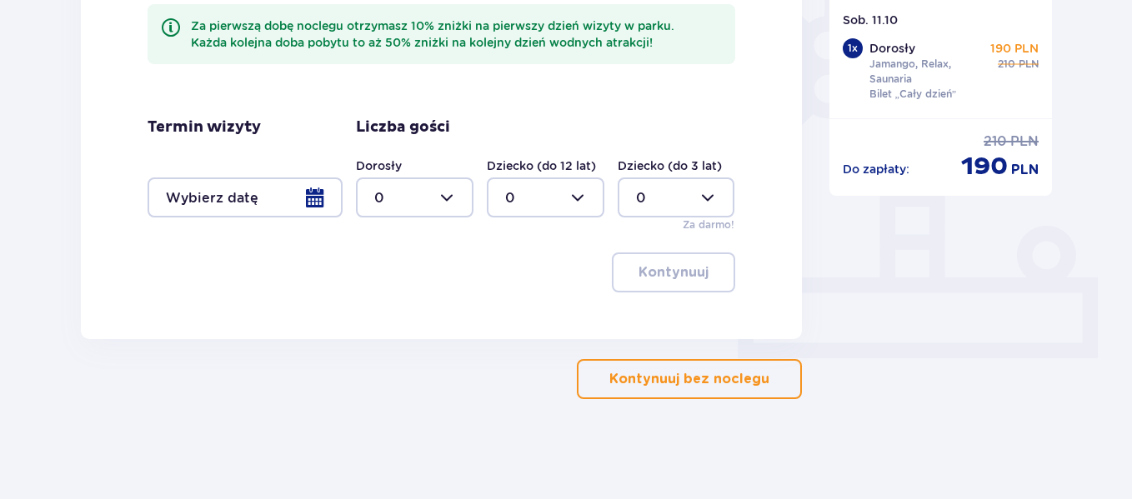
click at [650, 391] on button "Kontynuuj bez noclegu" at bounding box center [689, 379] width 225 height 40
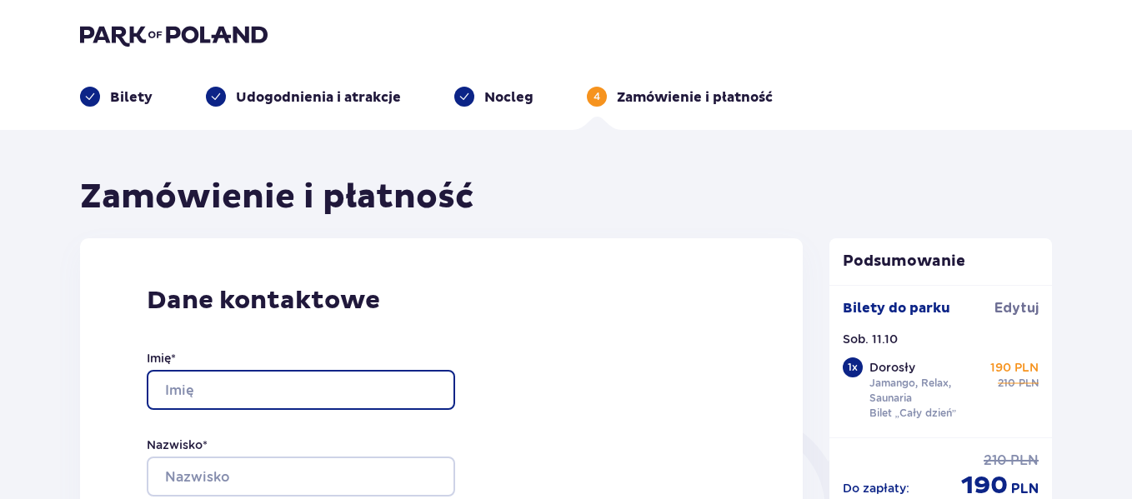
click at [293, 402] on input "Imię *" at bounding box center [301, 390] width 308 height 40
type input "[PERSON_NAME]"
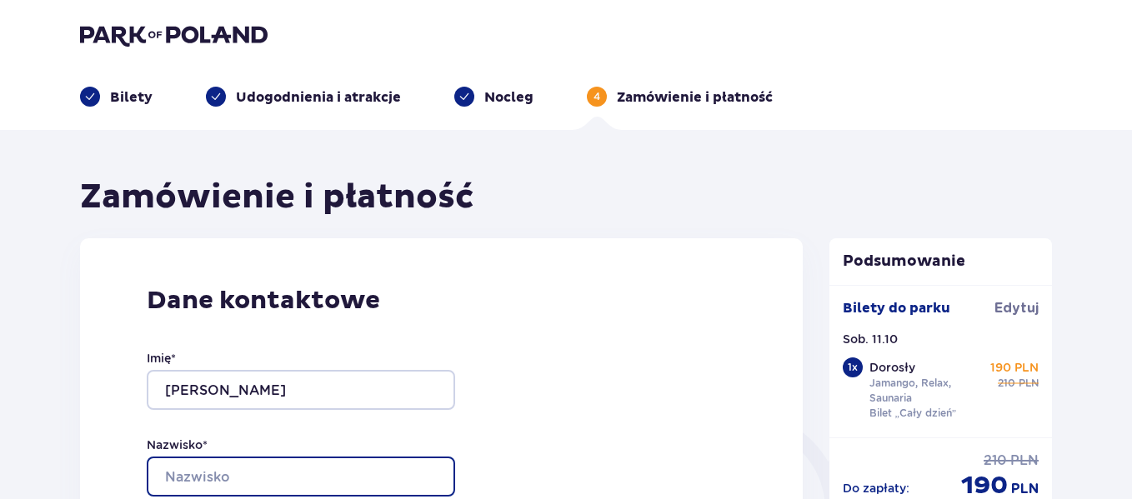
type input "Soszyńska"
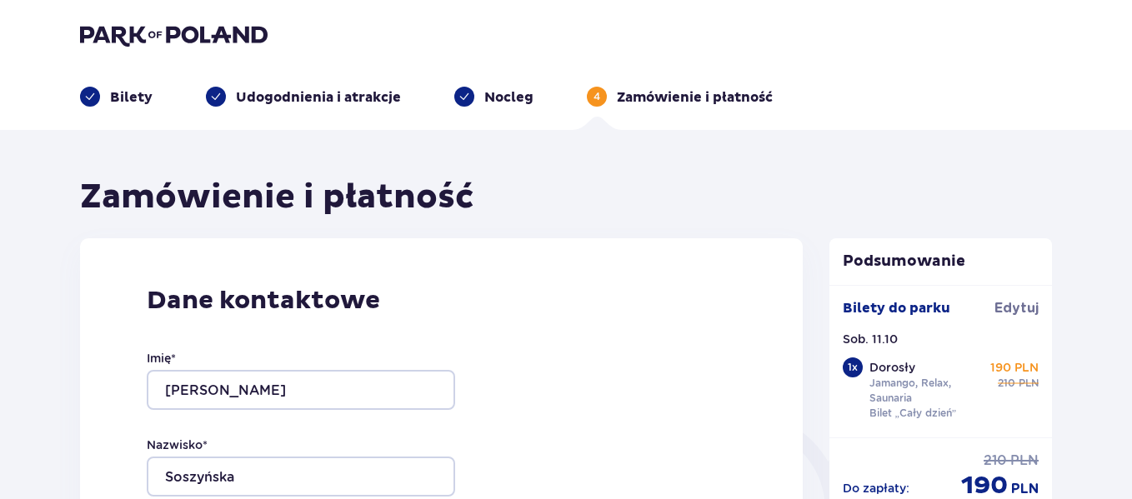
type input "[EMAIL_ADDRESS][DOMAIN_NAME]"
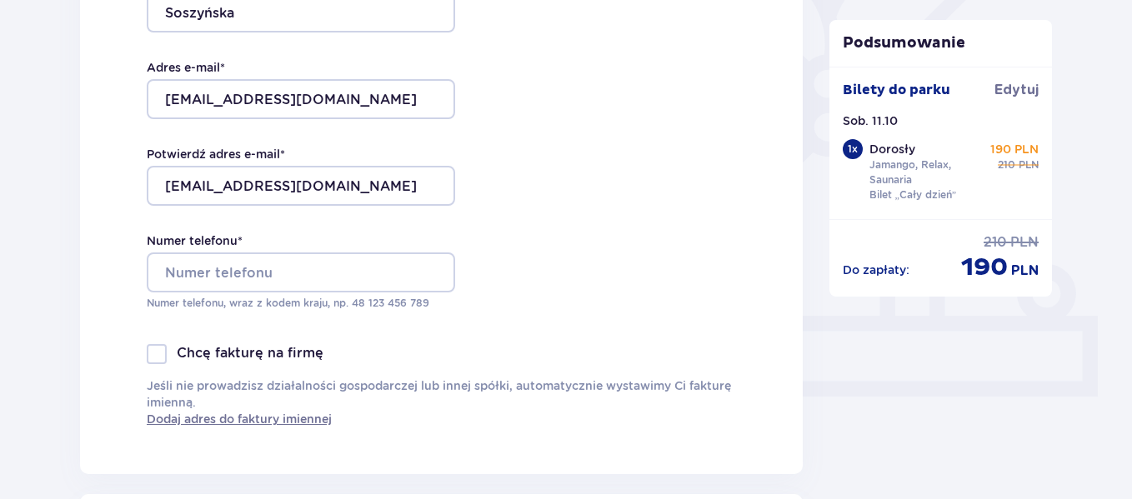
scroll to position [469, 0]
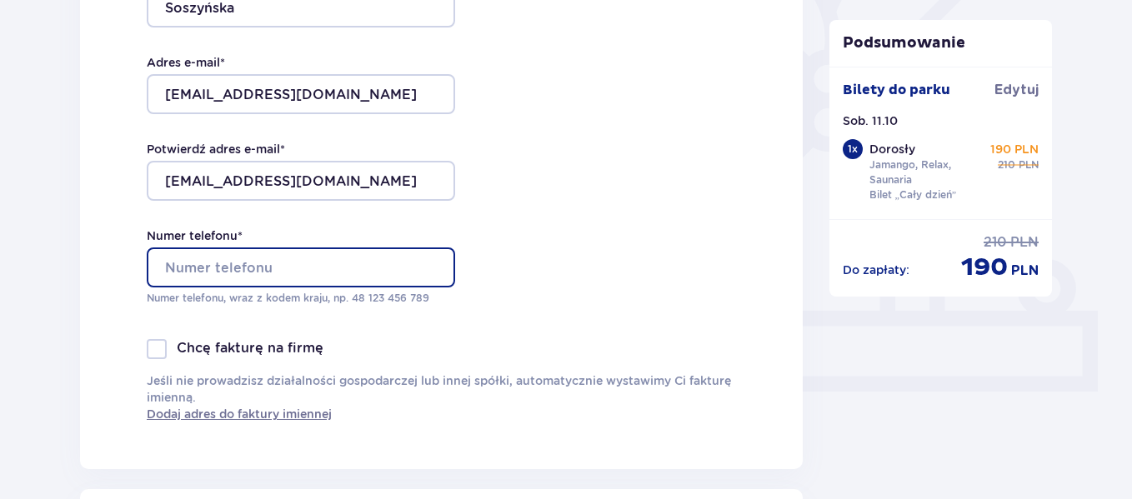
click at [387, 275] on input "Numer telefonu *" at bounding box center [301, 268] width 308 height 40
click at [168, 268] on input "506029470" at bounding box center [301, 268] width 308 height 40
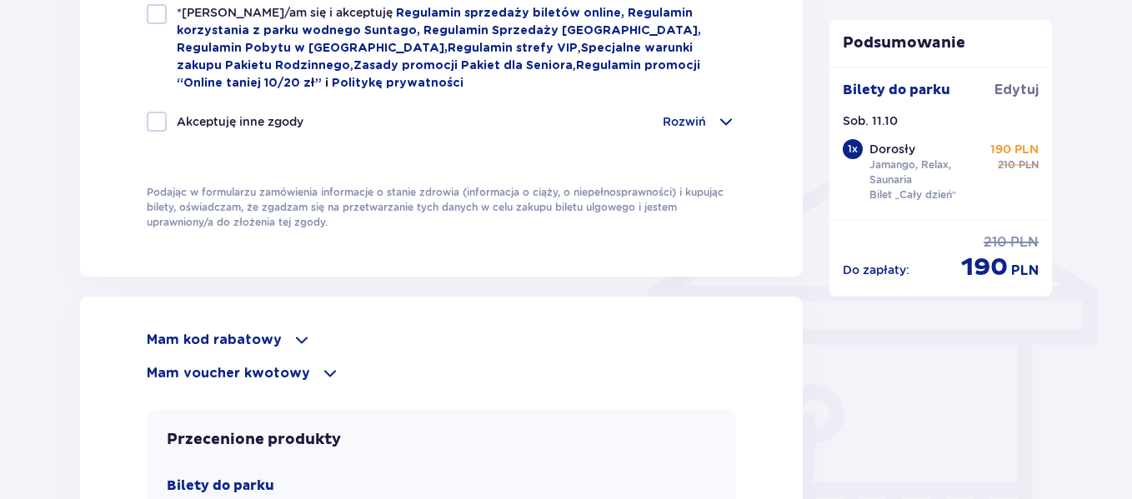
scroll to position [1201, 0]
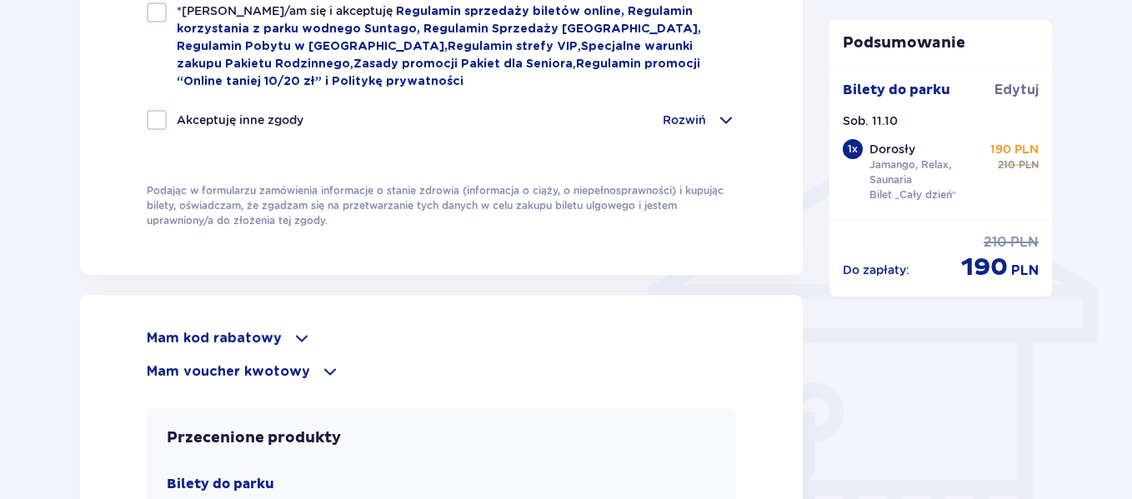
type input "48506029470"
click at [159, 16] on div at bounding box center [157, 13] width 20 height 20
checkbox input "true"
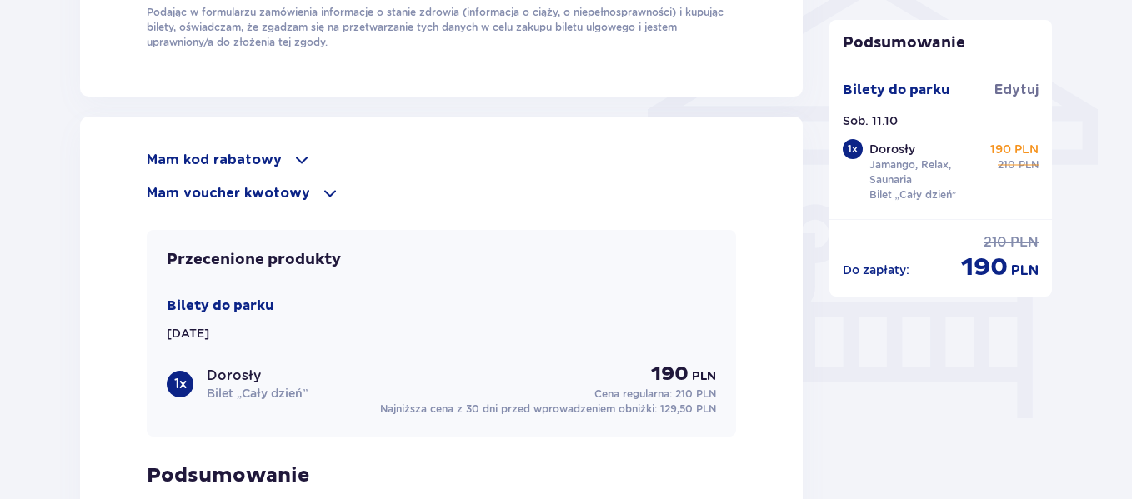
scroll to position [1393, 0]
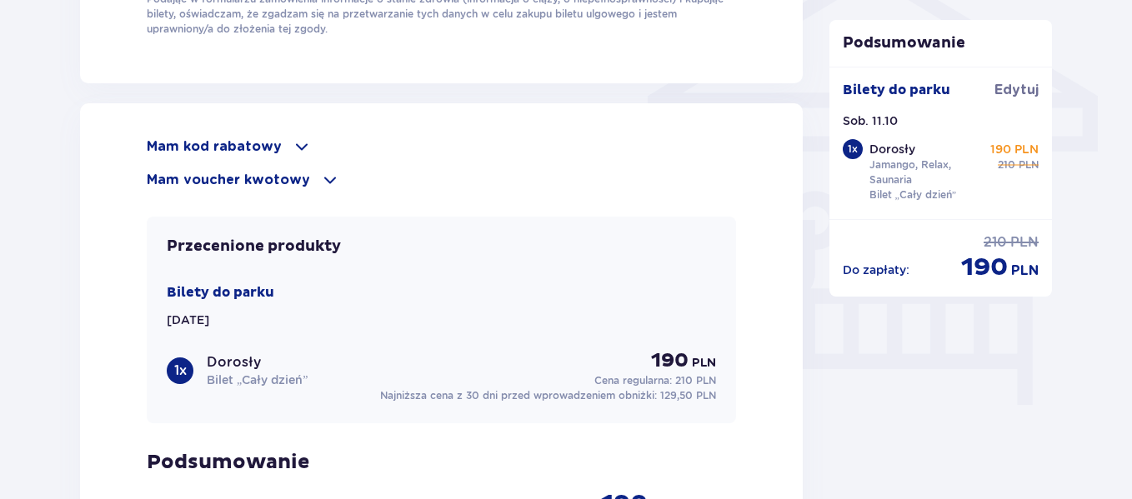
click at [300, 138] on span at bounding box center [302, 147] width 20 height 20
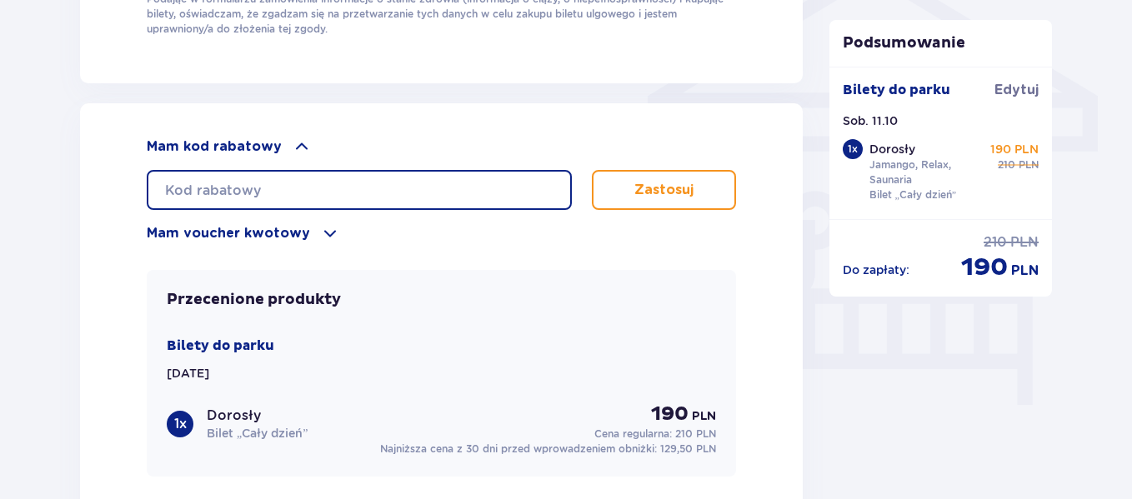
click at [298, 179] on input "text" at bounding box center [359, 190] width 425 height 40
type input "ZN587TRNJOH"
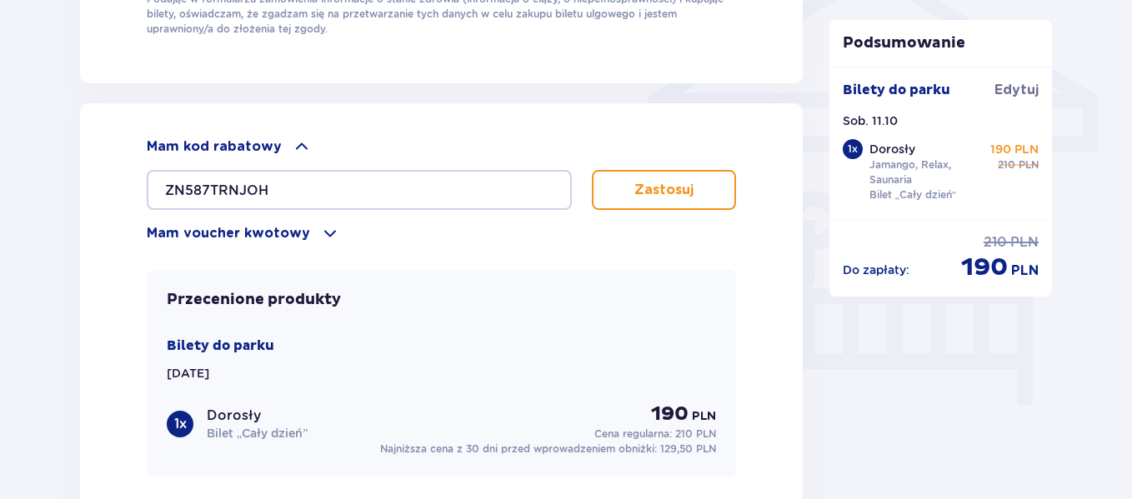
click at [674, 181] on p "Zastosuj" at bounding box center [663, 190] width 59 height 18
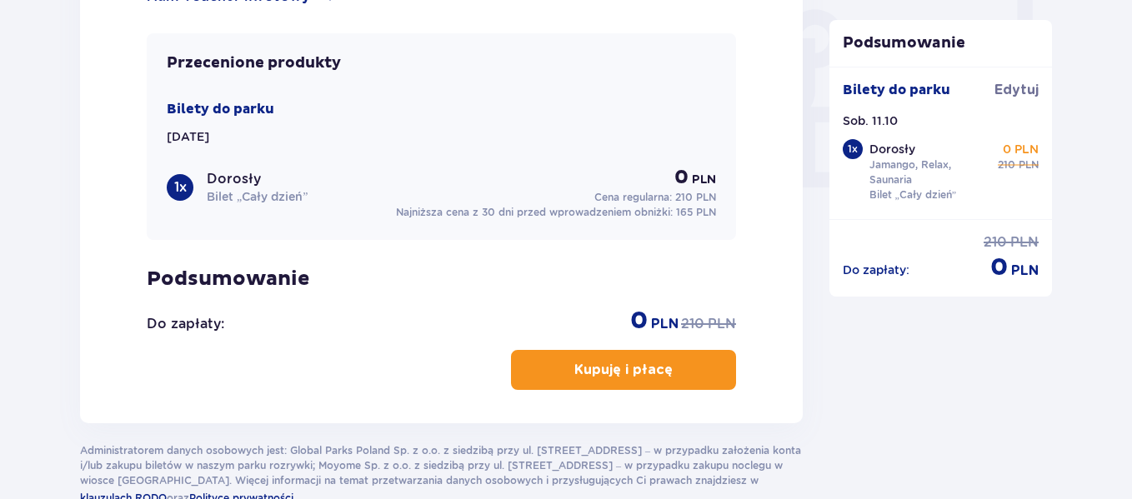
scroll to position [1586, 0]
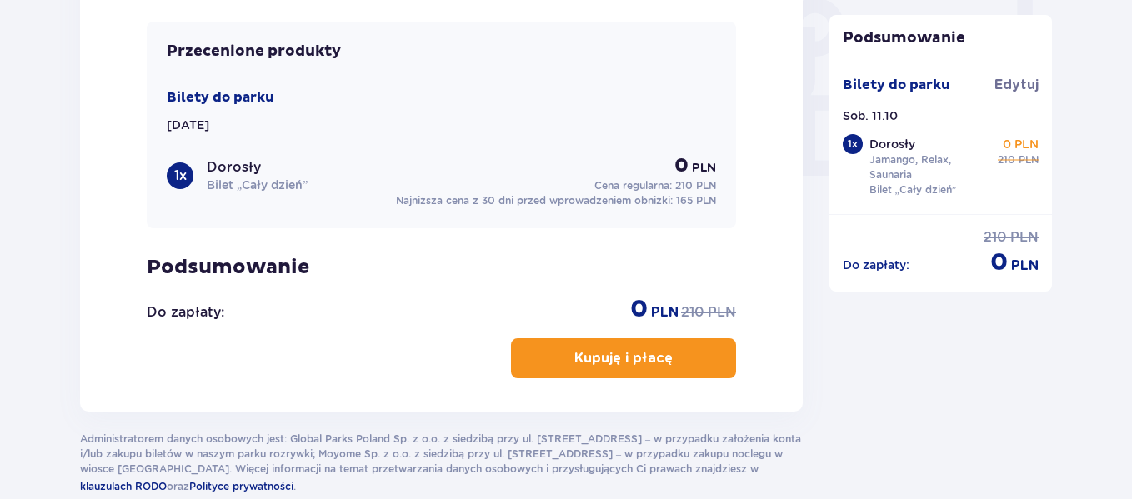
click at [595, 349] on p "Kupuję i płacę" at bounding box center [623, 358] width 98 height 18
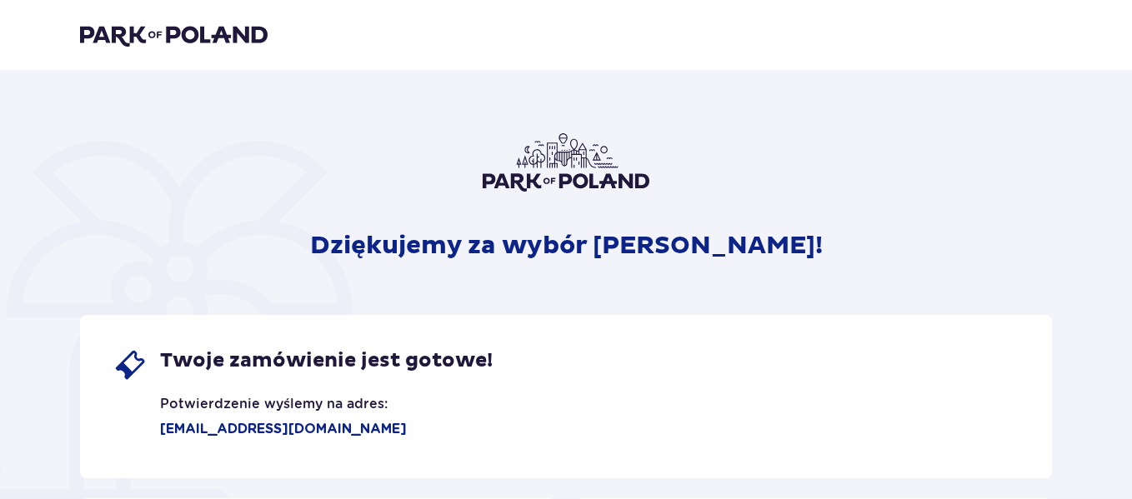
click at [177, 33] on img at bounding box center [174, 34] width 188 height 23
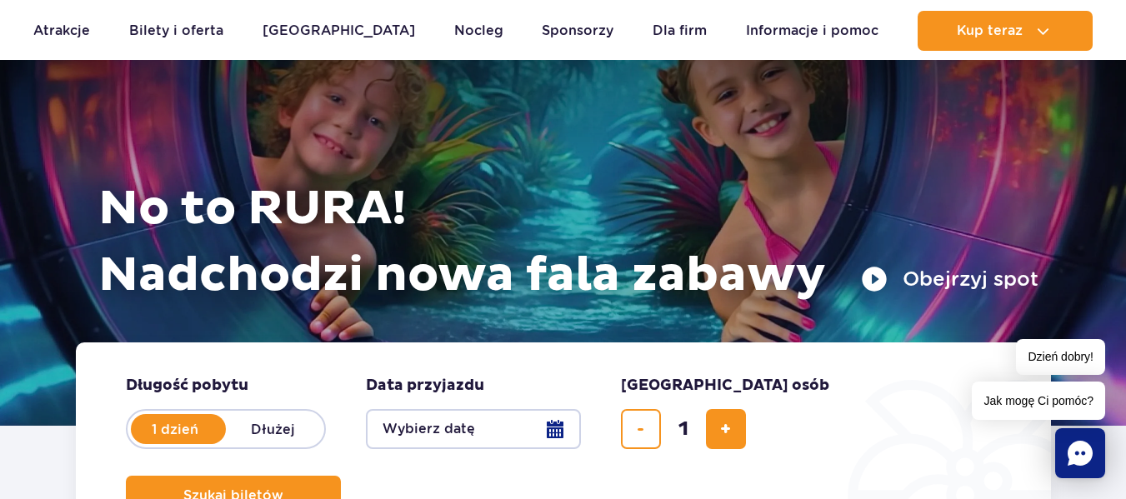
scroll to position [103, 0]
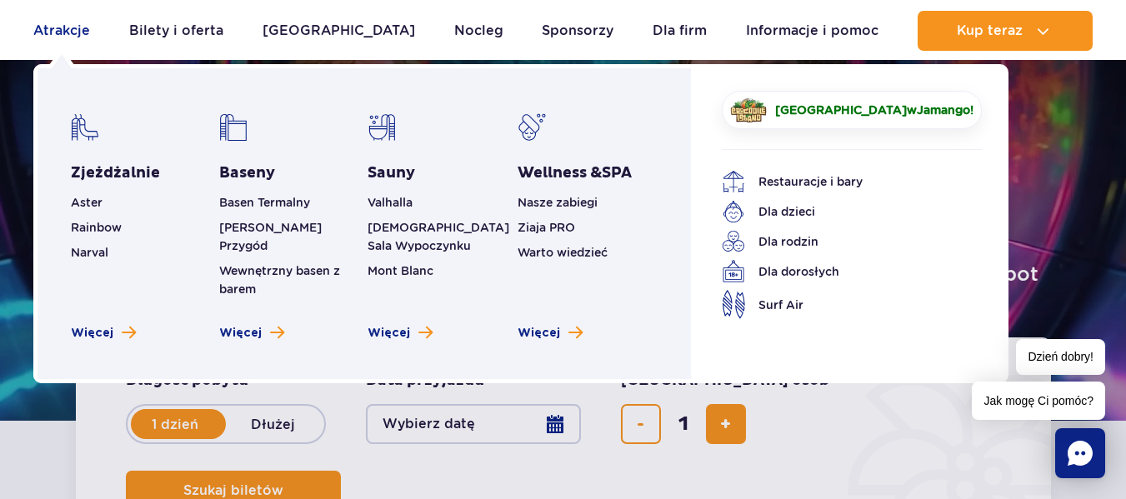
click at [68, 34] on link "Atrakcje" at bounding box center [61, 31] width 57 height 40
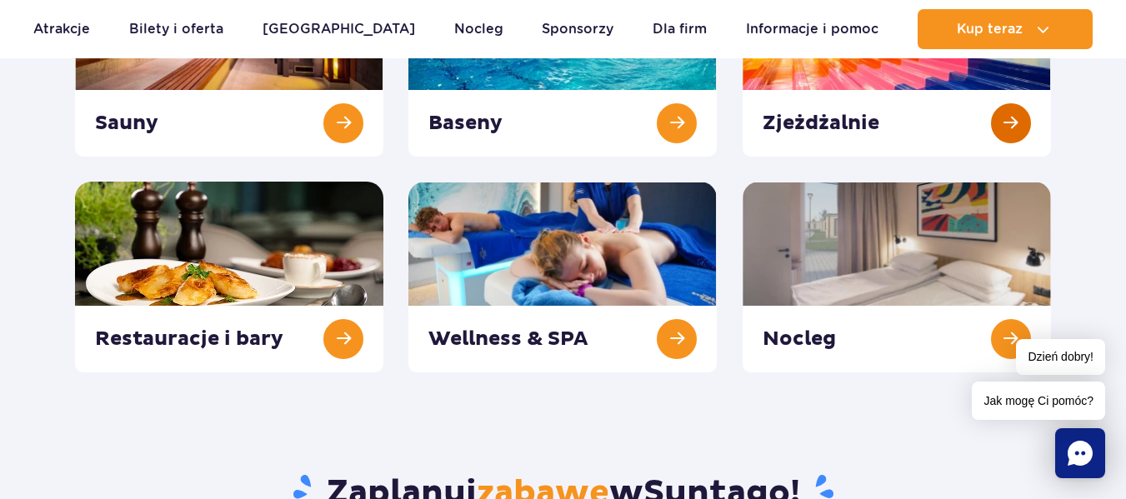
scroll to position [362, 0]
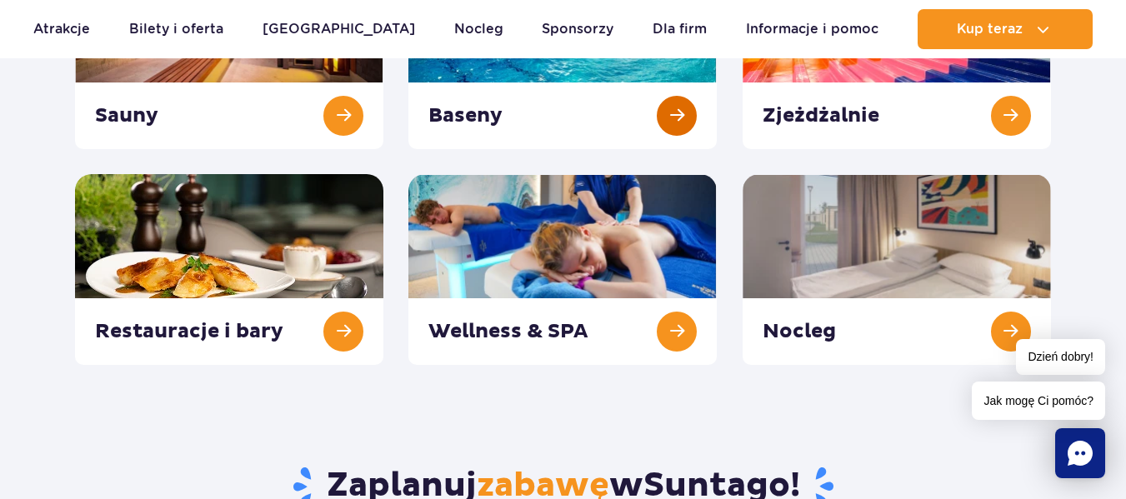
click at [665, 103] on link at bounding box center [562, 53] width 308 height 191
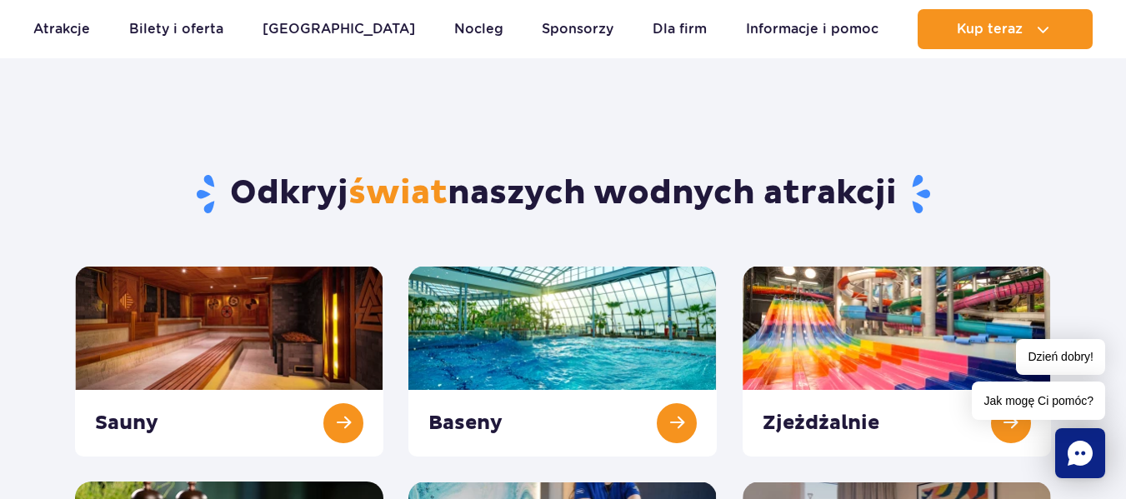
scroll to position [168, 0]
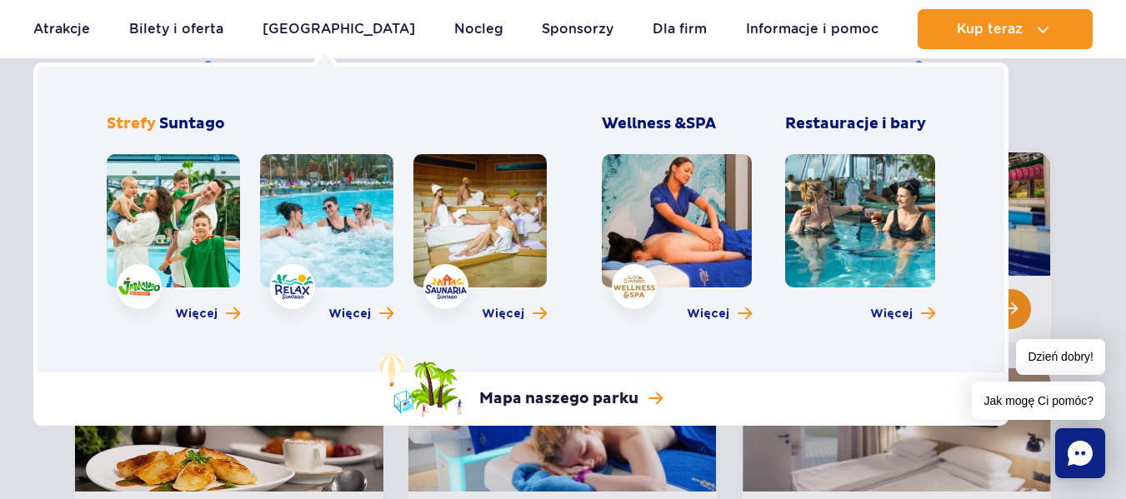
click at [825, 288] on div "Restauracje i bary Więcej" at bounding box center [860, 222] width 150 height 217
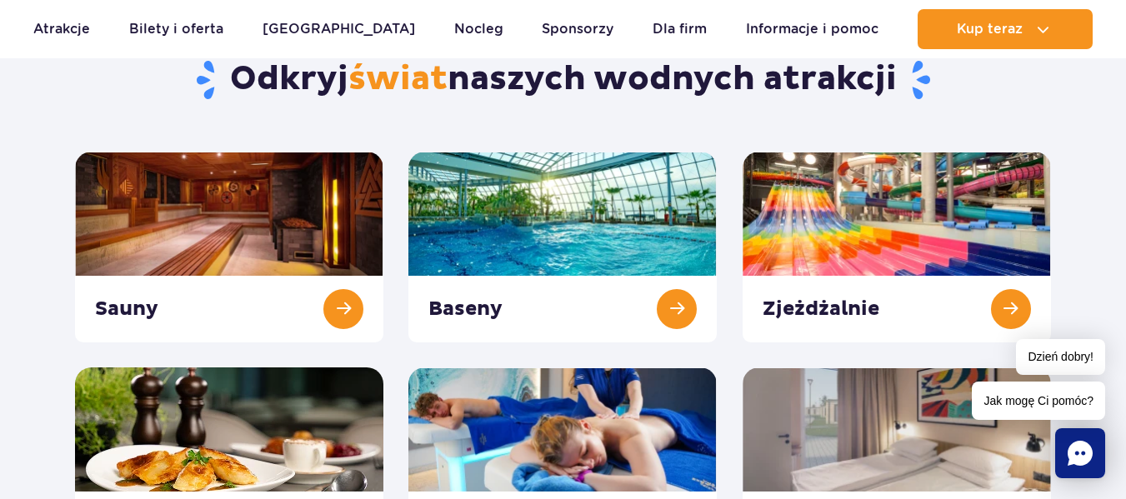
click at [1063, 216] on section "Odkryj świat naszych wodnych atrakcji Sauny Baseny Zjeżdżalnie Nocleg" at bounding box center [563, 288] width 1126 height 540
click at [1008, 329] on link at bounding box center [897, 247] width 308 height 191
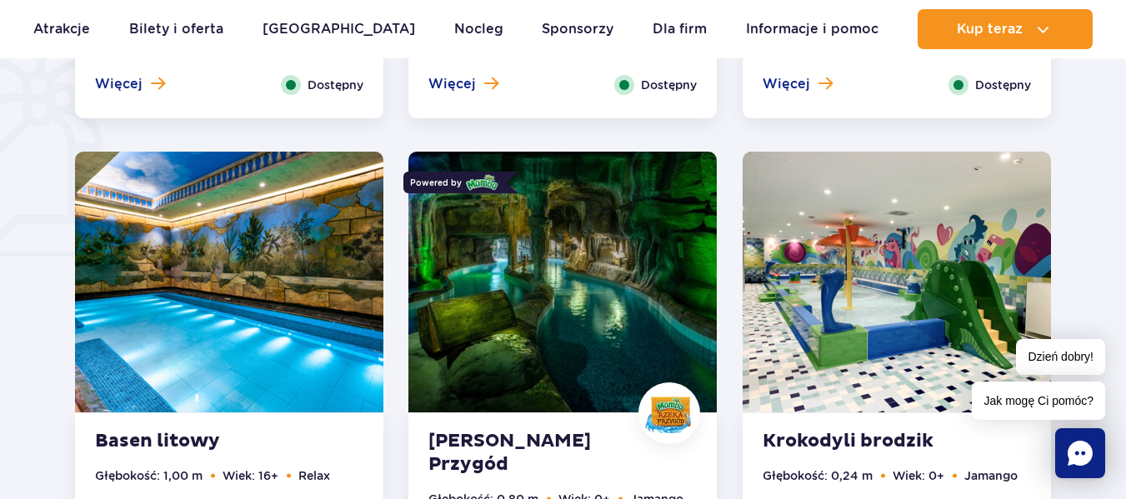
scroll to position [1404, 0]
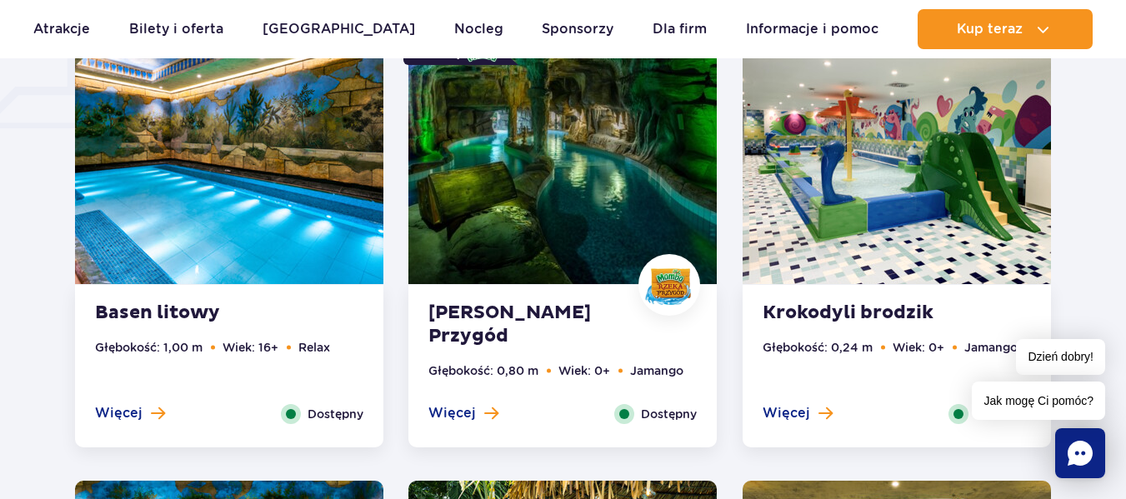
click at [565, 179] on img at bounding box center [562, 153] width 308 height 261
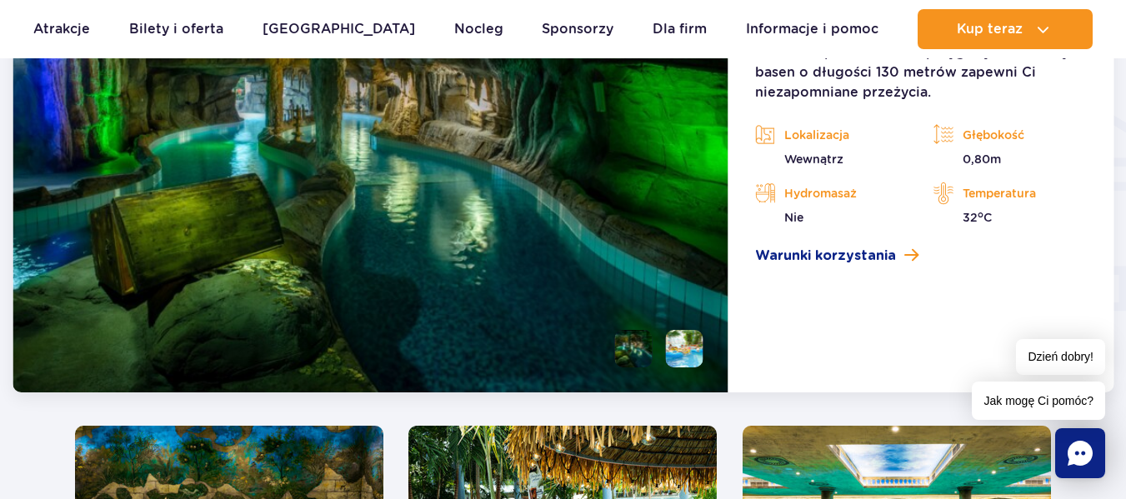
scroll to position [2051, 0]
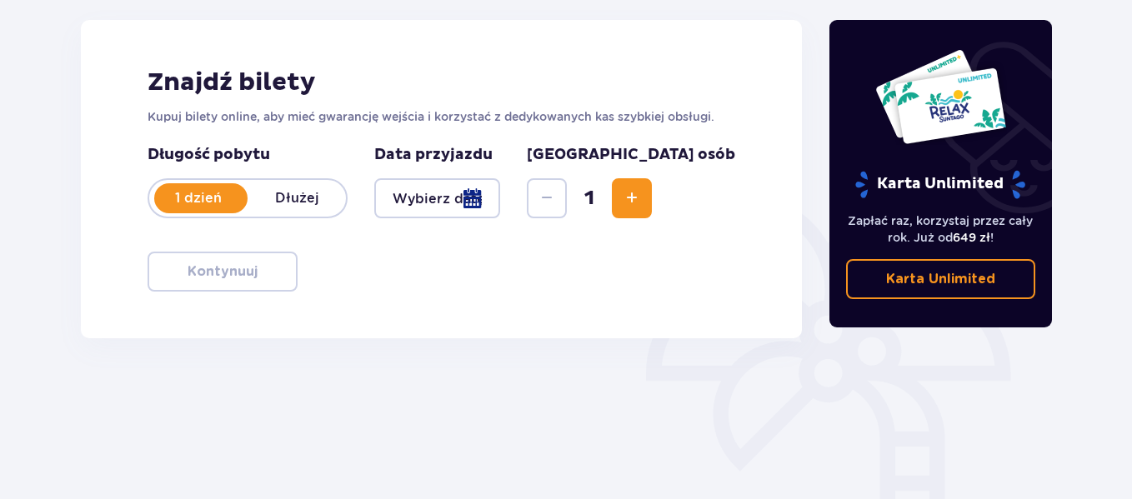
scroll to position [219, 0]
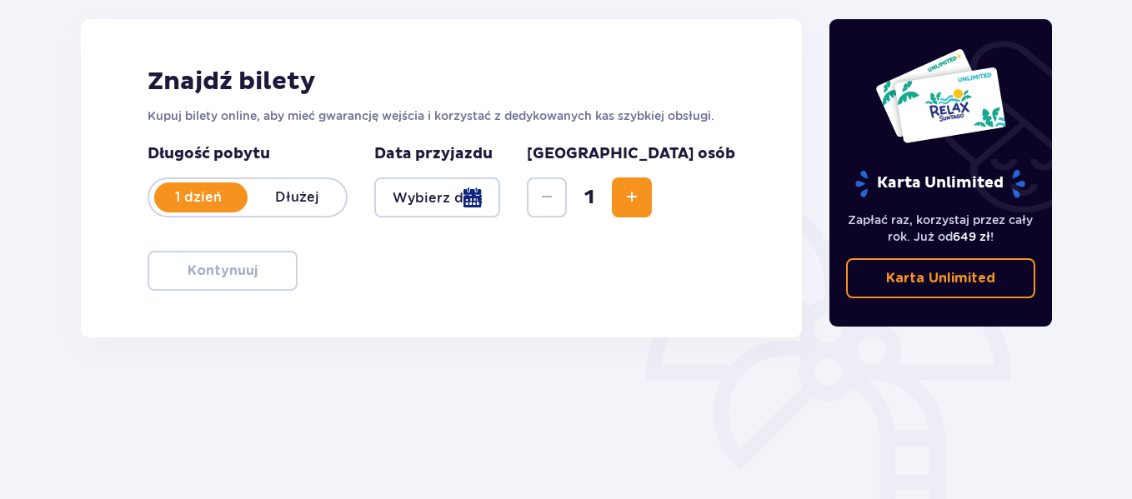
click at [500, 201] on div at bounding box center [437, 198] width 126 height 40
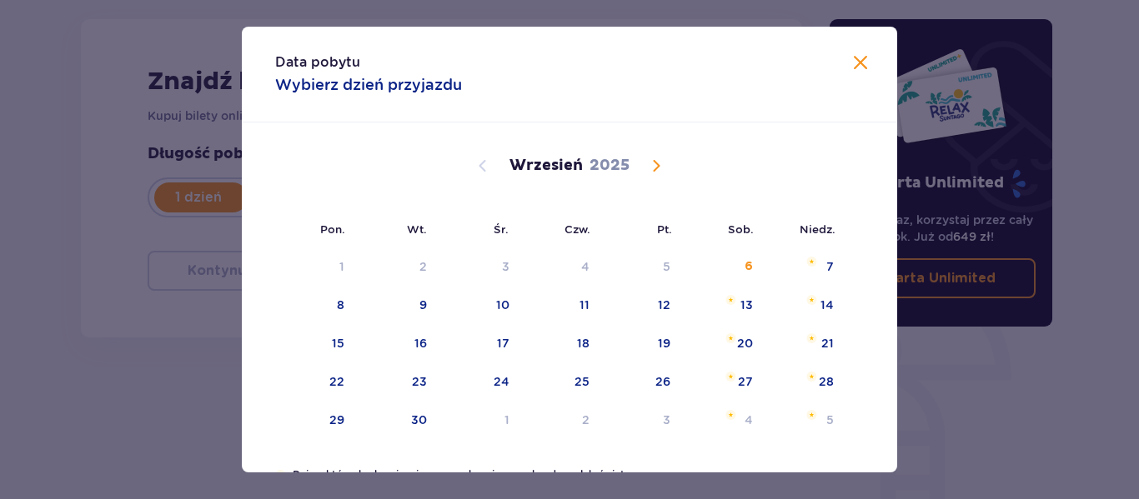
click at [653, 170] on span "Calendar" at bounding box center [656, 166] width 20 height 20
click at [743, 311] on div "11" at bounding box center [748, 305] width 10 height 17
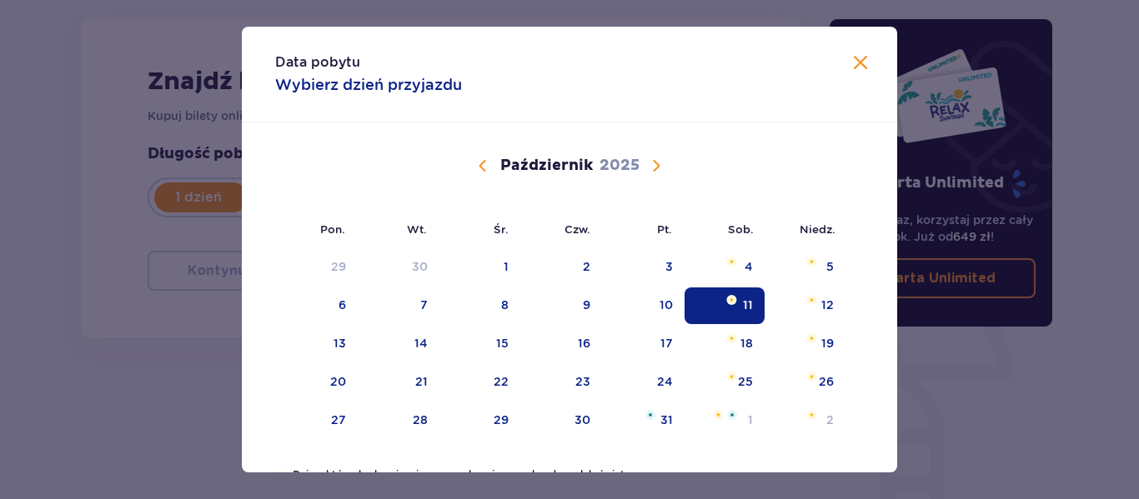
type input "[DATE]"
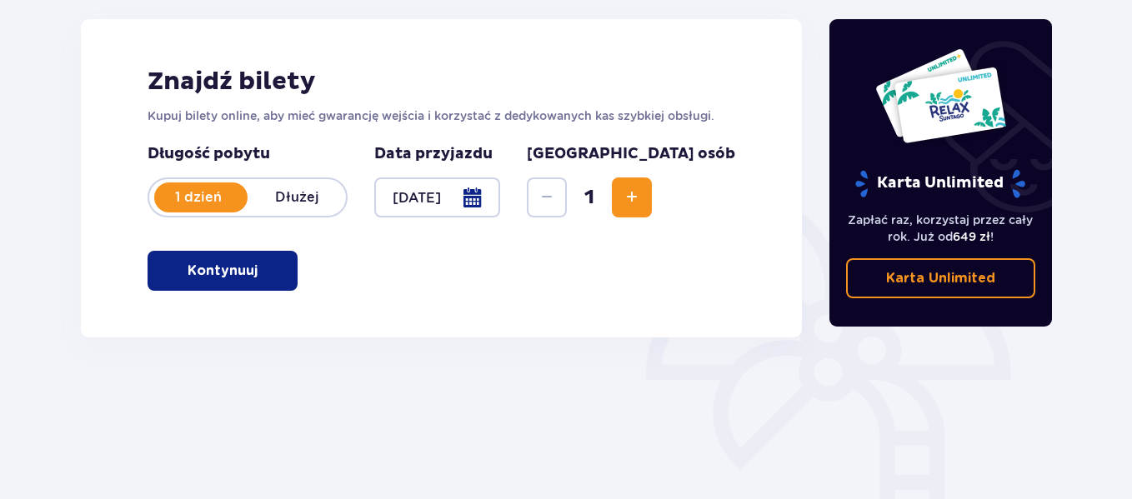
click at [224, 253] on button "Kontynuuj" at bounding box center [223, 271] width 150 height 40
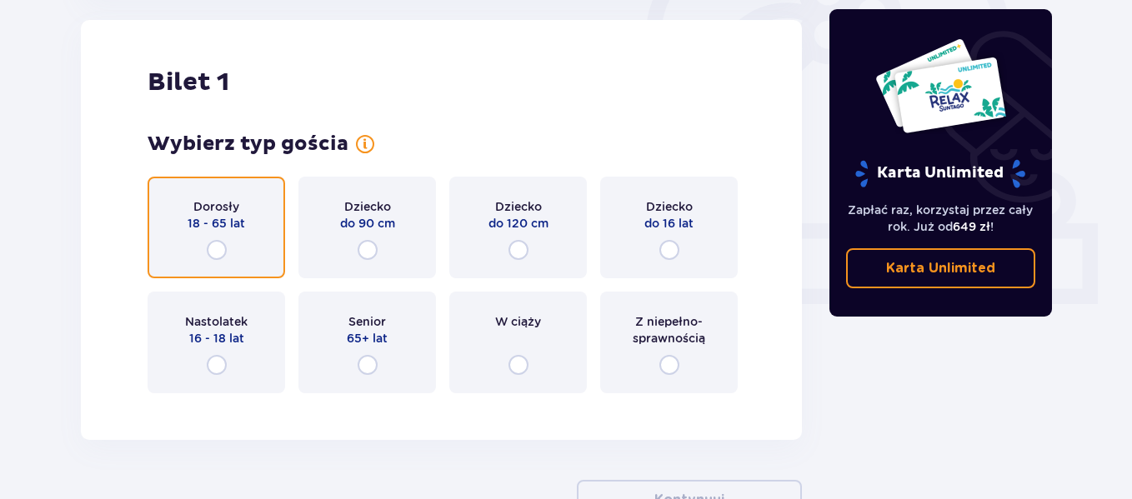
click at [224, 253] on input "radio" at bounding box center [217, 250] width 20 height 20
radio input "true"
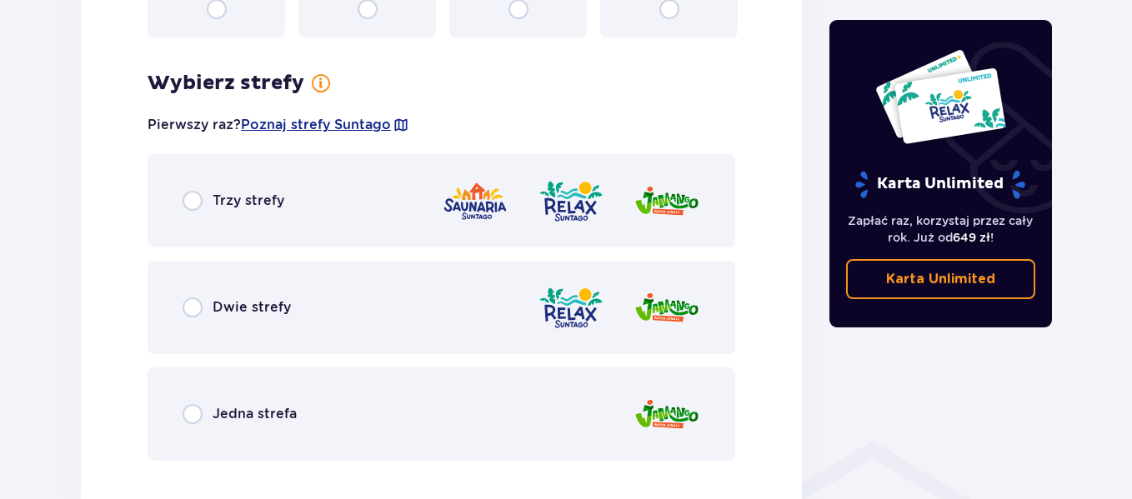
scroll to position [963, 0]
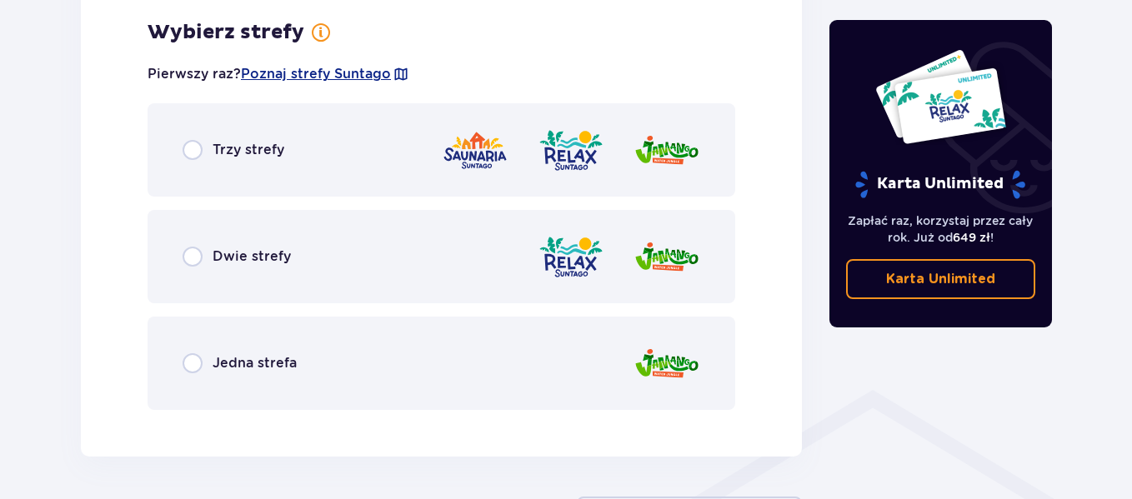
click at [271, 169] on div "Trzy strefy" at bounding box center [442, 149] width 588 height 93
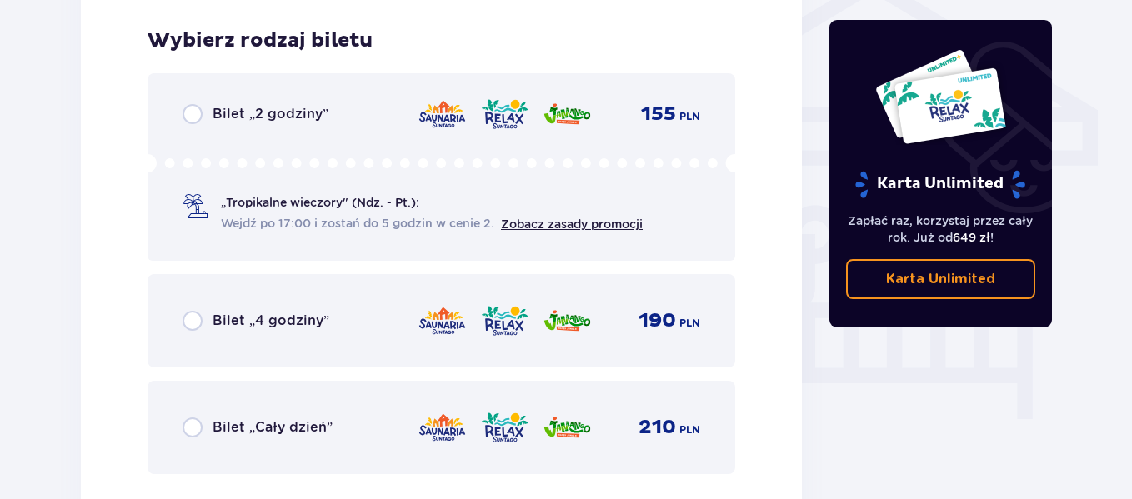
scroll to position [1387, 0]
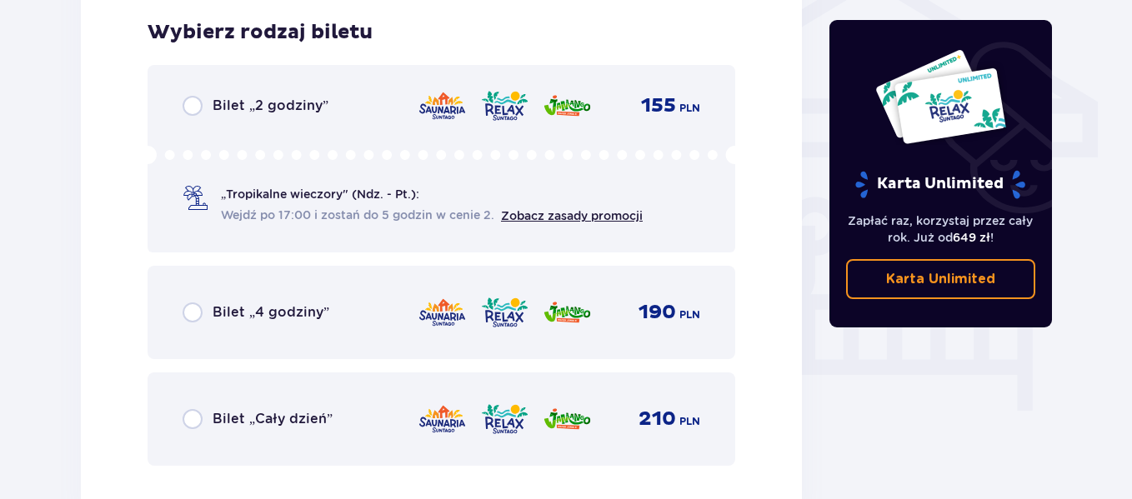
click at [284, 412] on p "Bilet „Cały dzień”" at bounding box center [273, 419] width 120 height 18
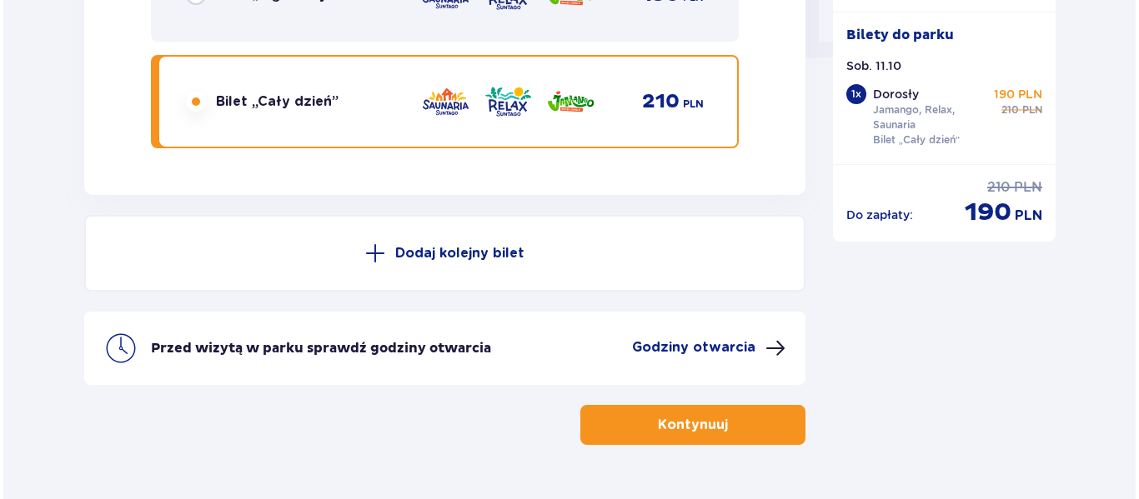
scroll to position [1750, 0]
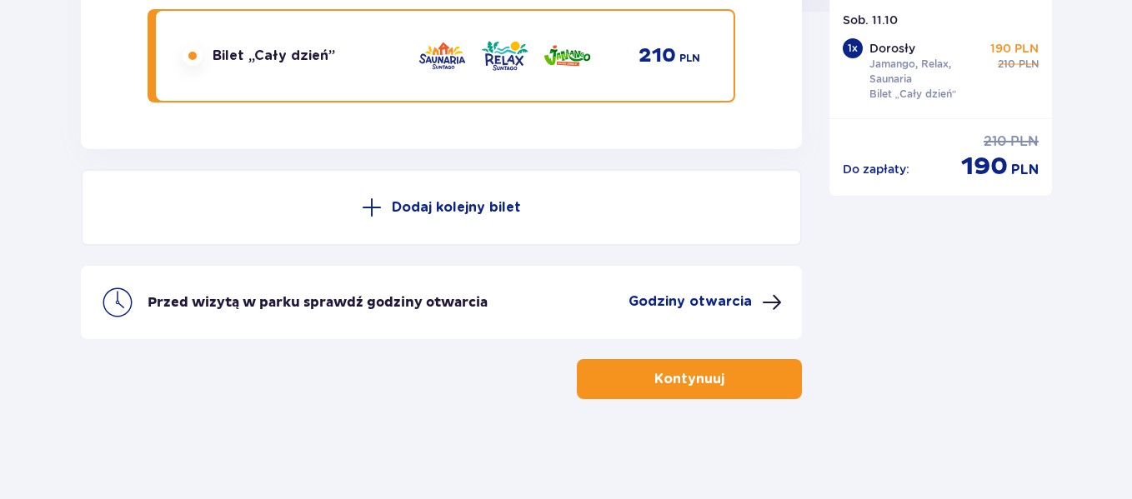
click at [698, 306] on p "Godziny otwarcia" at bounding box center [689, 302] width 123 height 18
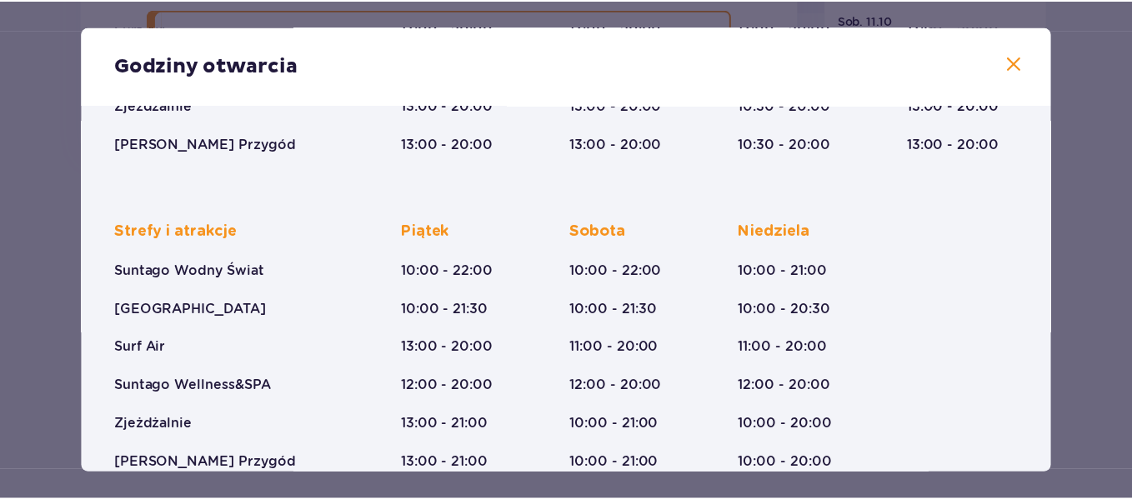
scroll to position [366, 0]
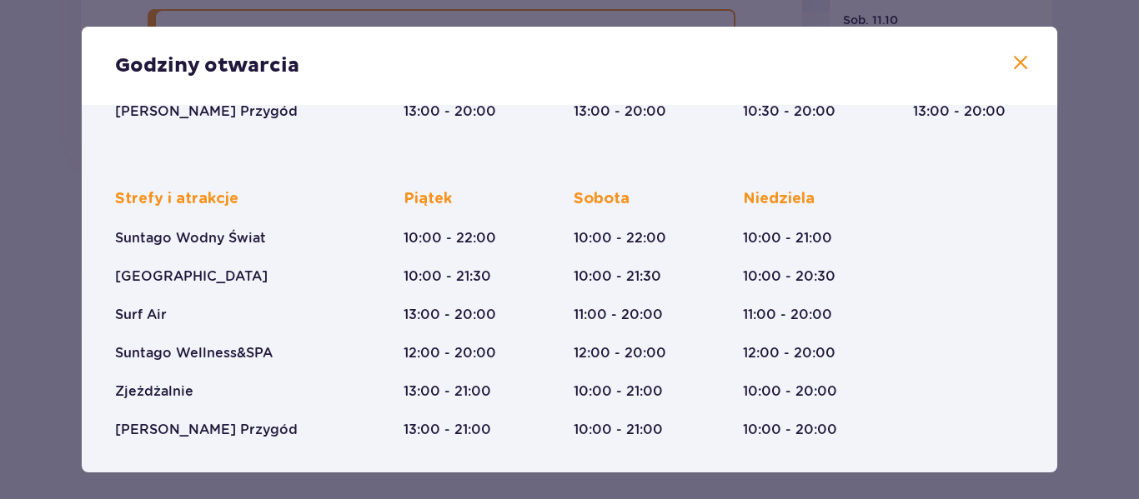
click at [1010, 62] on span at bounding box center [1020, 63] width 20 height 20
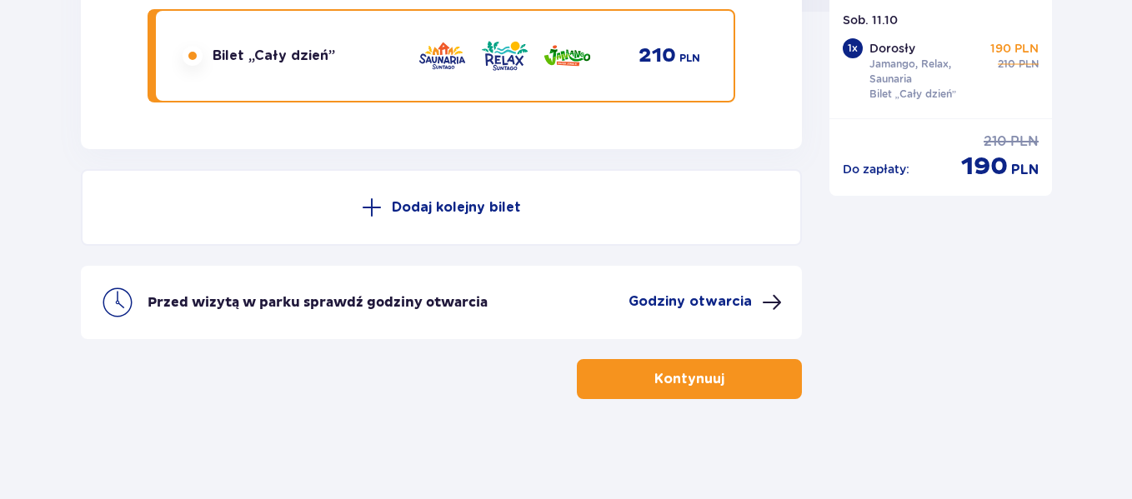
click at [698, 380] on p "Kontynuuj" at bounding box center [689, 379] width 70 height 18
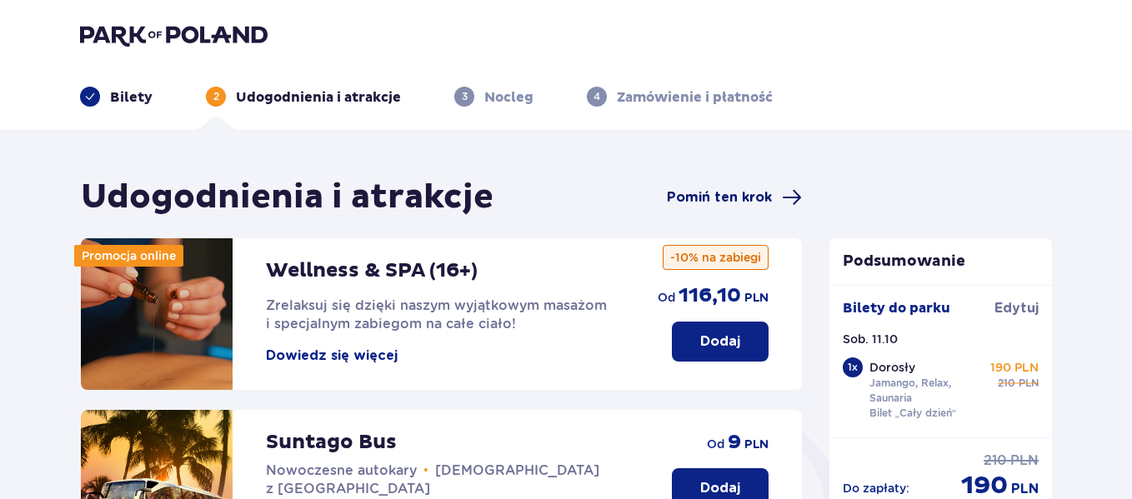
click at [698, 193] on span "Pomiń ten krok" at bounding box center [719, 197] width 105 height 18
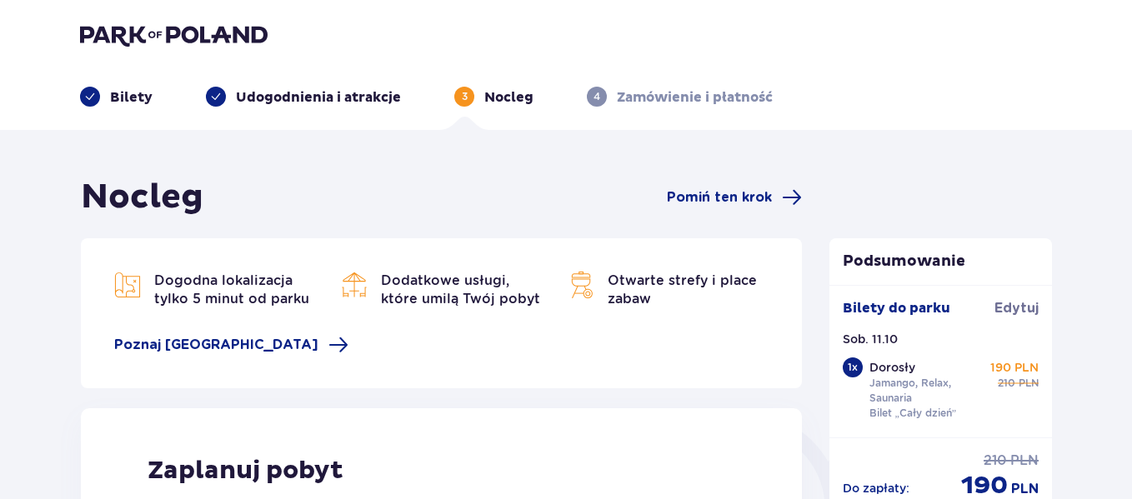
click at [698, 193] on span "Pomiń ten krok" at bounding box center [719, 197] width 105 height 18
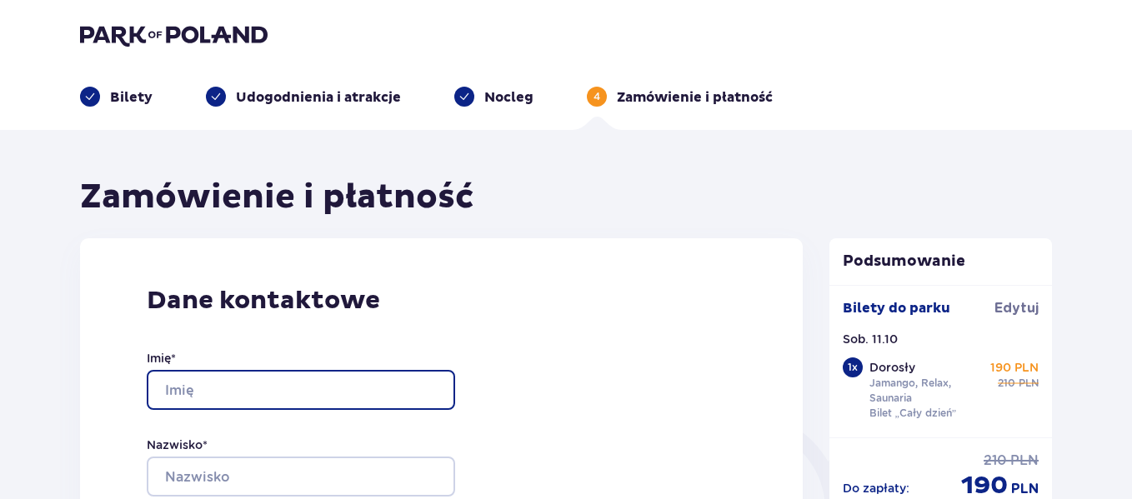
click at [382, 384] on input "Imię *" at bounding box center [301, 390] width 308 height 40
type input "Anna"
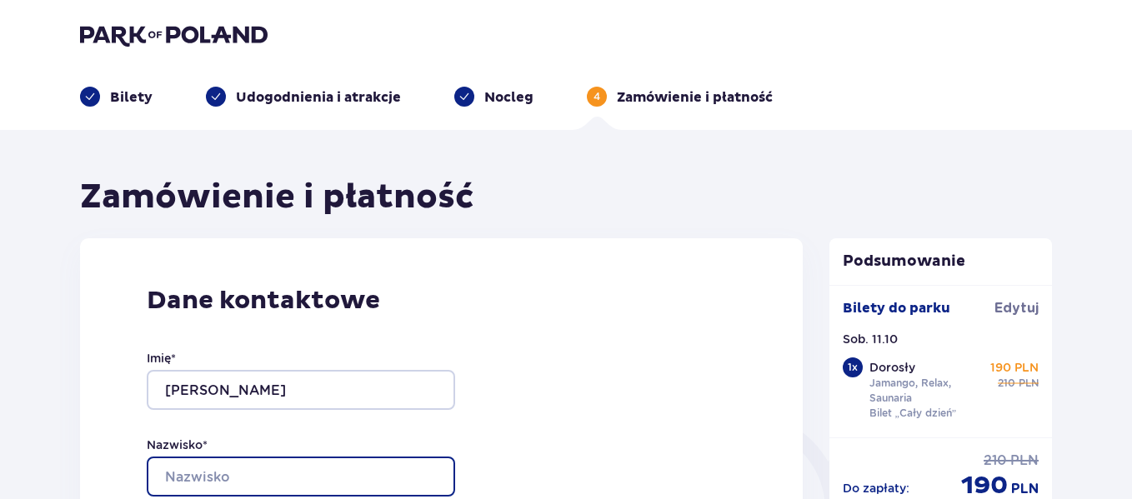
type input "Soszyńska"
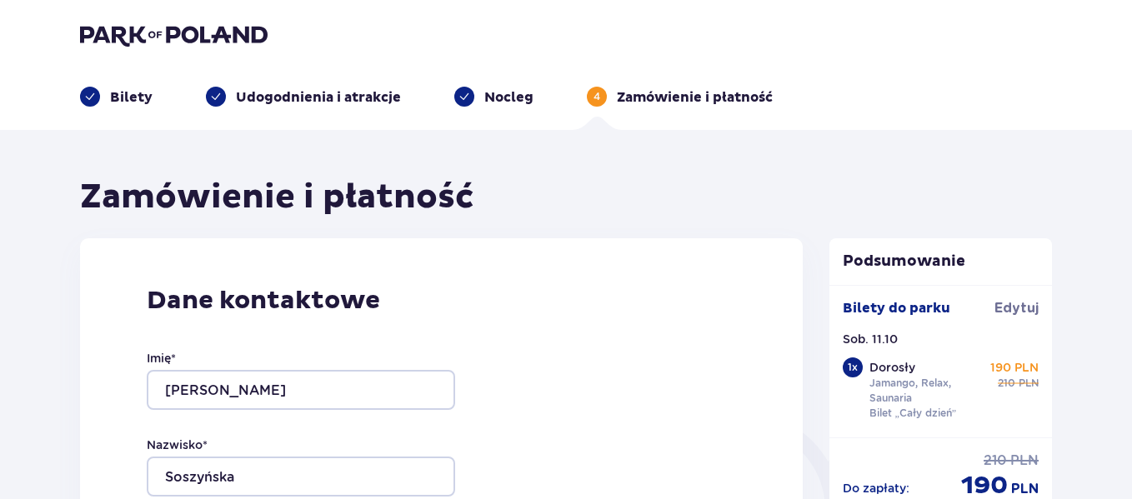
type input "annajmsoszynska@gmail.com"
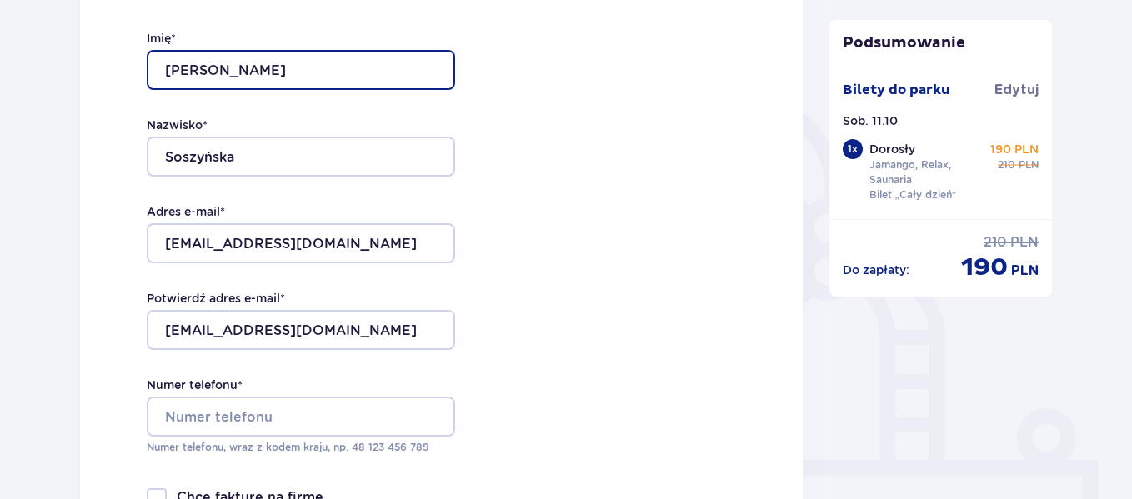
scroll to position [417, 0]
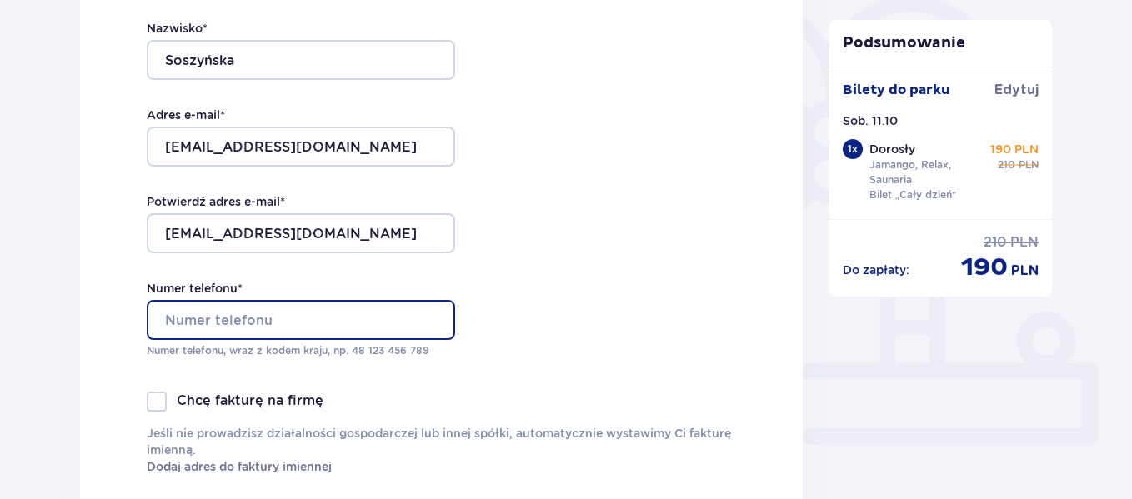
click at [334, 322] on input "Numer telefonu *" at bounding box center [301, 320] width 308 height 40
click at [164, 324] on input "506029470" at bounding box center [301, 320] width 308 height 40
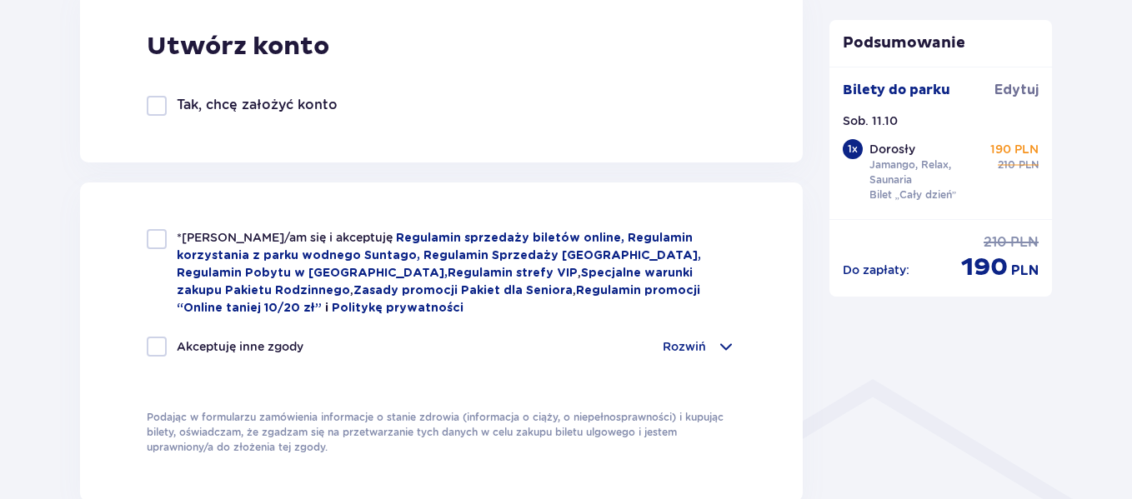
scroll to position [991, 0]
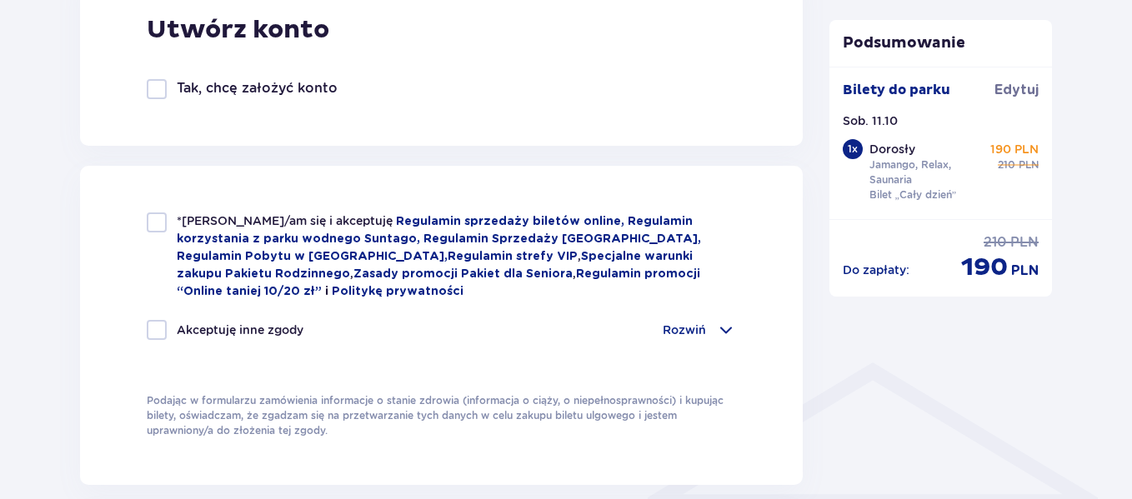
type input "48506029470"
click at [153, 220] on div at bounding box center [157, 223] width 20 height 20
checkbox input "true"
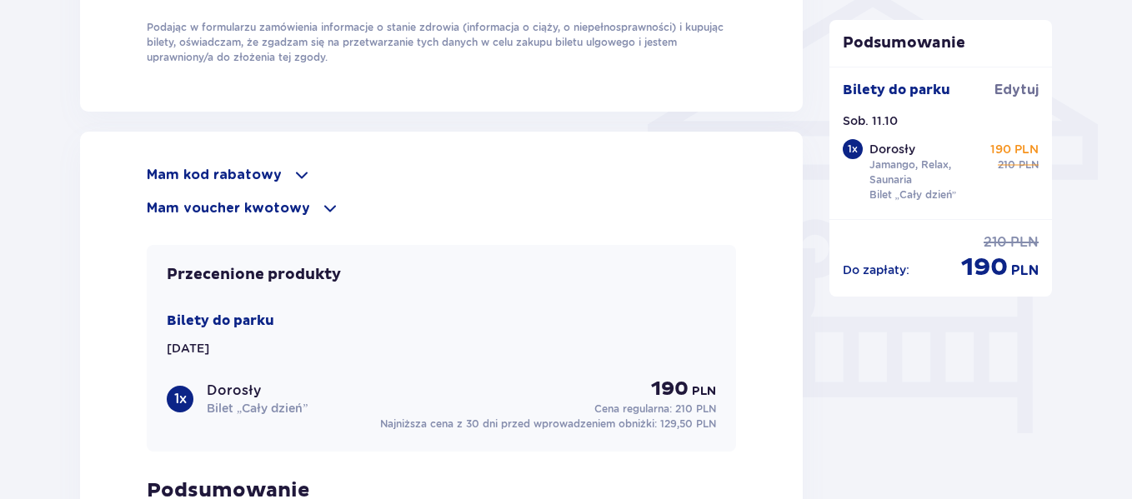
scroll to position [1384, 0]
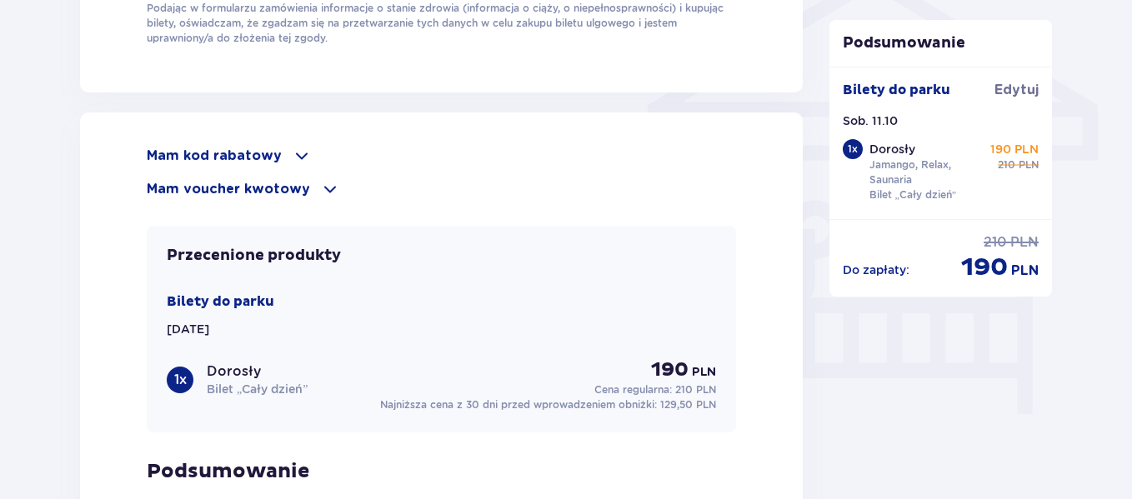
click at [300, 148] on span at bounding box center [302, 156] width 20 height 20
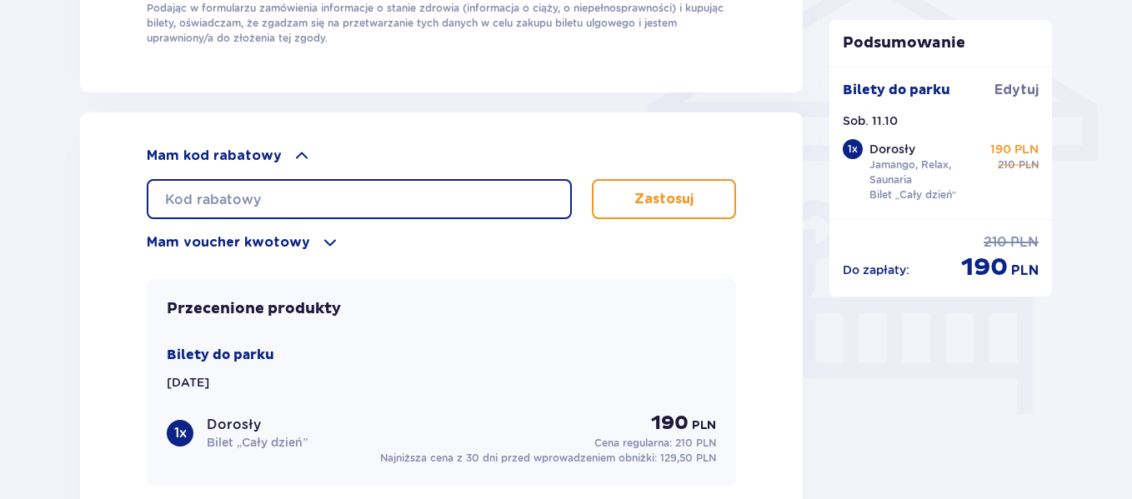
click at [271, 202] on input "text" at bounding box center [359, 199] width 425 height 40
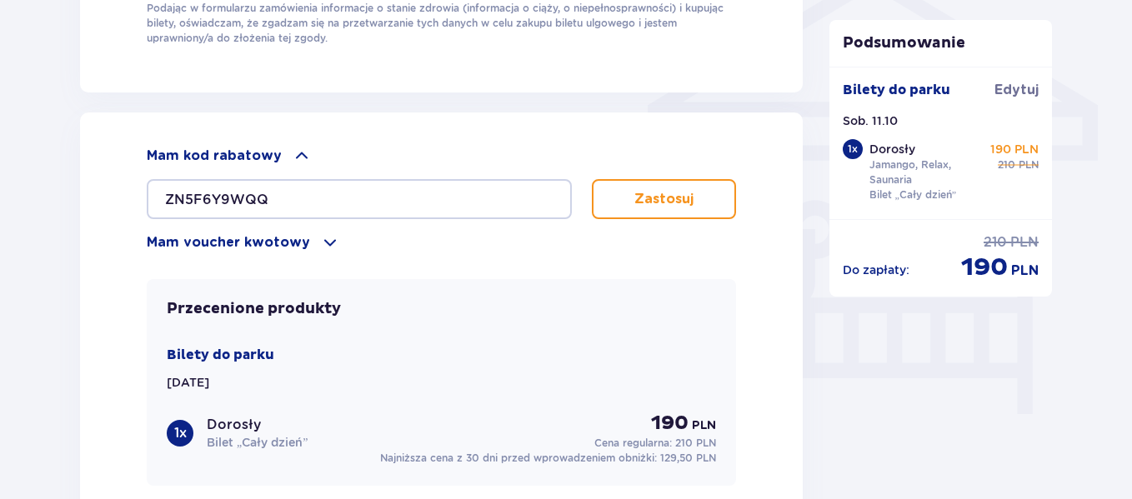
click at [663, 210] on button "Zastosuj" at bounding box center [664, 199] width 144 height 40
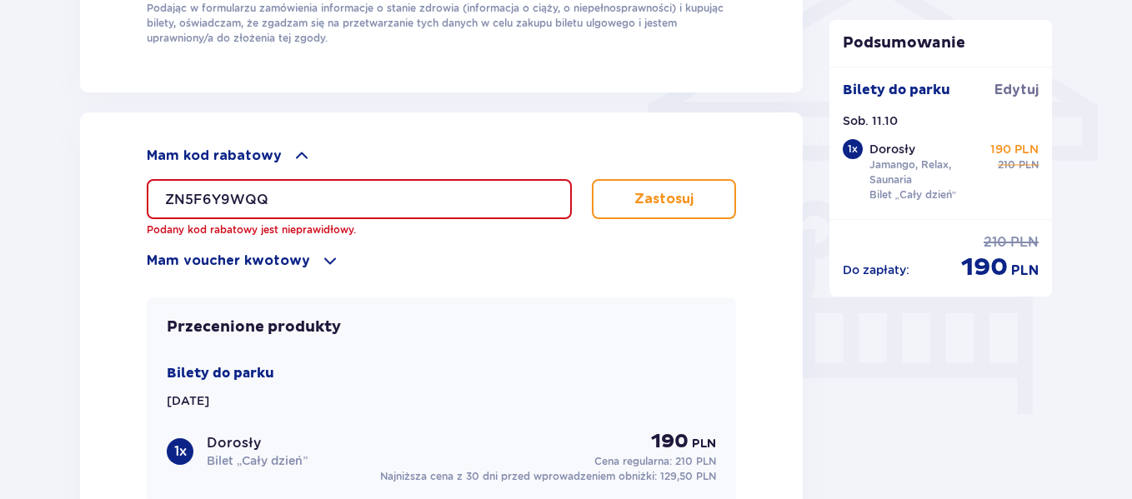
click at [281, 196] on input "ZN5F6Y9WQQ" at bounding box center [359, 199] width 425 height 40
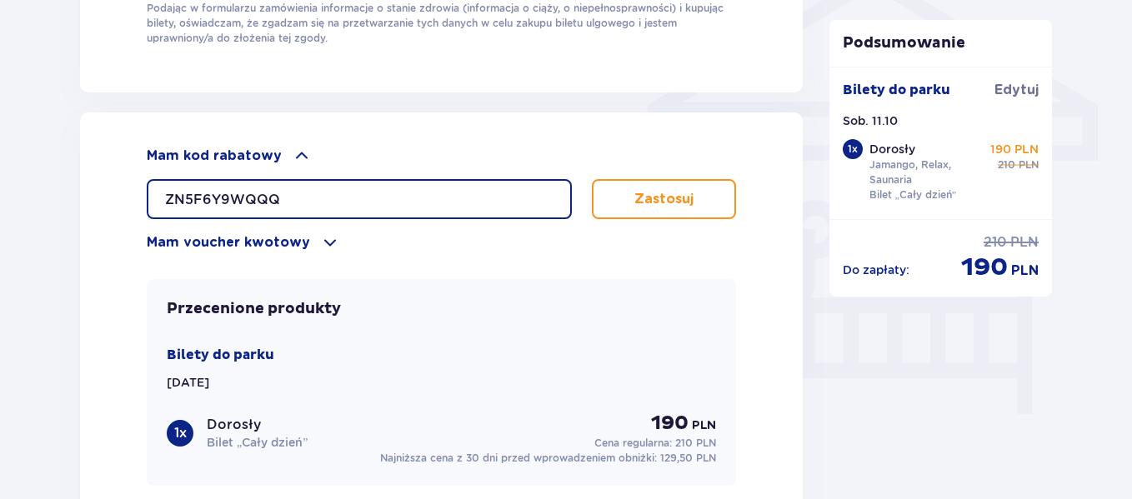
type input "ZN5F6Y9WQQQ"
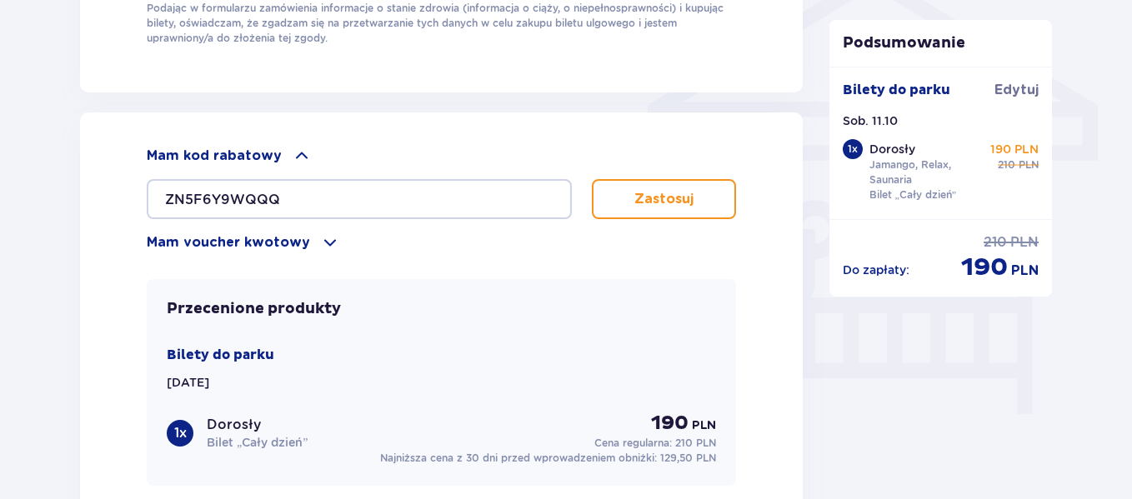
click at [643, 191] on p "Zastosuj" at bounding box center [663, 199] width 59 height 18
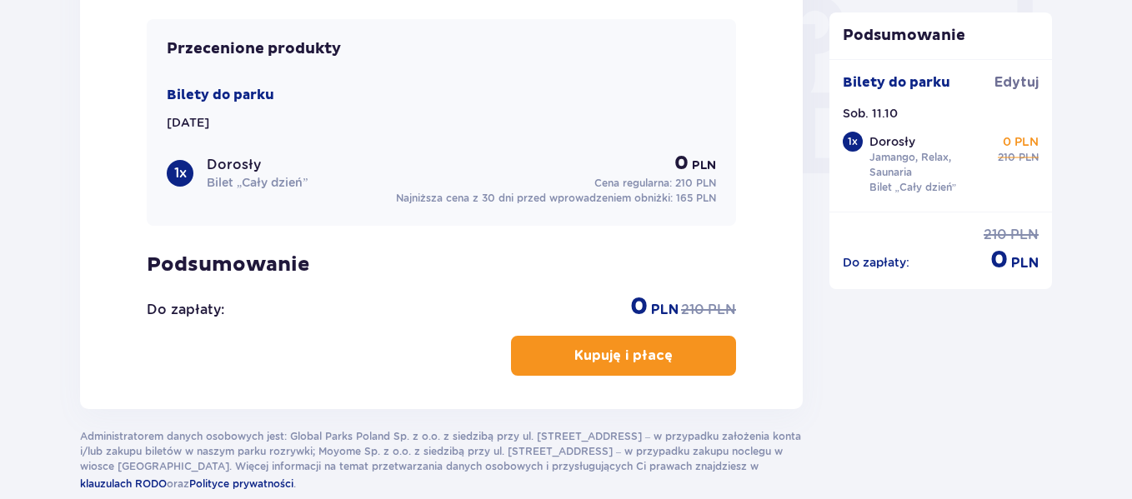
scroll to position [1598, 0]
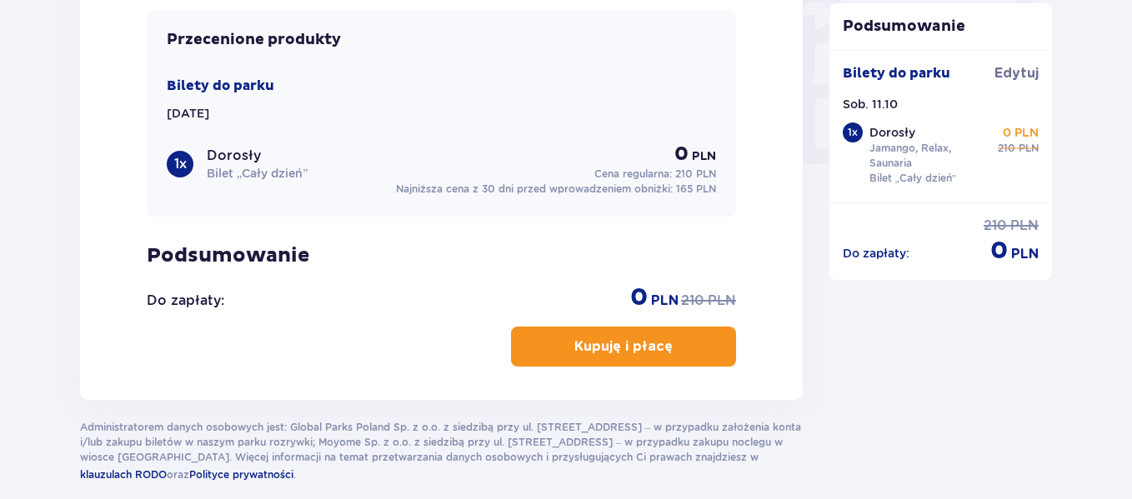
click at [631, 343] on p "Kupuję i płacę" at bounding box center [623, 347] width 98 height 18
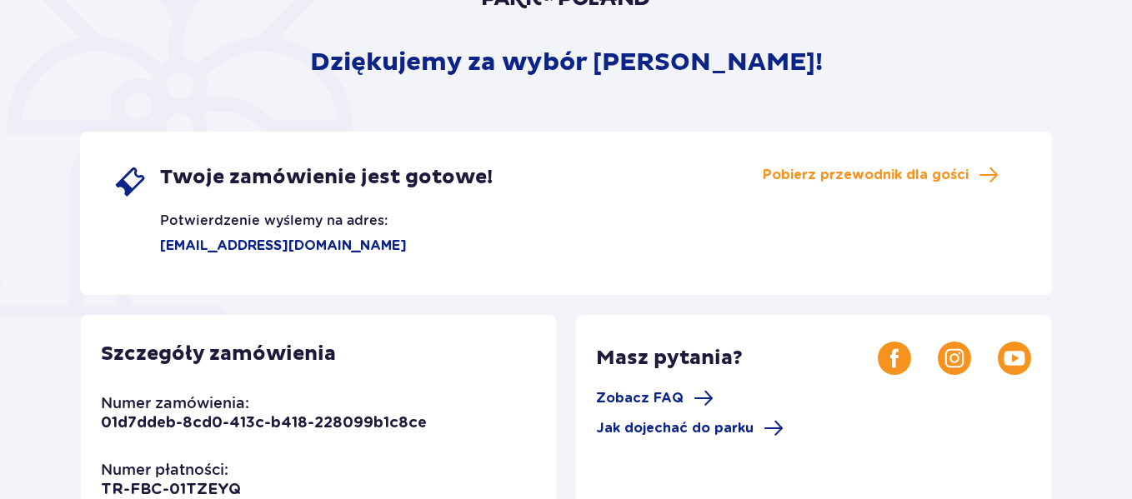
scroll to position [184, 0]
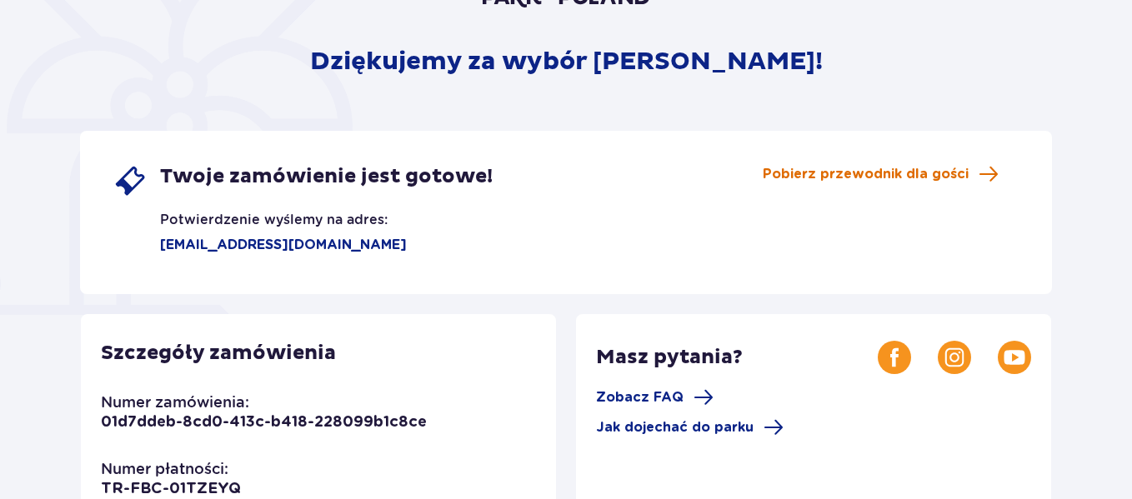
click at [864, 172] on span "Pobierz przewodnik dla gości" at bounding box center [866, 174] width 206 height 18
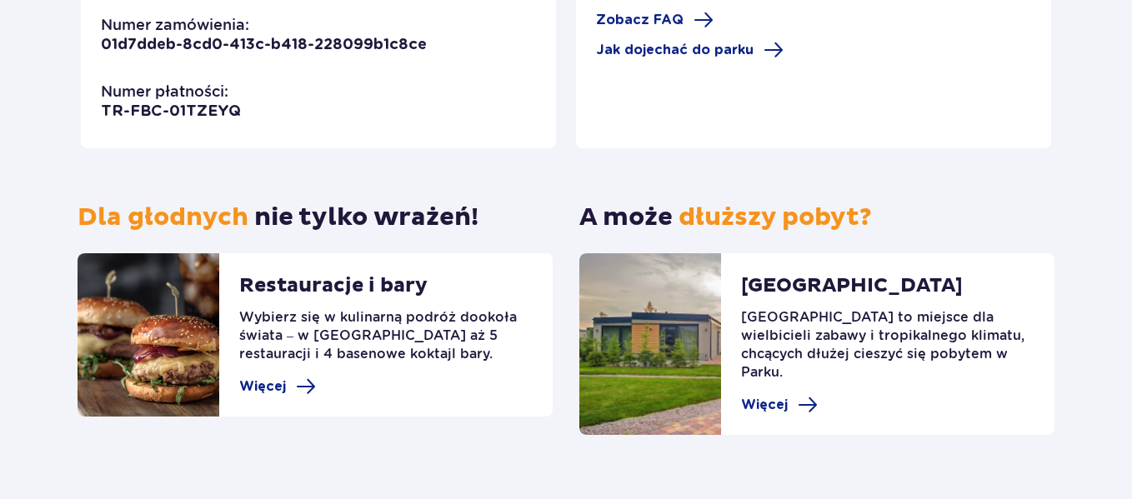
scroll to position [579, 0]
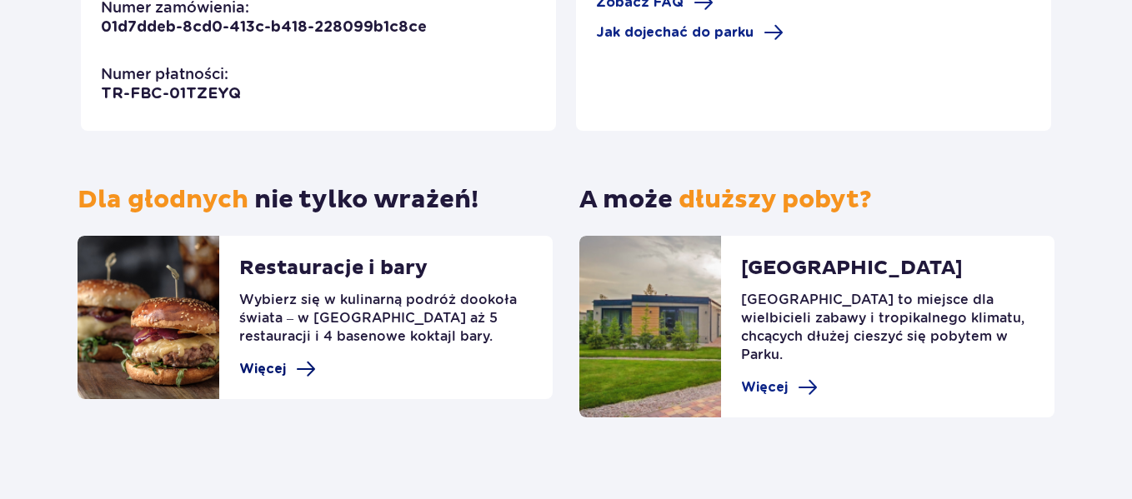
click at [269, 371] on span "Więcej" at bounding box center [262, 369] width 47 height 18
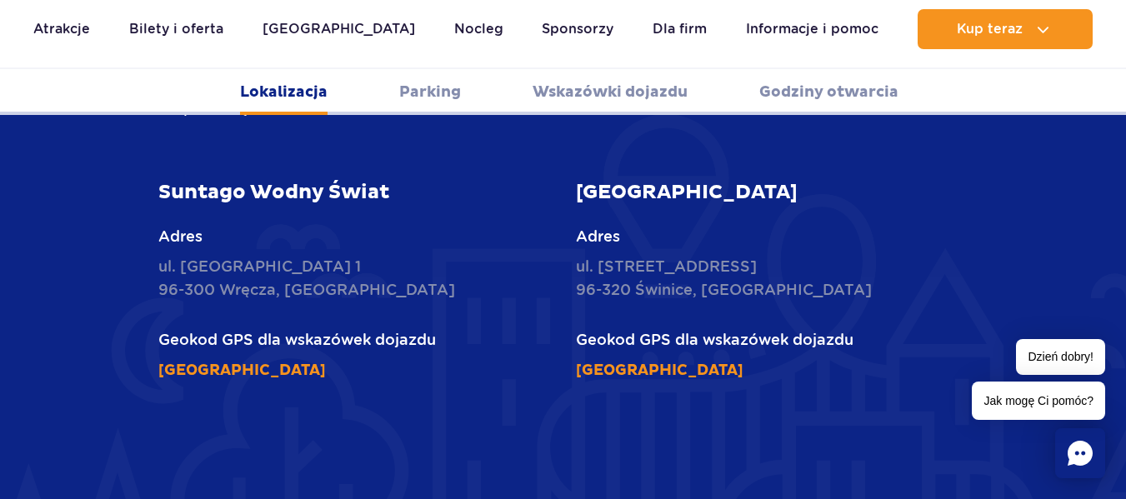
scroll to position [783, 0]
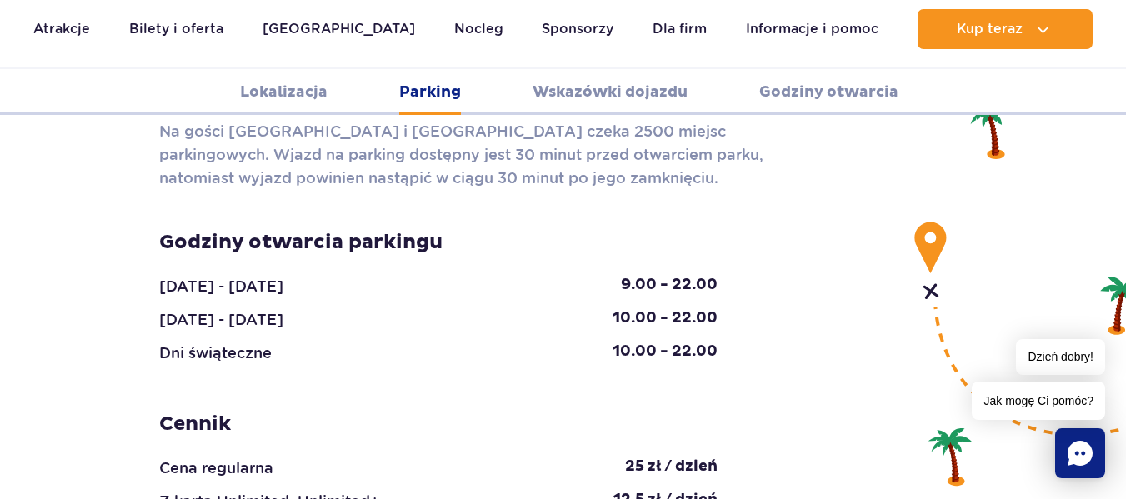
scroll to position [1632, 0]
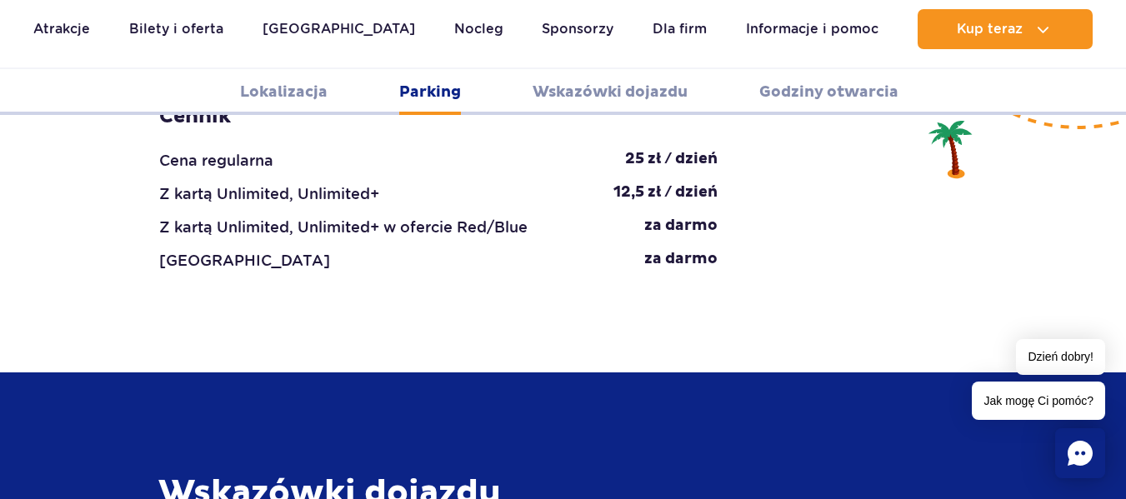
scroll to position [1909, 0]
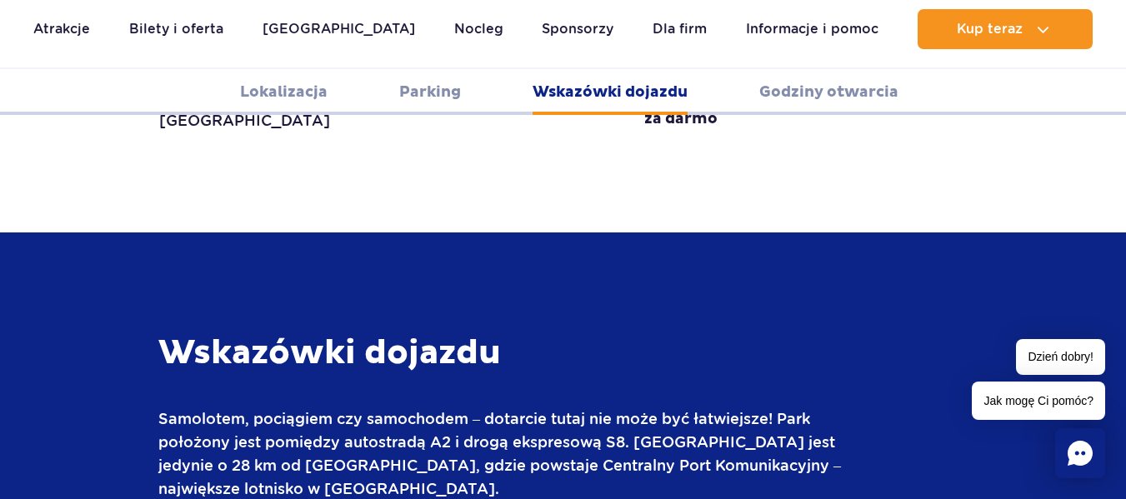
scroll to position [2087, 0]
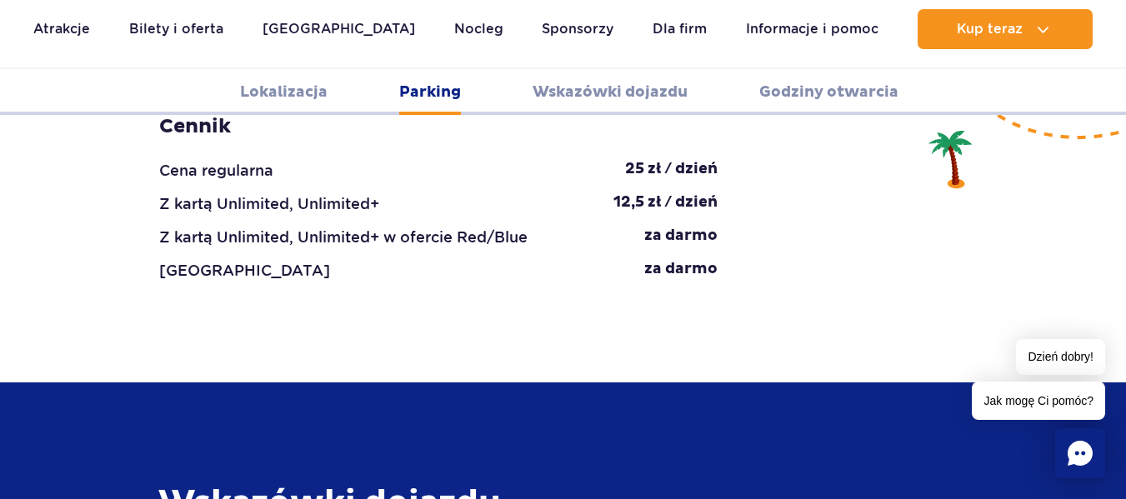
scroll to position [1924, 0]
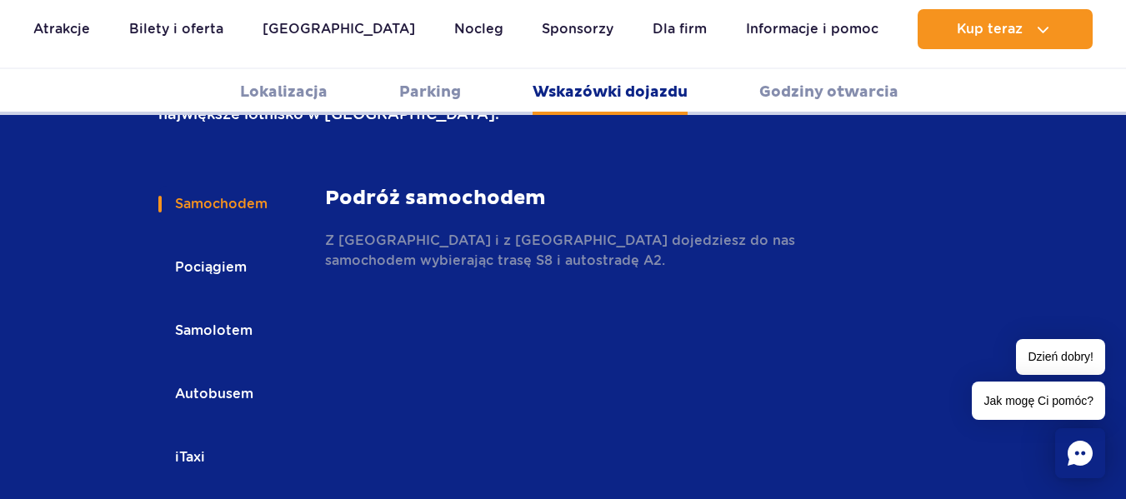
scroll to position [2440, 0]
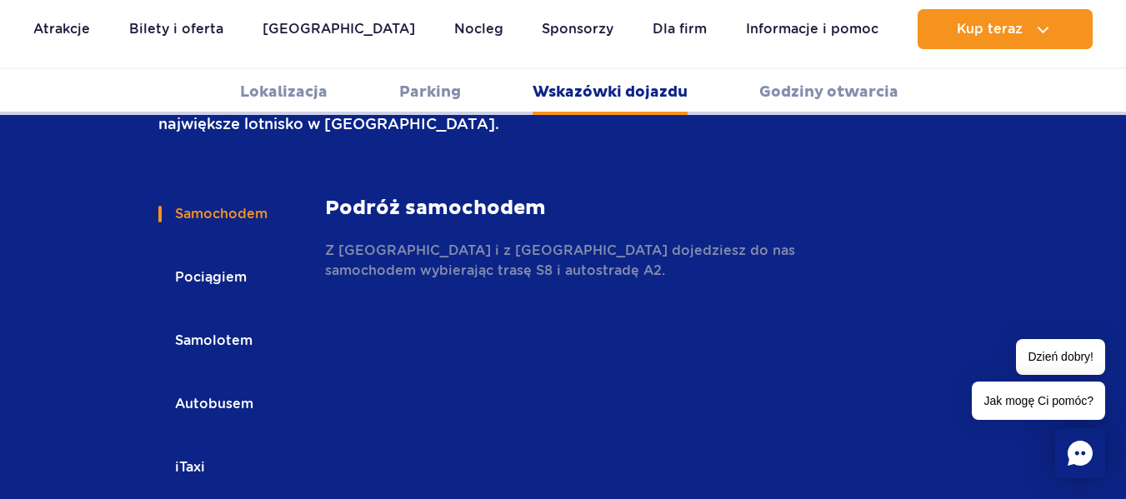
click at [232, 259] on button "Pociągiem" at bounding box center [209, 277] width 103 height 37
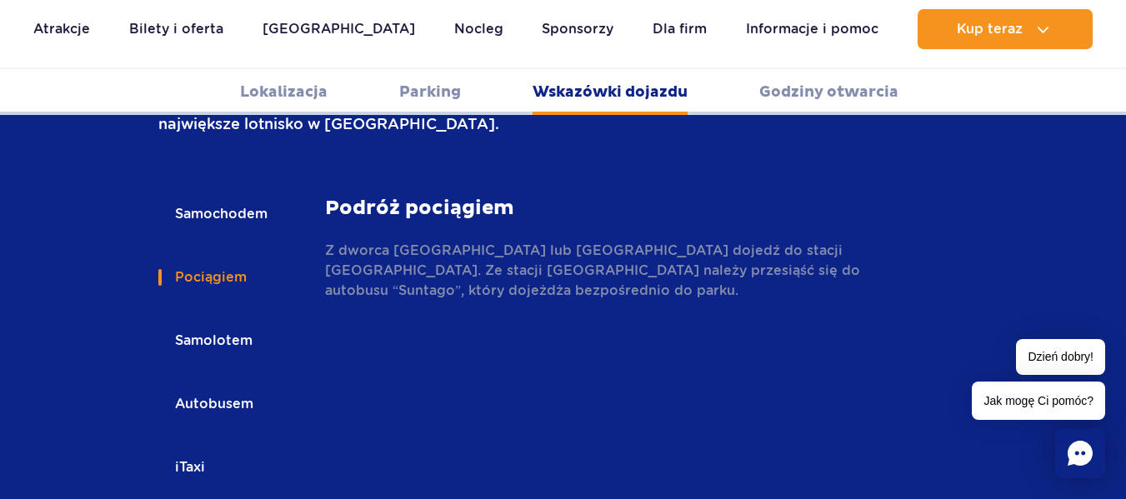
click at [231, 323] on button "Samolotem" at bounding box center [212, 341] width 108 height 37
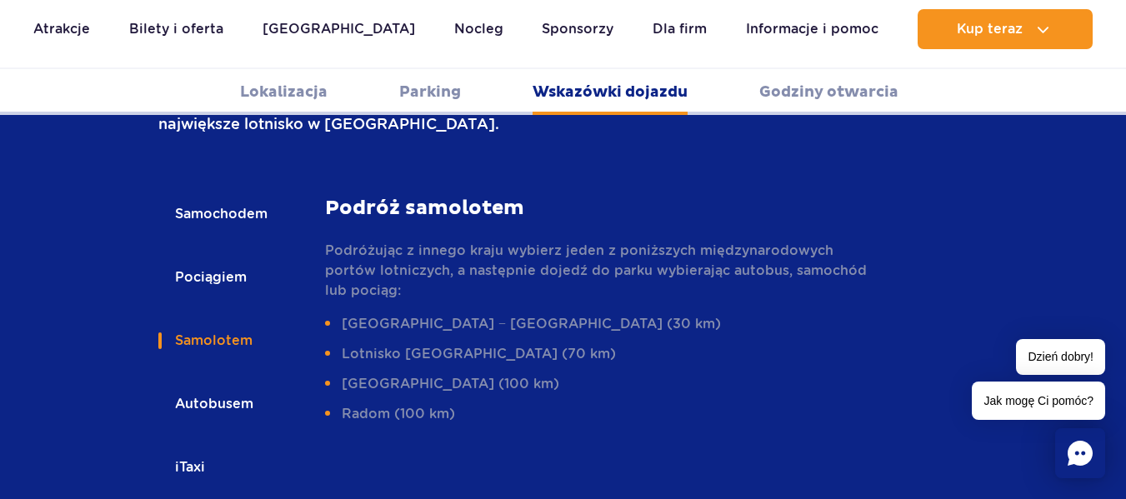
click at [228, 386] on button "Autobusem" at bounding box center [212, 404] width 109 height 37
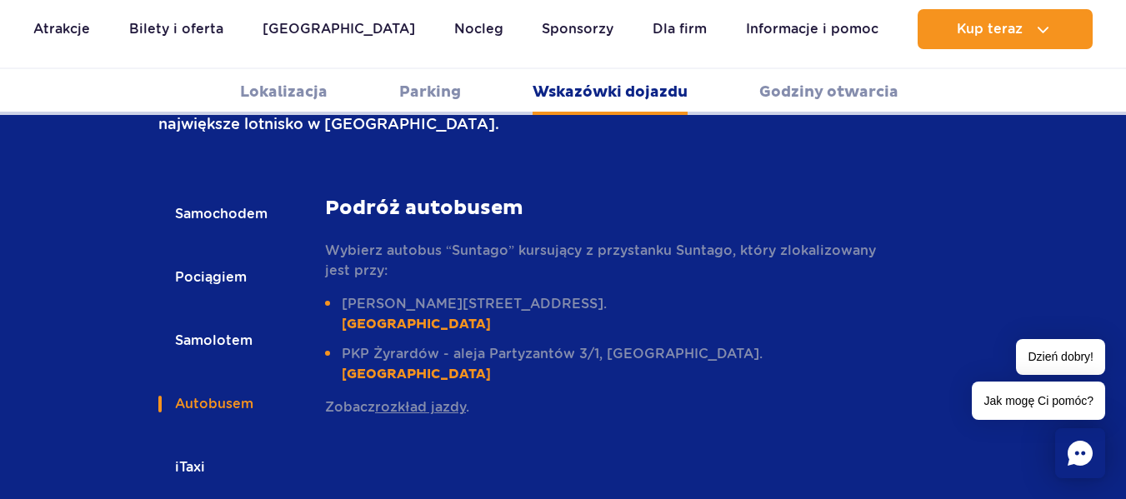
click at [200, 449] on button "iTaxi" at bounding box center [188, 467] width 61 height 37
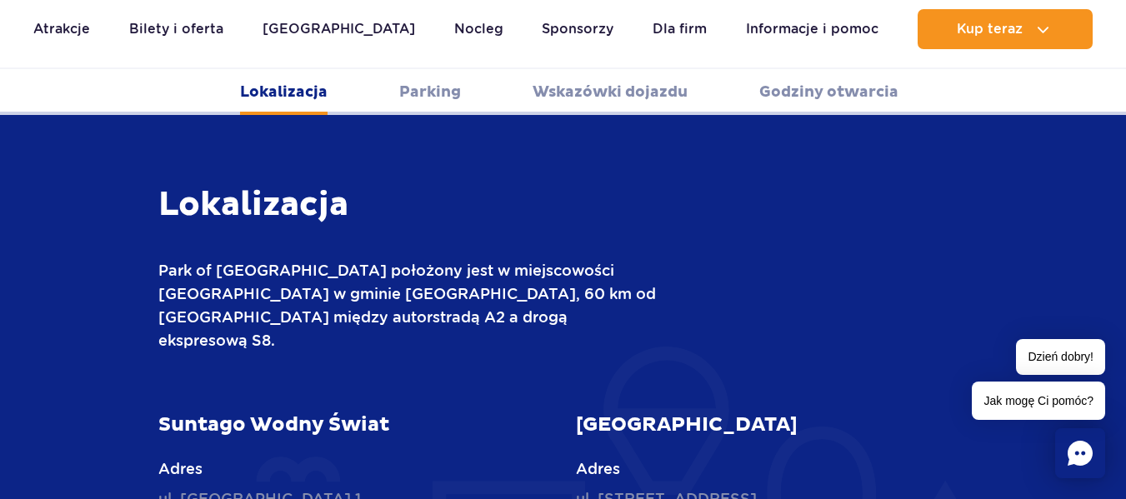
scroll to position [549, 0]
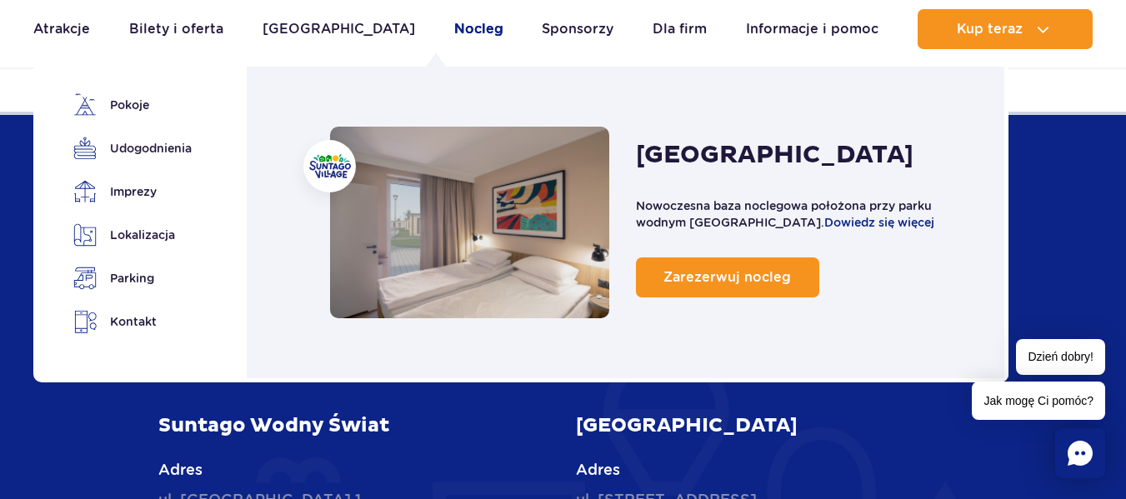
click at [454, 33] on link "Nocleg" at bounding box center [478, 29] width 49 height 40
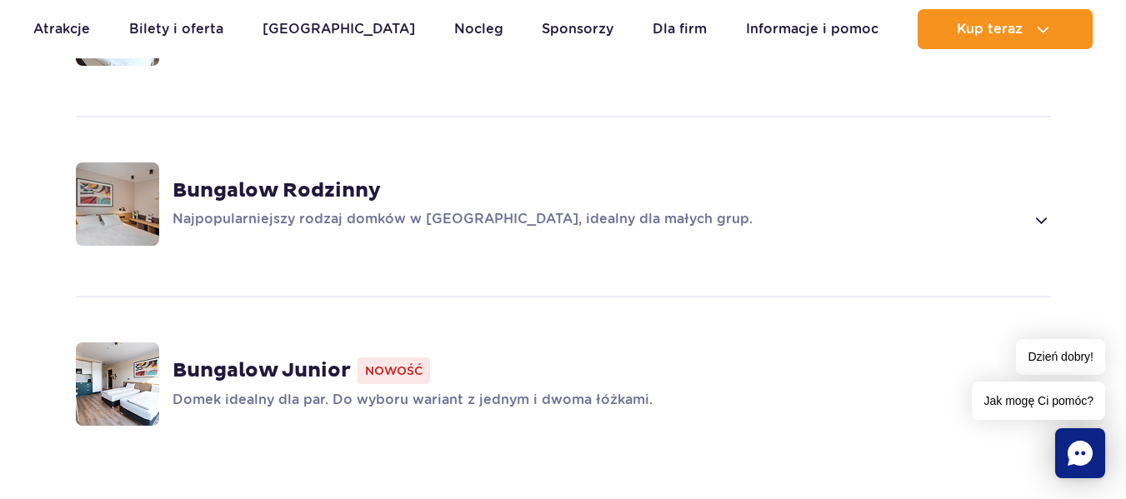
scroll to position [1319, 0]
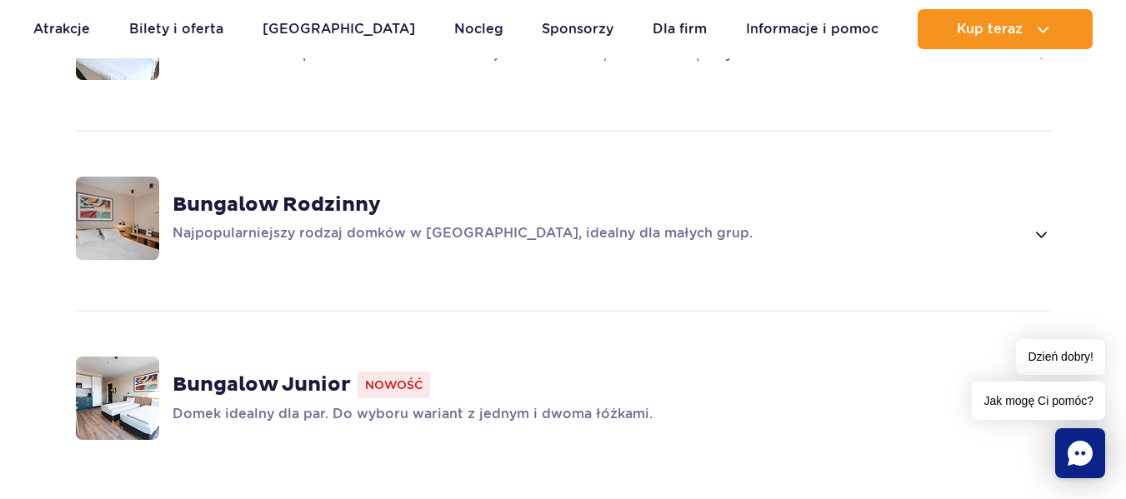
click at [1038, 224] on span at bounding box center [1040, 234] width 19 height 20
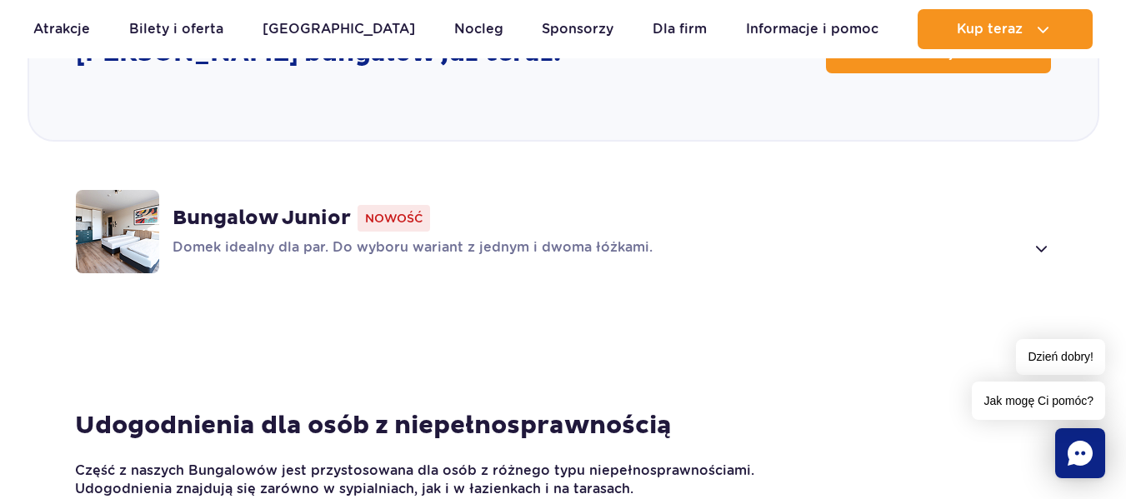
scroll to position [2474, 0]
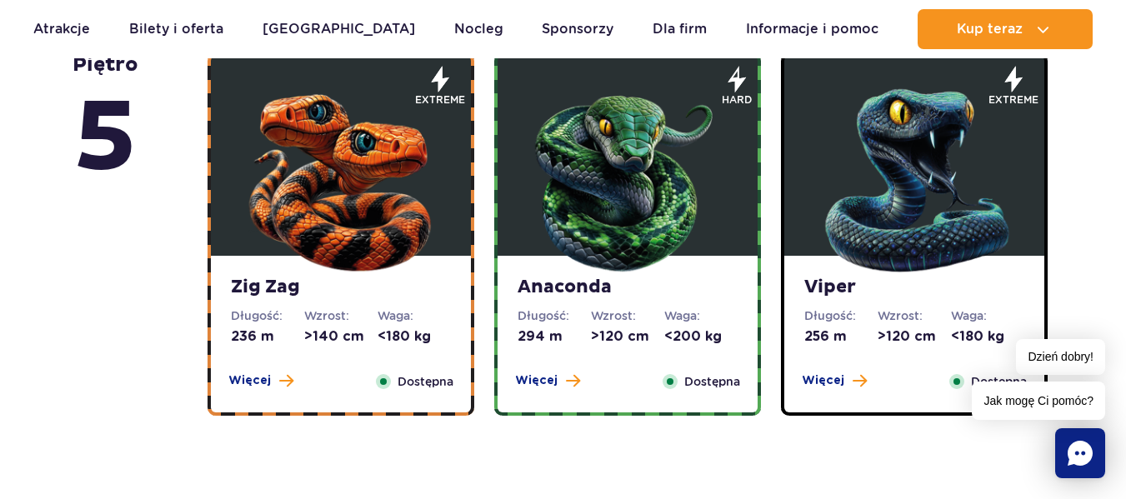
scroll to position [1069, 0]
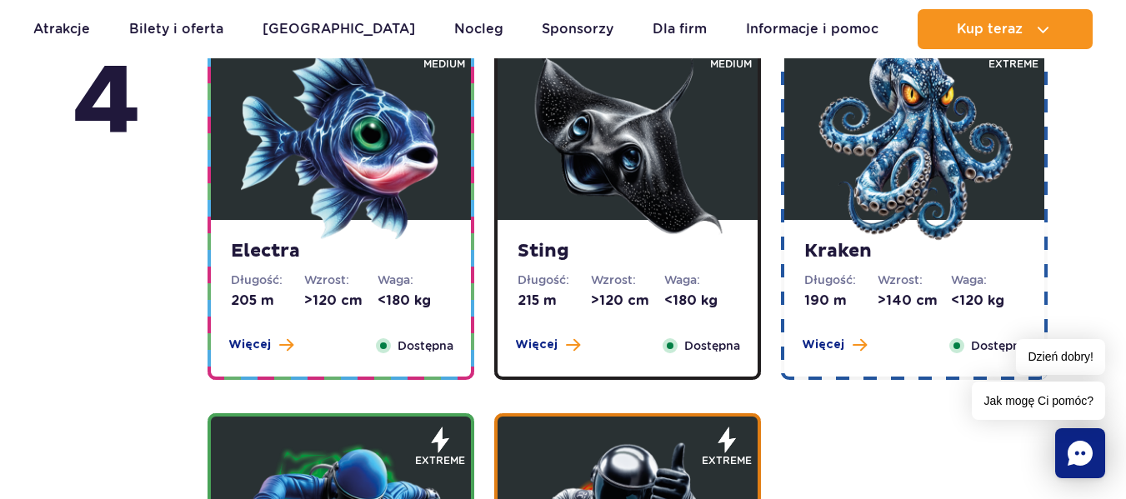
click at [415, 244] on strong "Electra" at bounding box center [341, 251] width 220 height 23
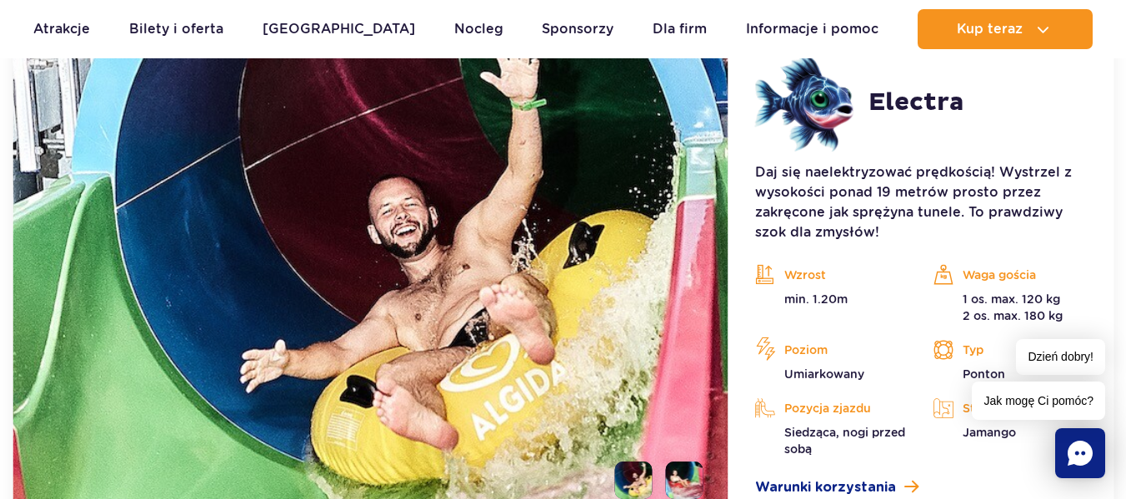
scroll to position [1939, 0]
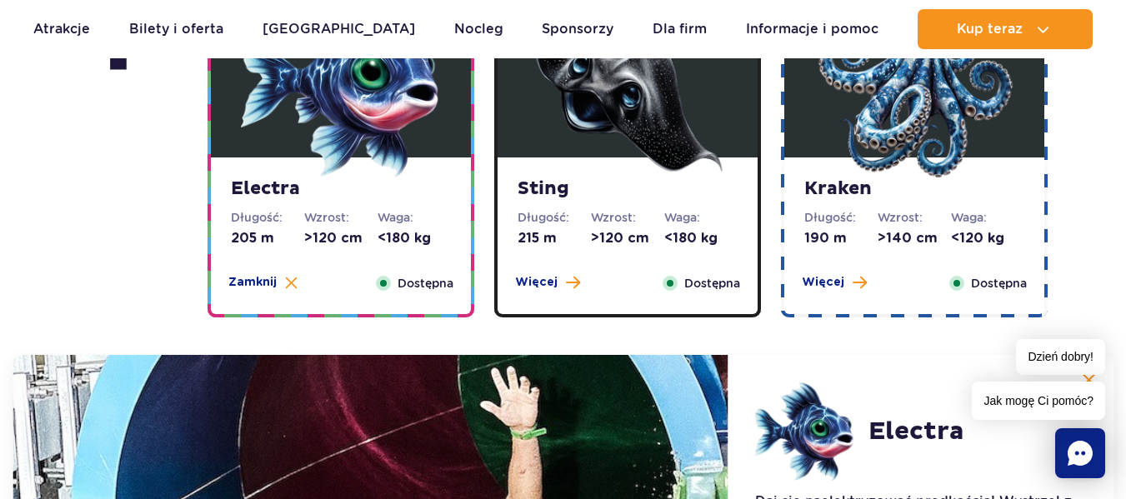
click at [638, 213] on dt "Wzrost:" at bounding box center [627, 217] width 73 height 17
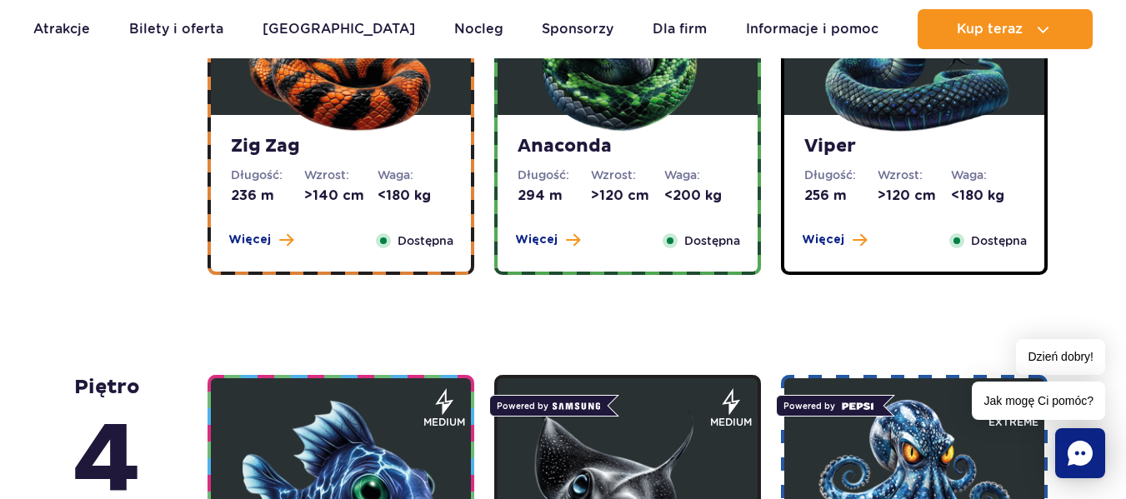
scroll to position [1108, 0]
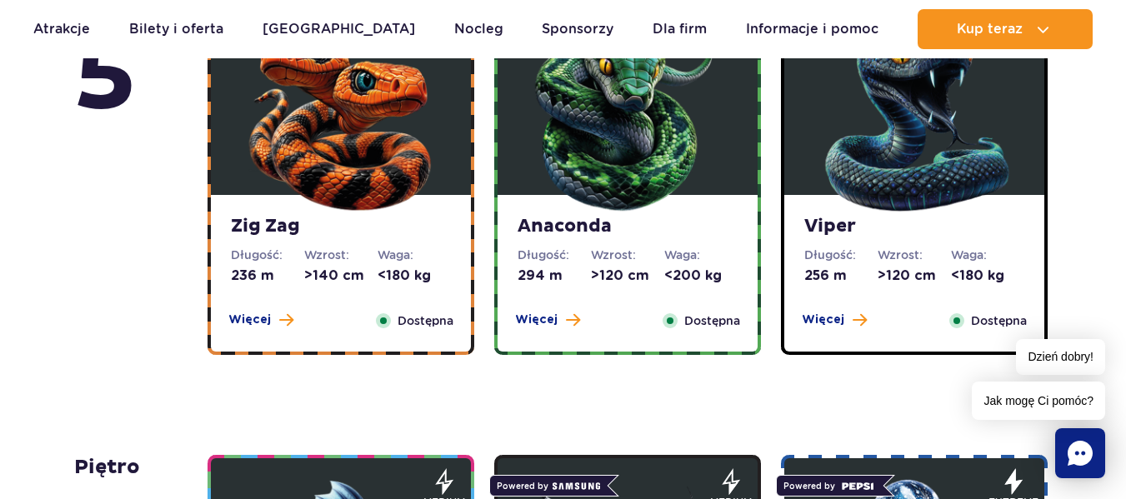
click at [318, 238] on strong "Zig Zag" at bounding box center [341, 226] width 220 height 23
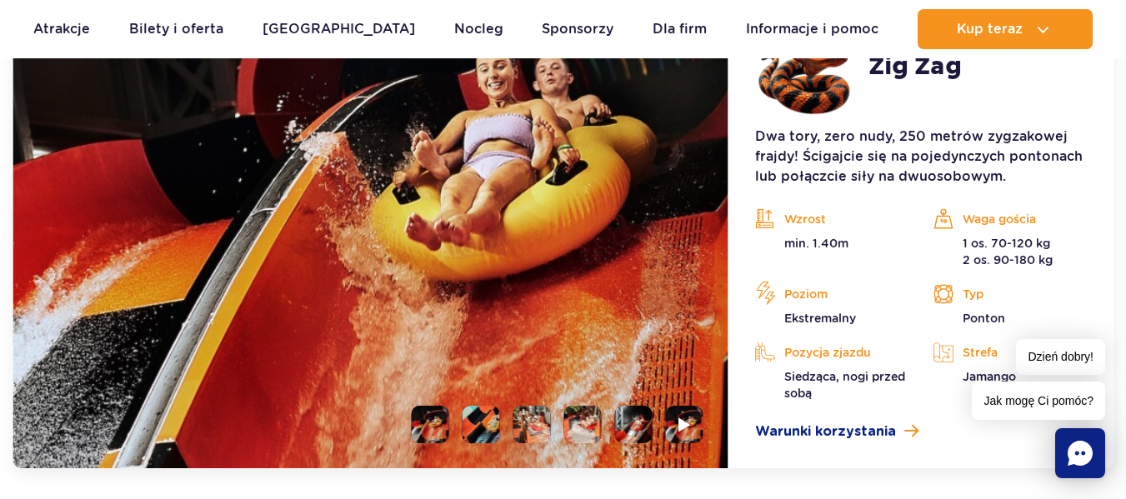
scroll to position [1512, 0]
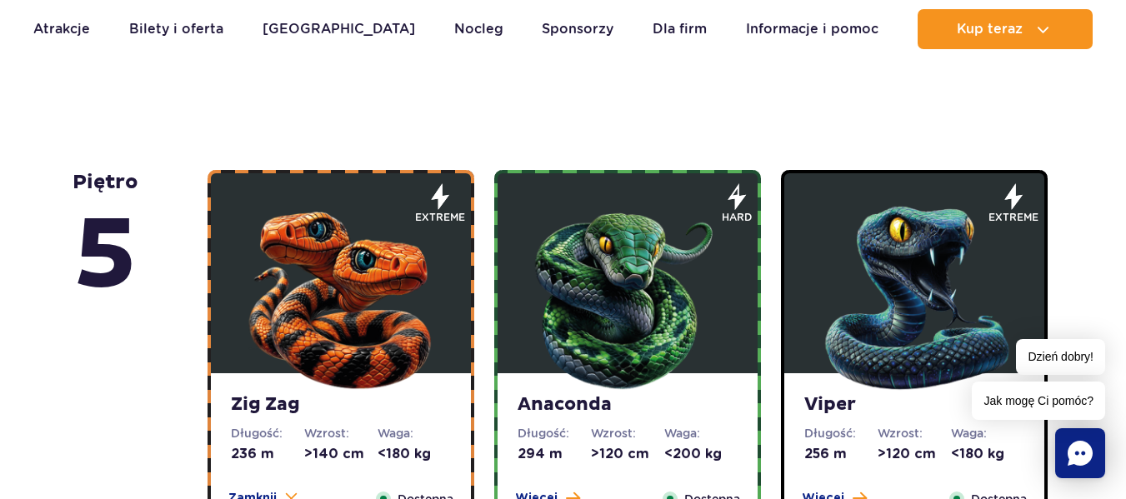
click at [622, 314] on img at bounding box center [628, 294] width 200 height 200
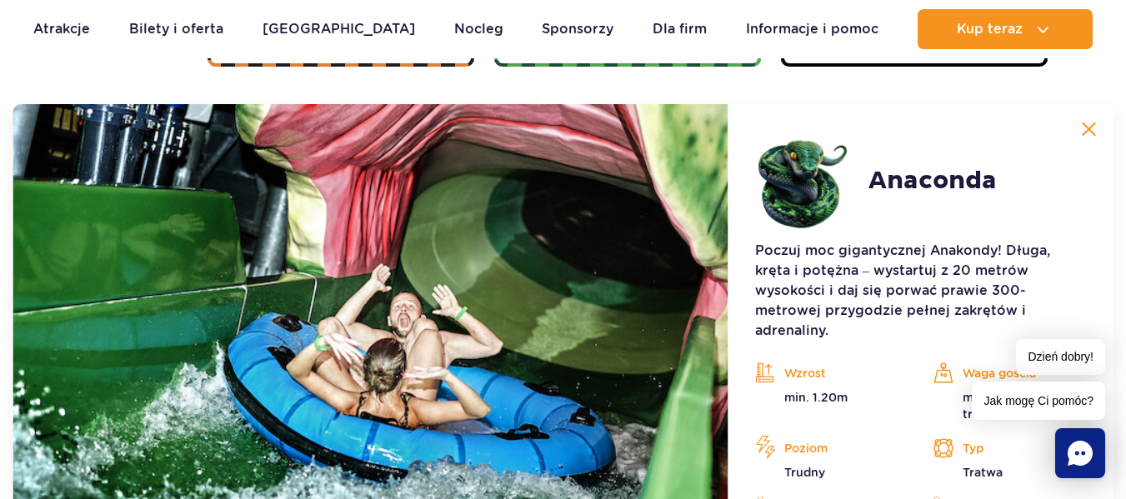
scroll to position [1401, 0]
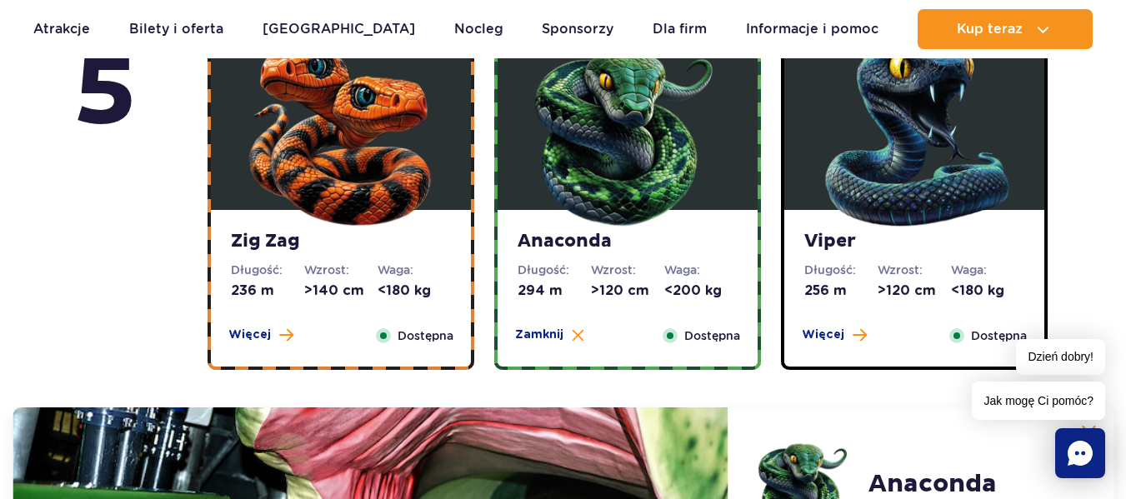
click at [890, 252] on strong "Viper" at bounding box center [914, 241] width 220 height 23
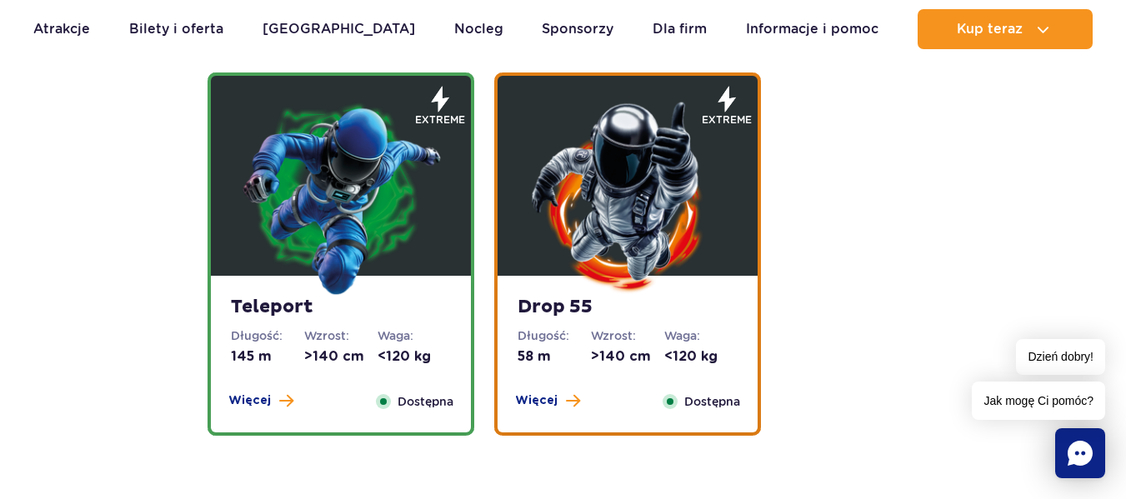
scroll to position [2408, 0]
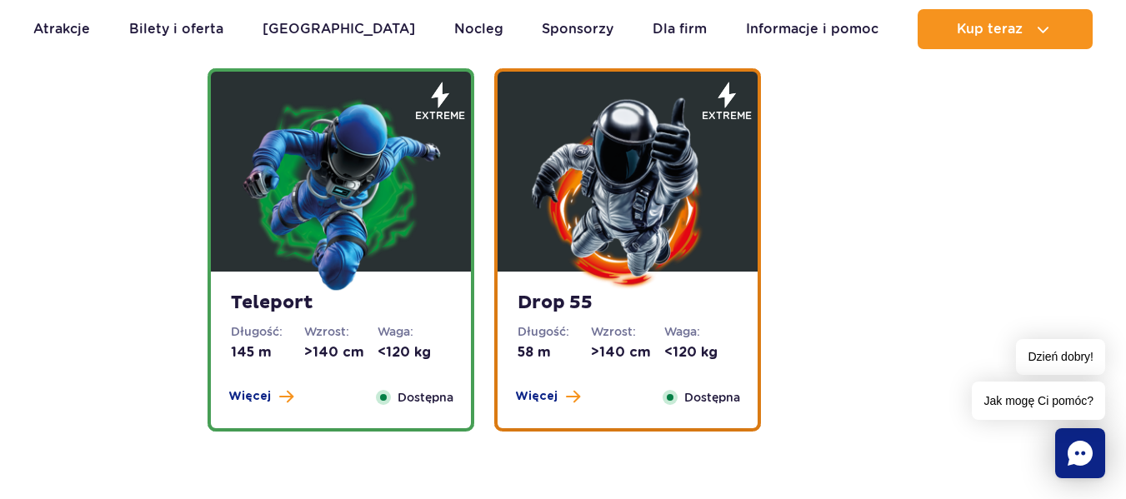
click at [313, 300] on strong "Teleport" at bounding box center [341, 303] width 220 height 23
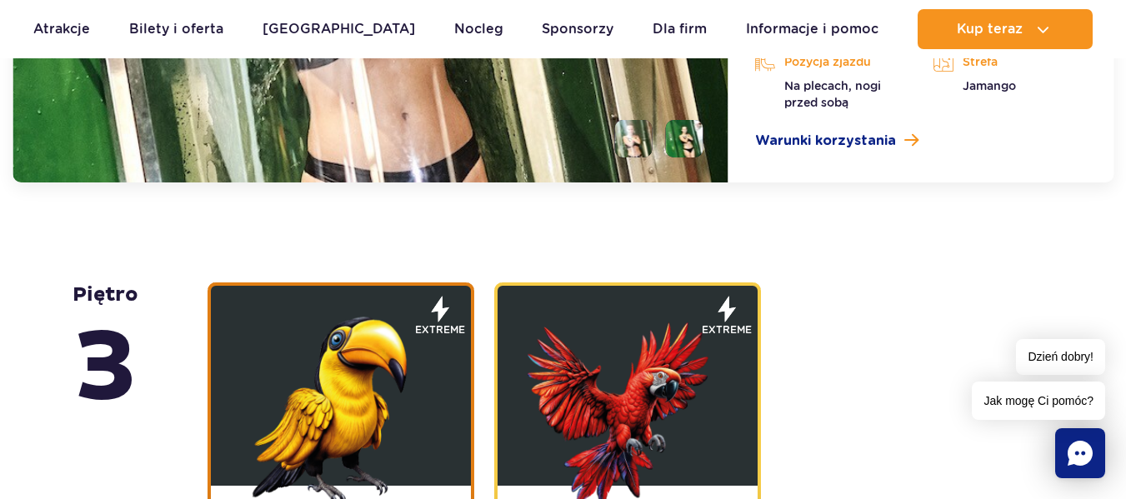
scroll to position [2648, 0]
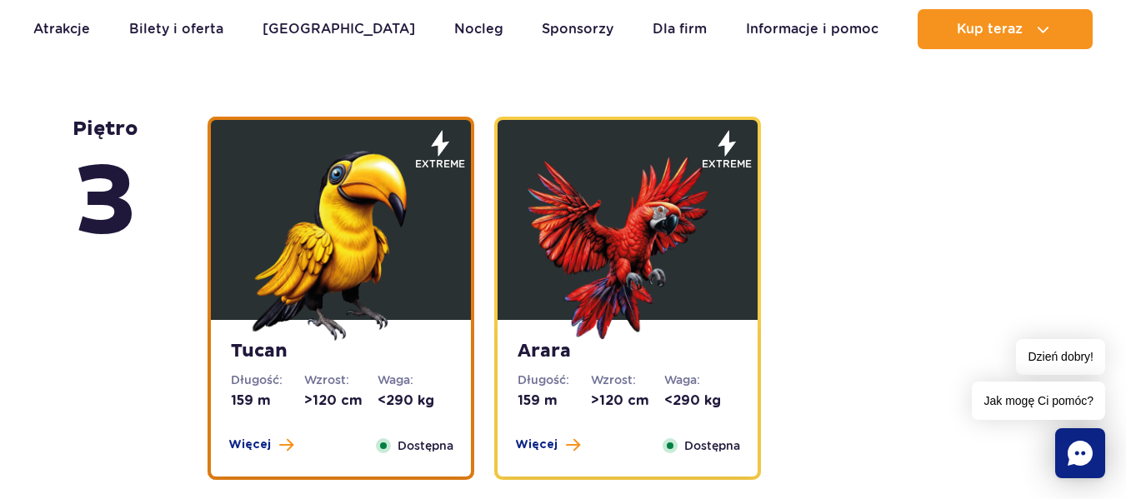
click at [346, 288] on img at bounding box center [341, 241] width 200 height 200
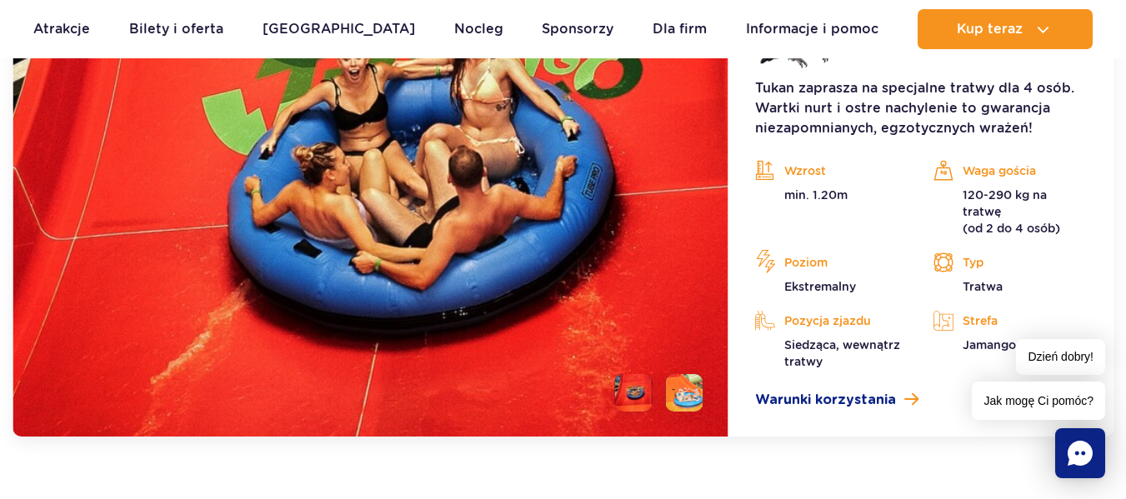
scroll to position [2900, 0]
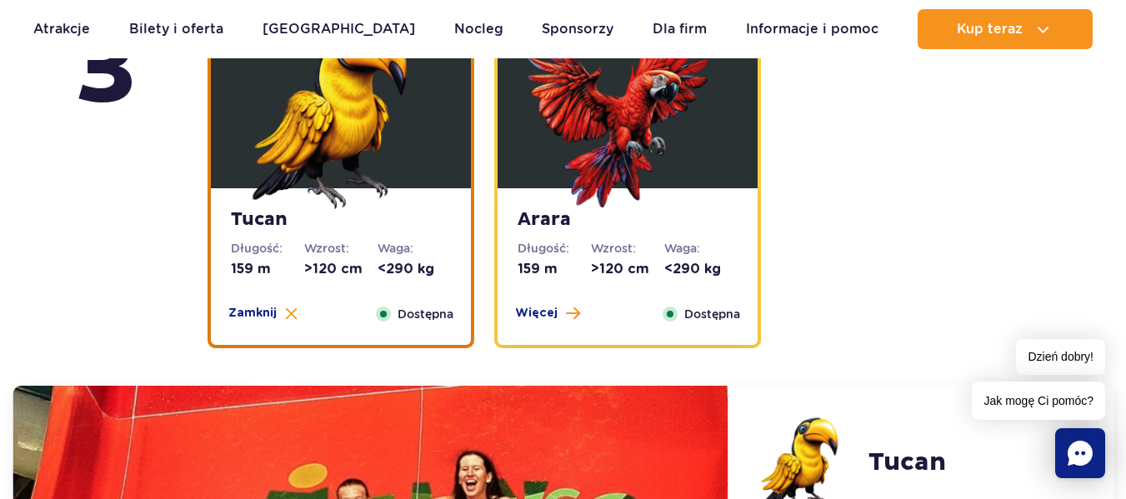
click at [607, 156] on img at bounding box center [628, 109] width 200 height 200
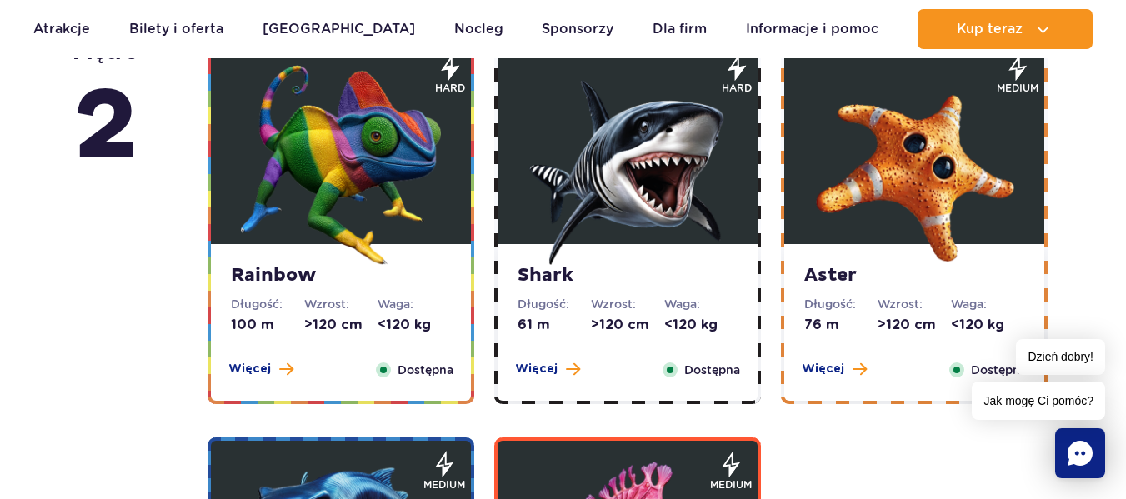
scroll to position [3363, 0]
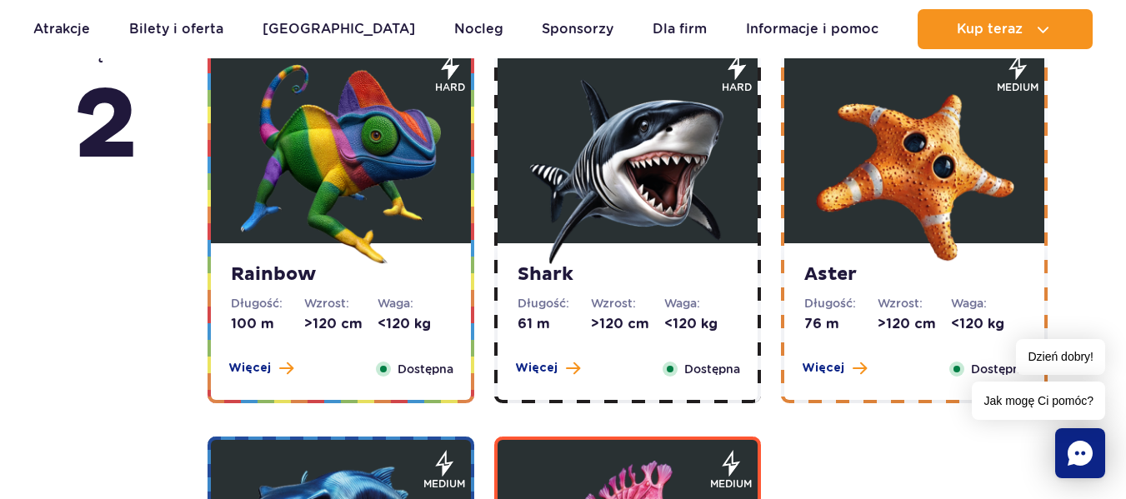
click at [564, 253] on img at bounding box center [628, 164] width 200 height 200
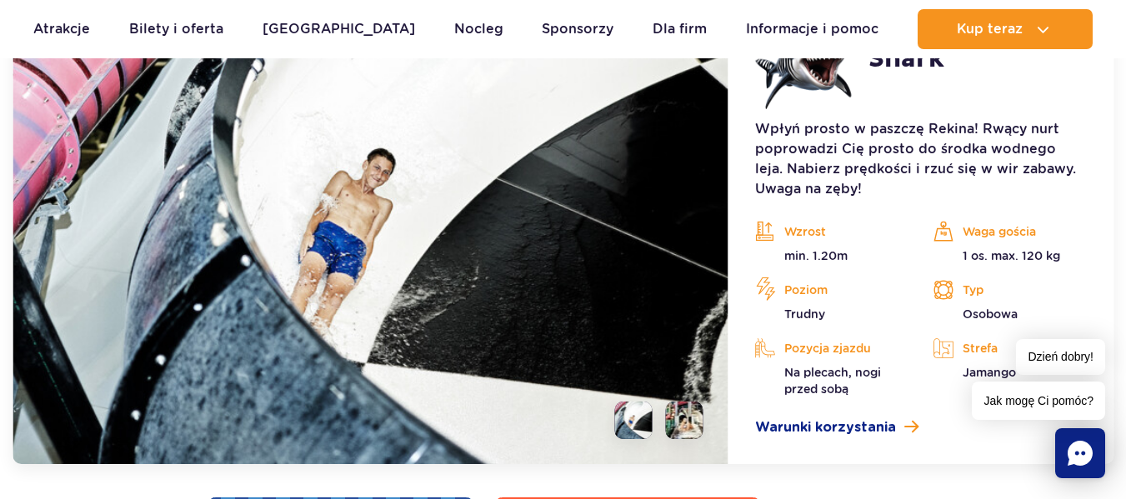
scroll to position [3343, 0]
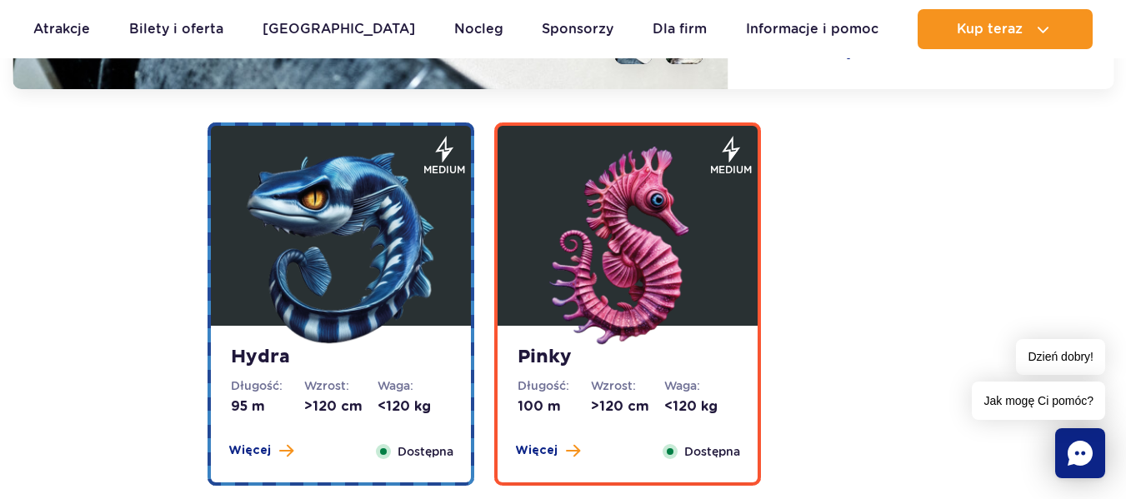
click at [599, 256] on img at bounding box center [628, 247] width 200 height 200
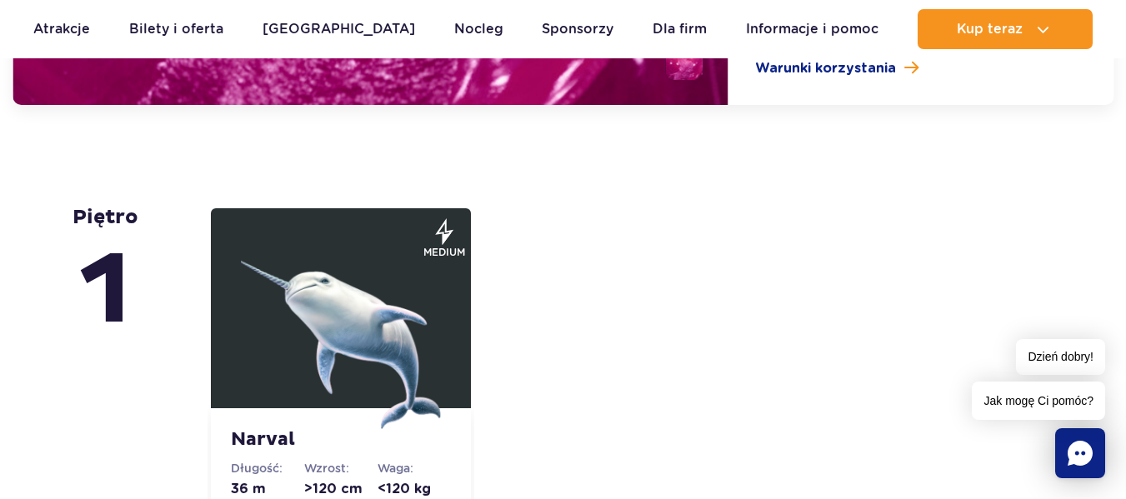
scroll to position [4133, 0]
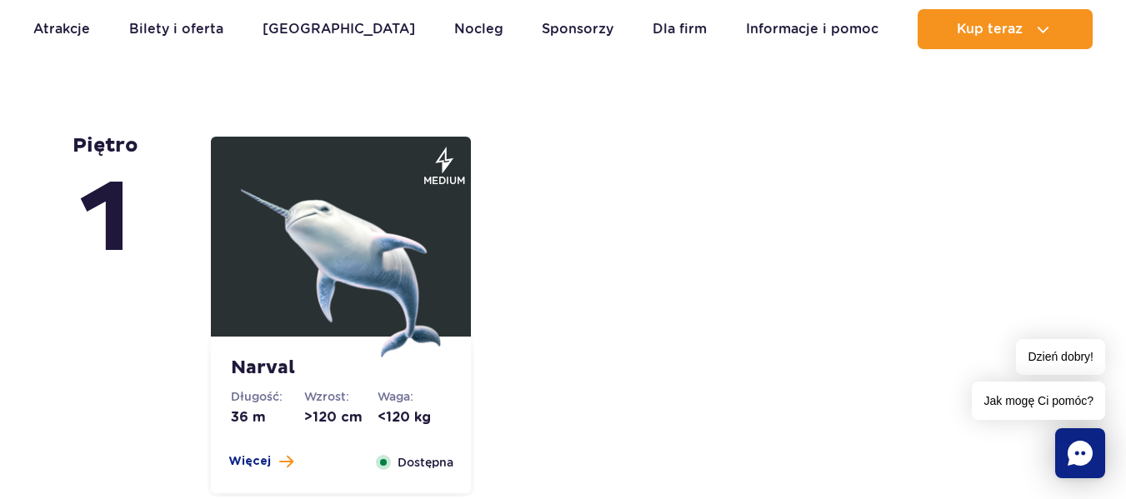
click at [326, 269] on img at bounding box center [341, 258] width 200 height 200
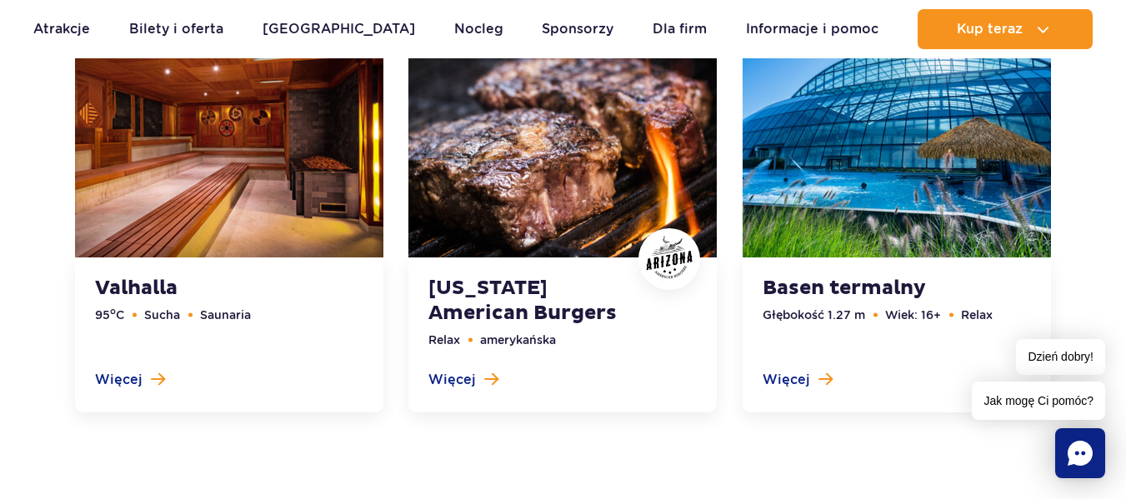
scroll to position [5826, 0]
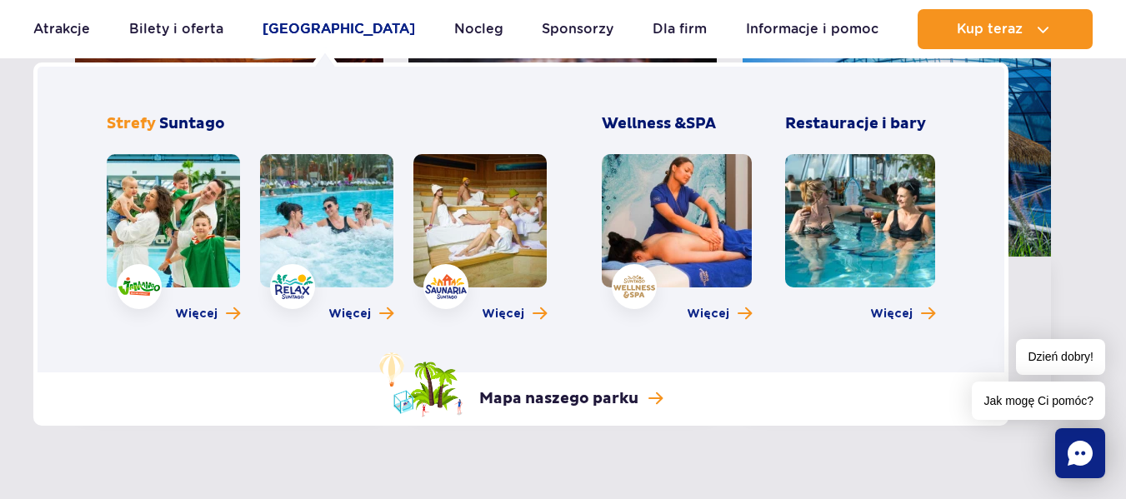
click at [333, 27] on link "[GEOGRAPHIC_DATA]" at bounding box center [339, 29] width 153 height 40
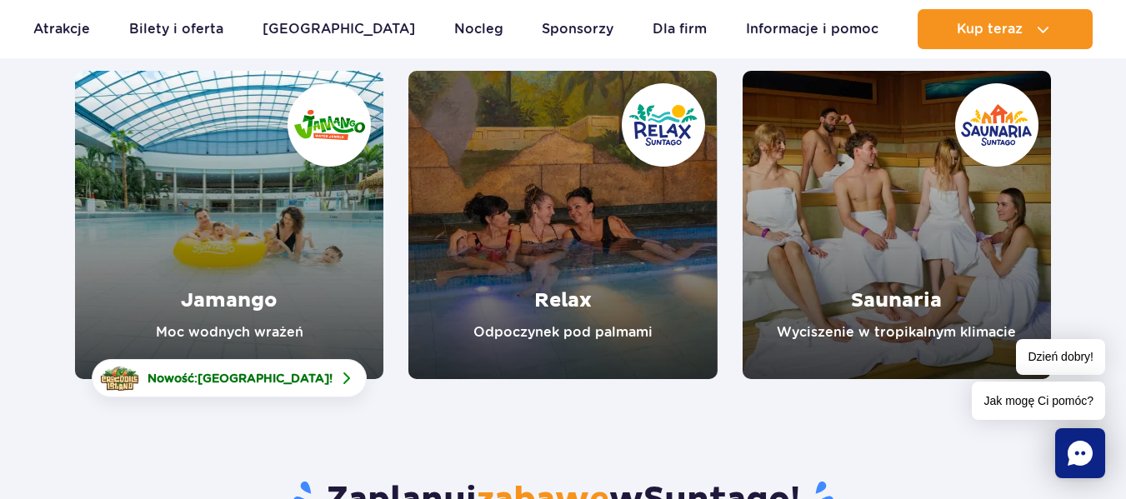
scroll to position [263, 0]
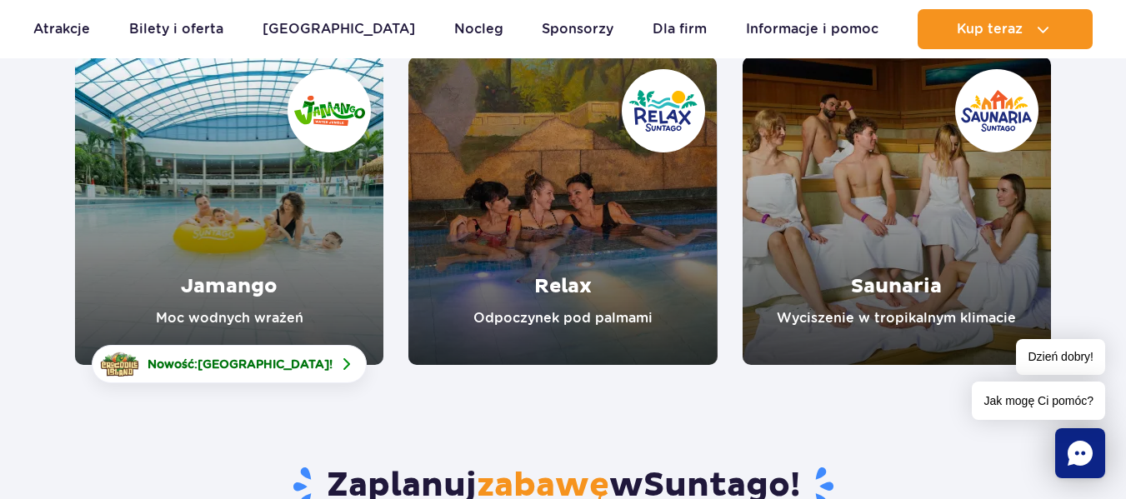
click at [248, 309] on link "Jamango" at bounding box center [229, 211] width 308 height 308
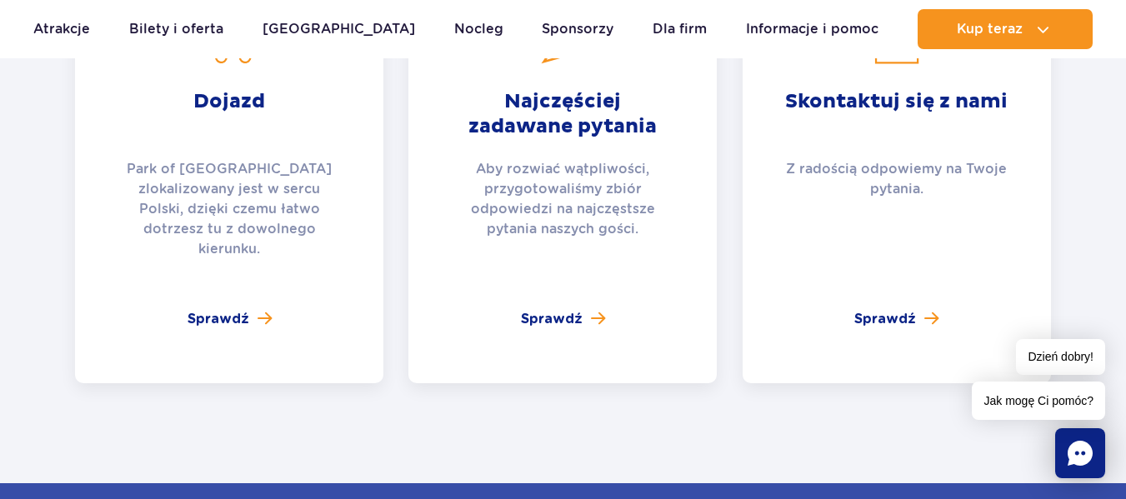
scroll to position [3998, 0]
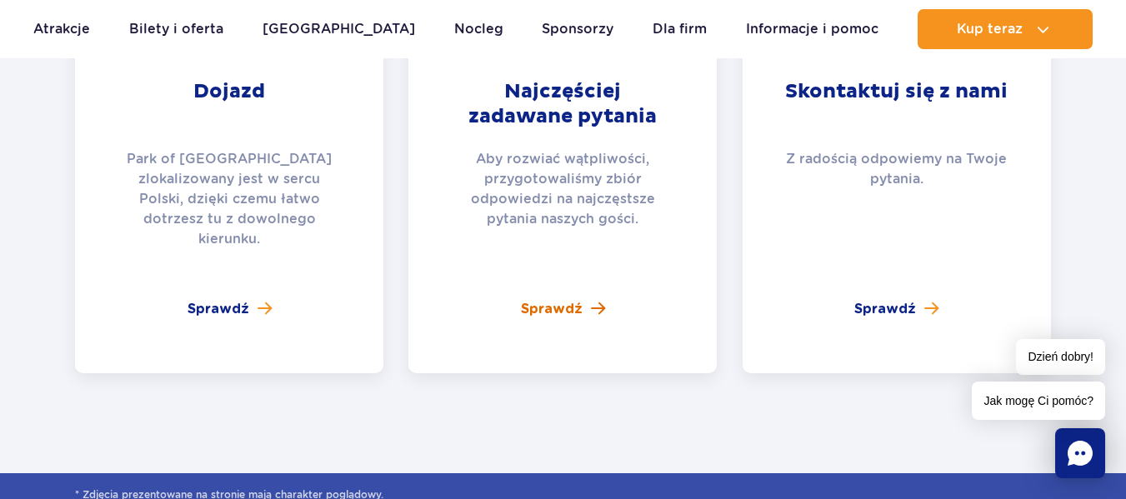
click at [563, 299] on span "Sprawdź" at bounding box center [552, 309] width 62 height 20
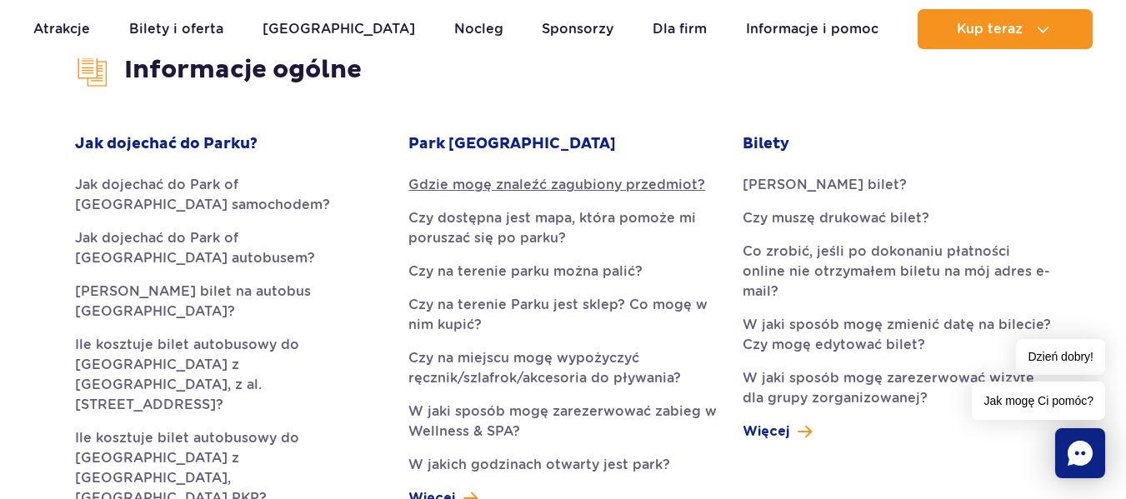
scroll to position [499, 0]
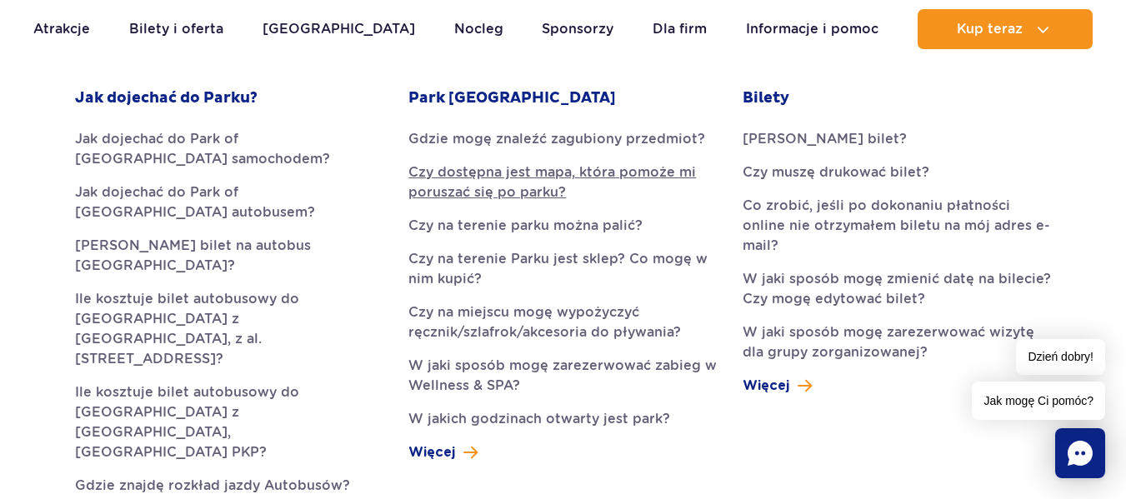
click at [515, 168] on link "Czy dostępna jest mapa, która pomoże mi poruszać się po parku?" at bounding box center [562, 183] width 308 height 40
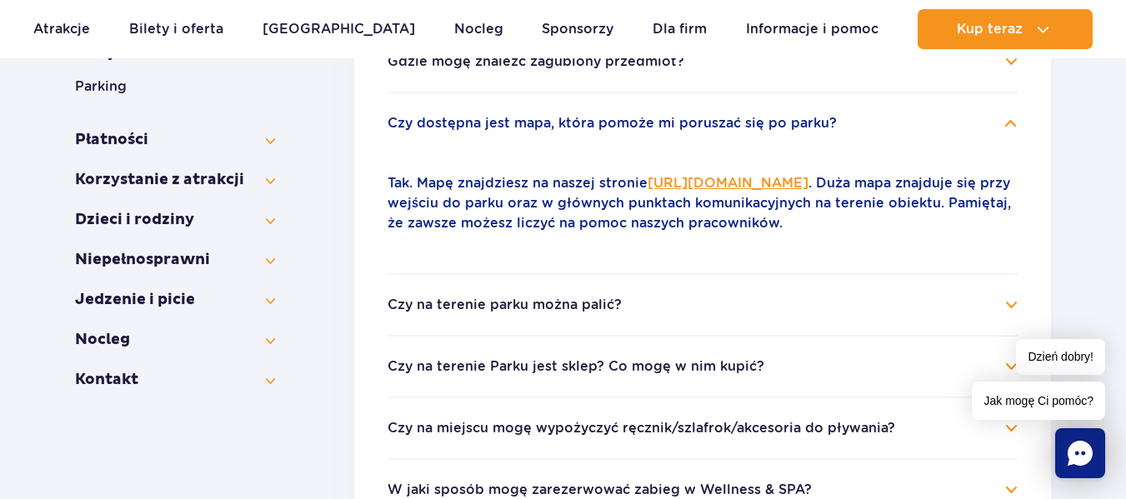
click at [686, 183] on link "[URL][DOMAIN_NAME]" at bounding box center [728, 183] width 161 height 16
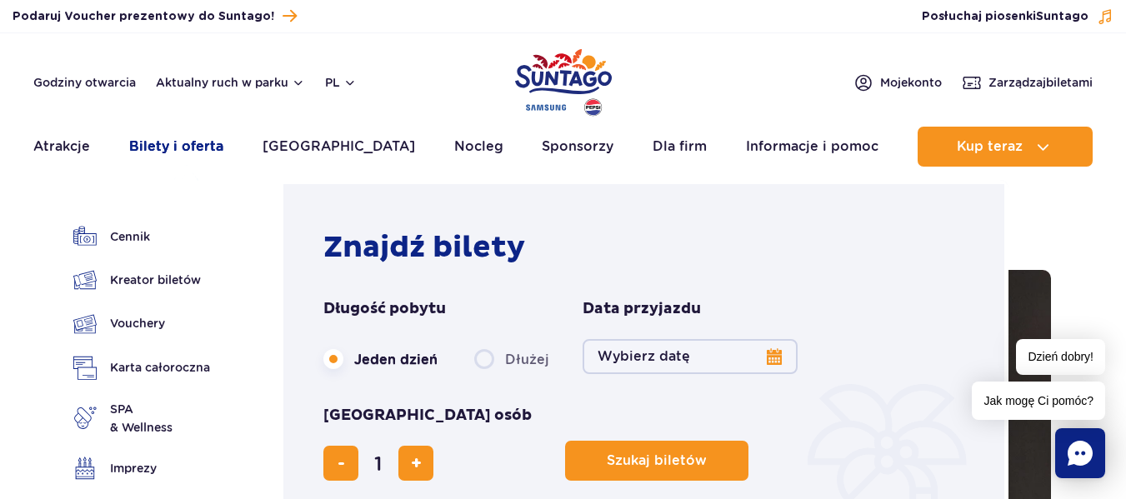
click at [187, 148] on link "Bilety i oferta" at bounding box center [176, 147] width 94 height 40
